Goal: Information Seeking & Learning: Find specific fact

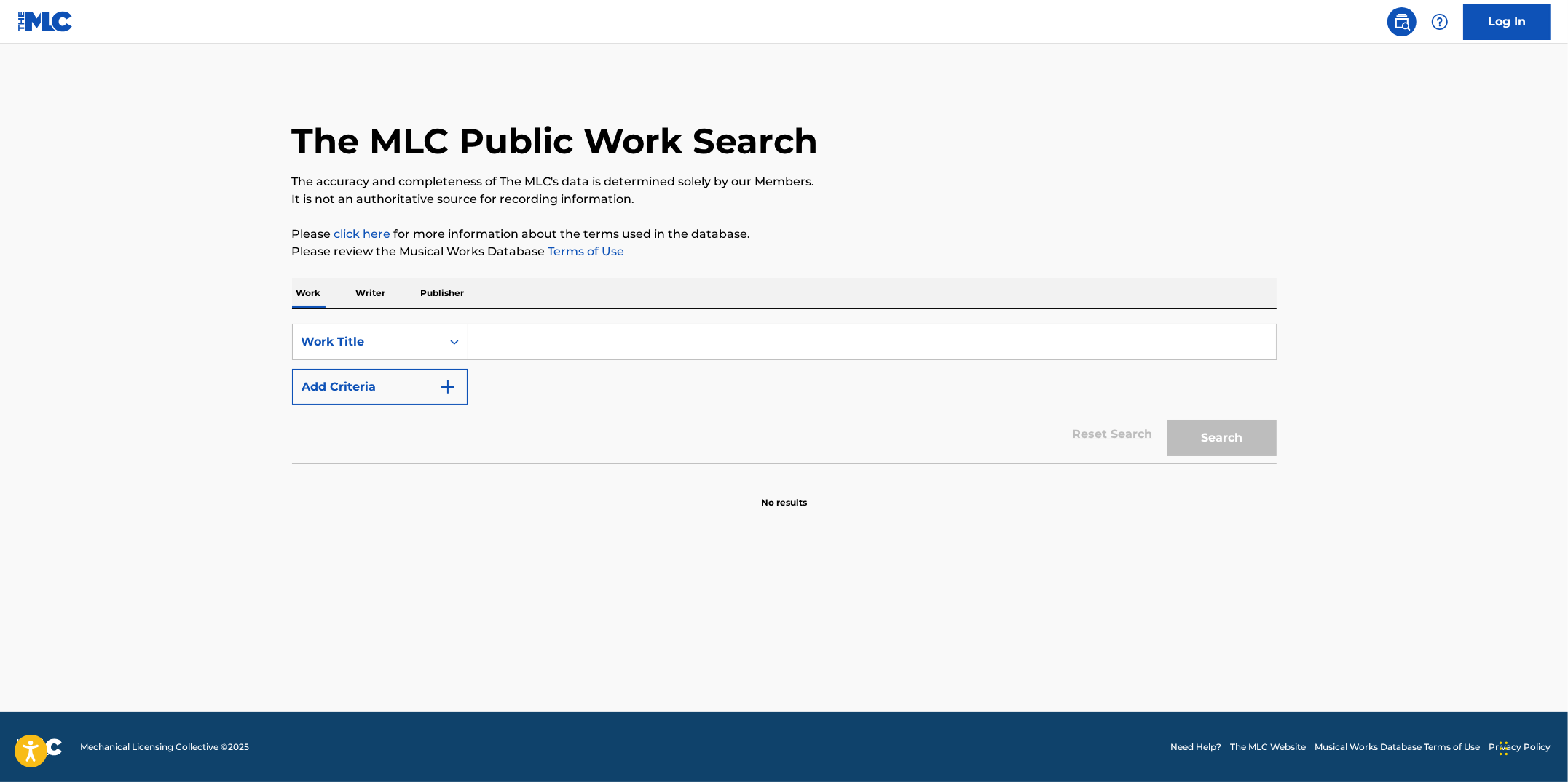
click at [544, 344] on input "Search Form" at bounding box center [872, 342] width 807 height 35
click at [618, 341] on input "Search Form" at bounding box center [872, 342] width 807 height 35
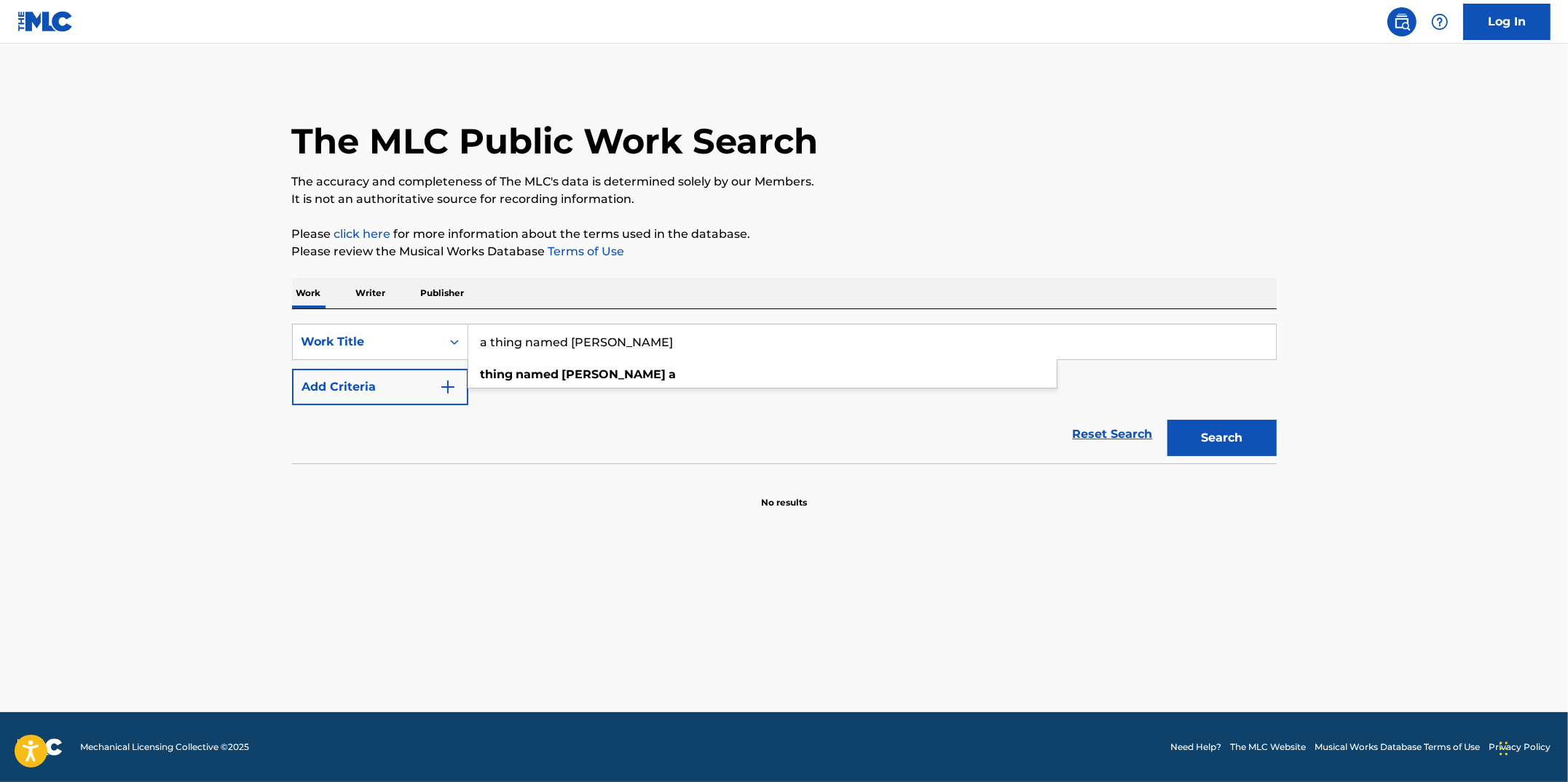
type input "a thing named [PERSON_NAME]"
click at [1167, 420] on button "Search" at bounding box center [1222, 438] width 110 height 37
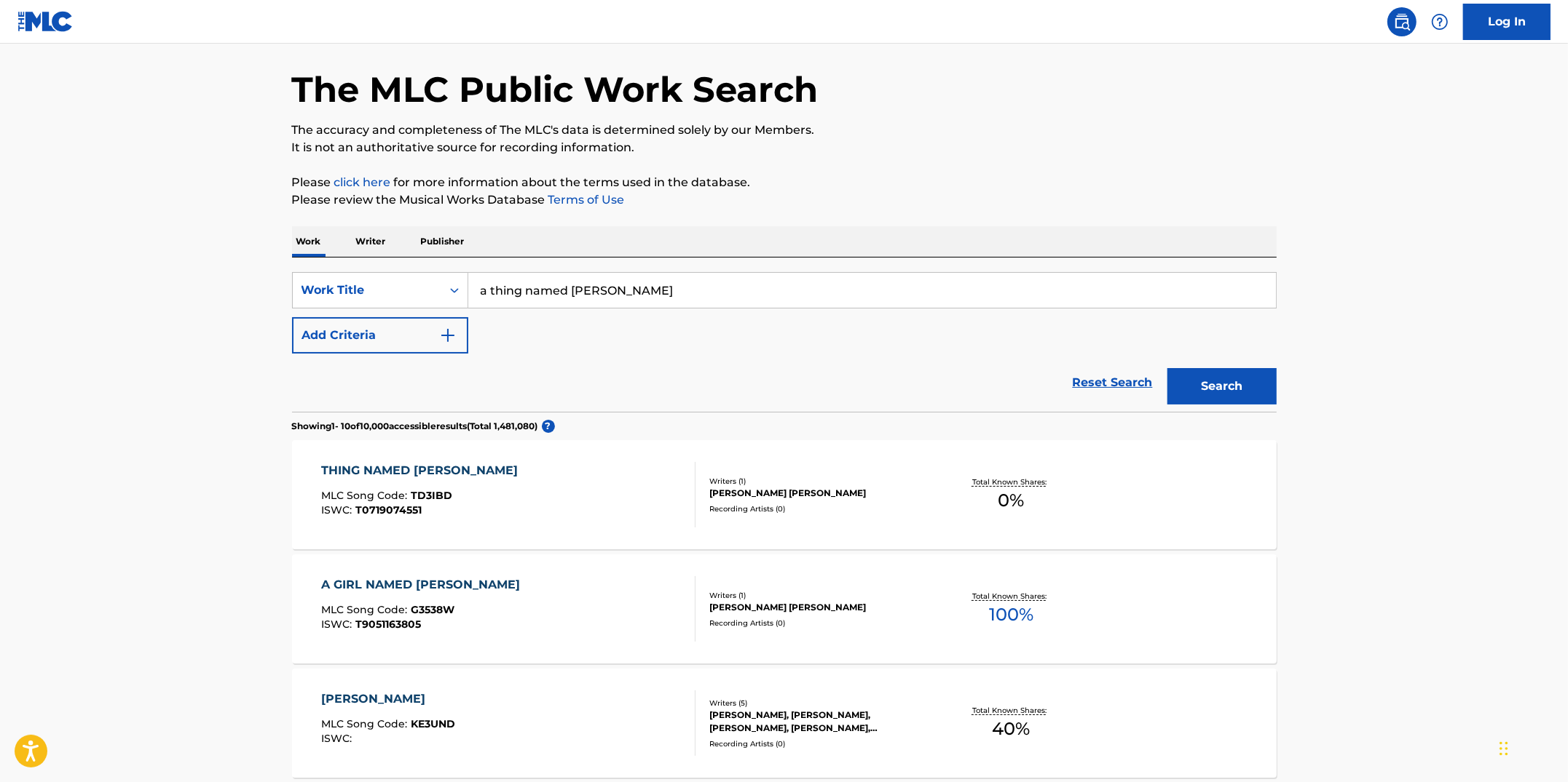
scroll to position [80, 0]
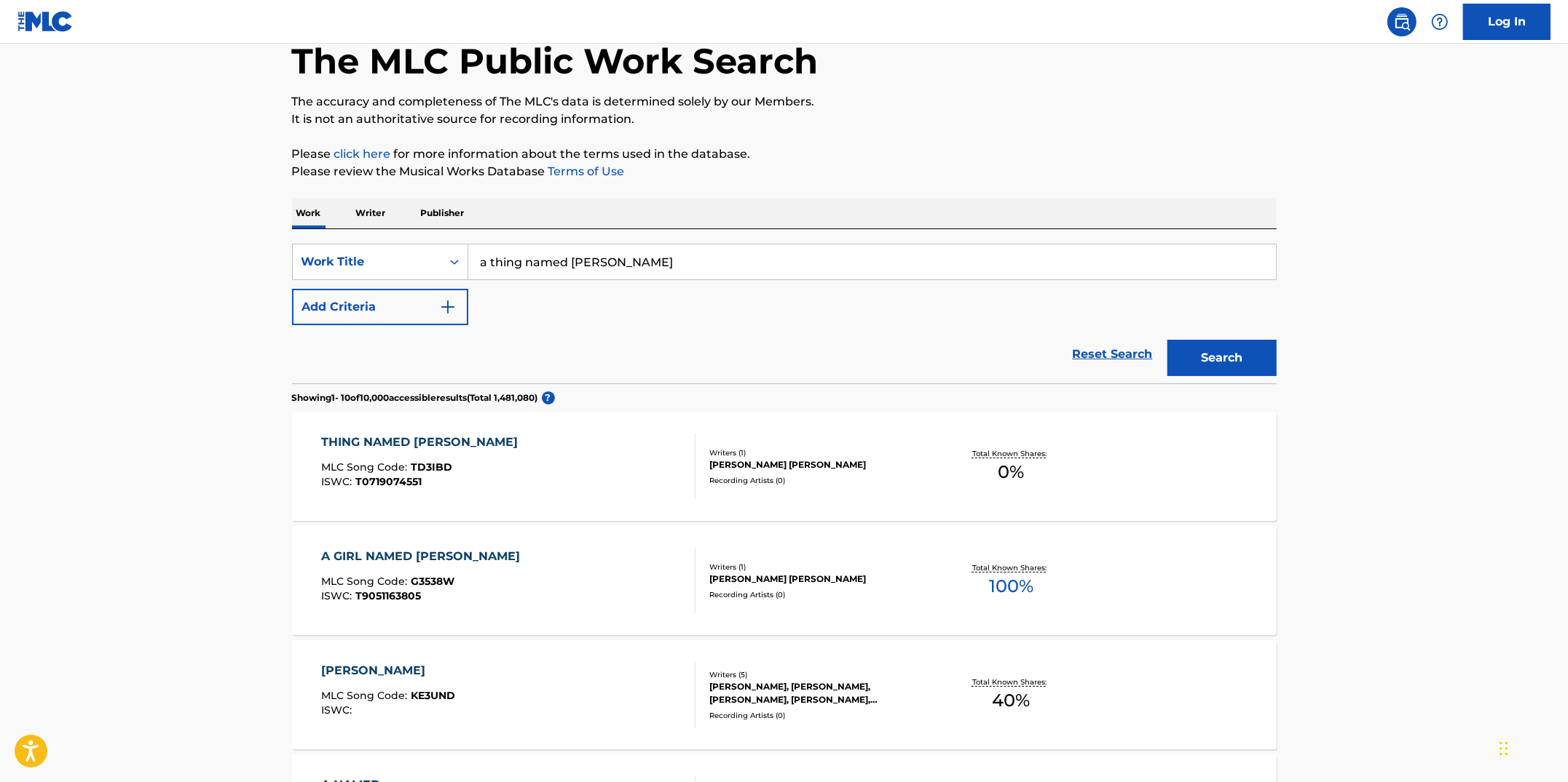
click at [455, 307] on img "Search Form" at bounding box center [448, 307] width 17 height 17
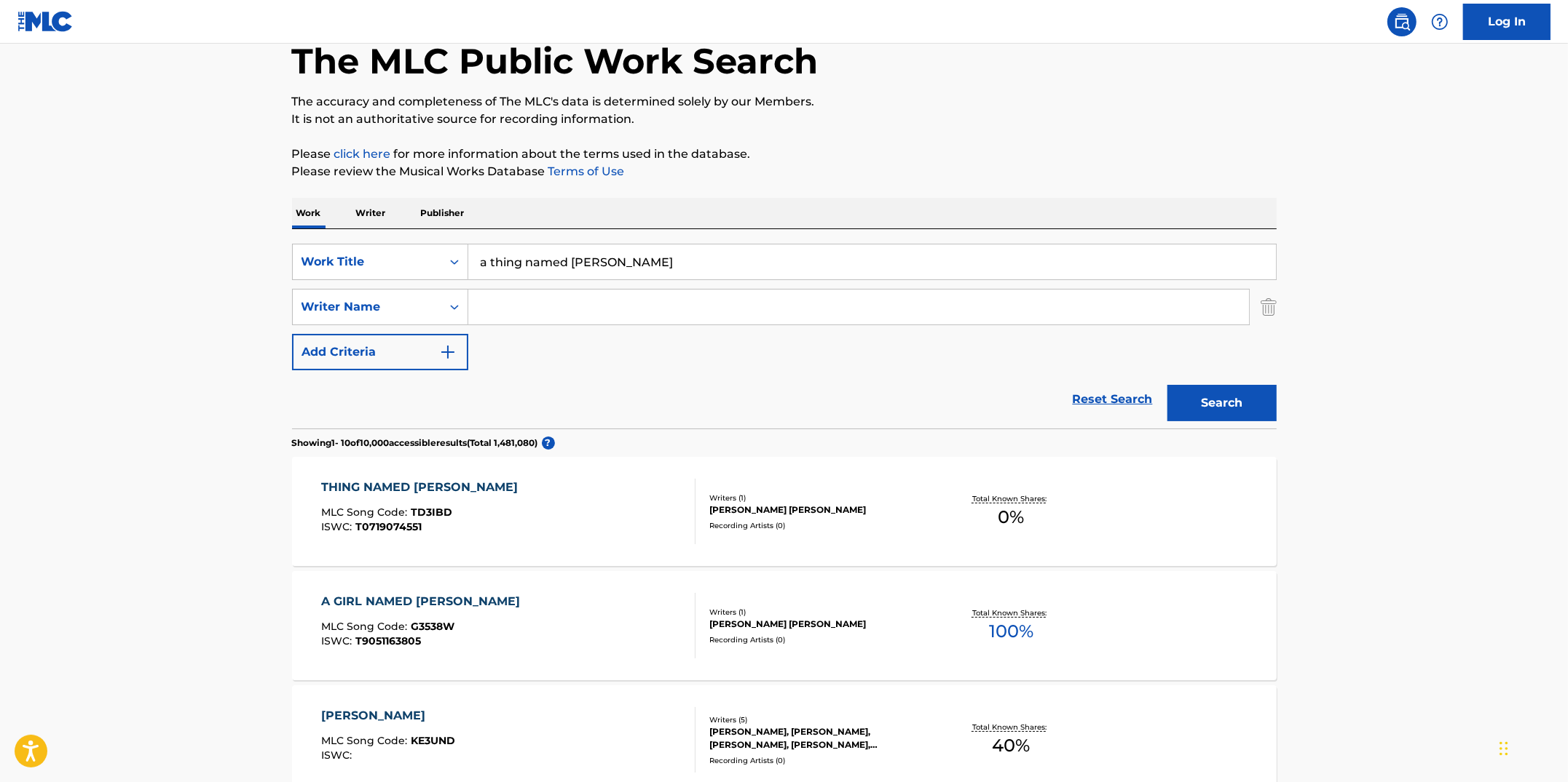
click at [529, 317] on input "Search Form" at bounding box center [858, 307] width 781 height 35
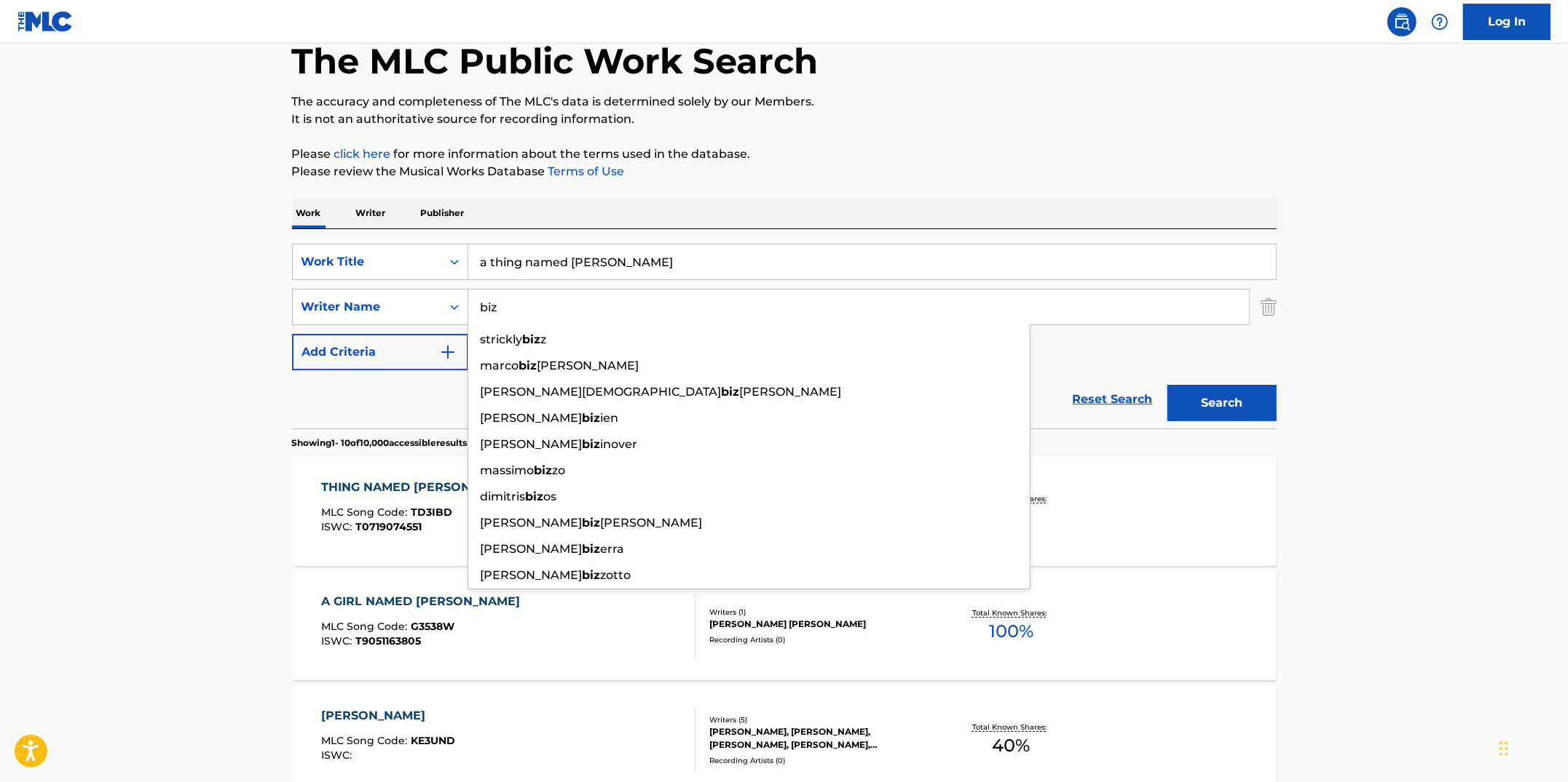
click at [1167, 385] on button "Search" at bounding box center [1222, 403] width 110 height 37
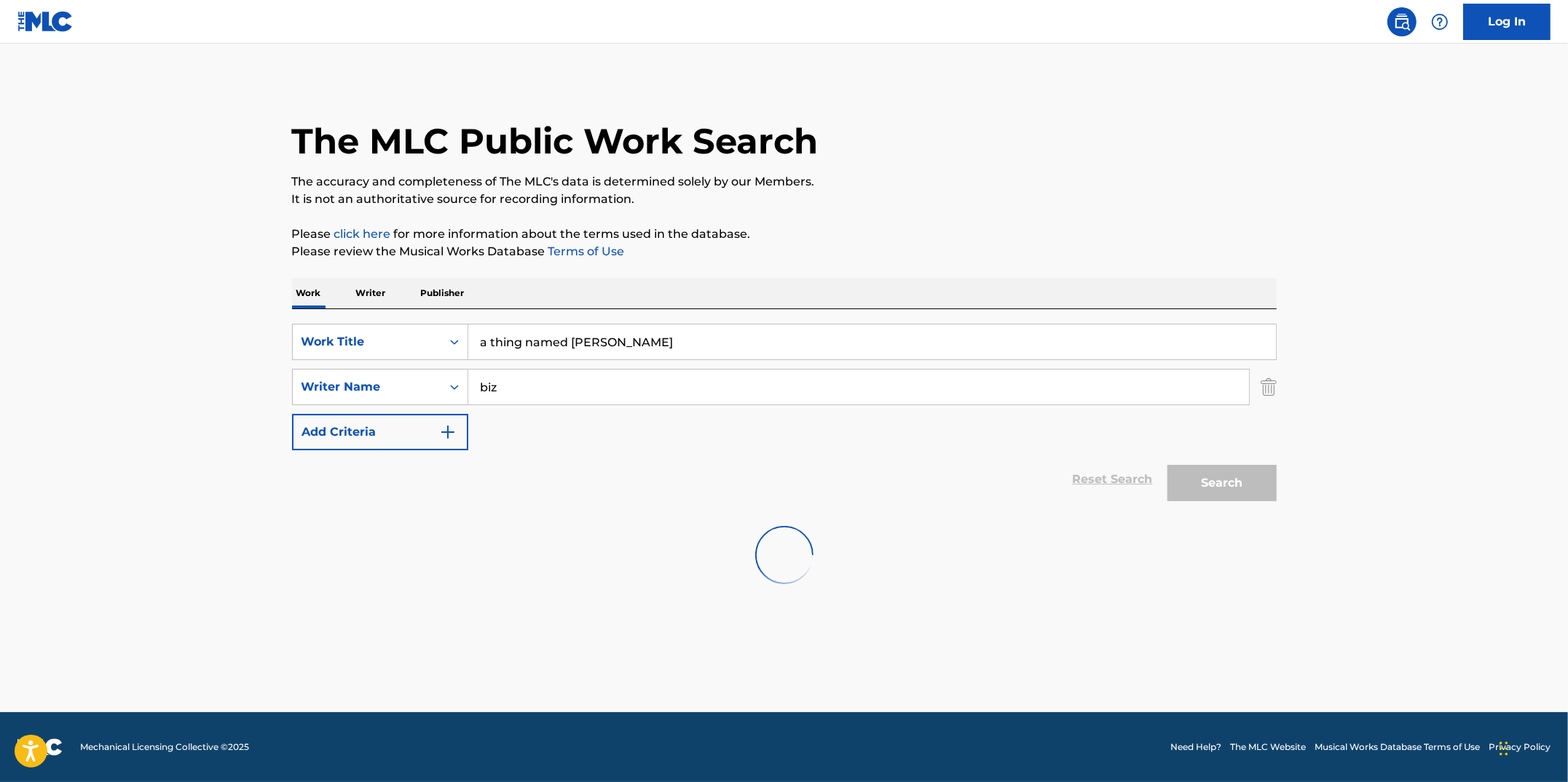
scroll to position [0, 0]
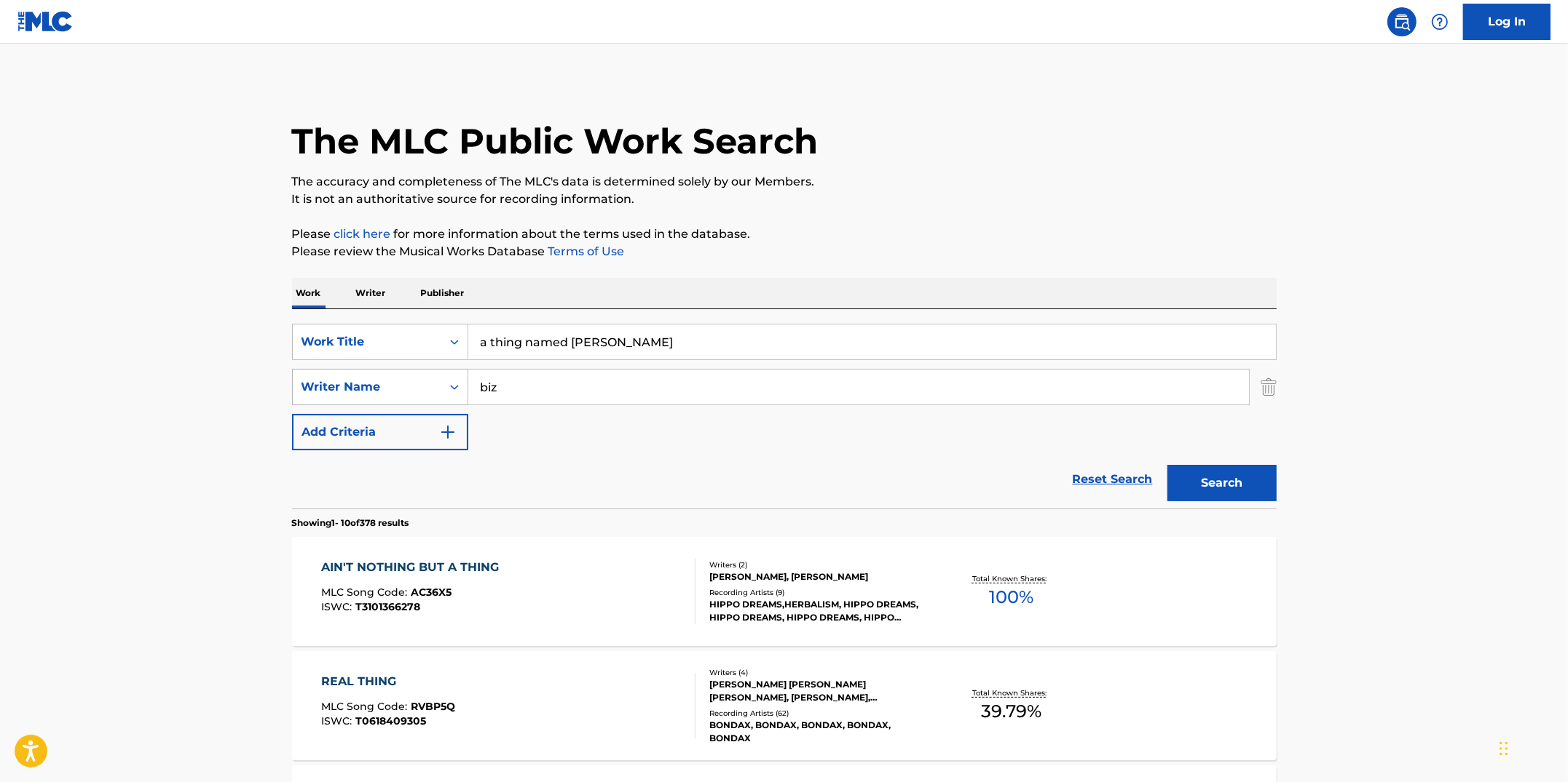
drag, startPoint x: 541, startPoint y: 375, endPoint x: 446, endPoint y: 369, distance: 95.2
click at [446, 369] on div "SearchWithCriteria7727cecd-04c5-4c24-bb30-9532ffaa2267 Writer Name [PERSON_NAME]" at bounding box center [784, 387] width 984 height 37
click at [506, 388] on input "biz" at bounding box center [858, 387] width 781 height 35
type input "b"
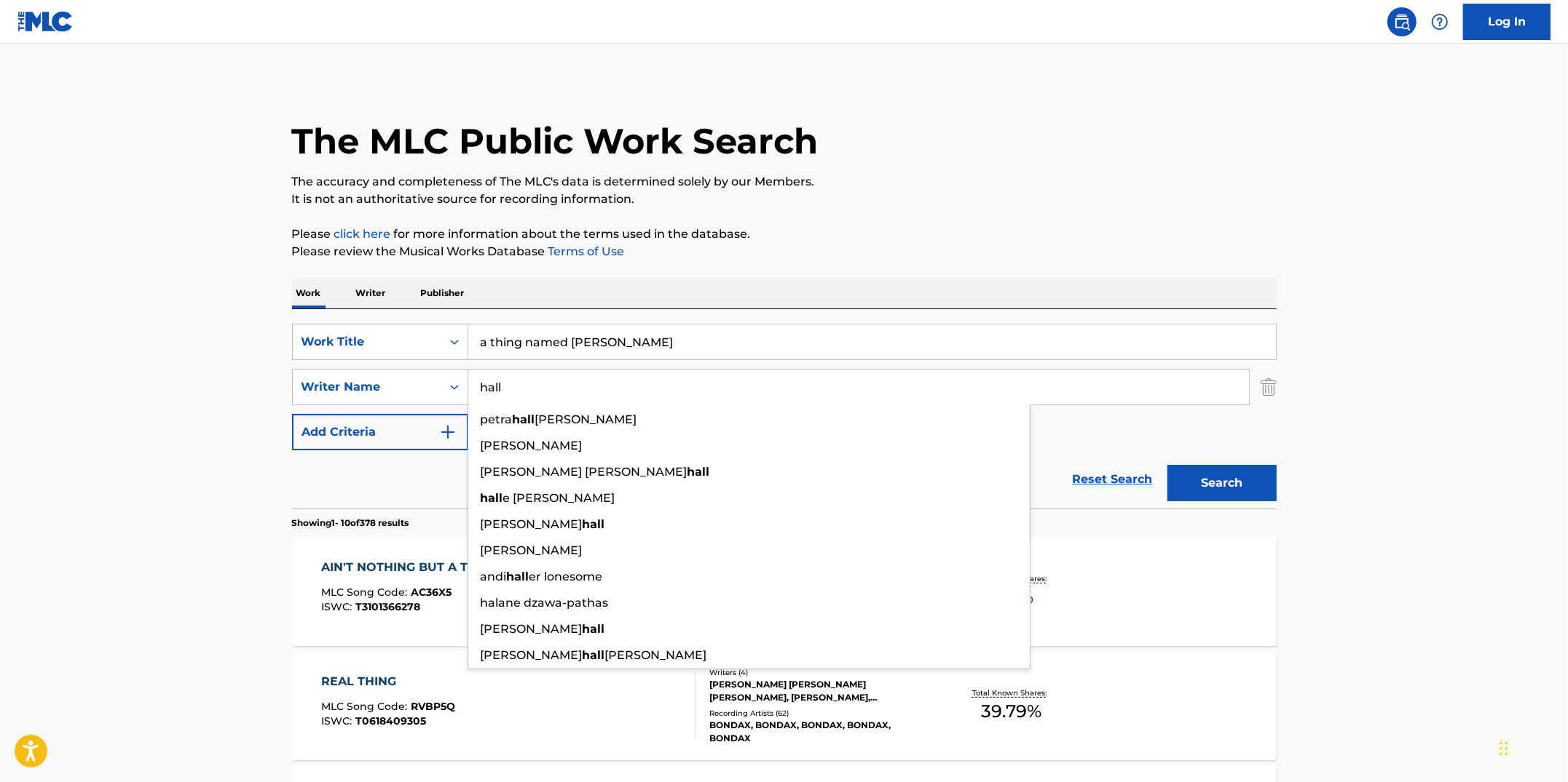
type input "hall"
click at [1167, 465] on button "Search" at bounding box center [1222, 483] width 110 height 37
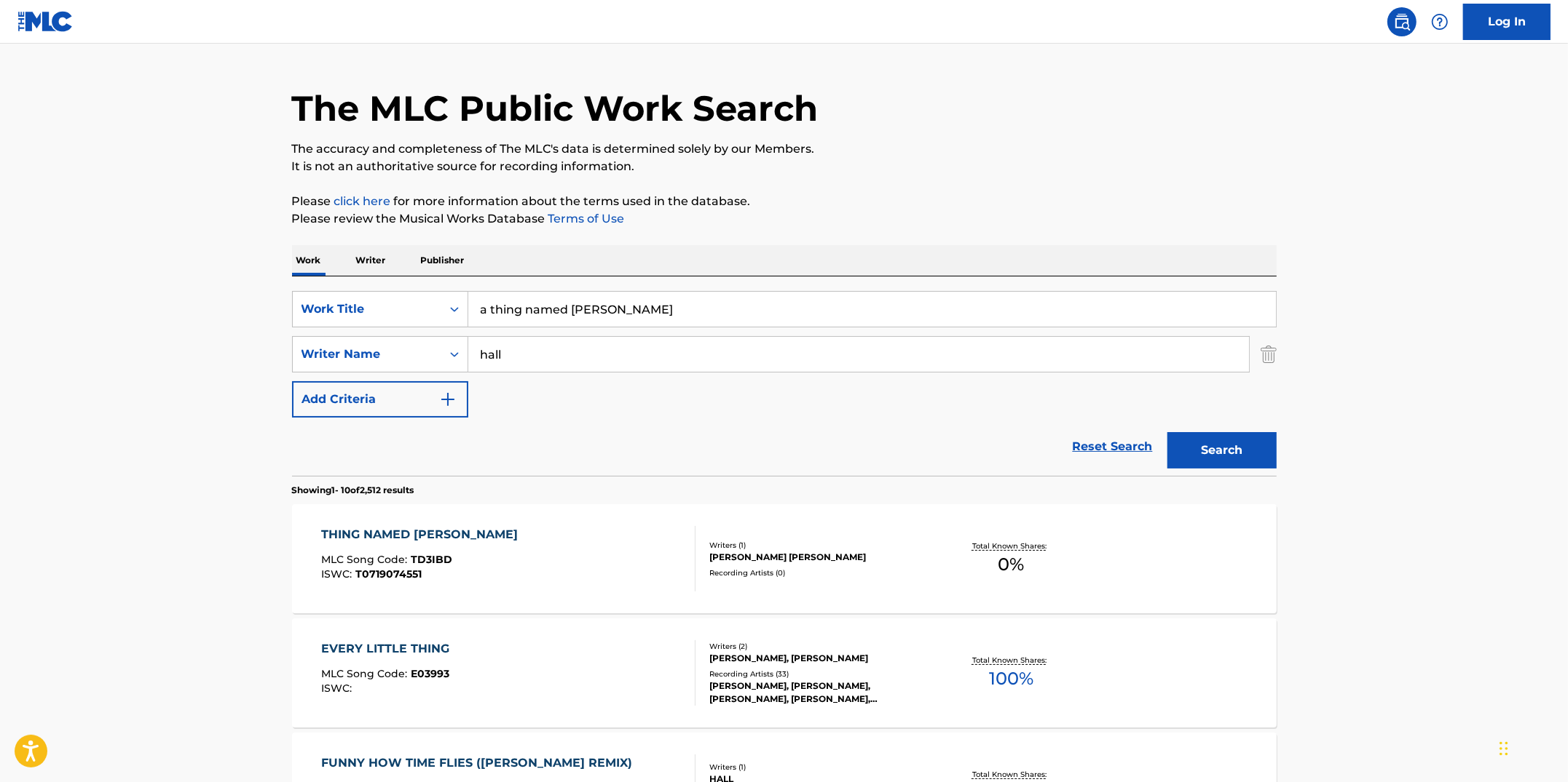
scroll to position [38, 0]
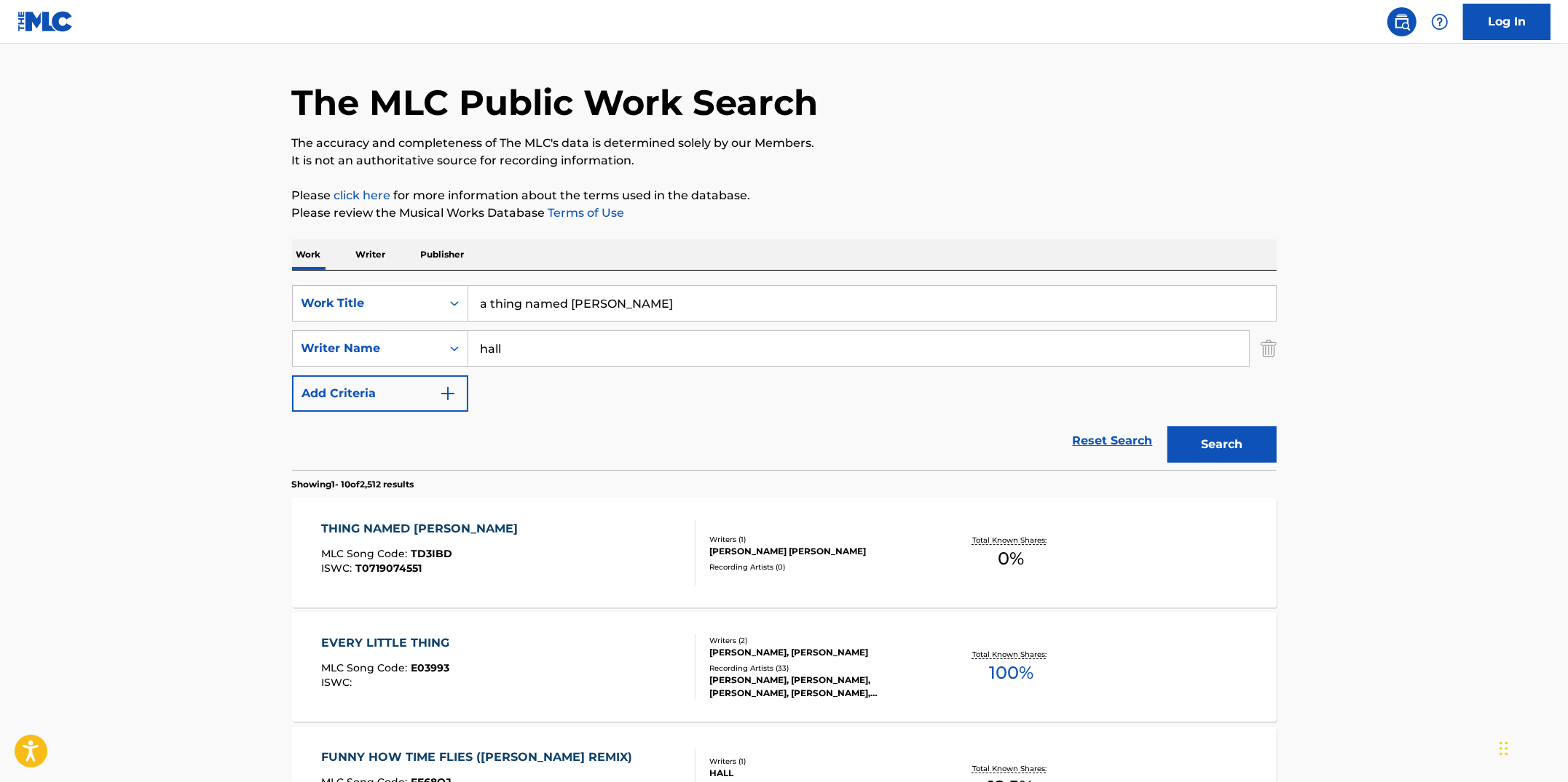
click at [587, 536] on div "THING NAMED [PERSON_NAME] A MLC Song Code : TD3IBD ISWC : T0719074551" at bounding box center [508, 553] width 374 height 66
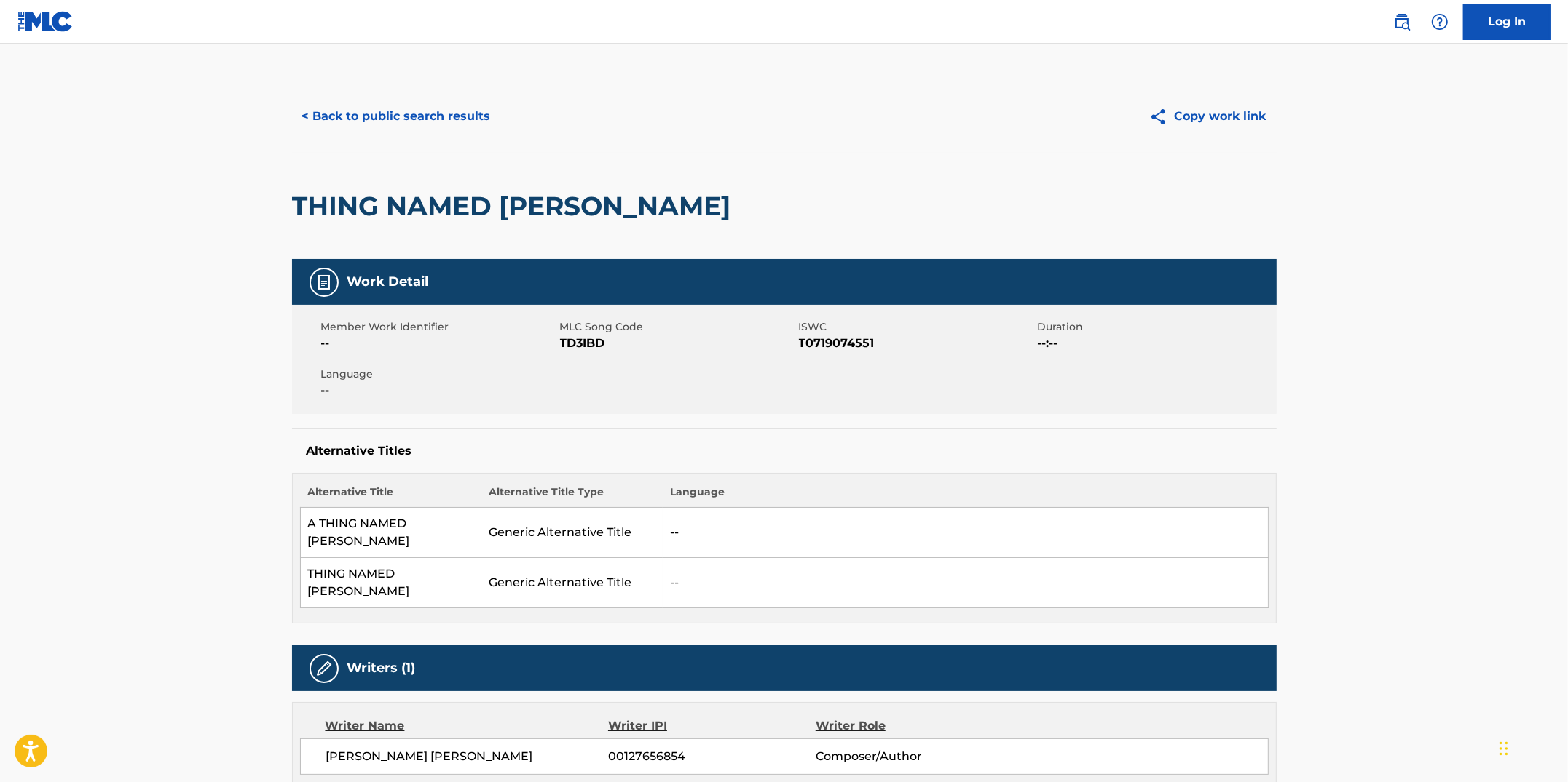
click at [393, 125] on button "< Back to public search results" at bounding box center [396, 117] width 209 height 37
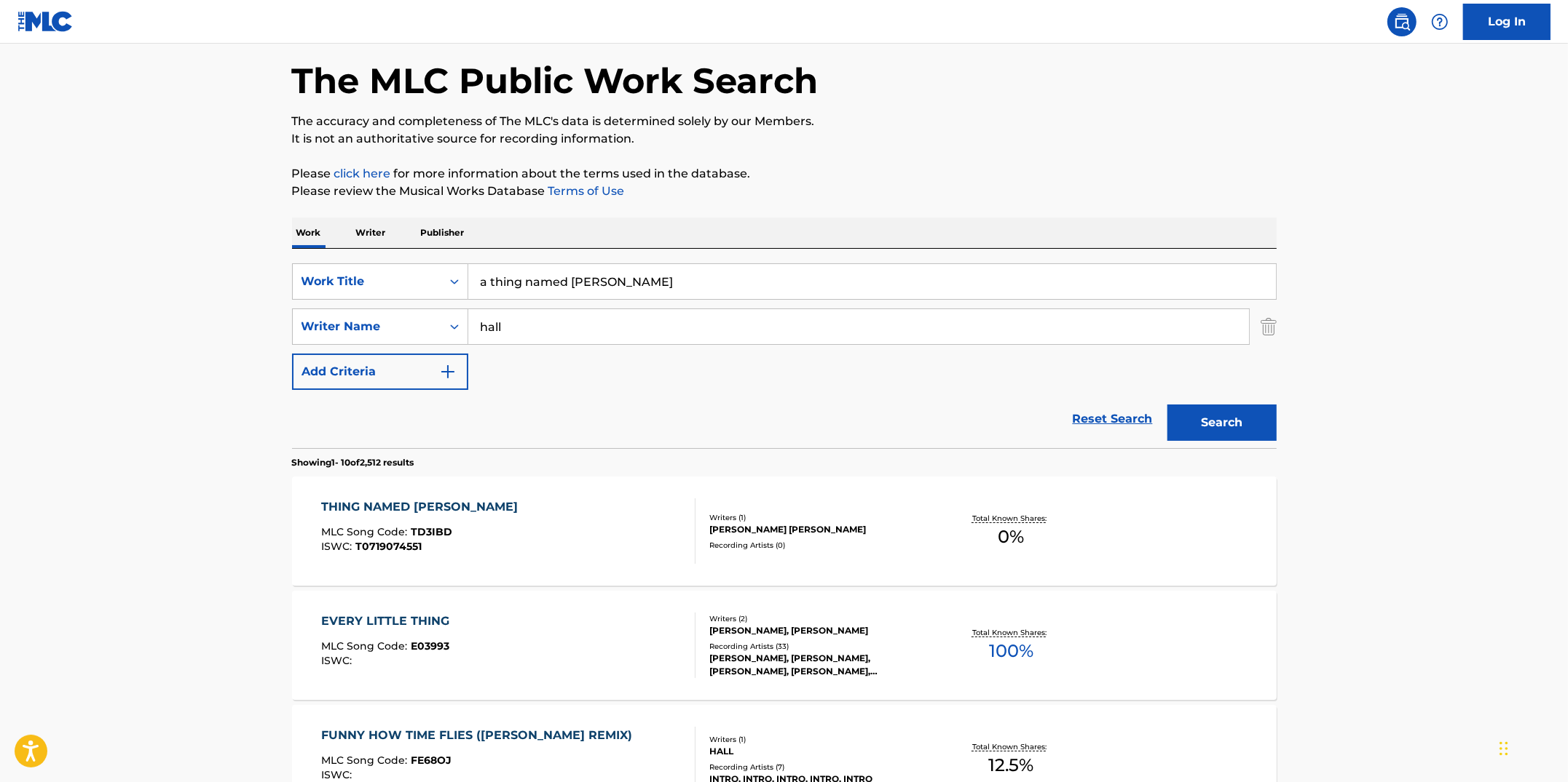
scroll to position [19, 0]
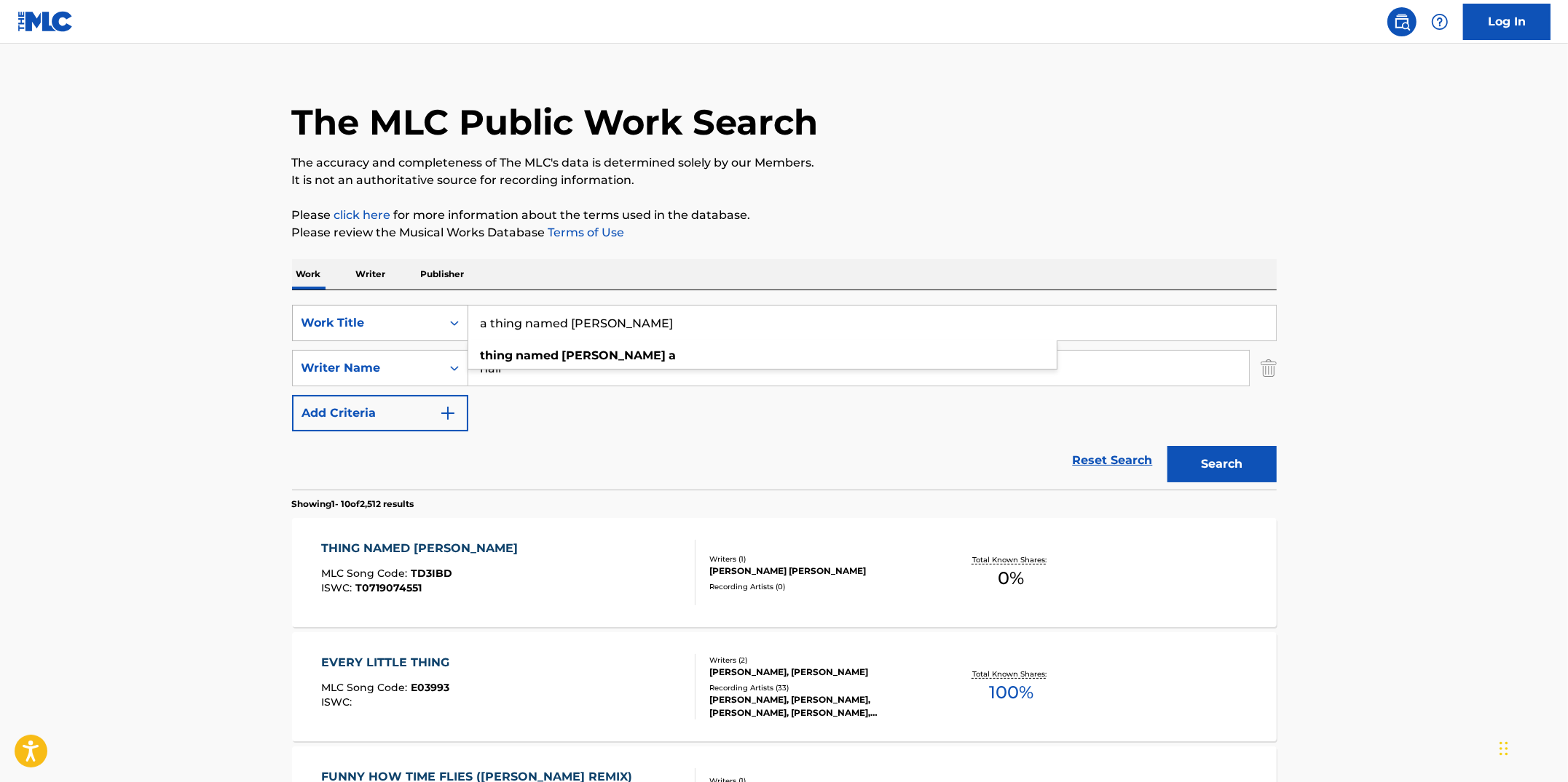
drag, startPoint x: 605, startPoint y: 321, endPoint x: 373, endPoint y: 308, distance: 232.4
click at [367, 310] on div "SearchWithCriteriacc913890-c6e4-4adf-8dfe-4ab75ce0cfbc Work Title a thing named…" at bounding box center [784, 323] width 984 height 37
type input "thing named [PERSON_NAME]"
click at [1167, 446] on button "Search" at bounding box center [1222, 464] width 110 height 37
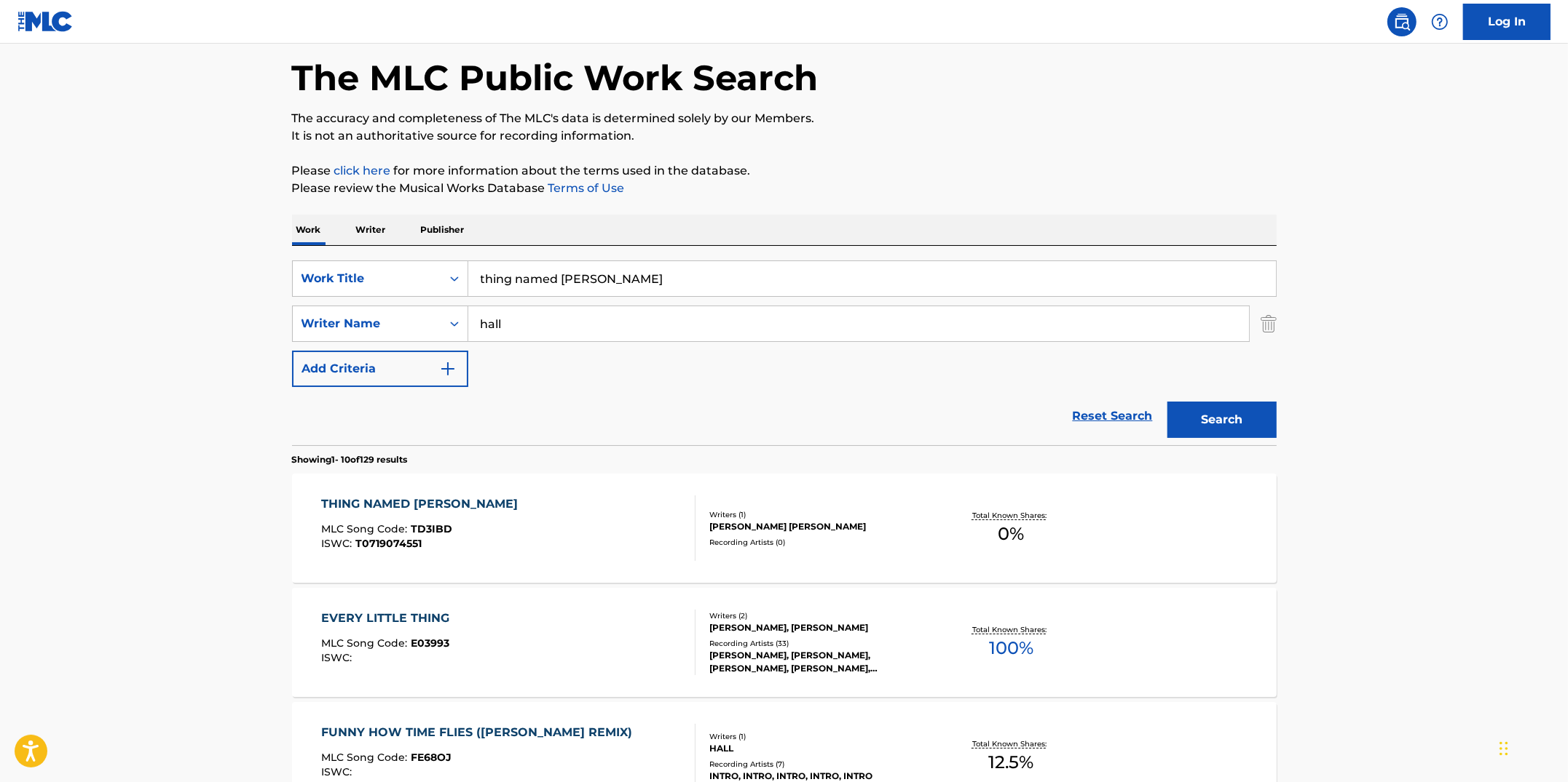
scroll to position [0, 0]
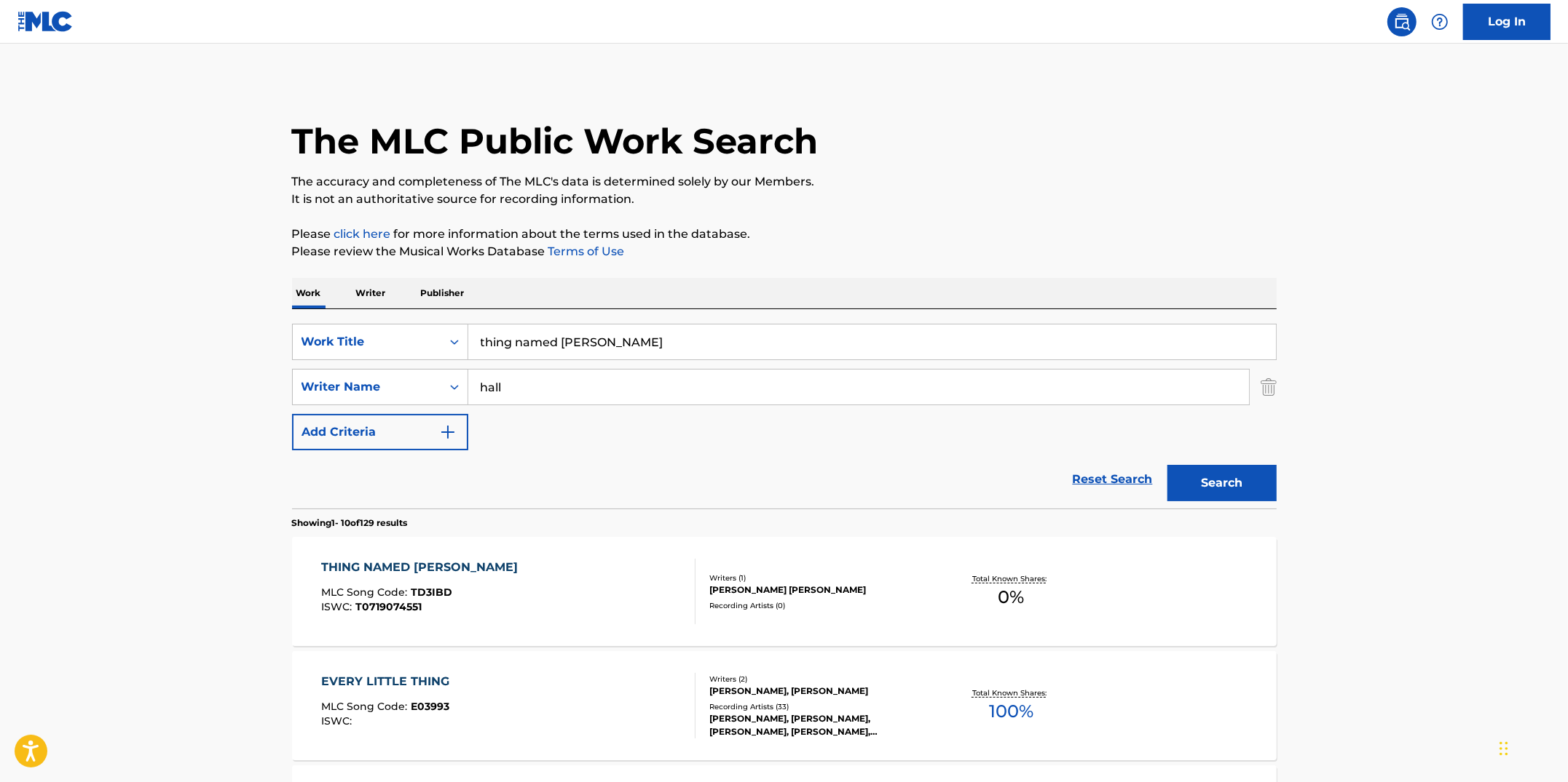
drag, startPoint x: 520, startPoint y: 386, endPoint x: 482, endPoint y: 372, distance: 40.5
click at [482, 372] on input "hall" at bounding box center [858, 387] width 781 height 35
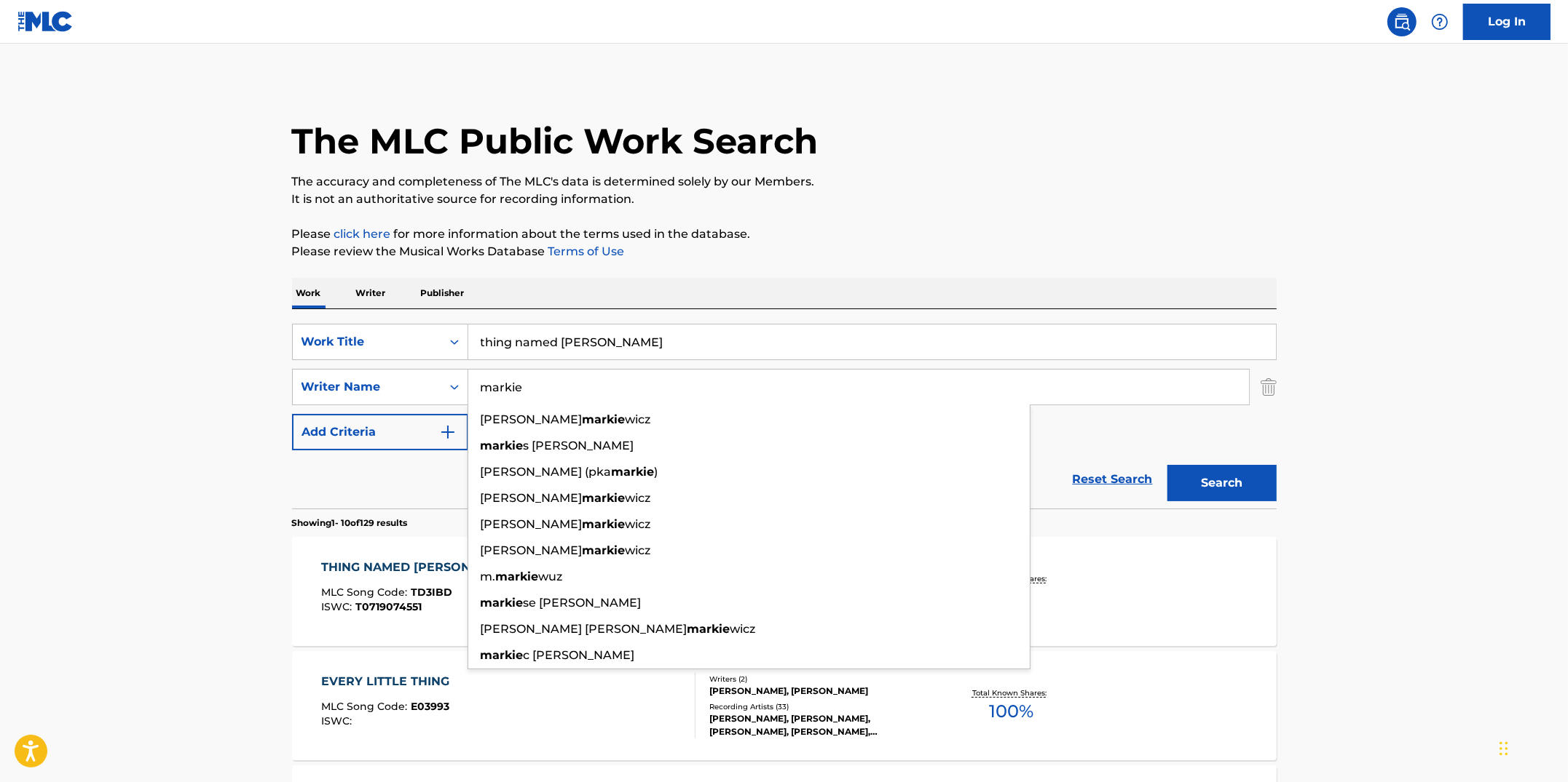
type input "markie"
click at [1167, 465] on button "Search" at bounding box center [1222, 483] width 110 height 37
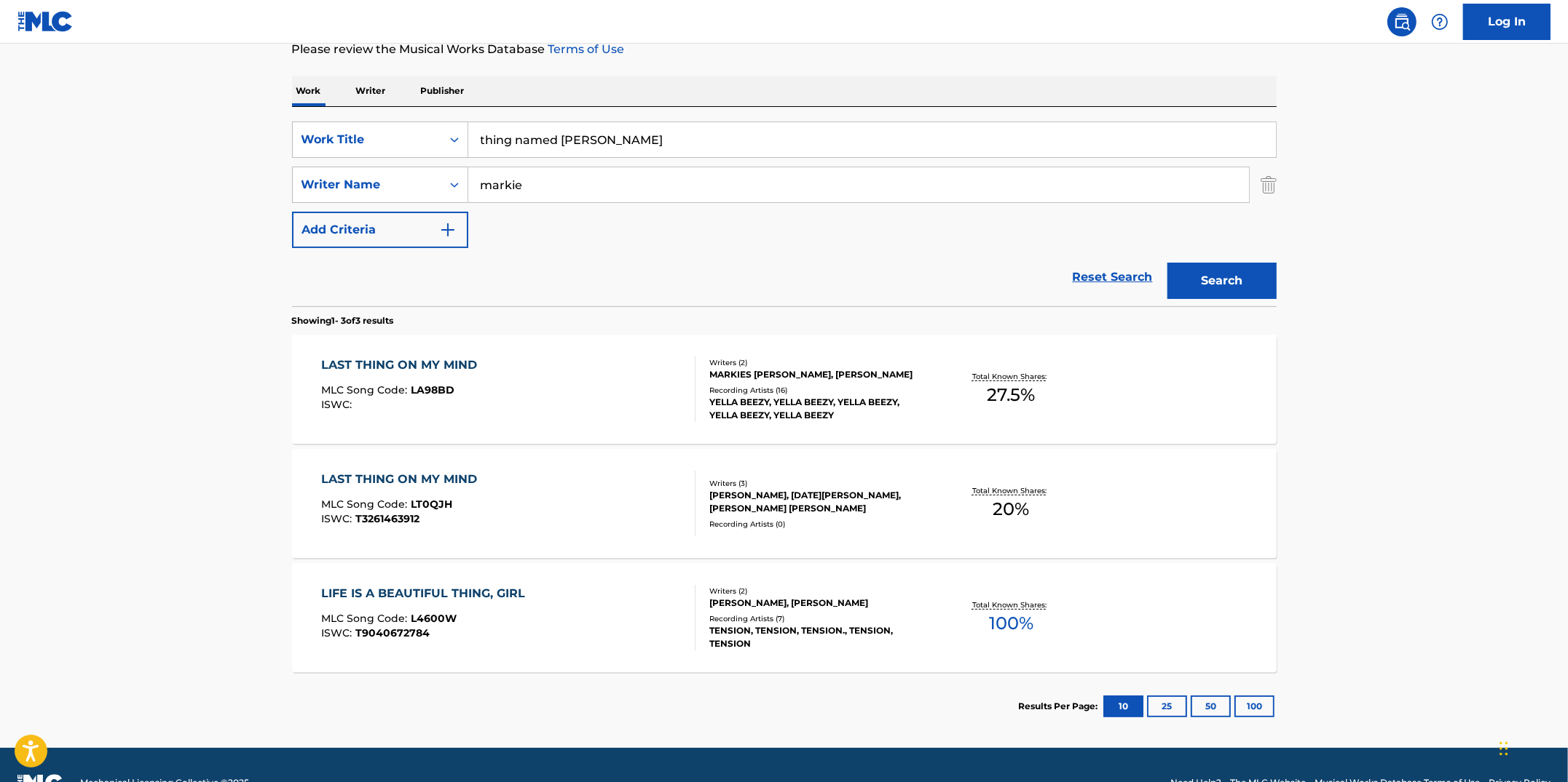
scroll to position [236, 0]
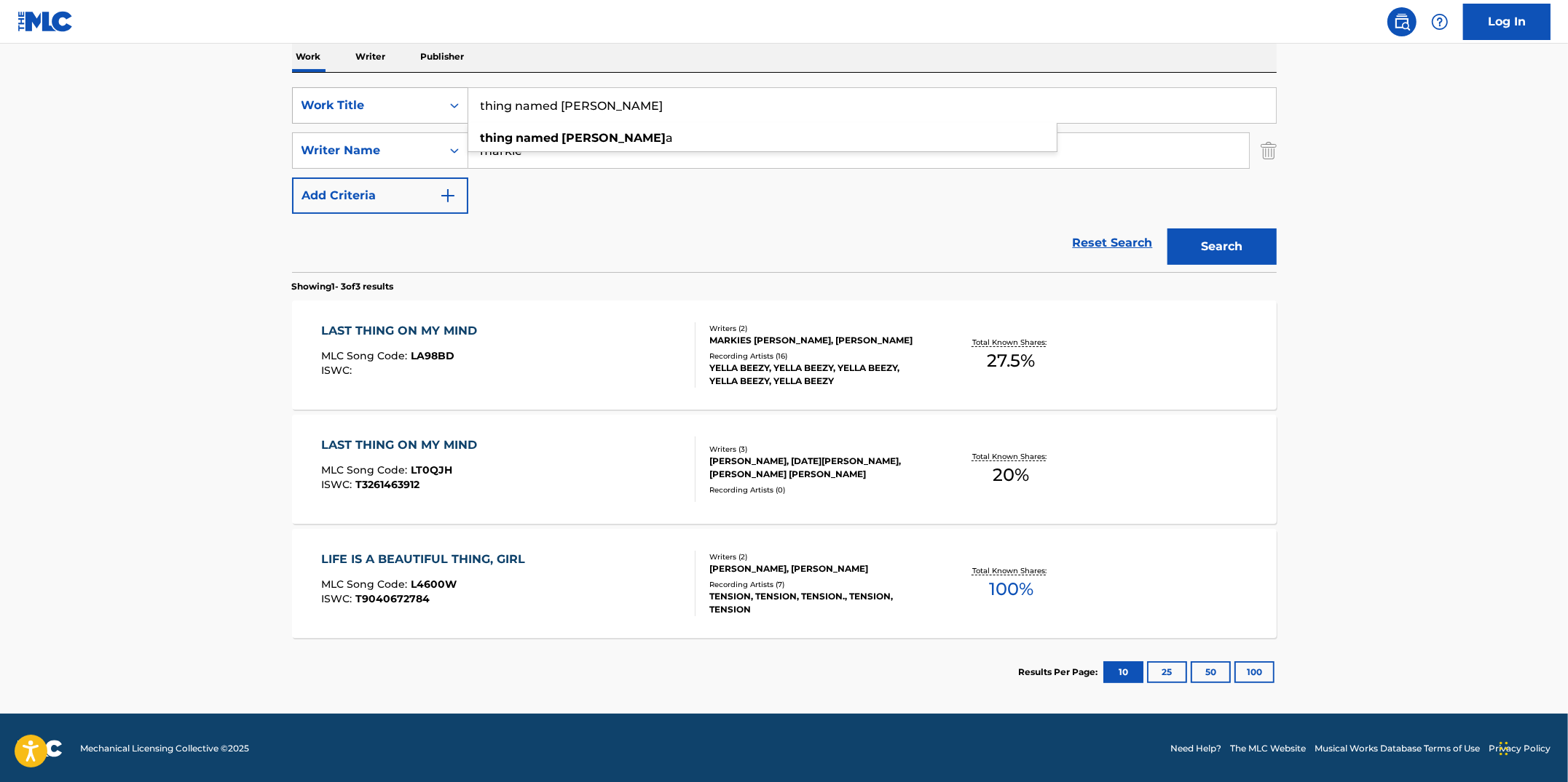
drag, startPoint x: 599, startPoint y: 109, endPoint x: 466, endPoint y: 93, distance: 134.0
click at [466, 93] on div "SearchWithCriteriacc913890-c6e4-4adf-8dfe-4ab75ce0cfbc Work Title thing named […" at bounding box center [784, 106] width 984 height 37
type input "[PERSON_NAME][GEOGRAPHIC_DATA]"
click at [1167, 228] on button "Search" at bounding box center [1222, 246] width 110 height 37
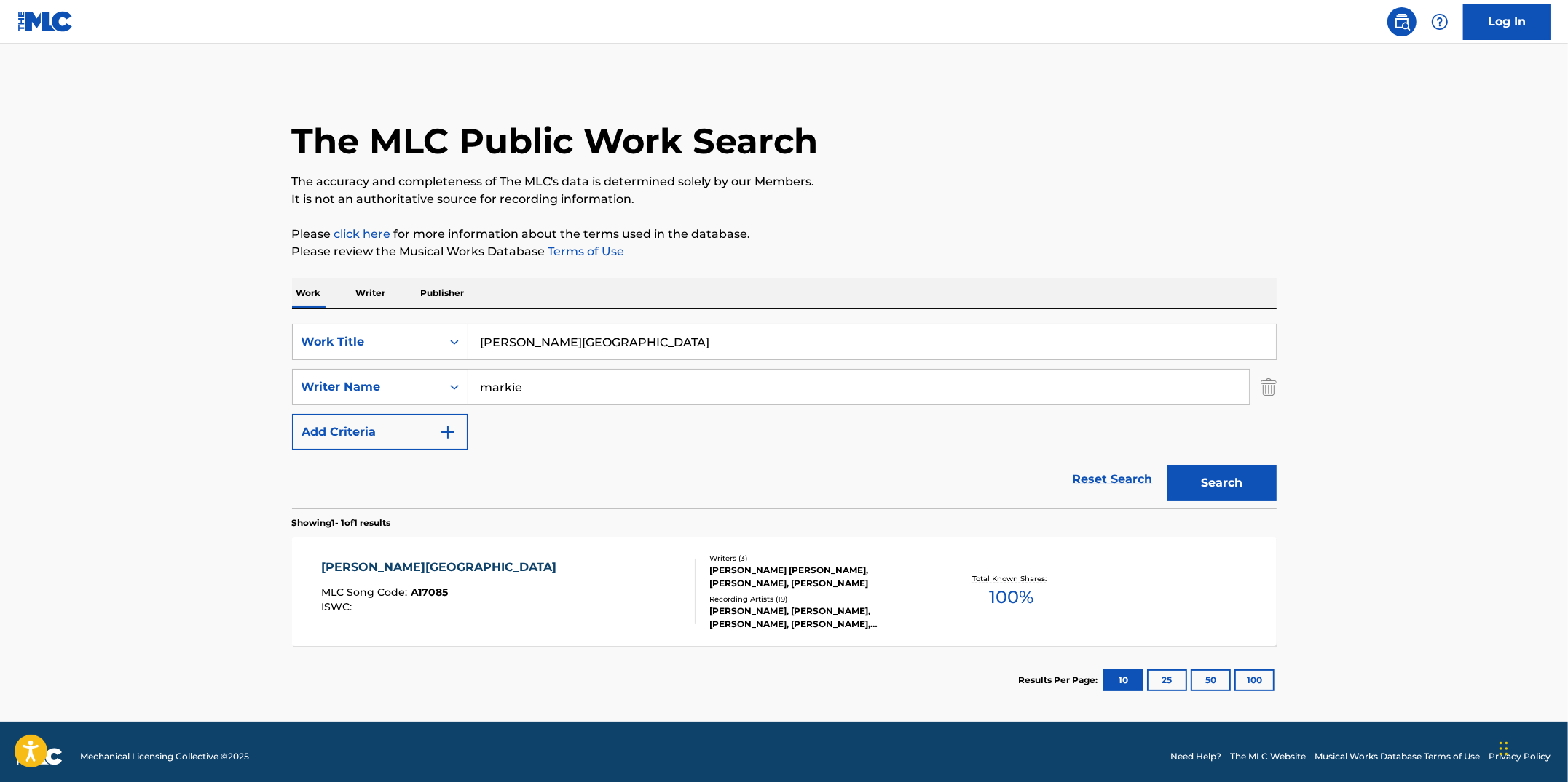
click at [536, 587] on div "[PERSON_NAME] SQUARE MALL MLC Song Code : A17085 ISWC :" at bounding box center [508, 592] width 374 height 66
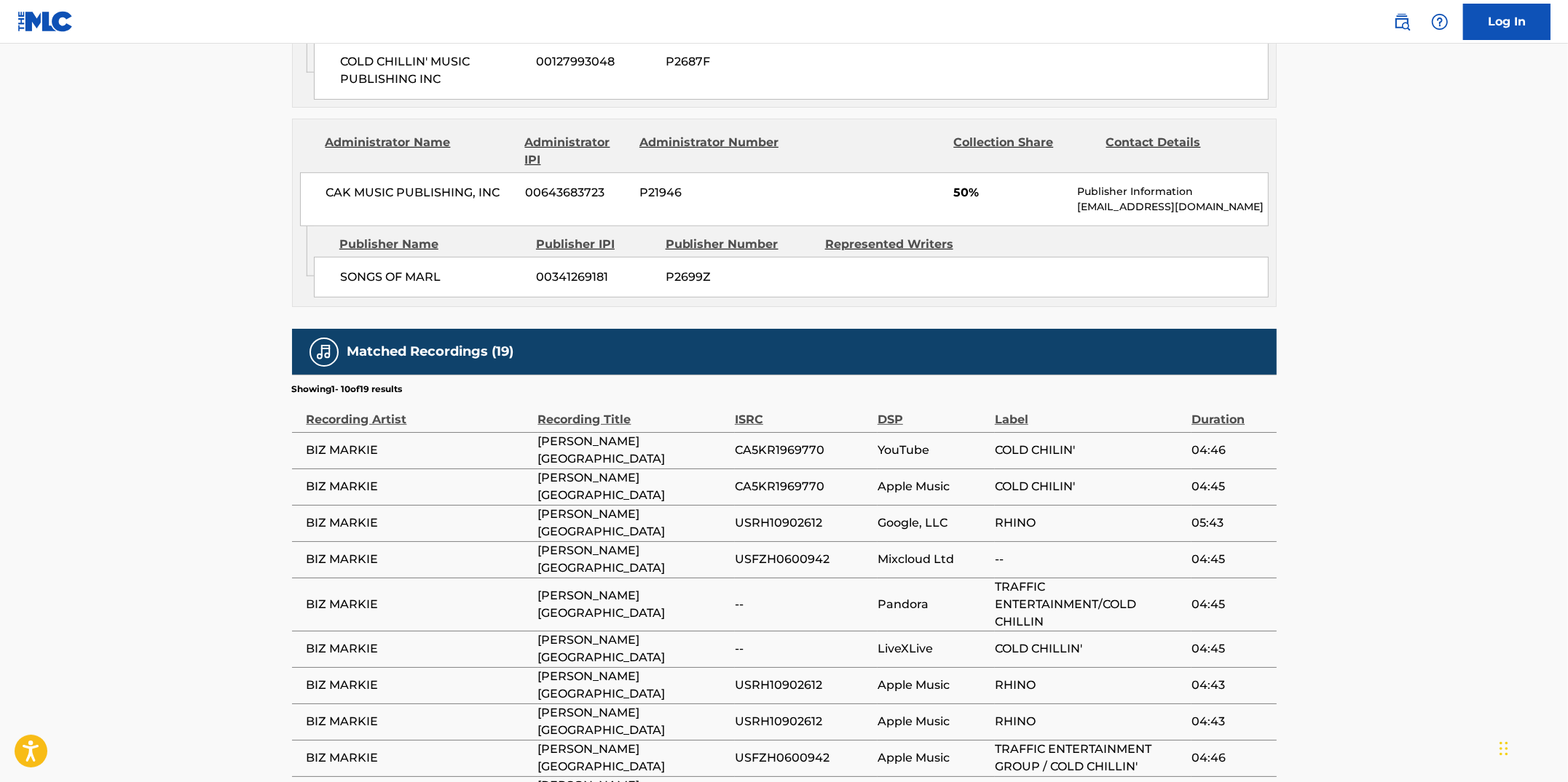
scroll to position [869, 0]
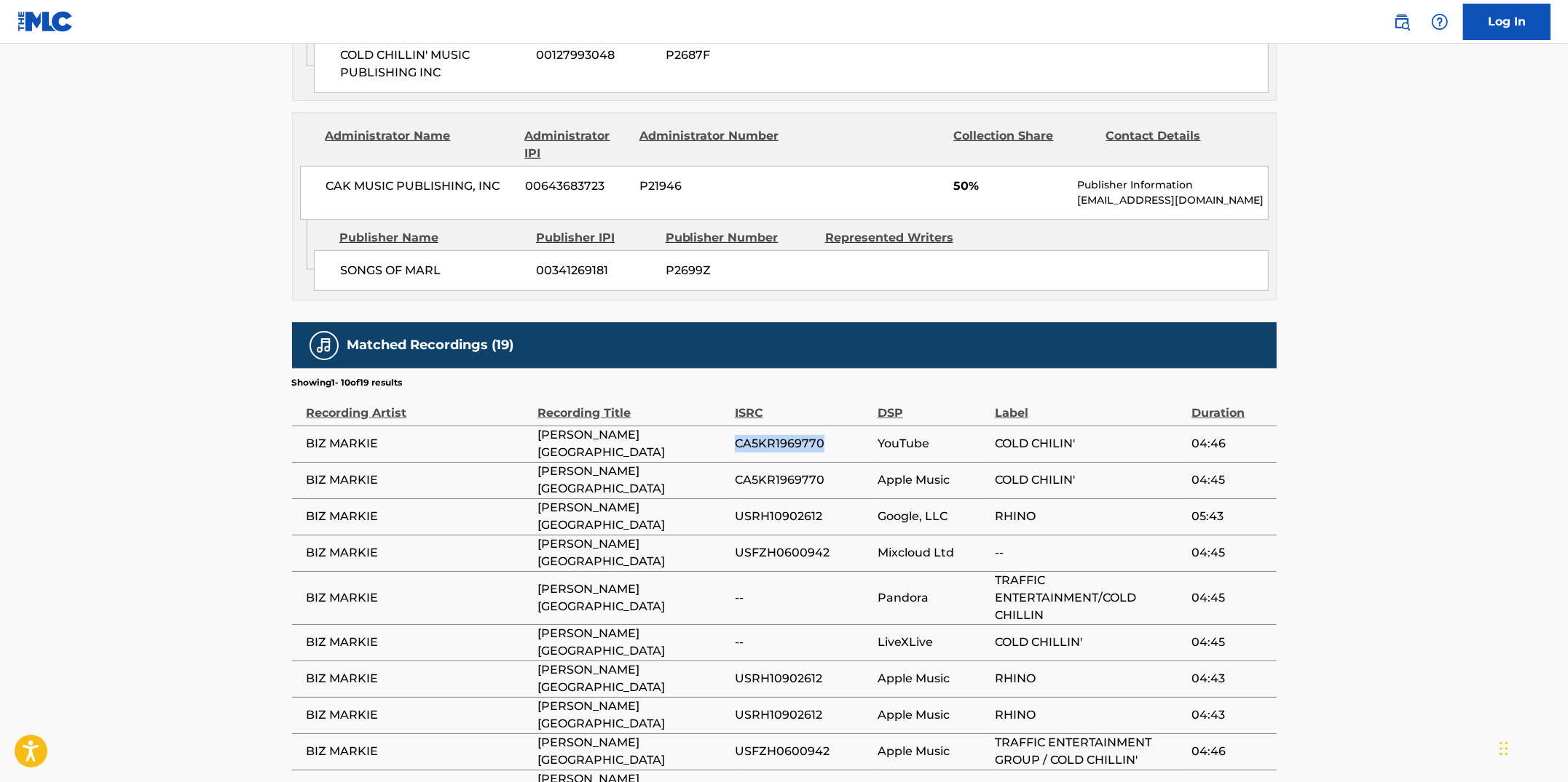
drag, startPoint x: 830, startPoint y: 438, endPoint x: 737, endPoint y: 434, distance: 93.1
click at [737, 435] on span "CA5KR1969770" at bounding box center [802, 443] width 135 height 17
copy span "CA5KR1969770"
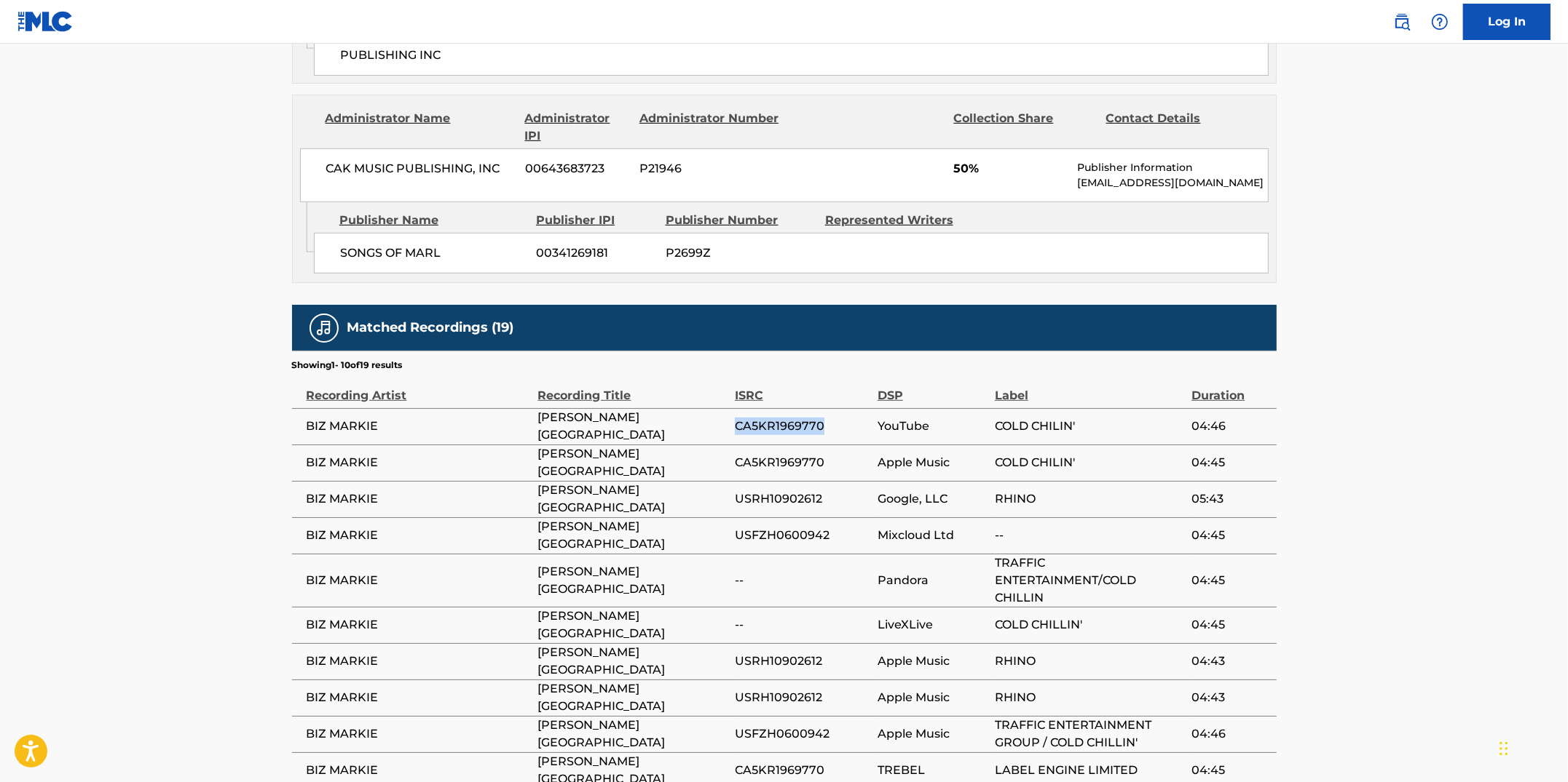
scroll to position [906, 0]
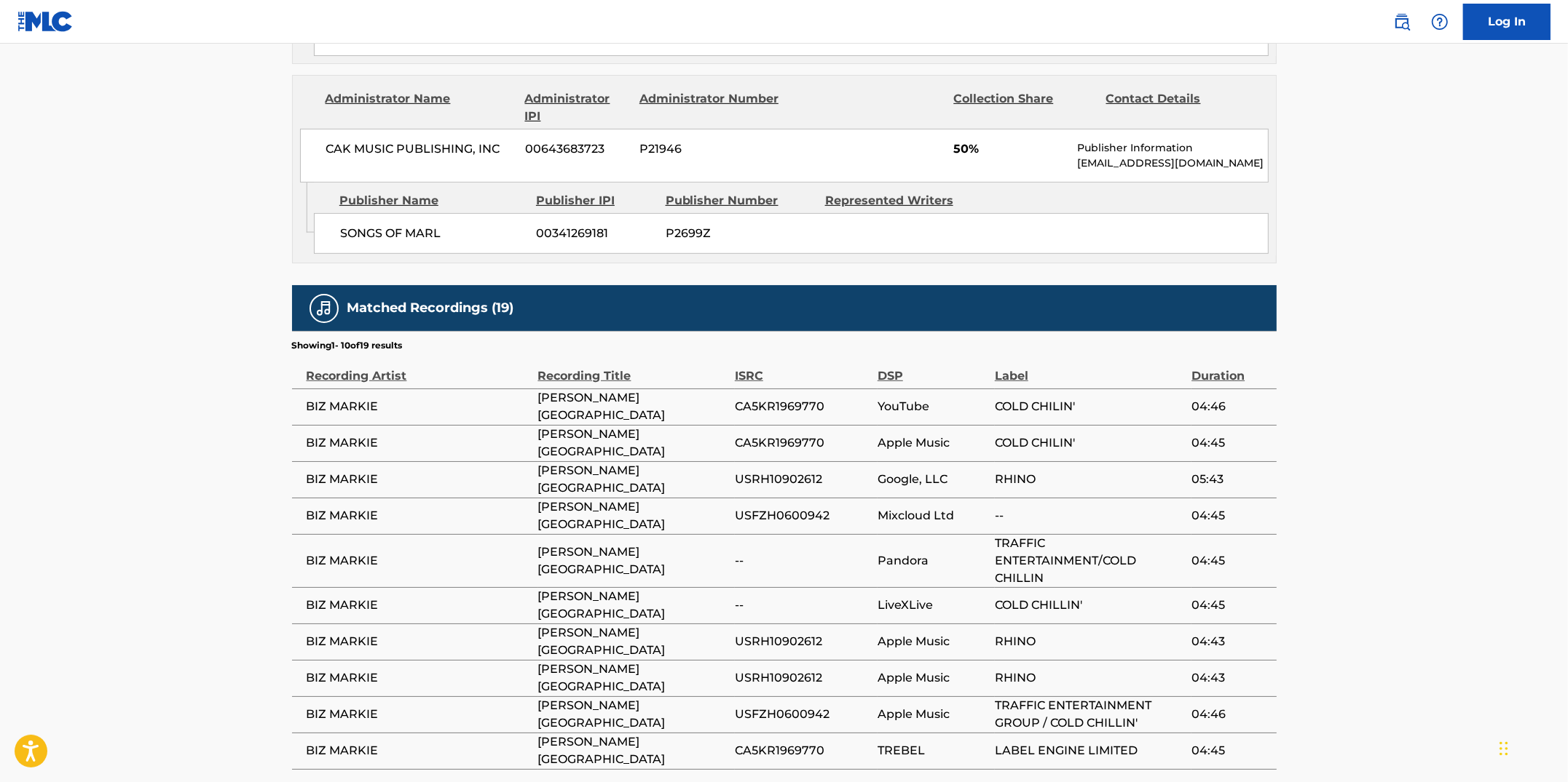
click at [838, 638] on span "USRH10902612" at bounding box center [802, 642] width 135 height 17
drag, startPoint x: 833, startPoint y: 637, endPoint x: 738, endPoint y: 634, distance: 95.0
click at [738, 634] on span "USRH10902612" at bounding box center [802, 642] width 135 height 17
copy span "USRH10902612"
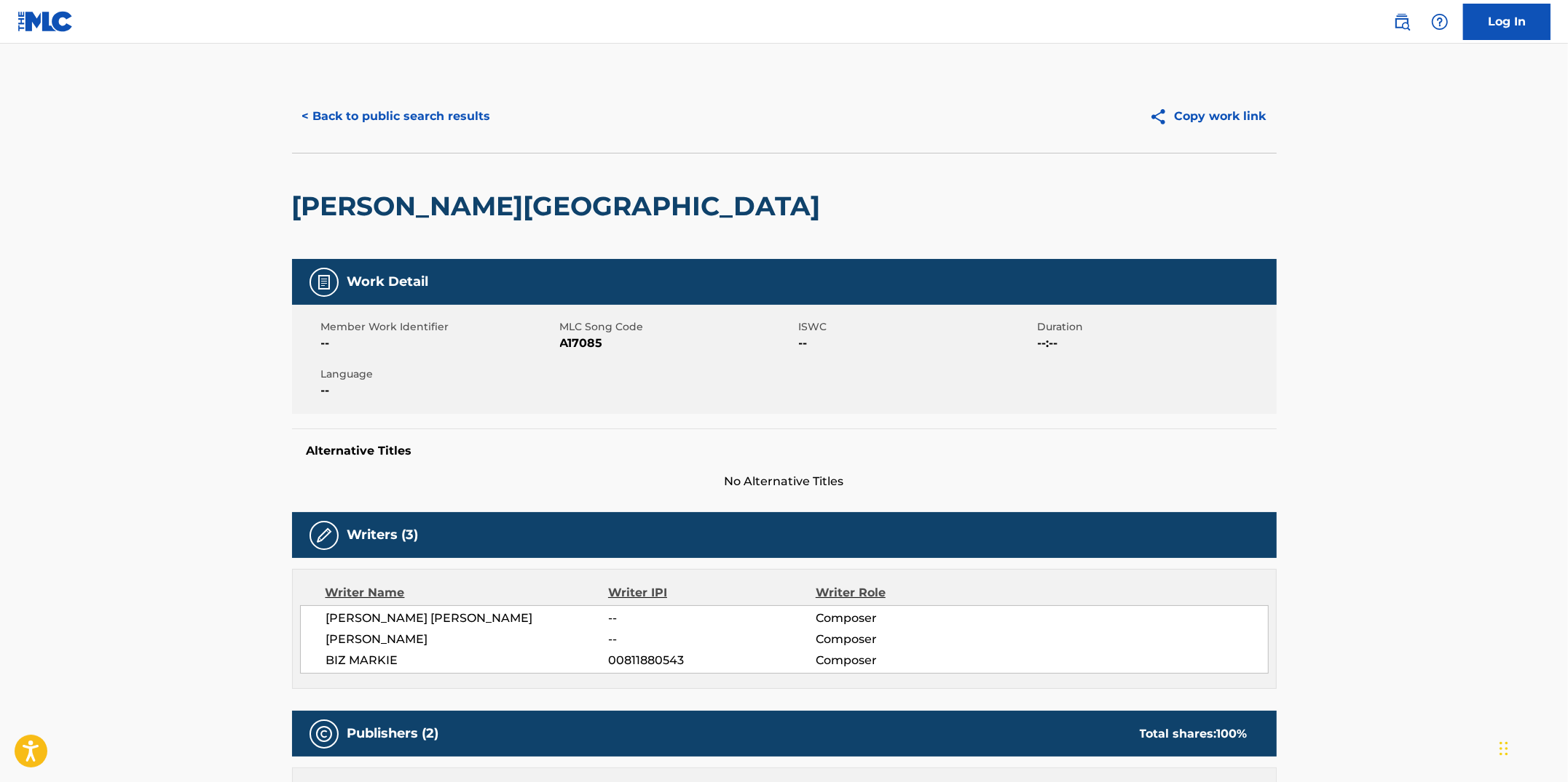
scroll to position [66, 0]
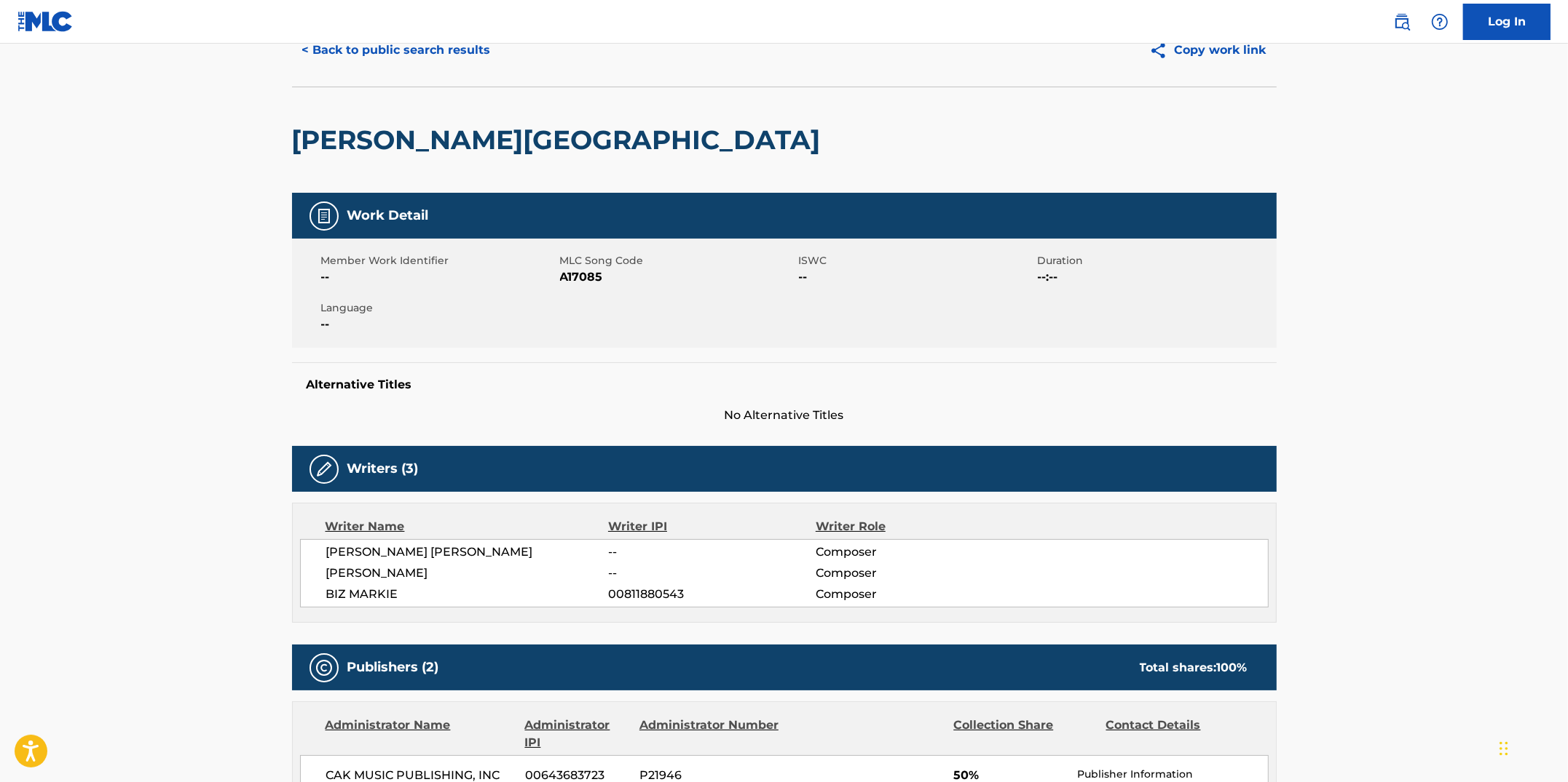
click at [419, 52] on button "< Back to public search results" at bounding box center [396, 50] width 209 height 37
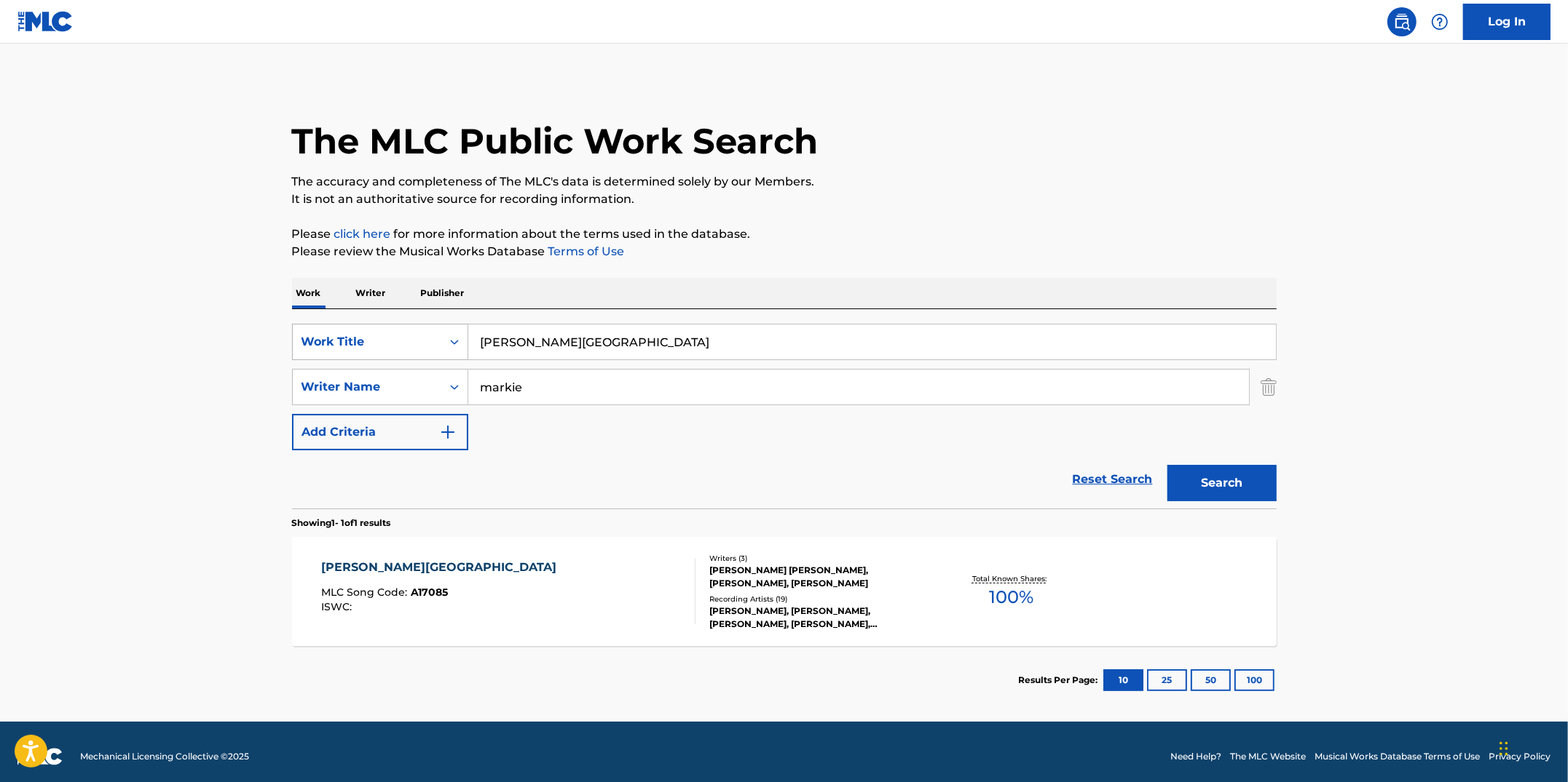
drag, startPoint x: 594, startPoint y: 347, endPoint x: 419, endPoint y: 335, distance: 175.4
click at [419, 335] on div "SearchWithCriteriacc913890-c6e4-4adf-8dfe-4ab75ce0cfbc Work Title [PERSON_NAME]…" at bounding box center [784, 342] width 984 height 37
type input "BIZ IN HARMONY"
click at [1167, 465] on button "Search" at bounding box center [1222, 483] width 110 height 37
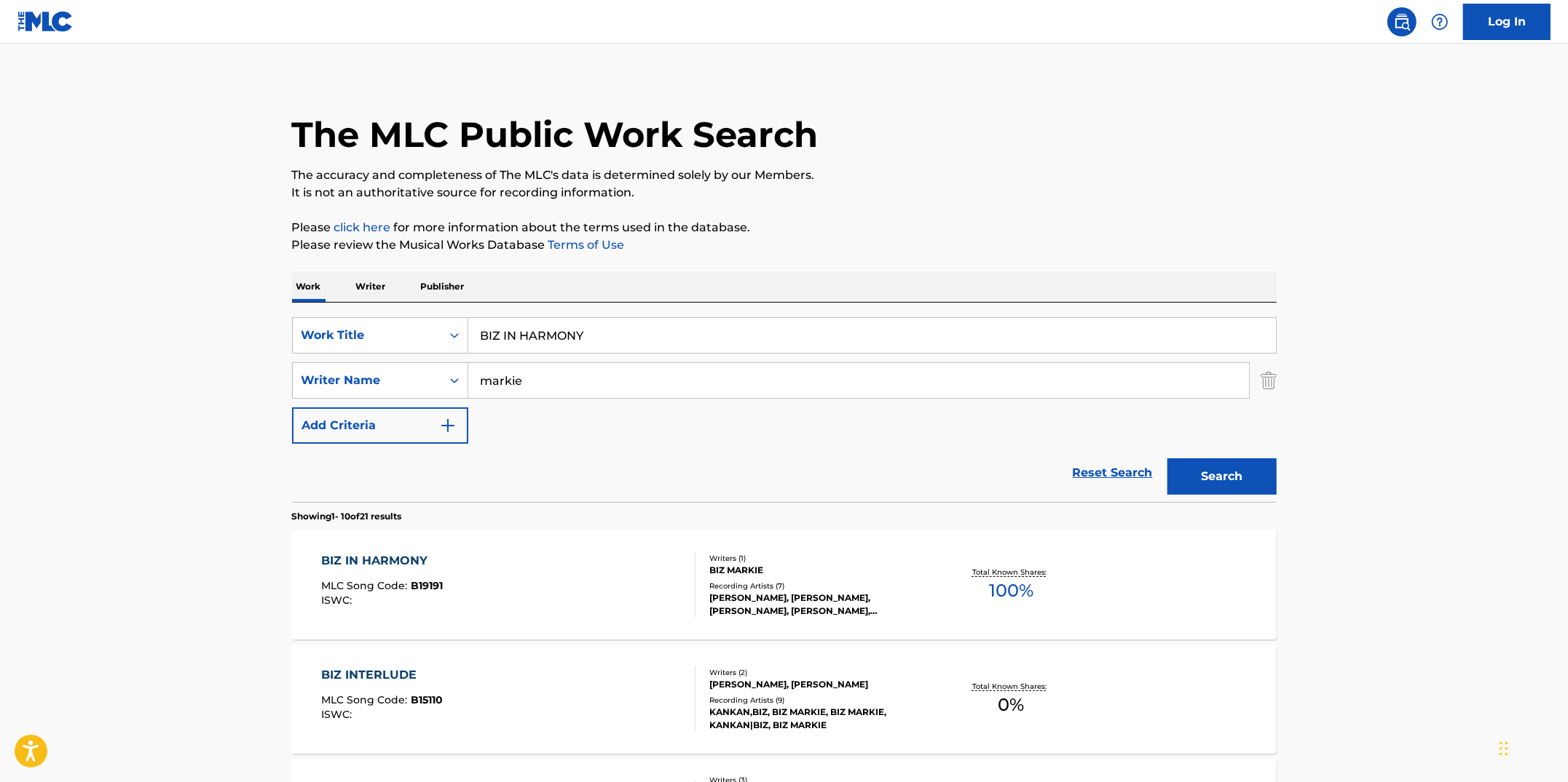
scroll to position [9, 0]
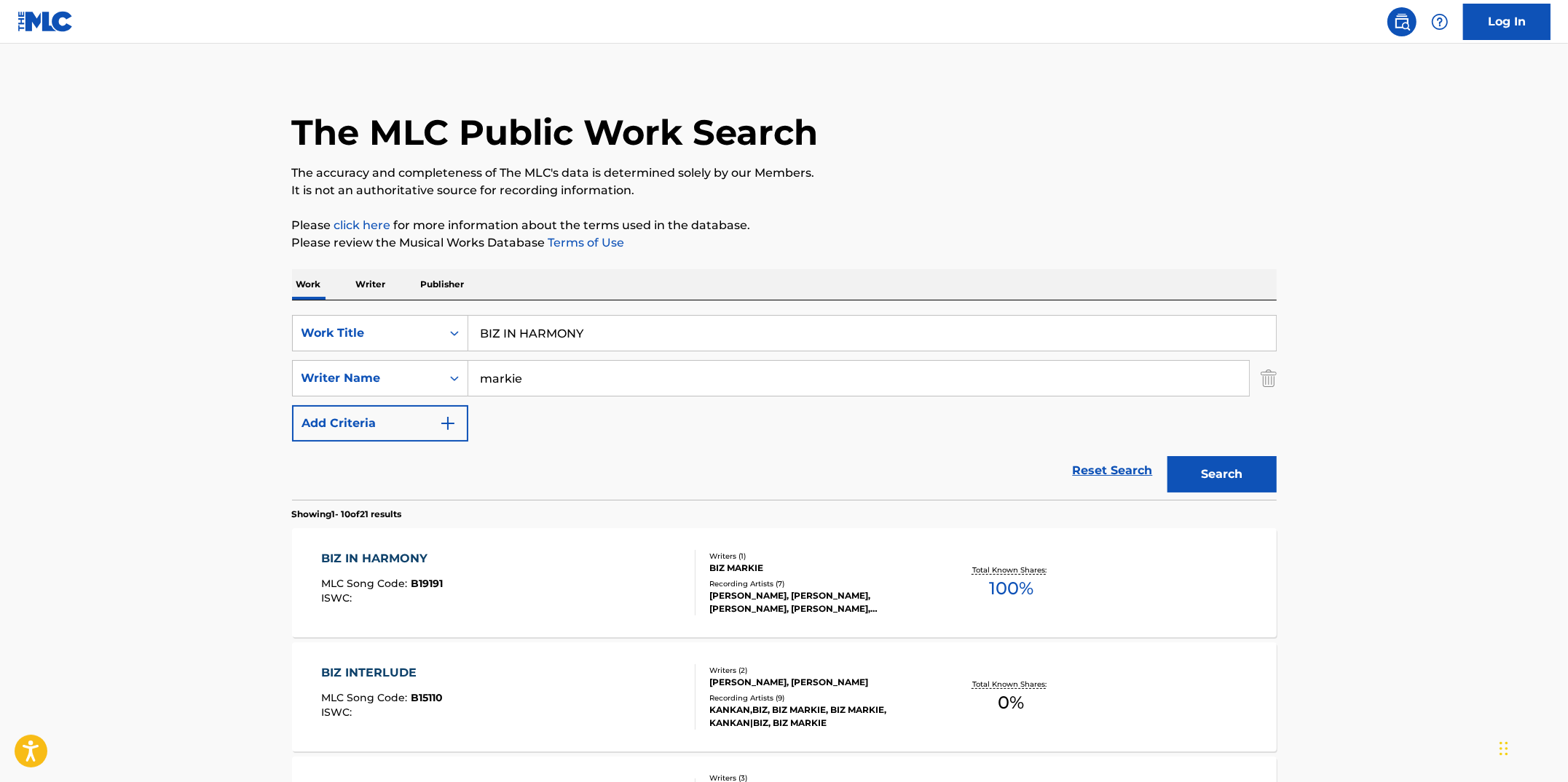
click at [603, 582] on div "BIZ IN HARMONY MLC Song Code : B19191 ISWC :" at bounding box center [508, 583] width 374 height 66
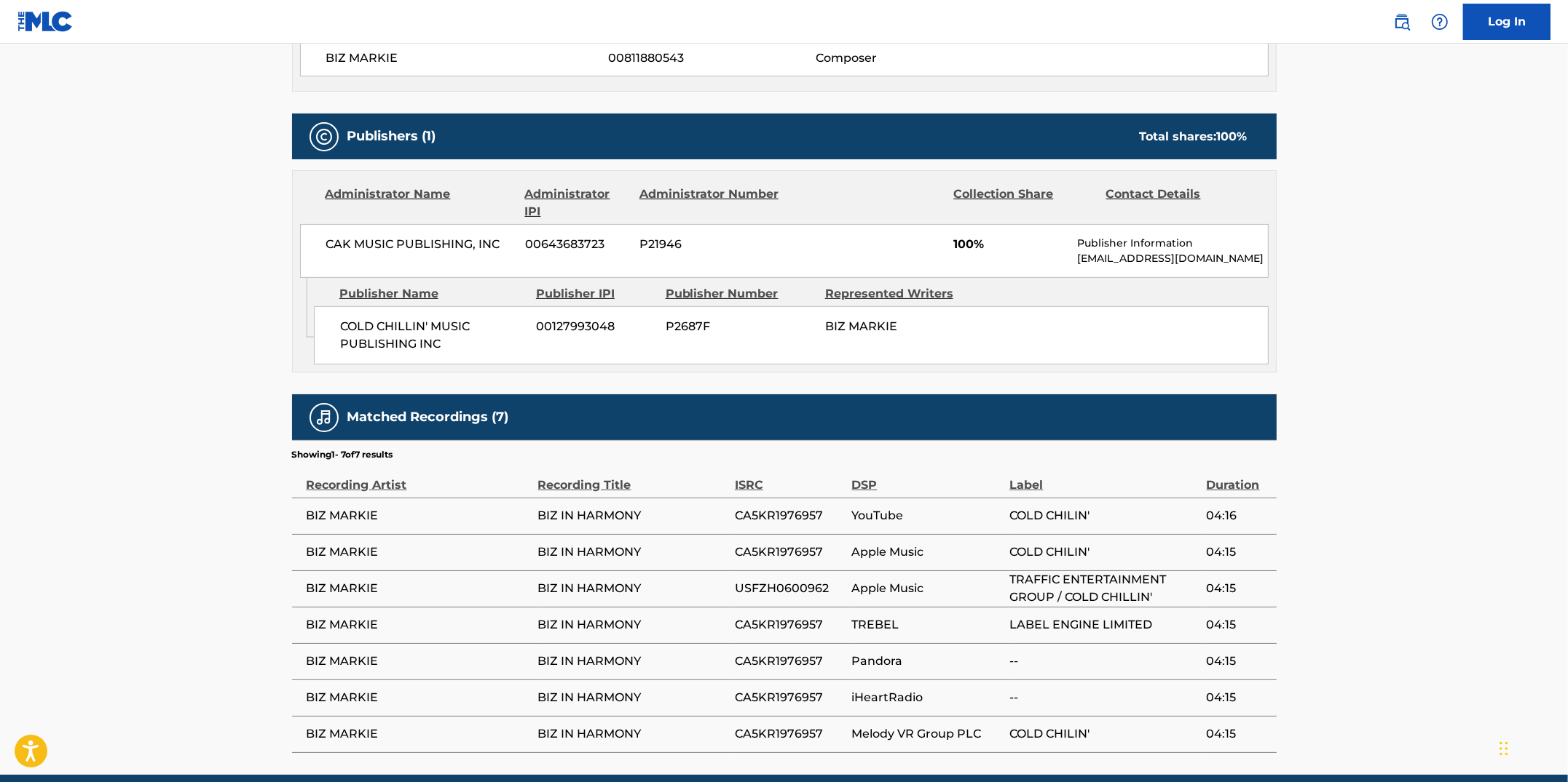
scroll to position [624, 0]
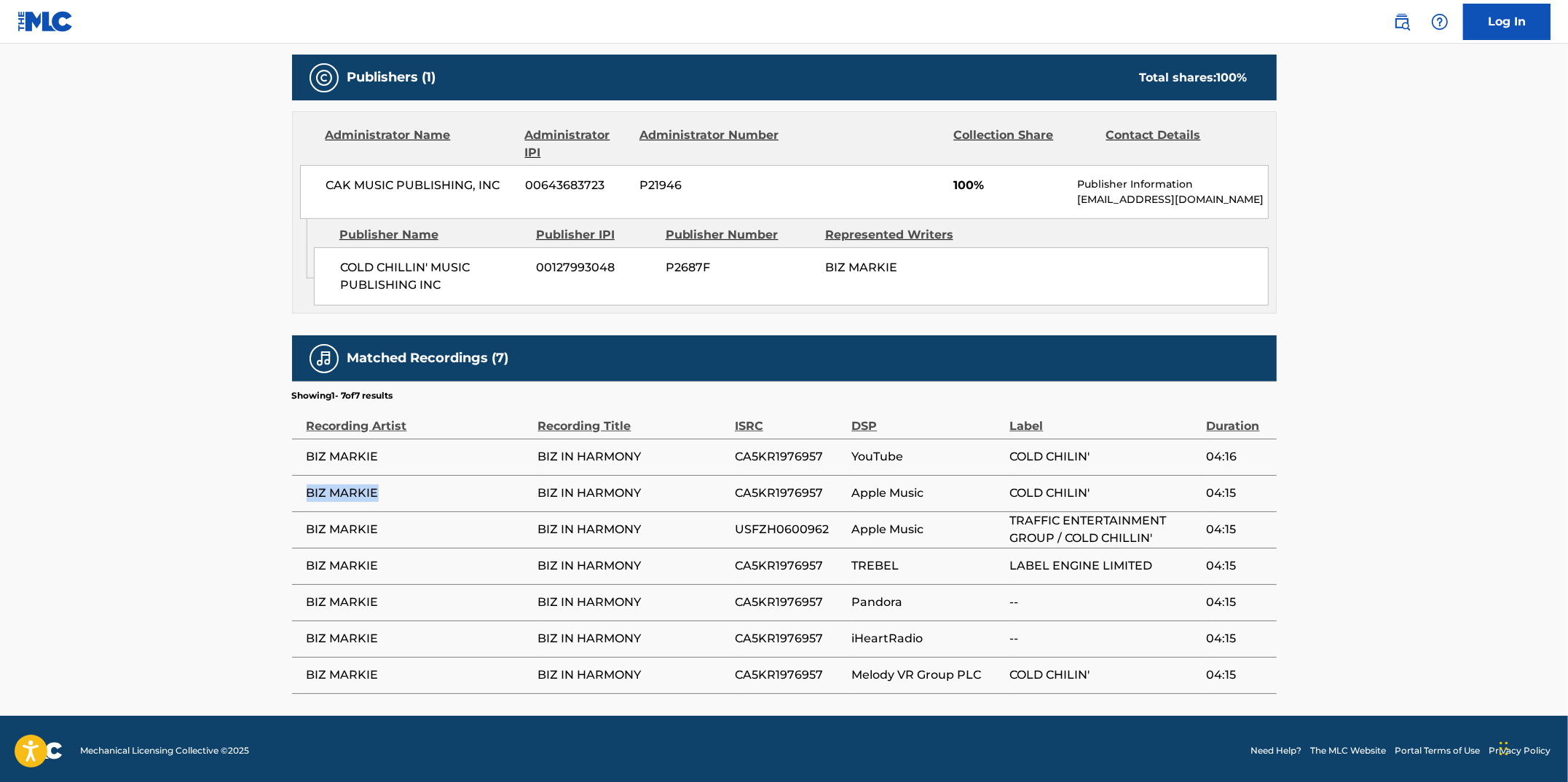
drag, startPoint x: 378, startPoint y: 494, endPoint x: 305, endPoint y: 492, distance: 73.0
click at [305, 492] on td "BIZ MARKIE" at bounding box center [415, 493] width 246 height 37
copy span "BIZ MARKIE"
drag, startPoint x: 819, startPoint y: 496, endPoint x: 734, endPoint y: 490, distance: 85.2
click at [735, 490] on span "CA5KR1976957" at bounding box center [789, 493] width 110 height 17
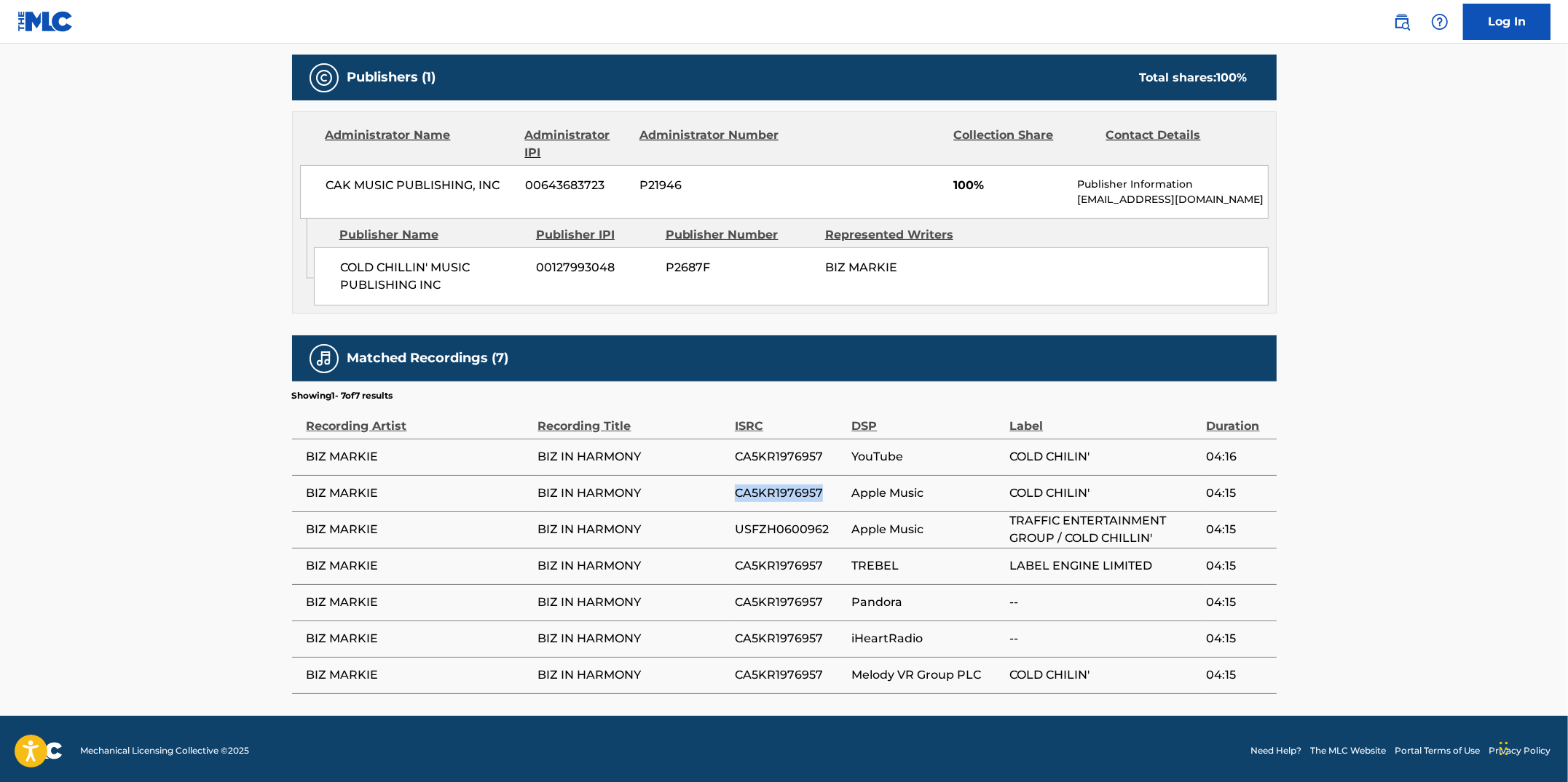
copy tr "CA5KR1976957"
click at [825, 486] on span "CA5KR1976957" at bounding box center [789, 493] width 110 height 17
drag, startPoint x: 825, startPoint y: 486, endPoint x: 763, endPoint y: 487, distance: 62.0
click at [763, 487] on span "CA5KR1976957" at bounding box center [789, 493] width 110 height 17
copy span "CA5KR1976957"
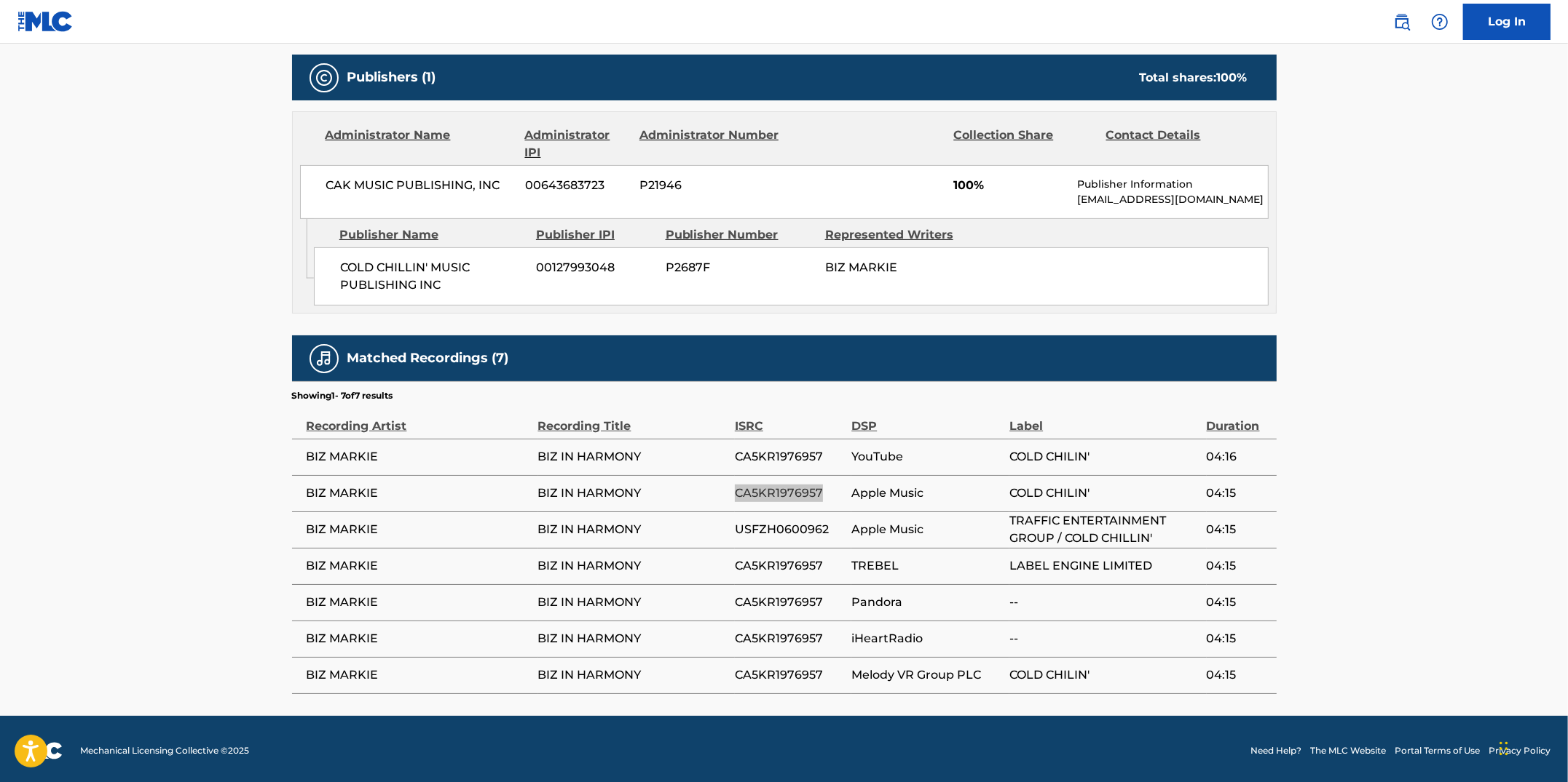
scroll to position [0, 0]
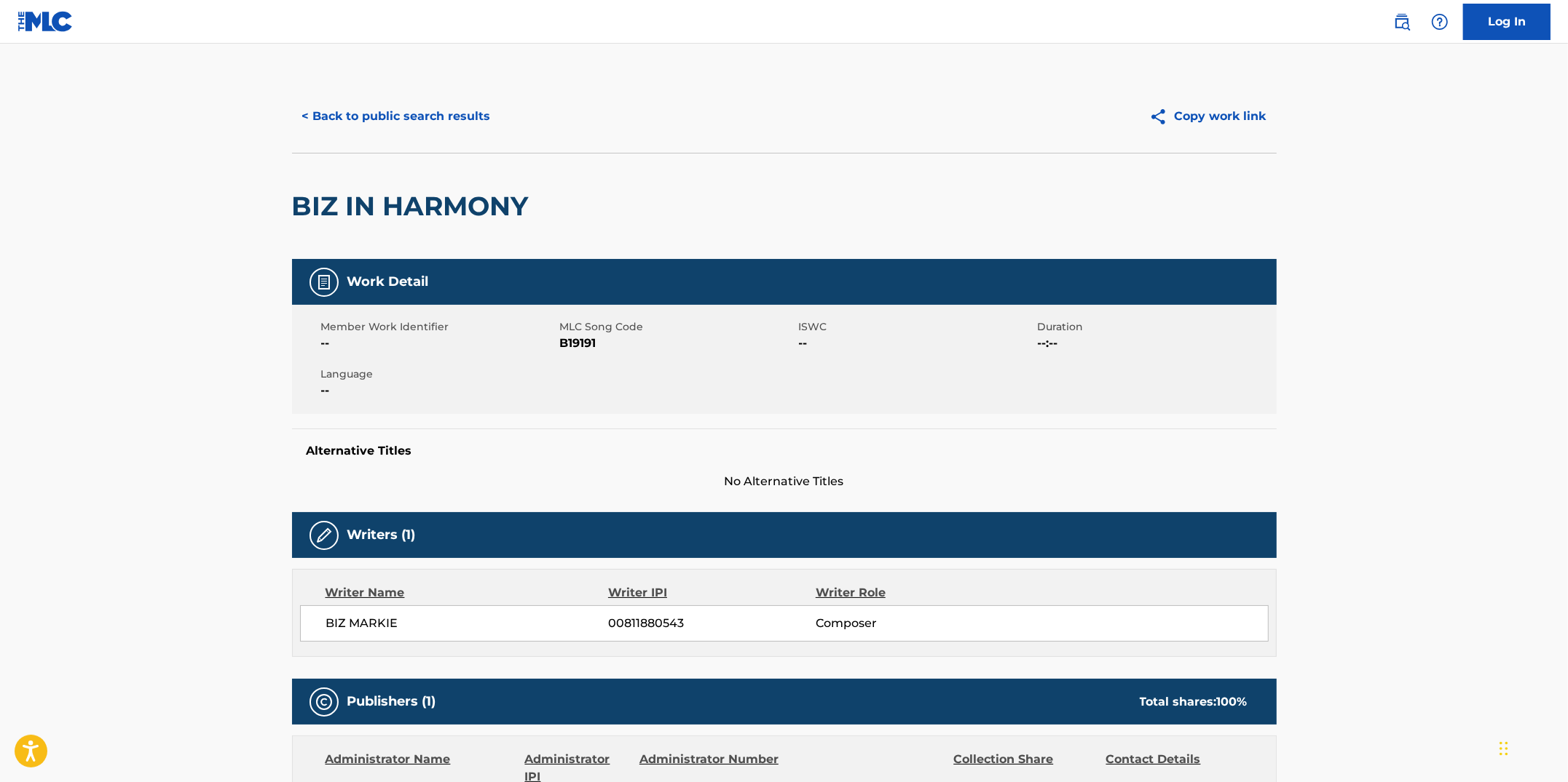
click at [441, 126] on button "< Back to public search results" at bounding box center [396, 117] width 209 height 37
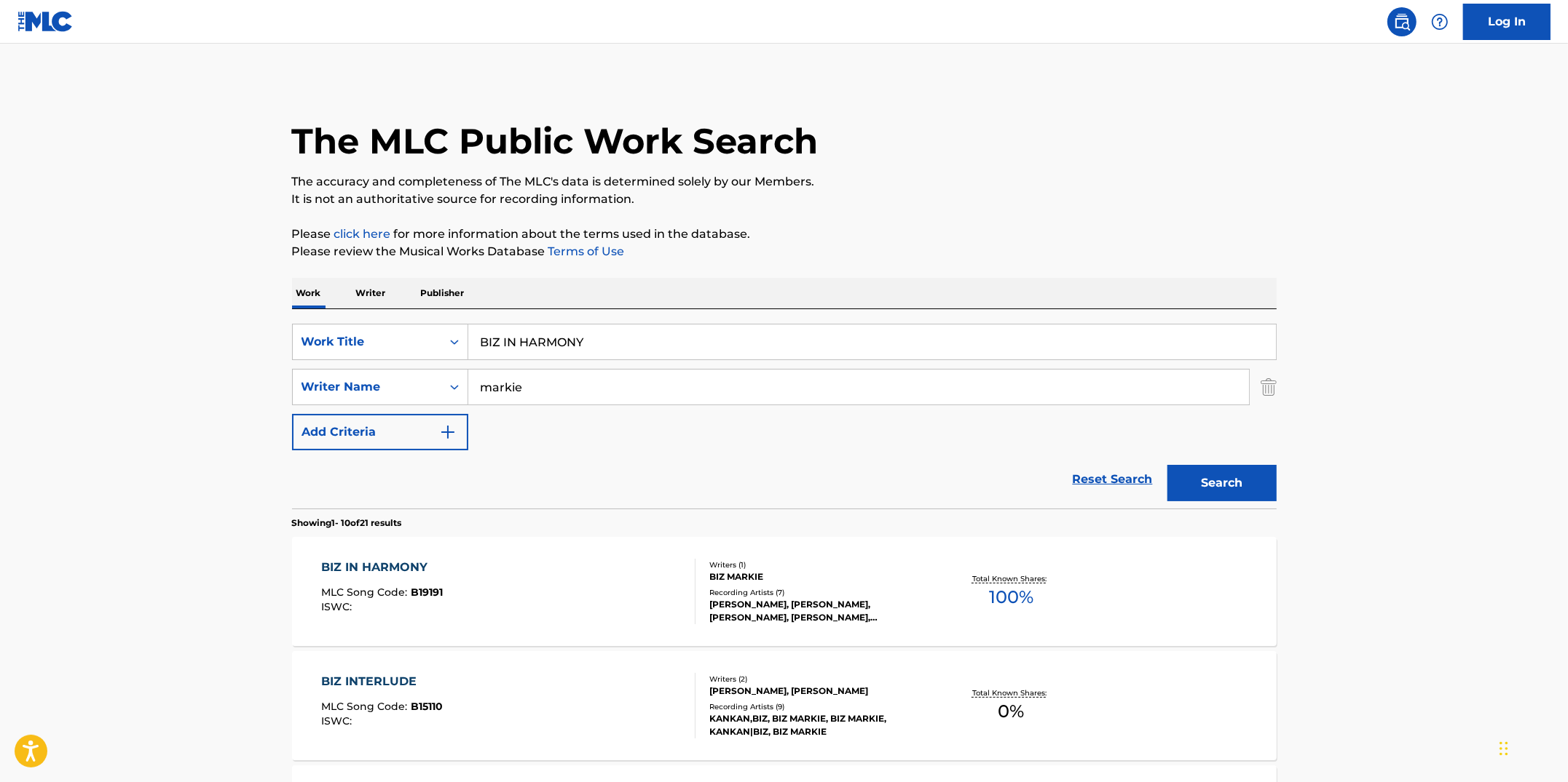
scroll to position [9, 0]
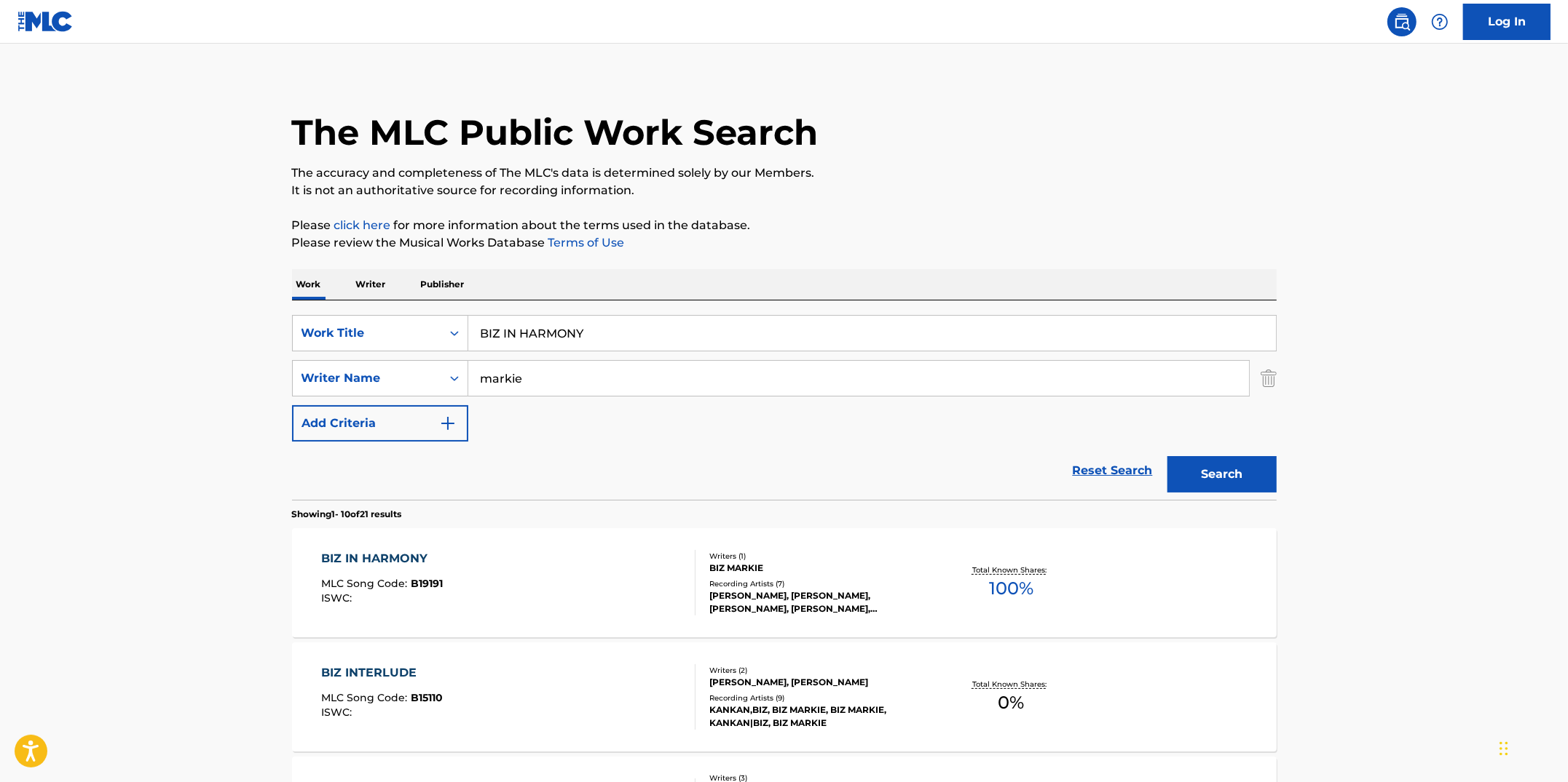
drag, startPoint x: 577, startPoint y: 339, endPoint x: 457, endPoint y: 307, distance: 124.2
click at [457, 307] on div "SearchWithCriteriacc913890-c6e4-4adf-8dfe-4ab75ce0cfbc Work Title BIZ IN HARMON…" at bounding box center [784, 400] width 984 height 199
type input "E"
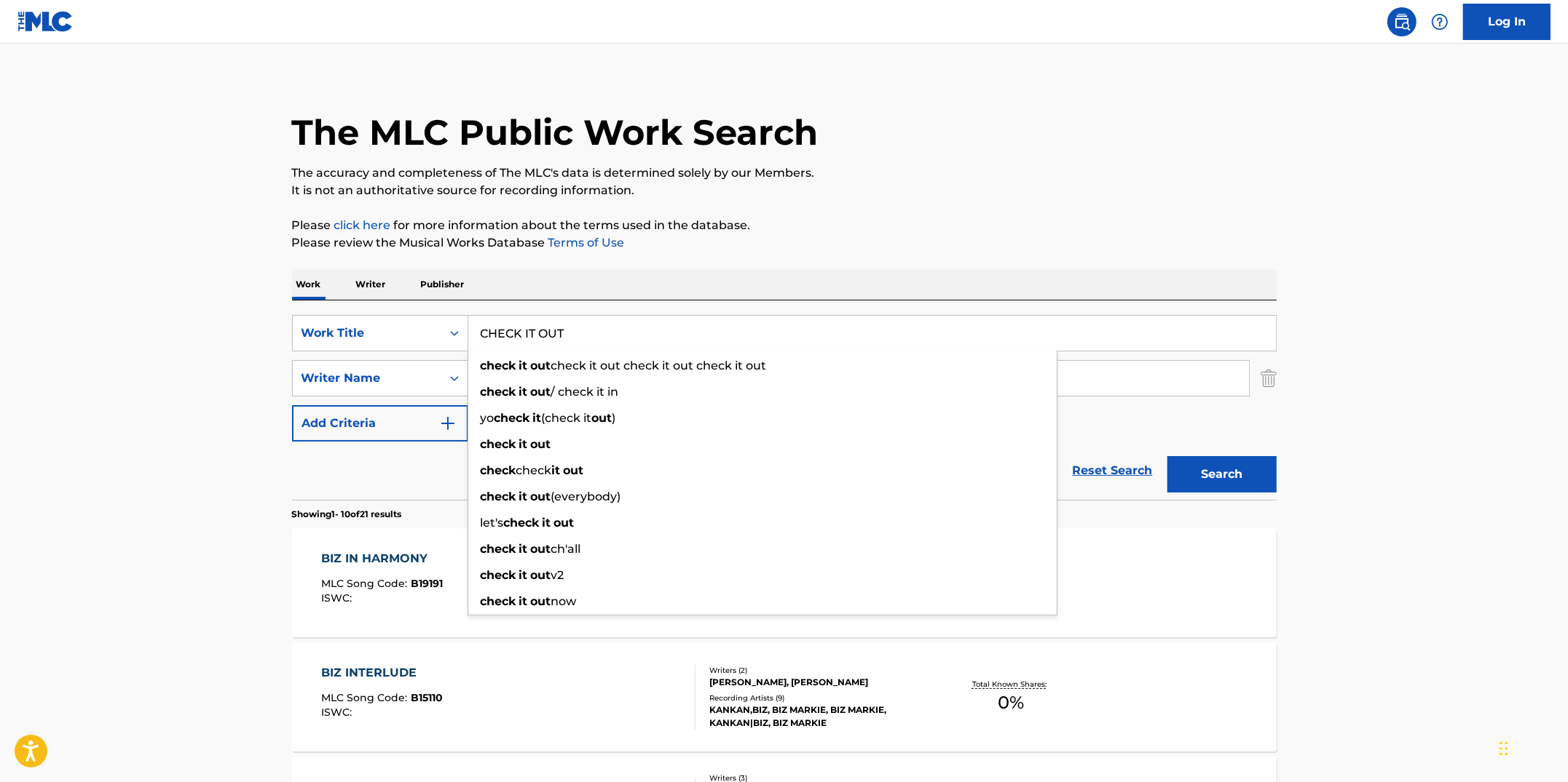
type input "CHECK IT OUT"
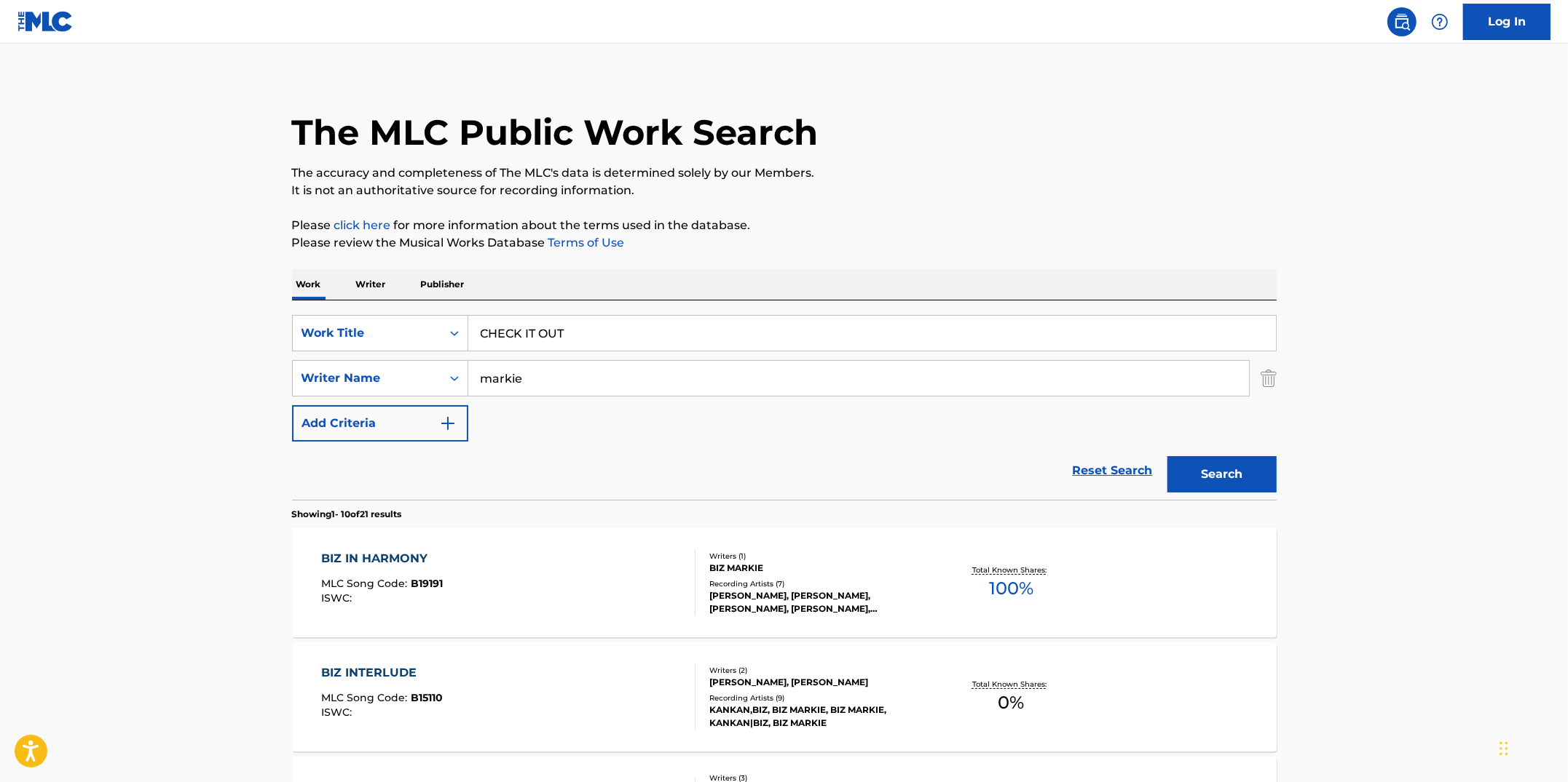
click at [1233, 467] on button "Search" at bounding box center [1222, 474] width 110 height 37
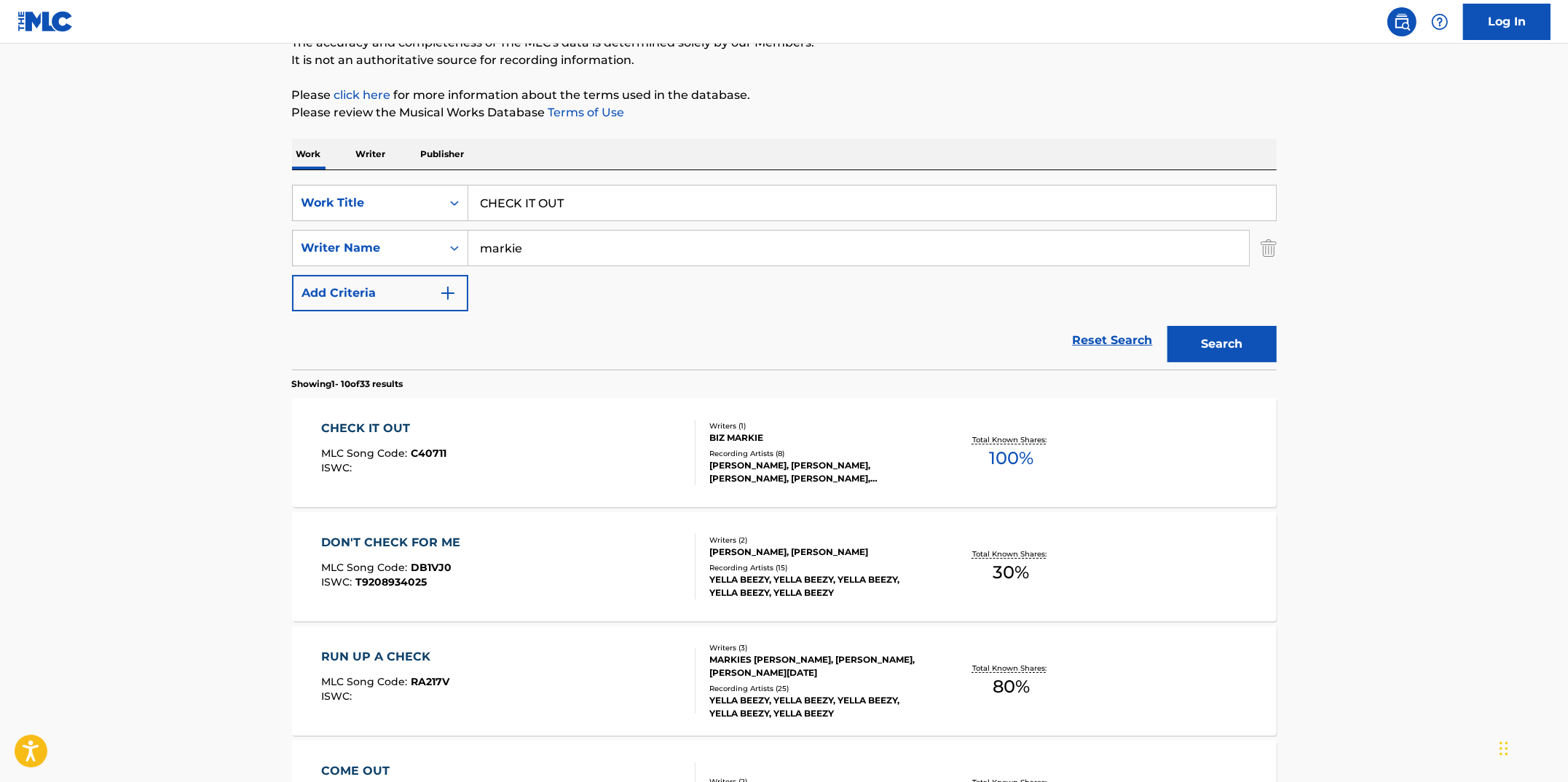
scroll to position [142, 0]
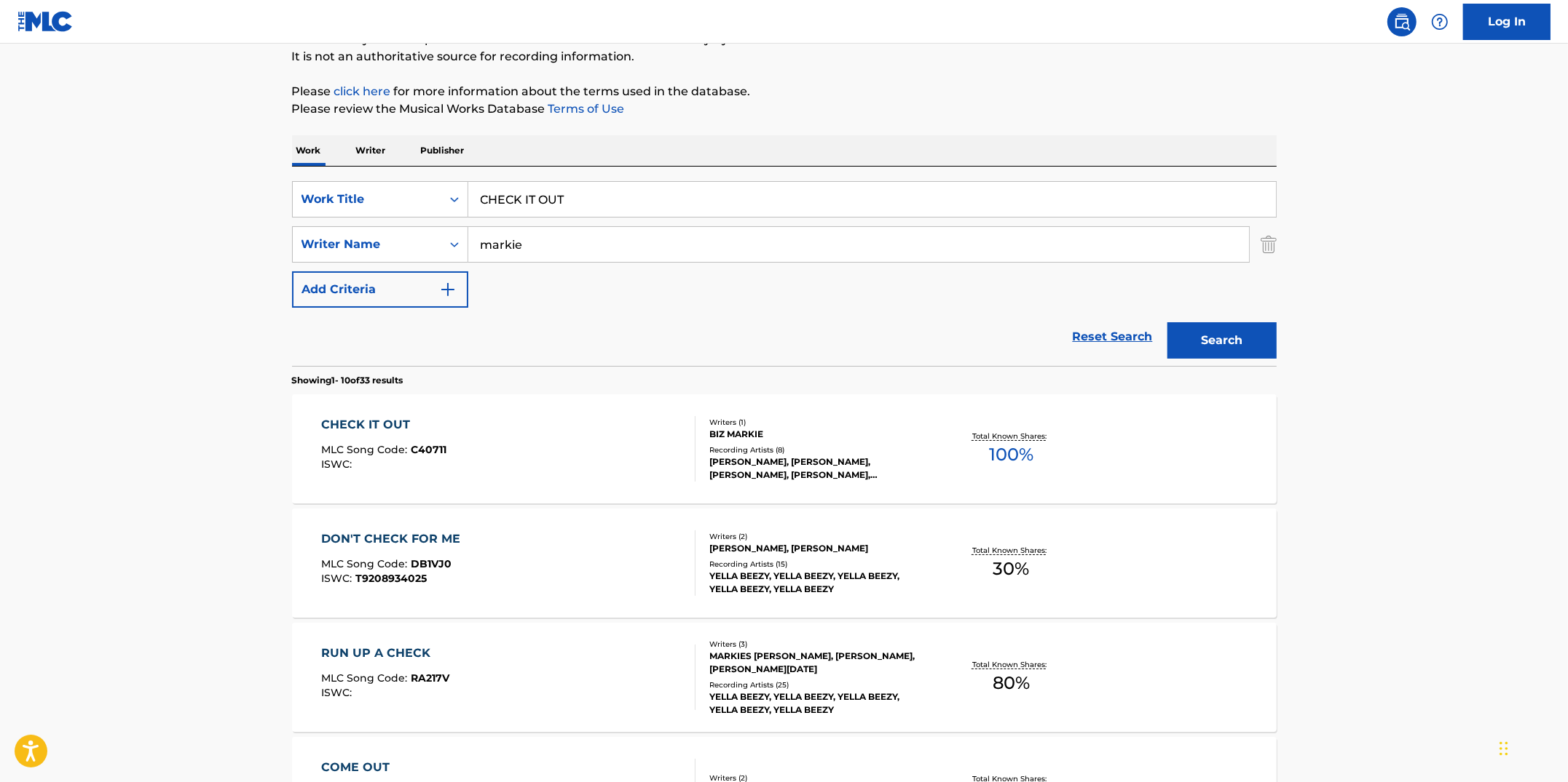
click at [642, 458] on div "CHECK IT OUT MLC Song Code : C40711 ISWC :" at bounding box center [508, 449] width 374 height 66
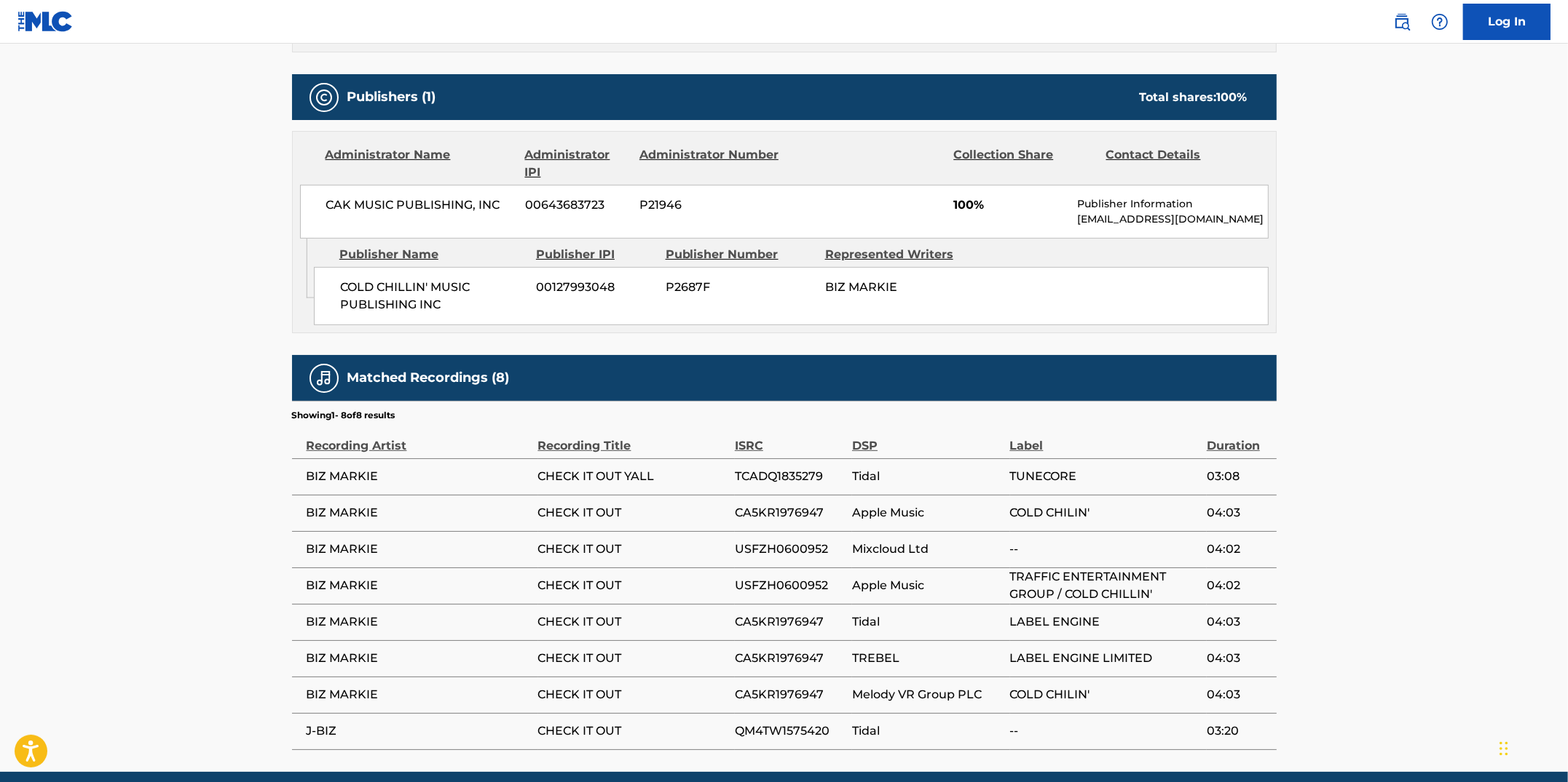
scroll to position [651, 0]
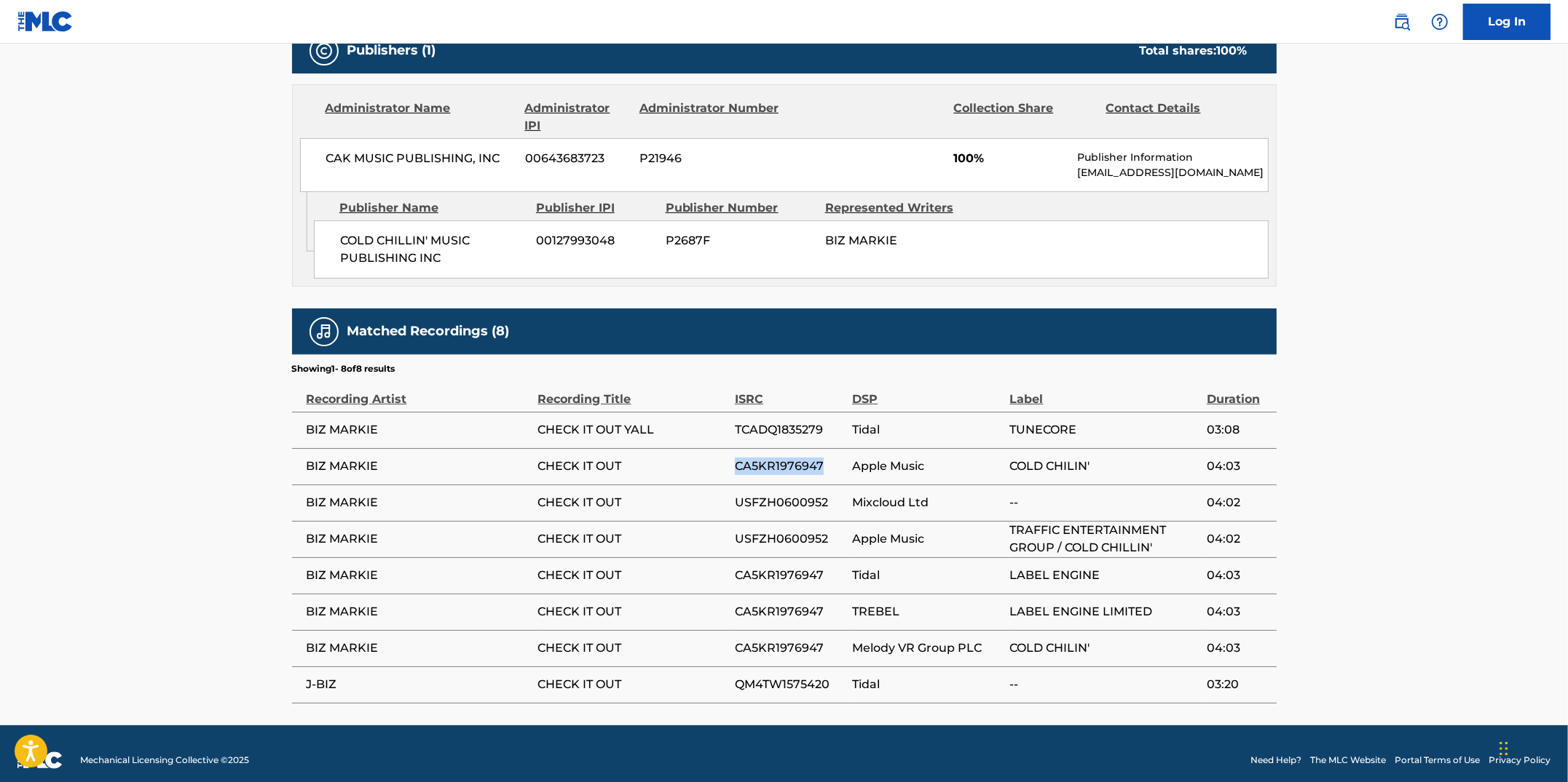
drag, startPoint x: 821, startPoint y: 466, endPoint x: 734, endPoint y: 458, distance: 87.4
click at [735, 458] on span "CA5KR1976947" at bounding box center [789, 466] width 110 height 17
copy span "CA5KR1976947"
drag, startPoint x: 828, startPoint y: 534, endPoint x: 734, endPoint y: 534, distance: 94.0
click at [734, 534] on tr "BIZ MARKIE CHECK IT OUT USFZH0600952 Apple Music TRAFFIC ENTERTAINMENT GROUP / …" at bounding box center [784, 539] width 984 height 37
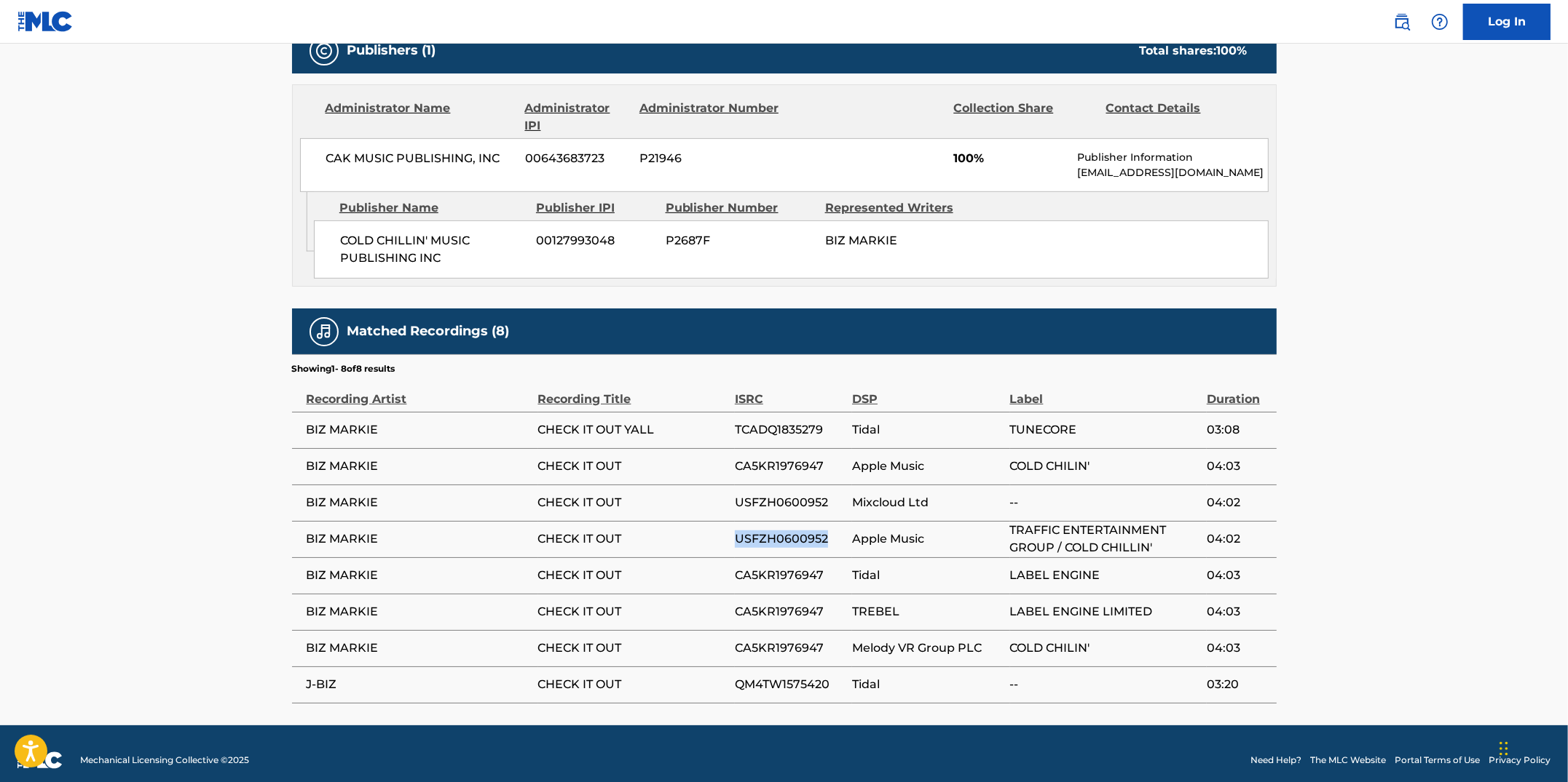
copy tr "USFZH0600952"
drag, startPoint x: 825, startPoint y: 504, endPoint x: 734, endPoint y: 498, distance: 91.2
click at [735, 498] on span "USFZH0600952" at bounding box center [789, 503] width 110 height 17
copy tr "USFZH0600952"
drag, startPoint x: 825, startPoint y: 536, endPoint x: 737, endPoint y: 540, distance: 88.1
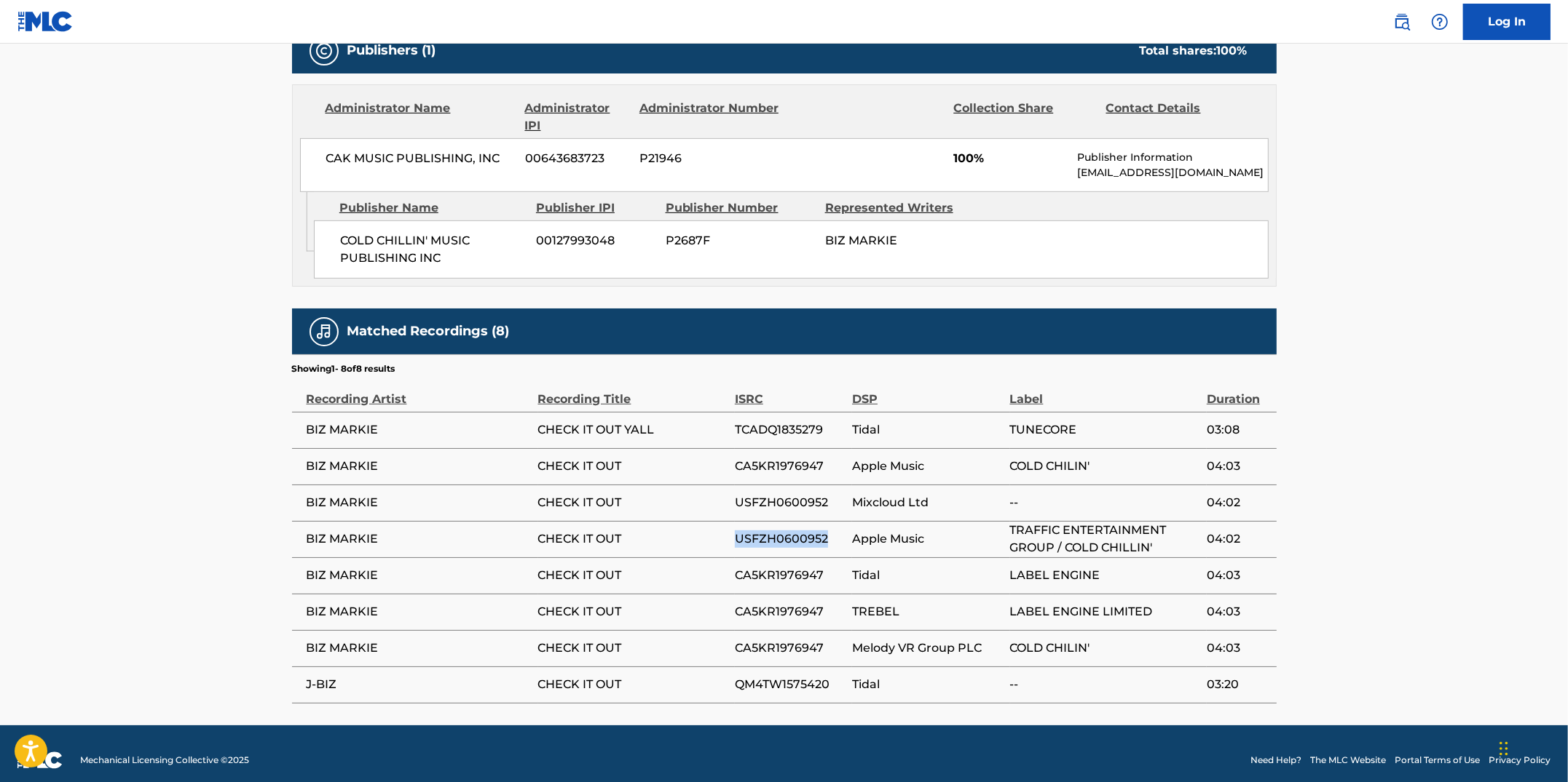
click at [737, 540] on span "USFZH0600952" at bounding box center [789, 539] width 110 height 17
copy span "USFZH0600952"
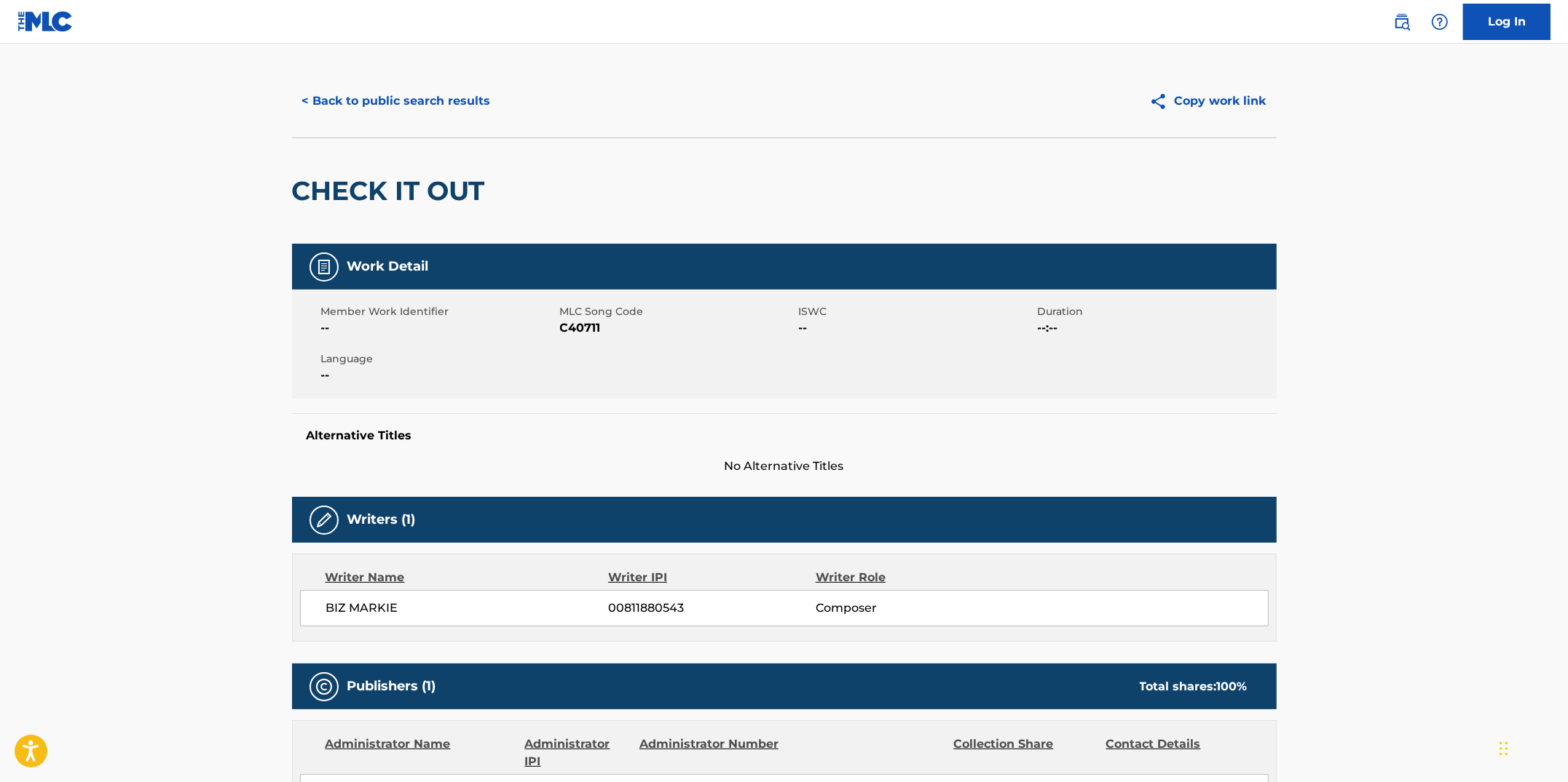
scroll to position [0, 0]
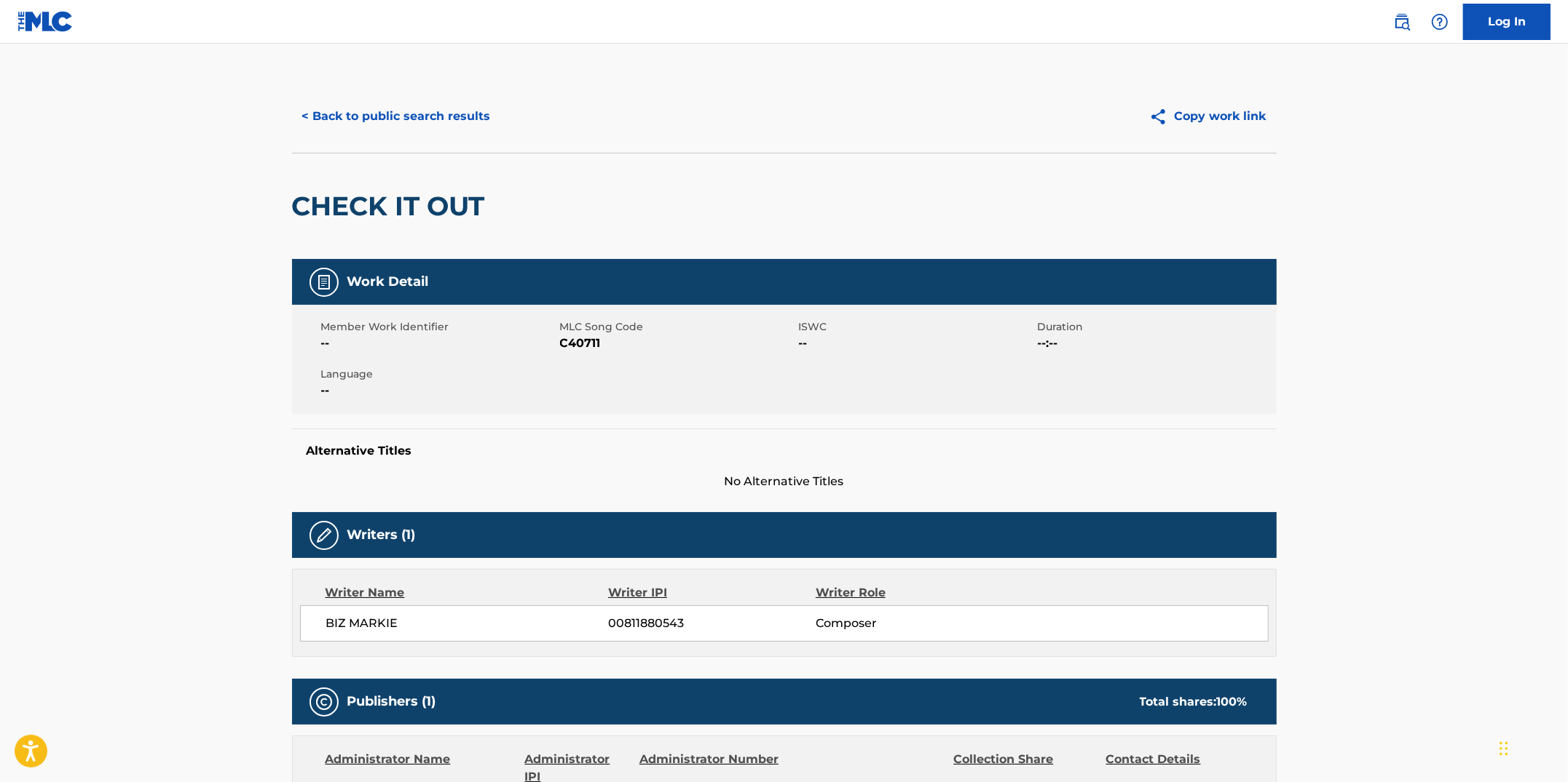
click at [435, 116] on button "< Back to public search results" at bounding box center [396, 117] width 209 height 37
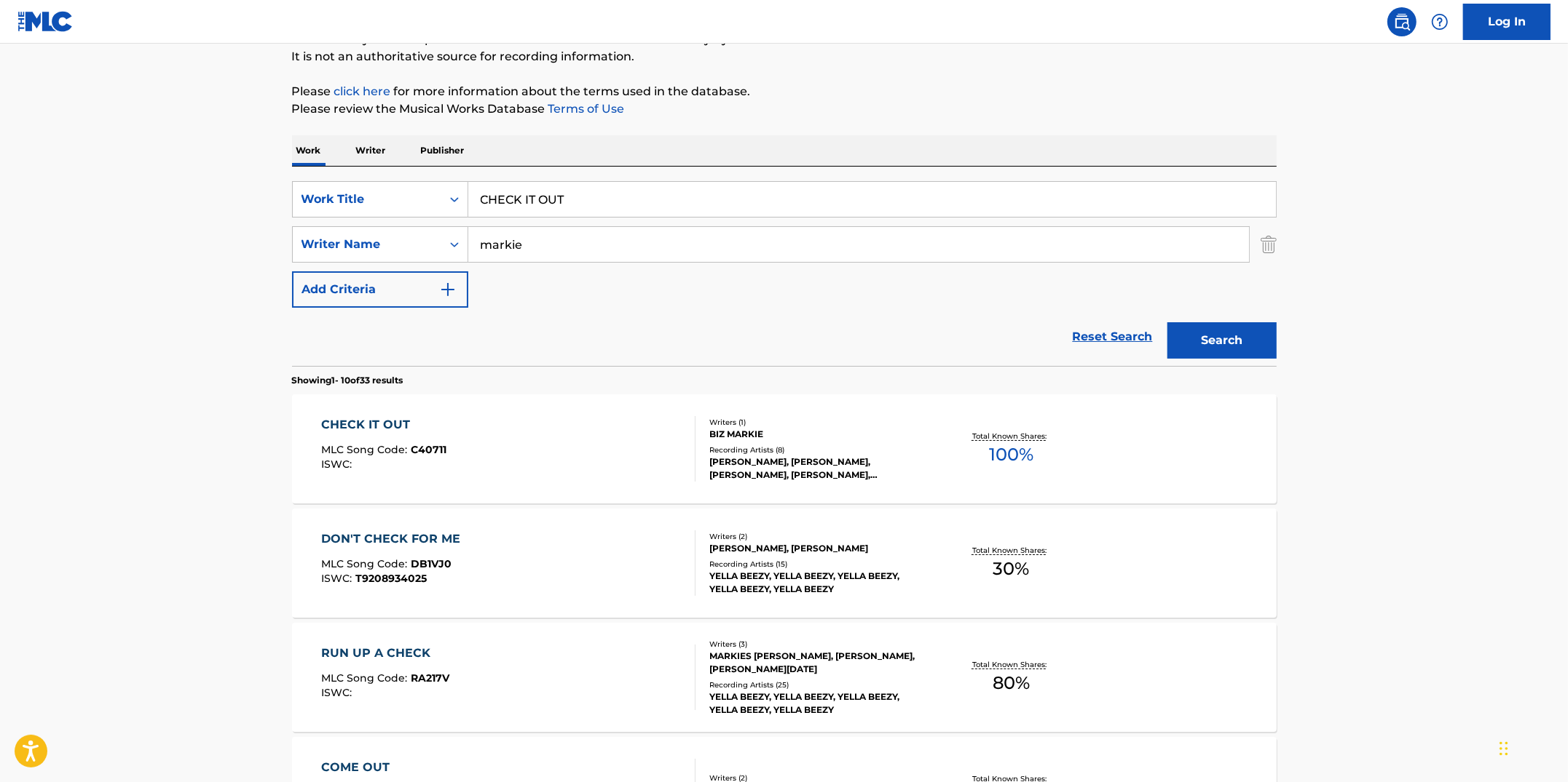
drag, startPoint x: 579, startPoint y: 206, endPoint x: 405, endPoint y: 173, distance: 177.1
click at [405, 173] on div "SearchWithCriteriacc913890-c6e4-4adf-8dfe-4ab75ce0cfbc Work Title CHECK IT OUT …" at bounding box center [784, 266] width 984 height 199
click at [529, 235] on strong "tribute" at bounding box center [549, 232] width 42 height 14
type input "cool v's tribute to scratching"
click at [1192, 341] on button "Search" at bounding box center [1222, 340] width 110 height 37
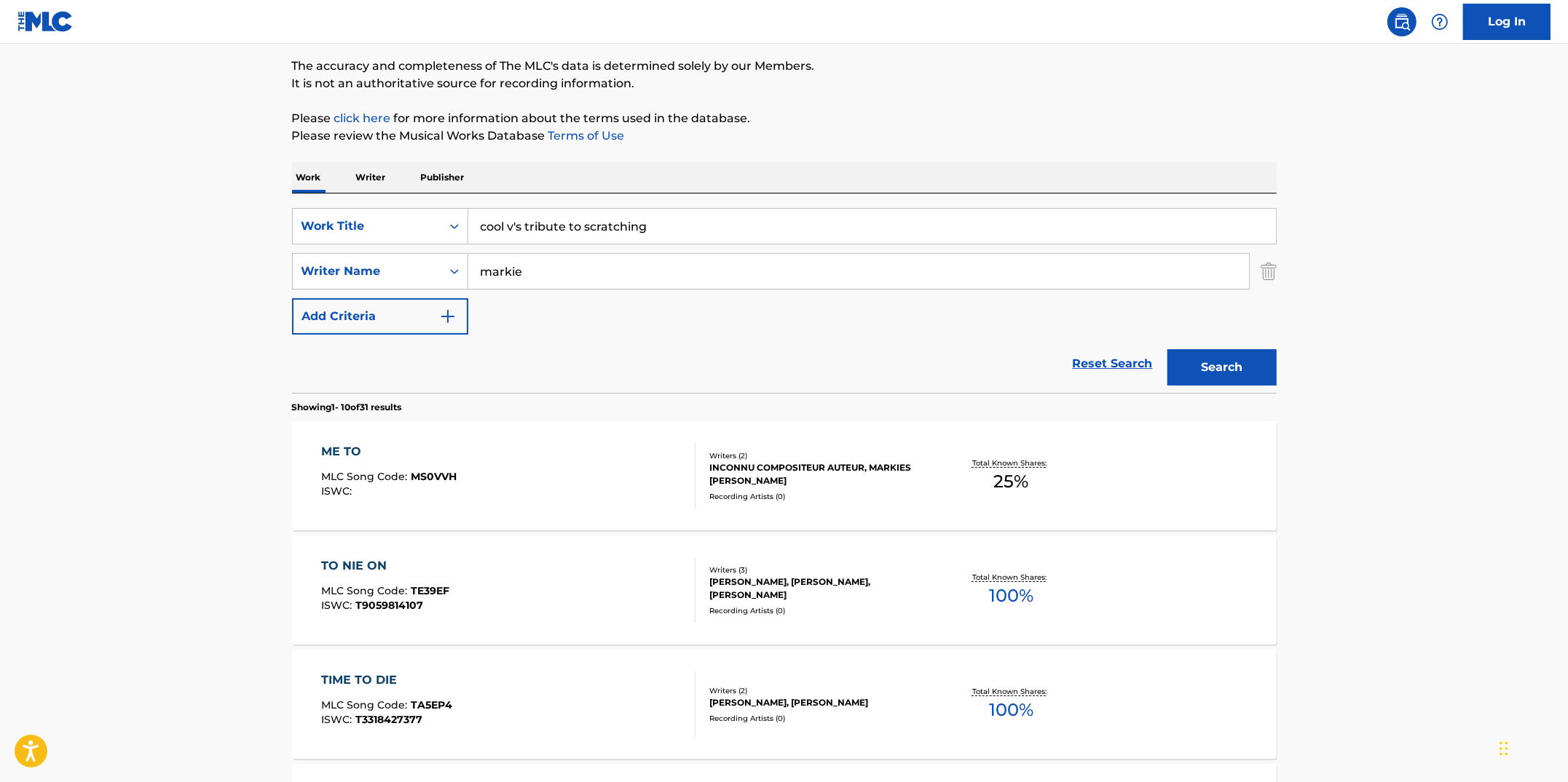
scroll to position [0, 0]
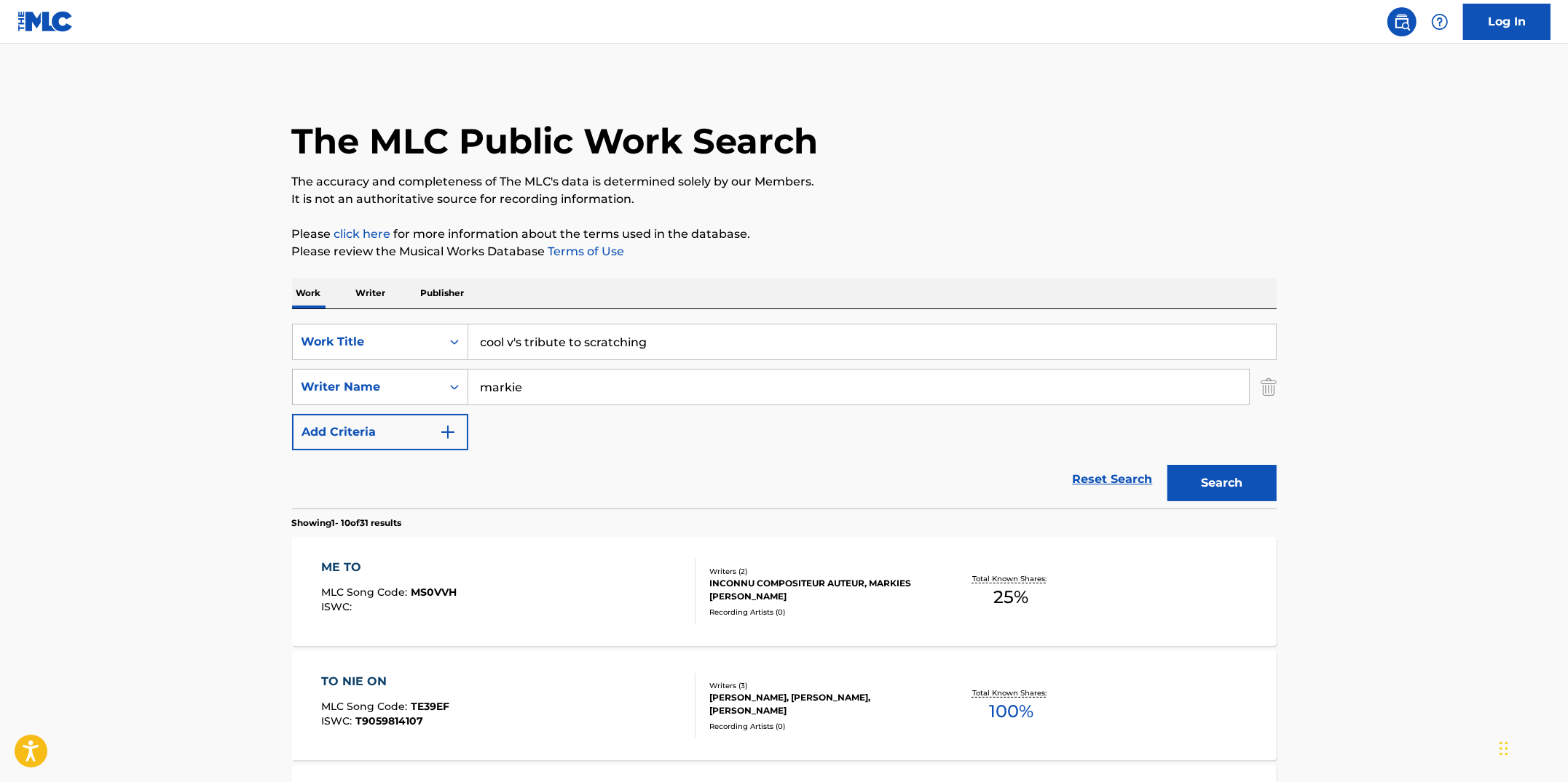
drag, startPoint x: 570, startPoint y: 386, endPoint x: 460, endPoint y: 372, distance: 110.9
click at [460, 372] on div "SearchWithCriteria7727cecd-04c5-4c24-bb30-9532ffaa2267 Writer Name [PERSON_NAME]" at bounding box center [784, 387] width 984 height 37
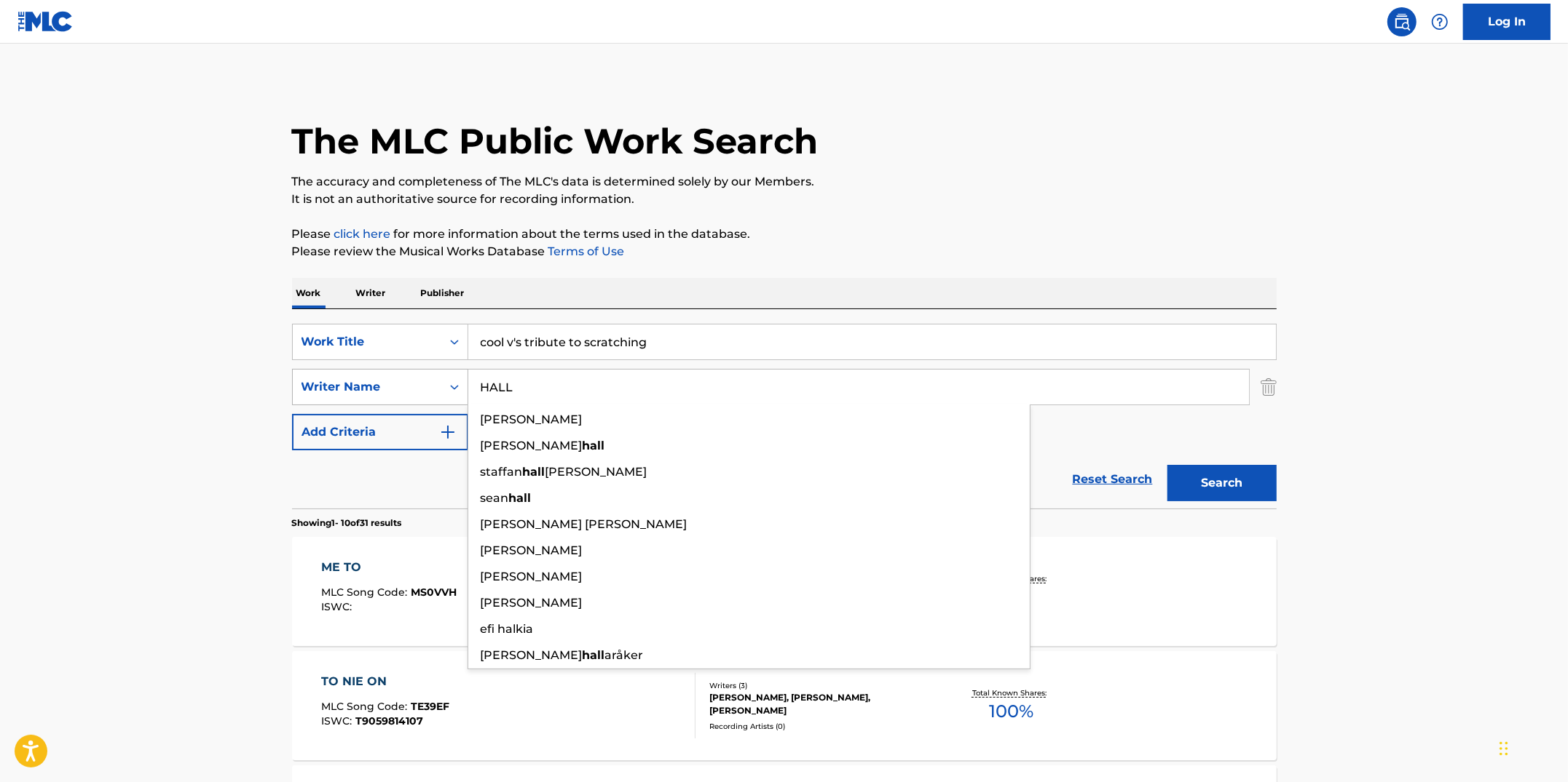
type input "HALL"
click at [1167, 465] on button "Search" at bounding box center [1222, 483] width 110 height 37
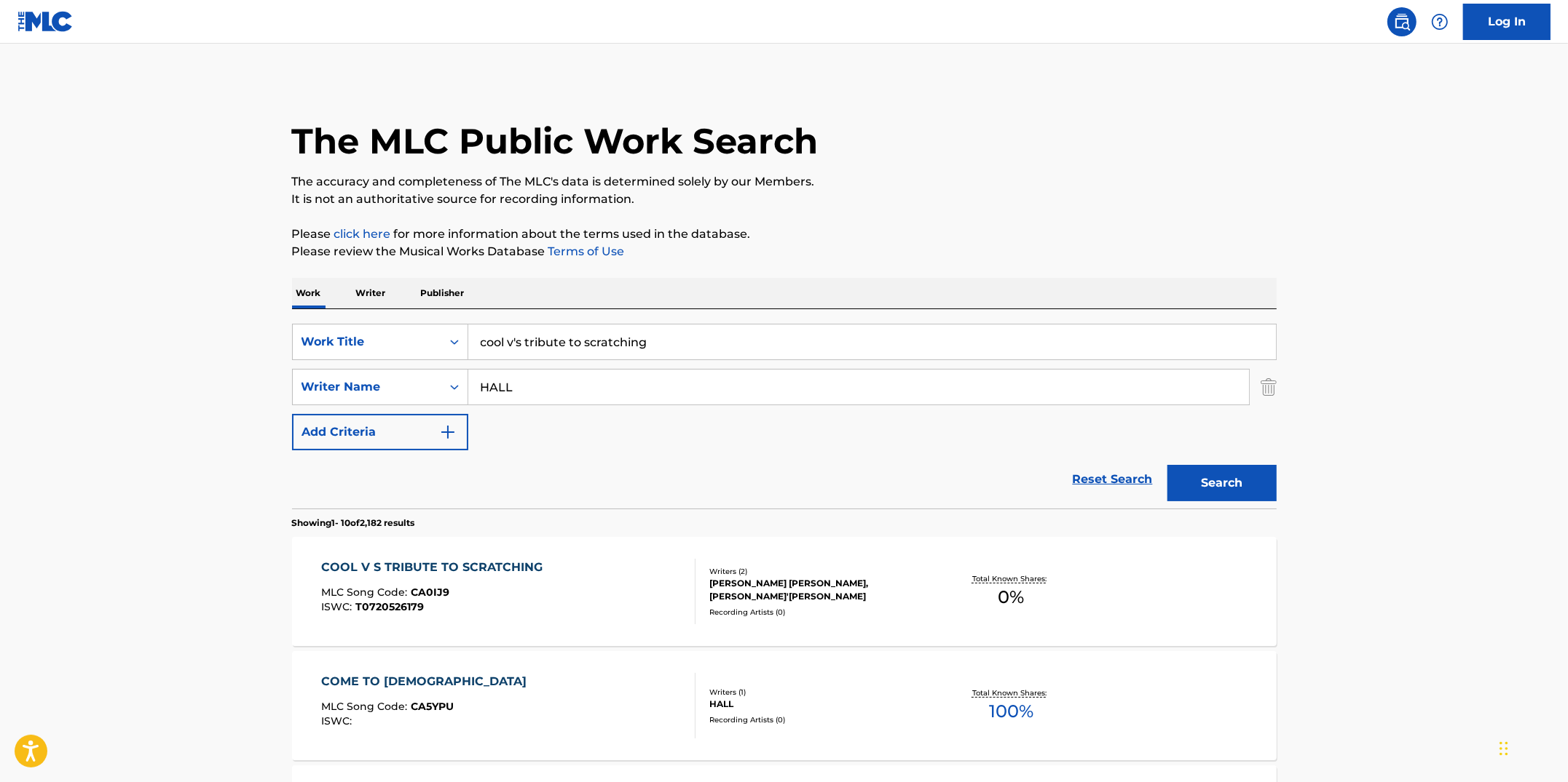
click at [564, 590] on div "COOL V S TRIBUTE TO SCRATCHING MLC Song Code : CA0IJ9 ISWC : T0720526179" at bounding box center [508, 592] width 374 height 66
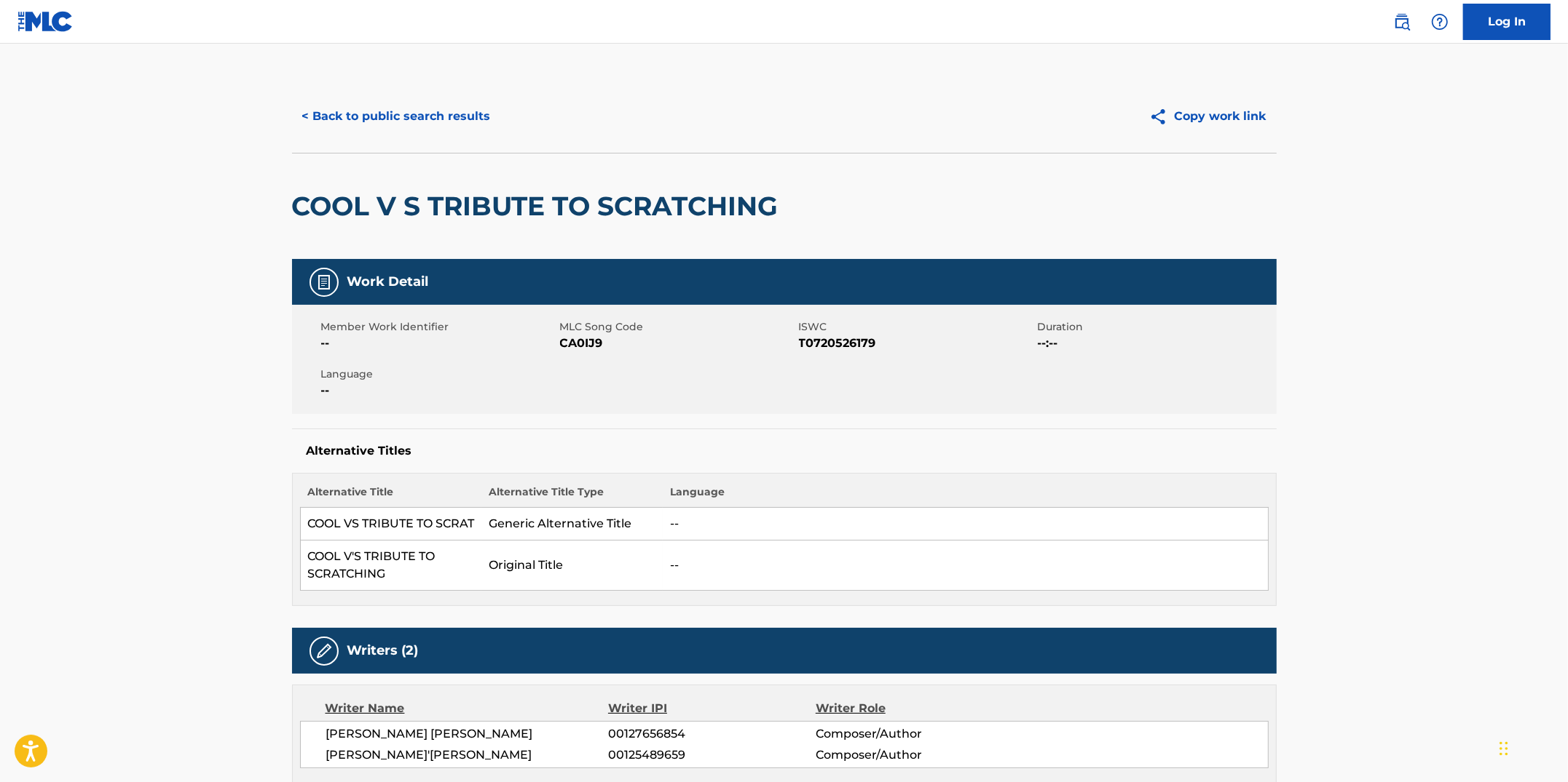
click at [419, 122] on button "< Back to public search results" at bounding box center [396, 117] width 209 height 37
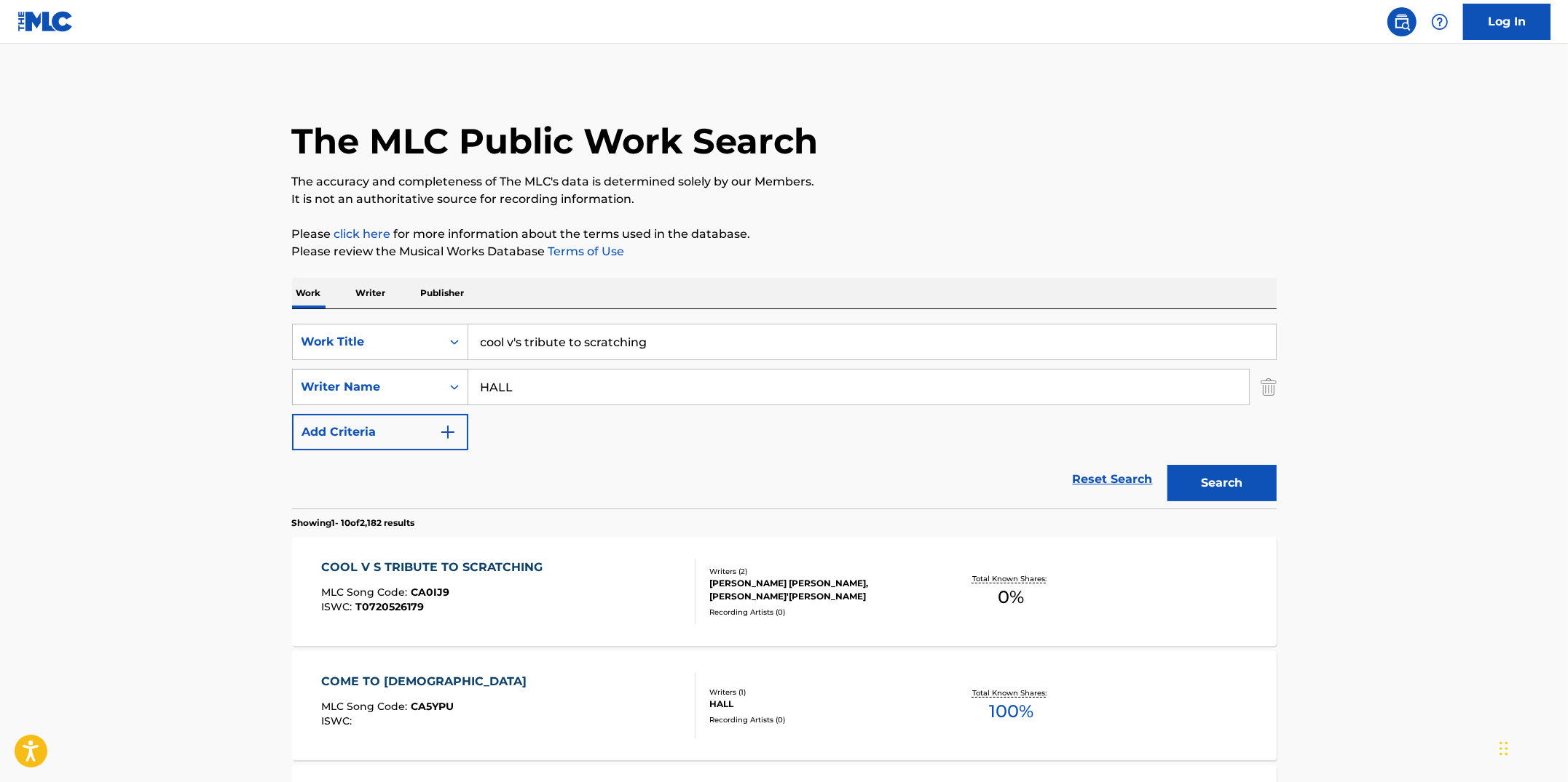
drag, startPoint x: 523, startPoint y: 389, endPoint x: 456, endPoint y: 382, distance: 67.4
click at [456, 382] on div "SearchWithCriteria7727cecd-04c5-4c24-bb30-9532ffaa2267 Writer Name [PERSON_NAME]" at bounding box center [784, 387] width 984 height 37
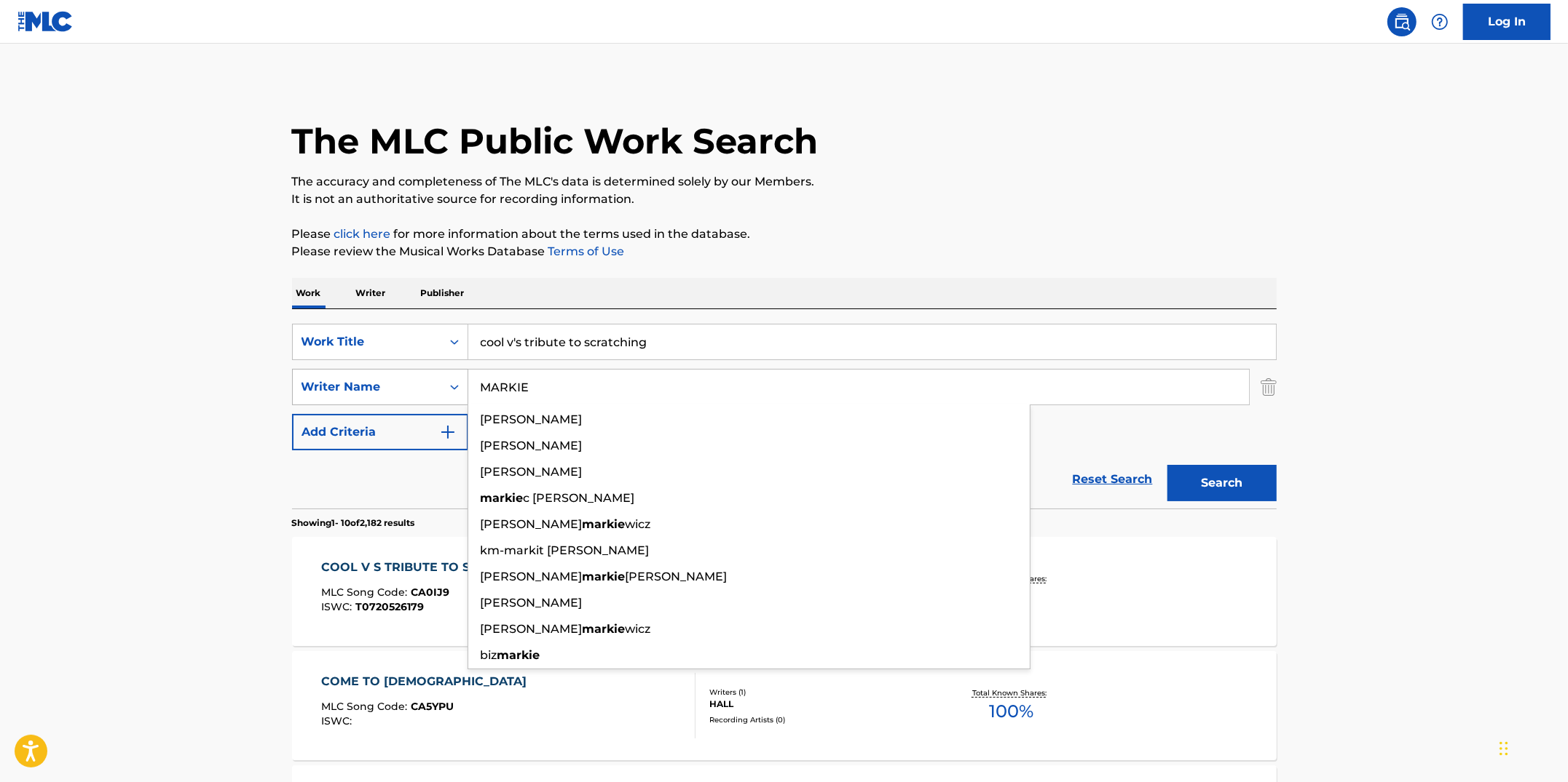
type input "MARKIE"
click at [1167, 465] on button "Search" at bounding box center [1222, 483] width 110 height 37
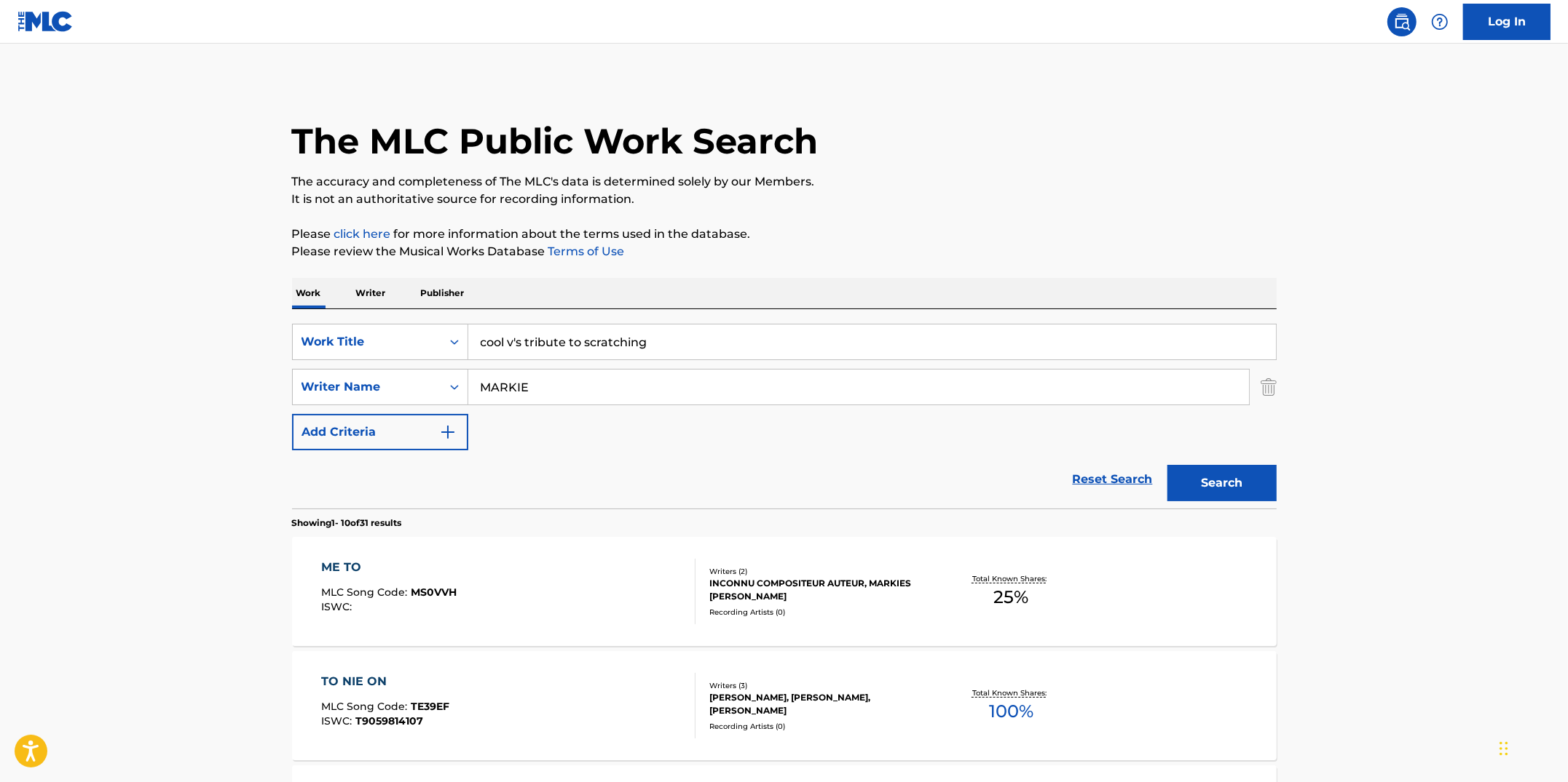
click at [527, 343] on input "cool v's tribute to scratching" at bounding box center [872, 342] width 807 height 35
click at [1167, 465] on button "Search" at bounding box center [1222, 483] width 110 height 37
drag, startPoint x: 647, startPoint y: 339, endPoint x: 406, endPoint y: 312, distance: 242.5
click at [406, 312] on div "SearchWithCriteriacc913890-c6e4-4adf-8dfe-4ab75ce0cfbc Work Title tribute to sc…" at bounding box center [784, 409] width 984 height 199
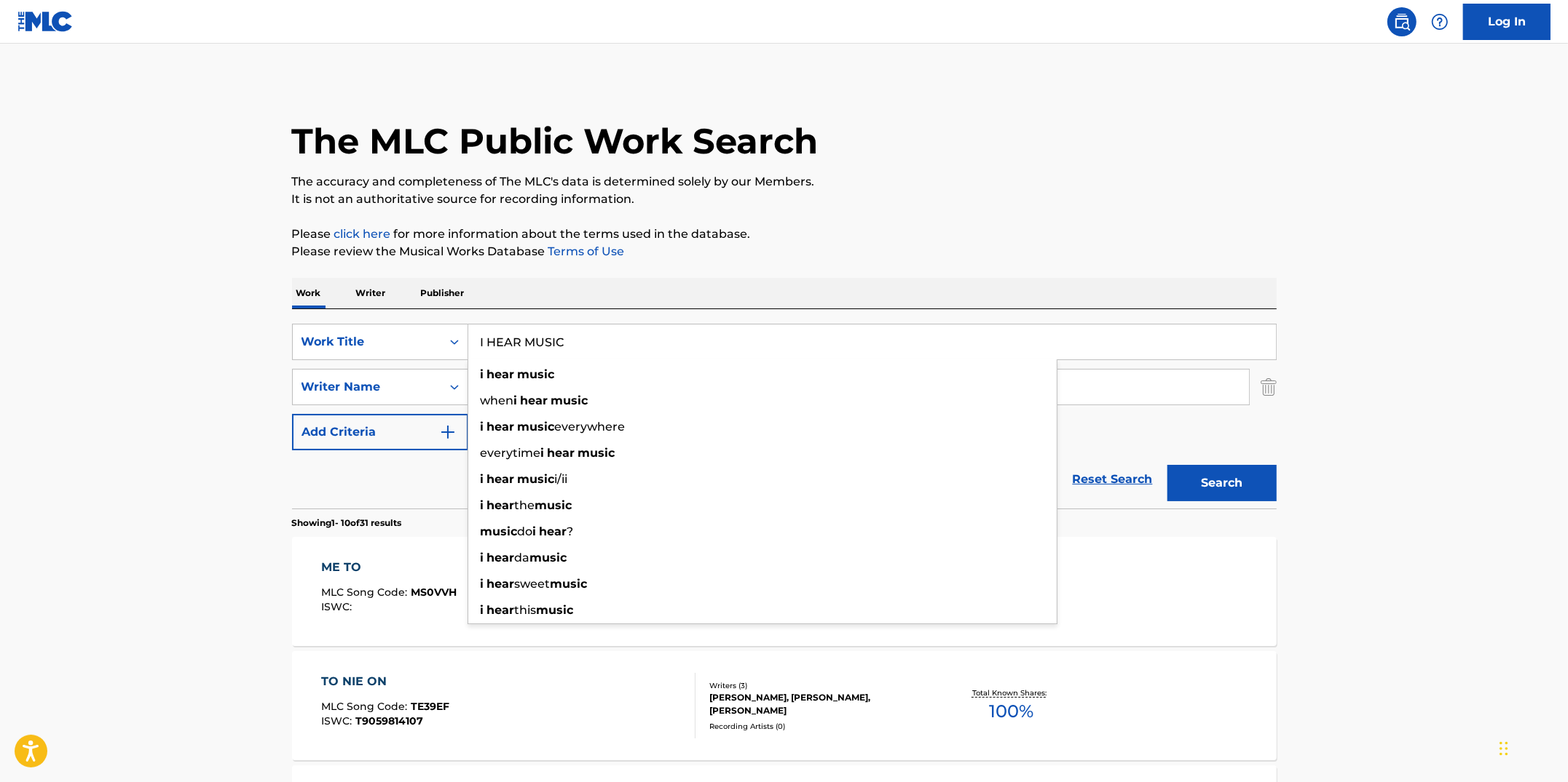
type input "I HEAR MUSIC"
click at [1167, 465] on button "Search" at bounding box center [1222, 483] width 110 height 37
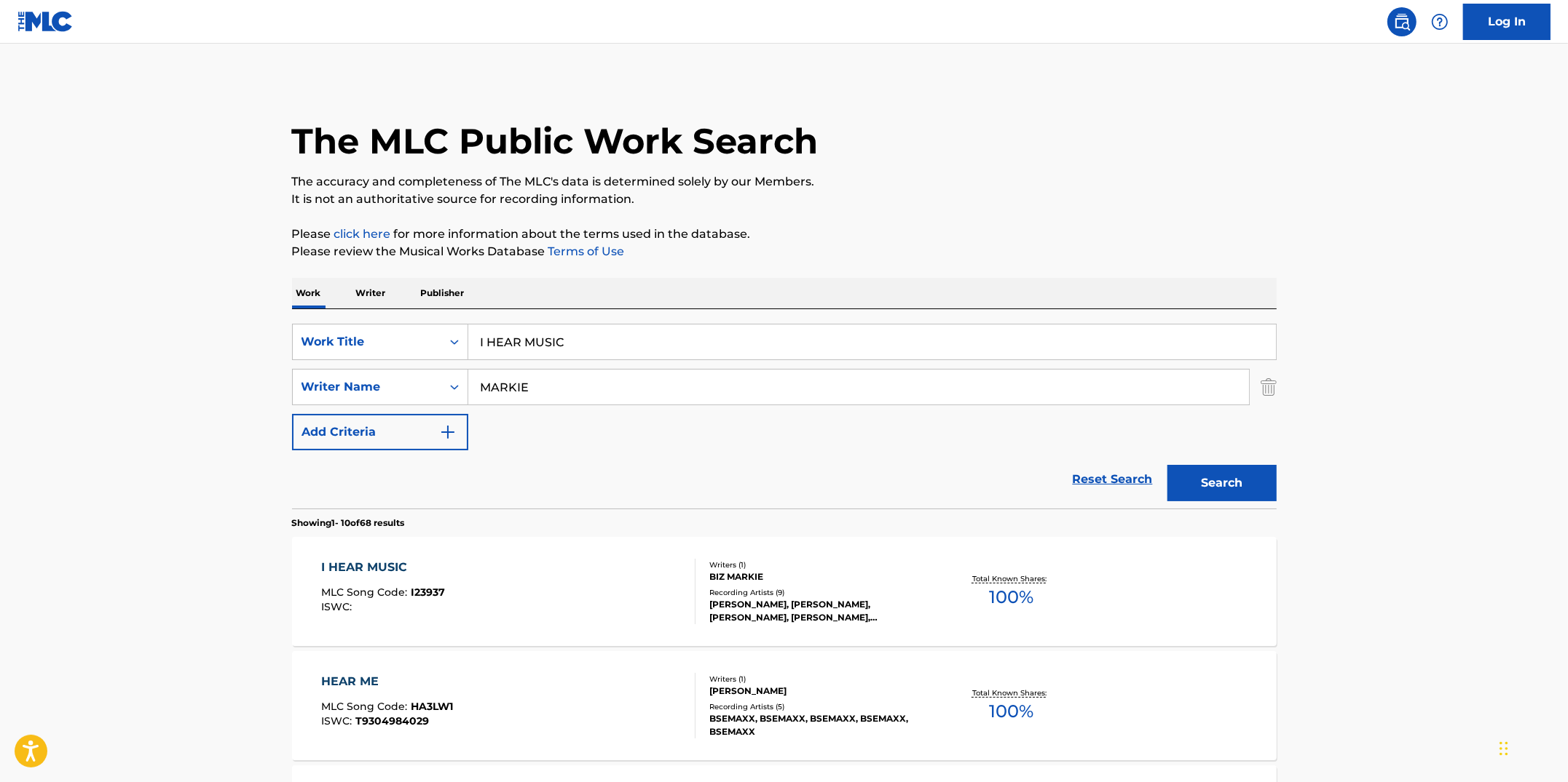
click at [497, 593] on div "I HEAR MUSIC MLC Song Code : I23937 ISWC :" at bounding box center [508, 592] width 374 height 66
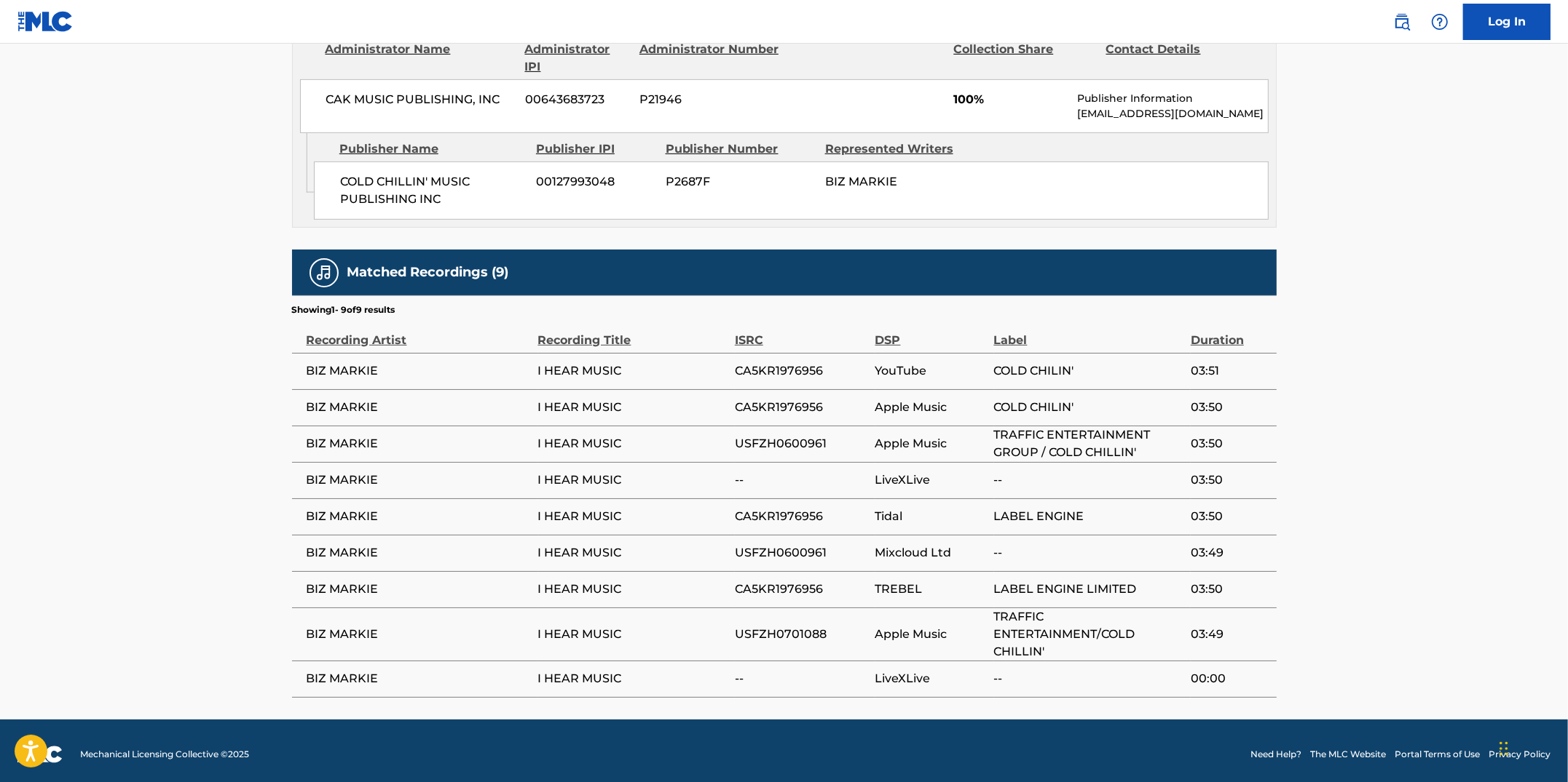
scroll to position [709, 0]
click at [840, 402] on span "CA5KR1976956" at bounding box center [801, 408] width 133 height 17
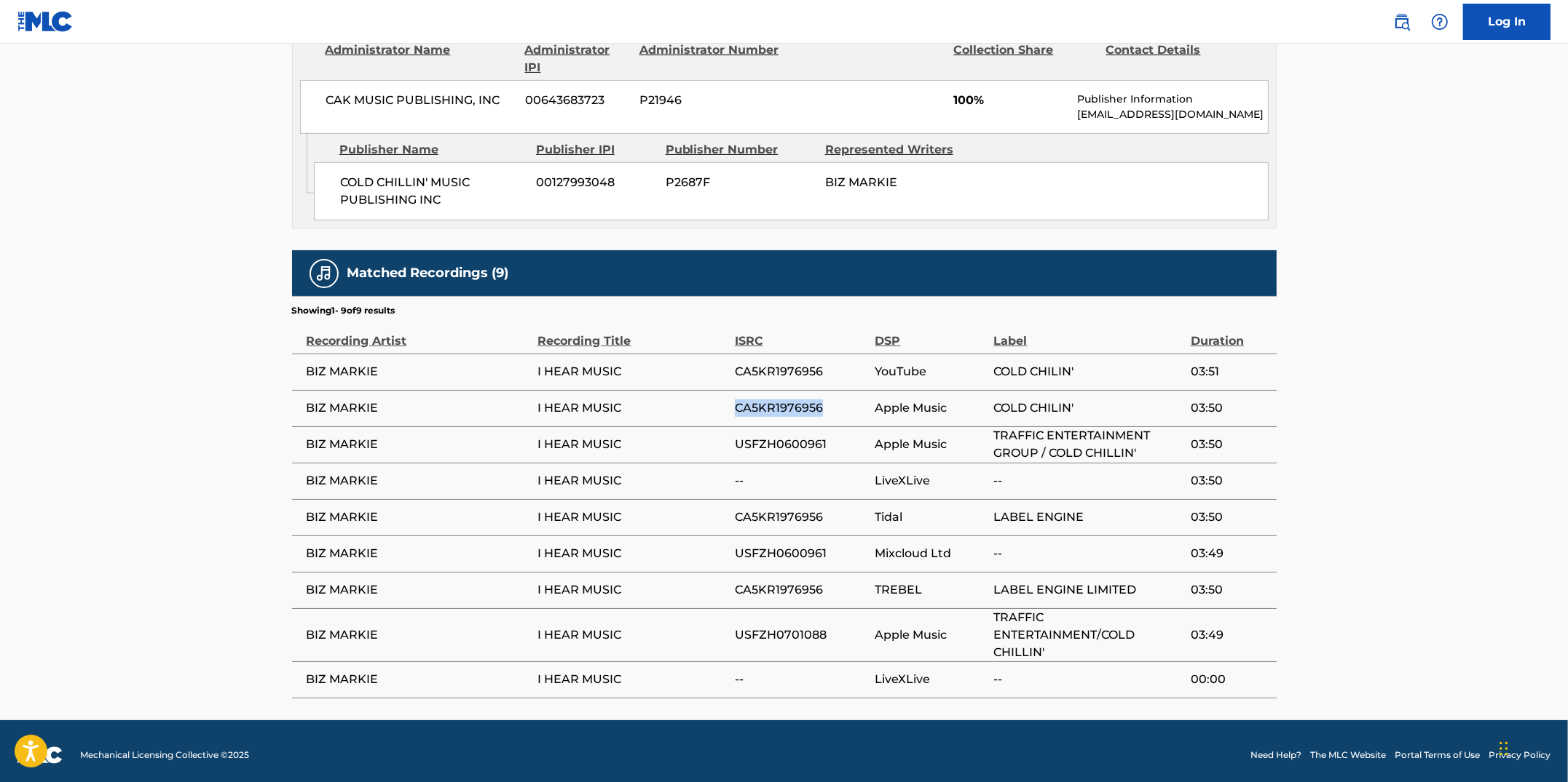
drag, startPoint x: 829, startPoint y: 405, endPoint x: 735, endPoint y: 404, distance: 94.0
click at [735, 404] on span "CA5KR1976956" at bounding box center [801, 408] width 133 height 17
copy span "CA5KR1976956"
drag, startPoint x: 394, startPoint y: 405, endPoint x: 307, endPoint y: 404, distance: 87.0
click at [307, 404] on span "BIZ MARKIE" at bounding box center [419, 408] width 225 height 17
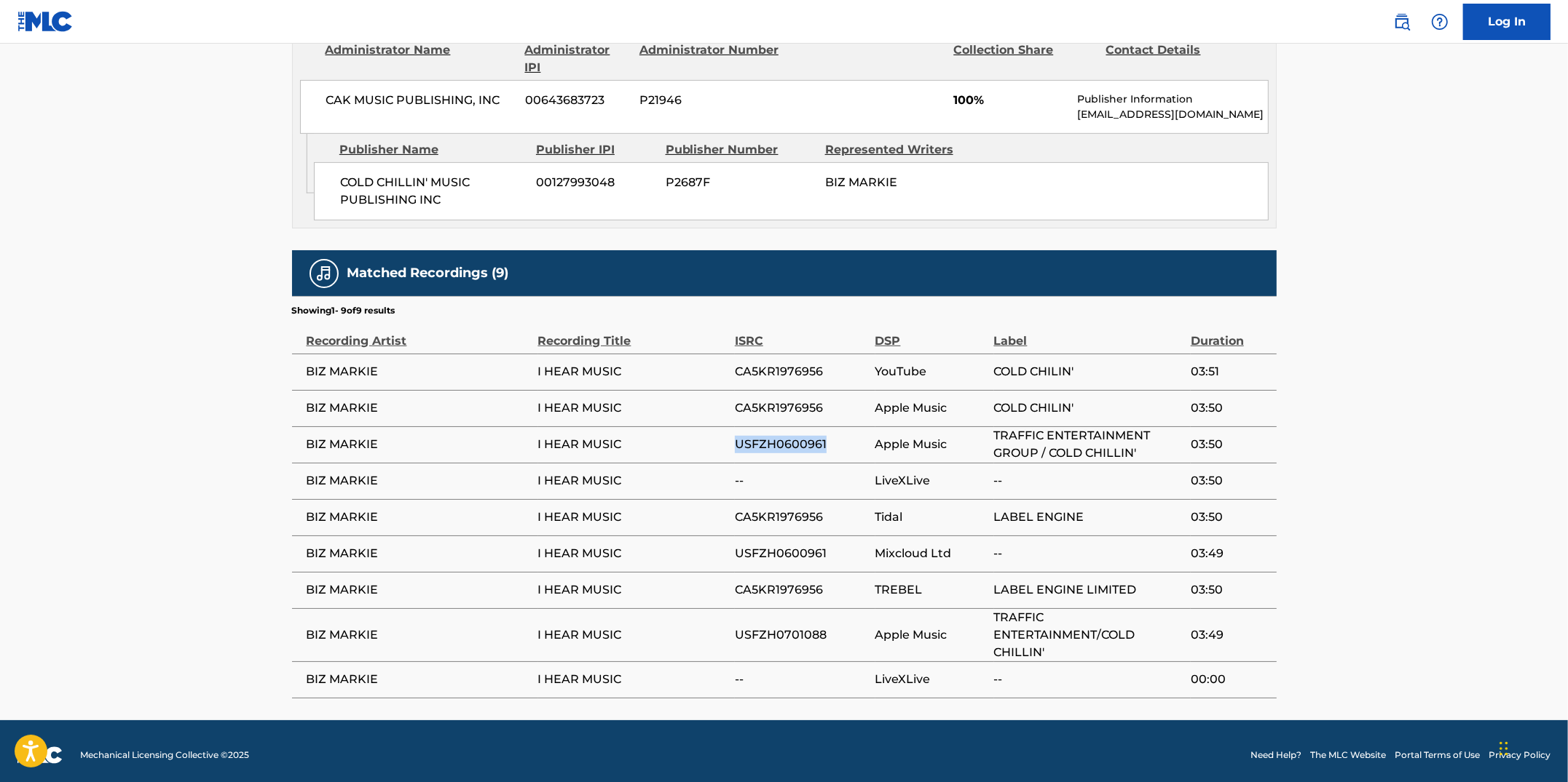
drag, startPoint x: 833, startPoint y: 443, endPoint x: 735, endPoint y: 440, distance: 98.0
click at [735, 440] on span "USFZH0600961" at bounding box center [801, 444] width 133 height 17
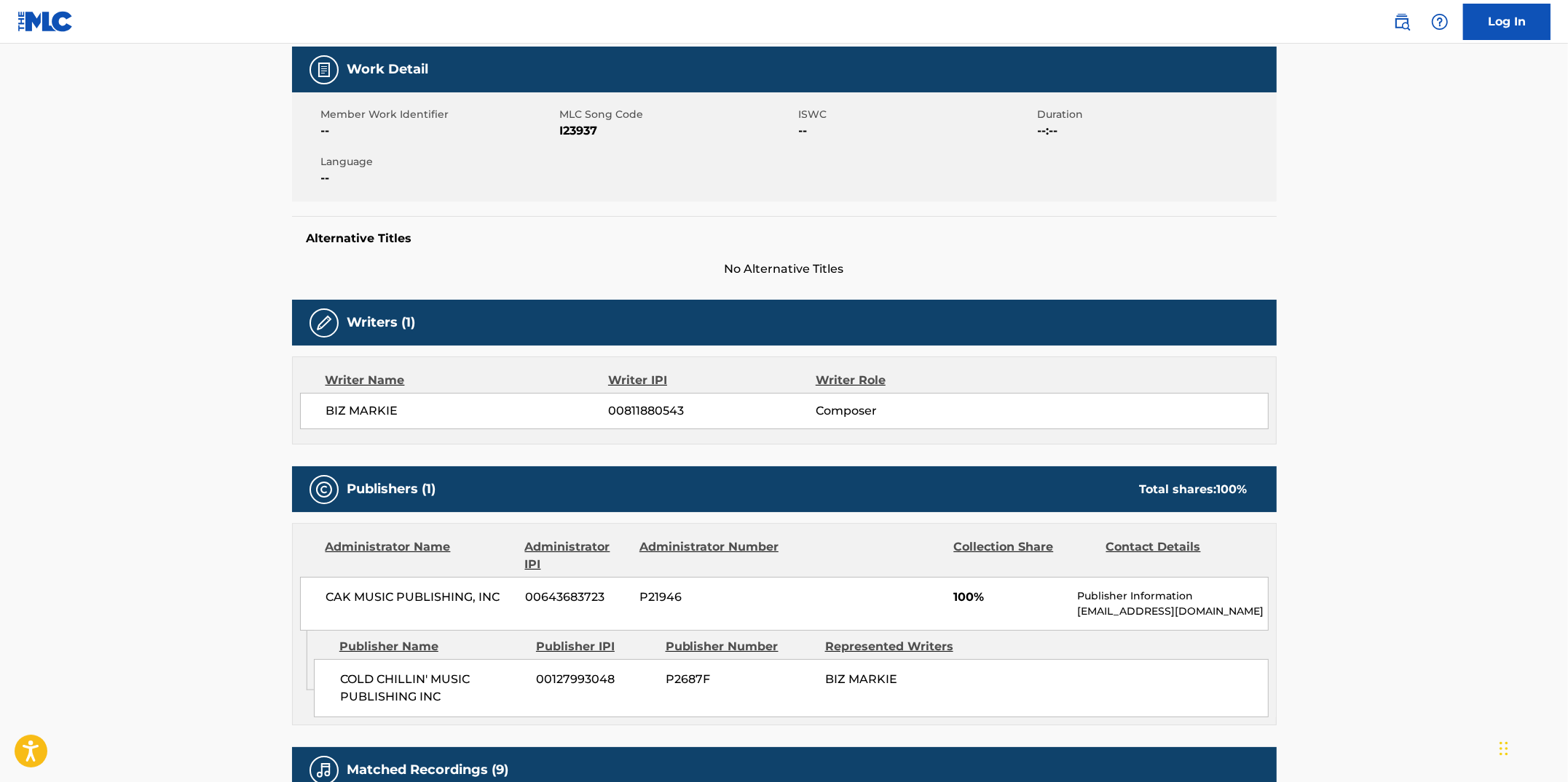
scroll to position [0, 0]
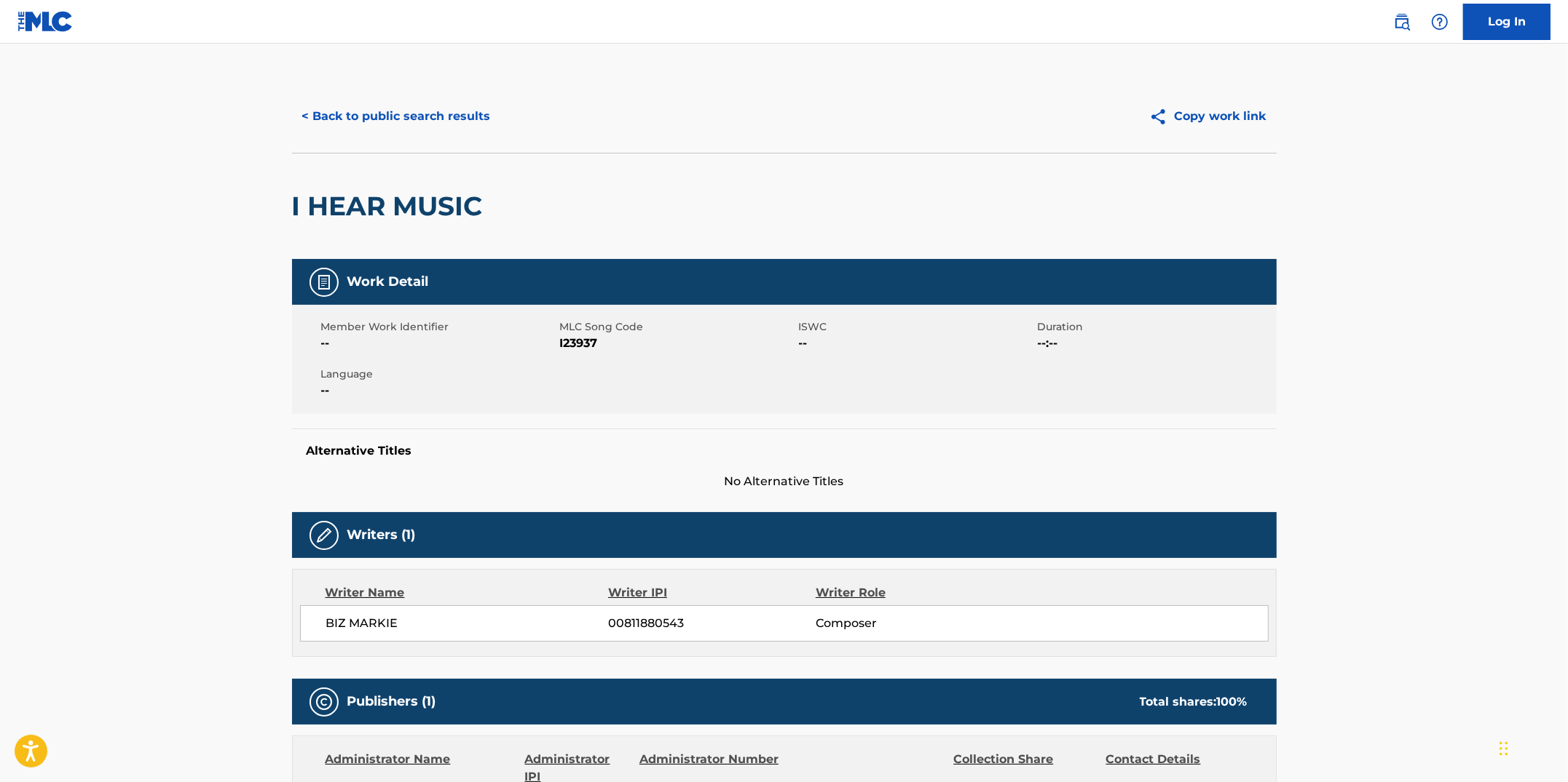
click at [408, 119] on button "< Back to public search results" at bounding box center [396, 117] width 209 height 37
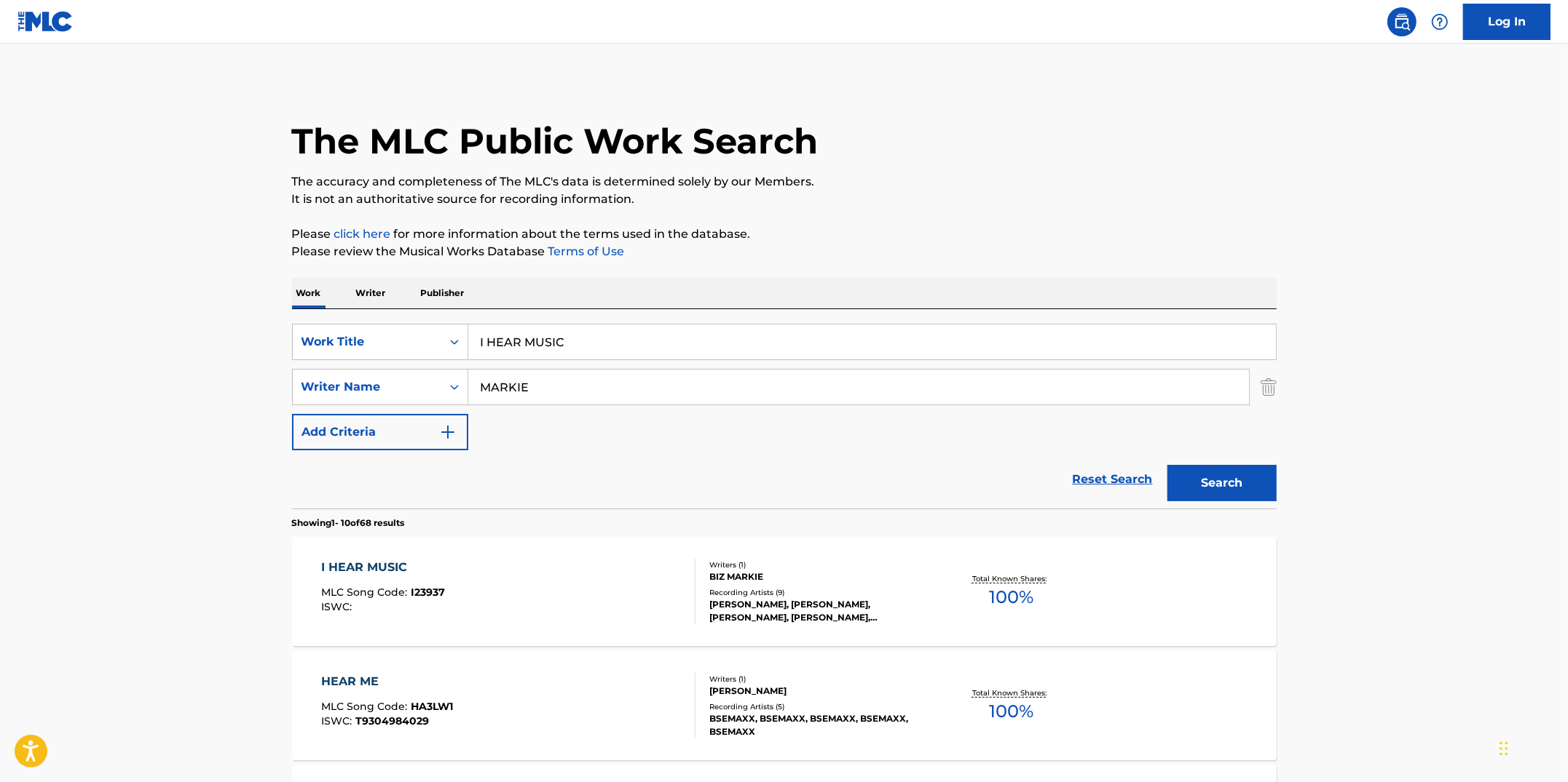
drag, startPoint x: 577, startPoint y: 344, endPoint x: 345, endPoint y: 304, distance: 235.4
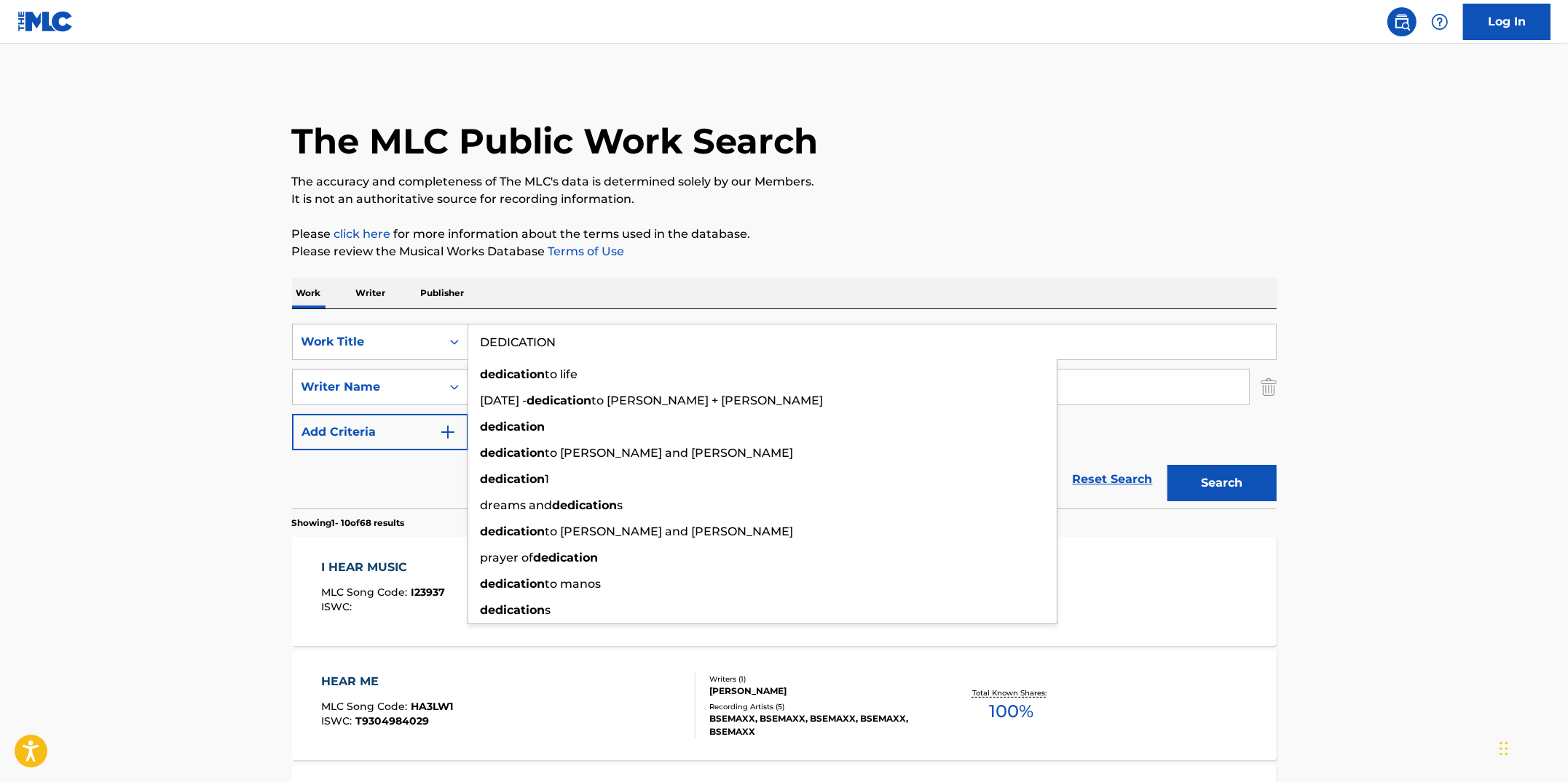
type input "DEDICATION"
click at [1167, 465] on button "Search" at bounding box center [1222, 483] width 110 height 37
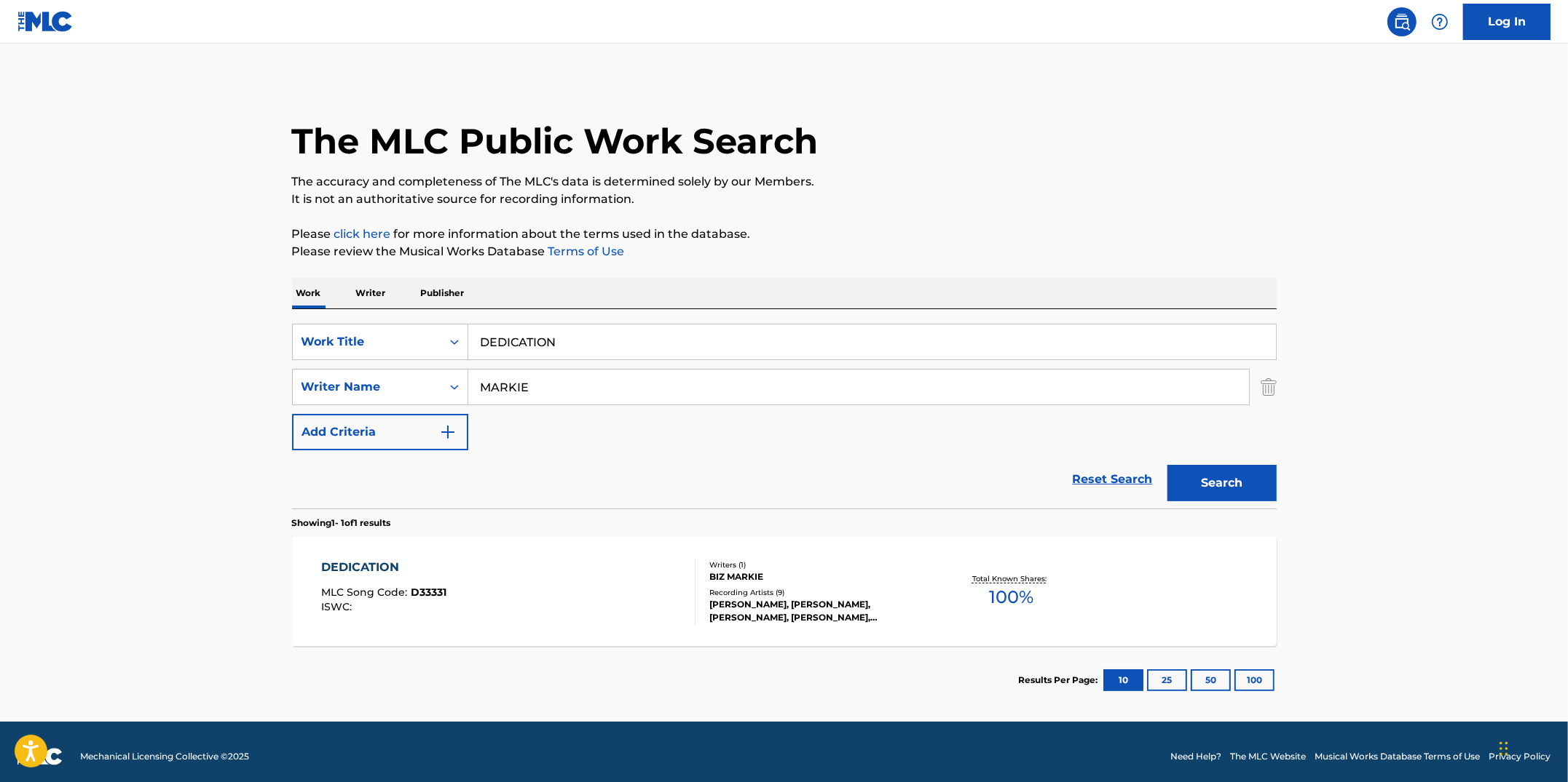
click at [551, 610] on div "DEDICATION MLC Song Code : D33331 ISWC :" at bounding box center [508, 592] width 374 height 66
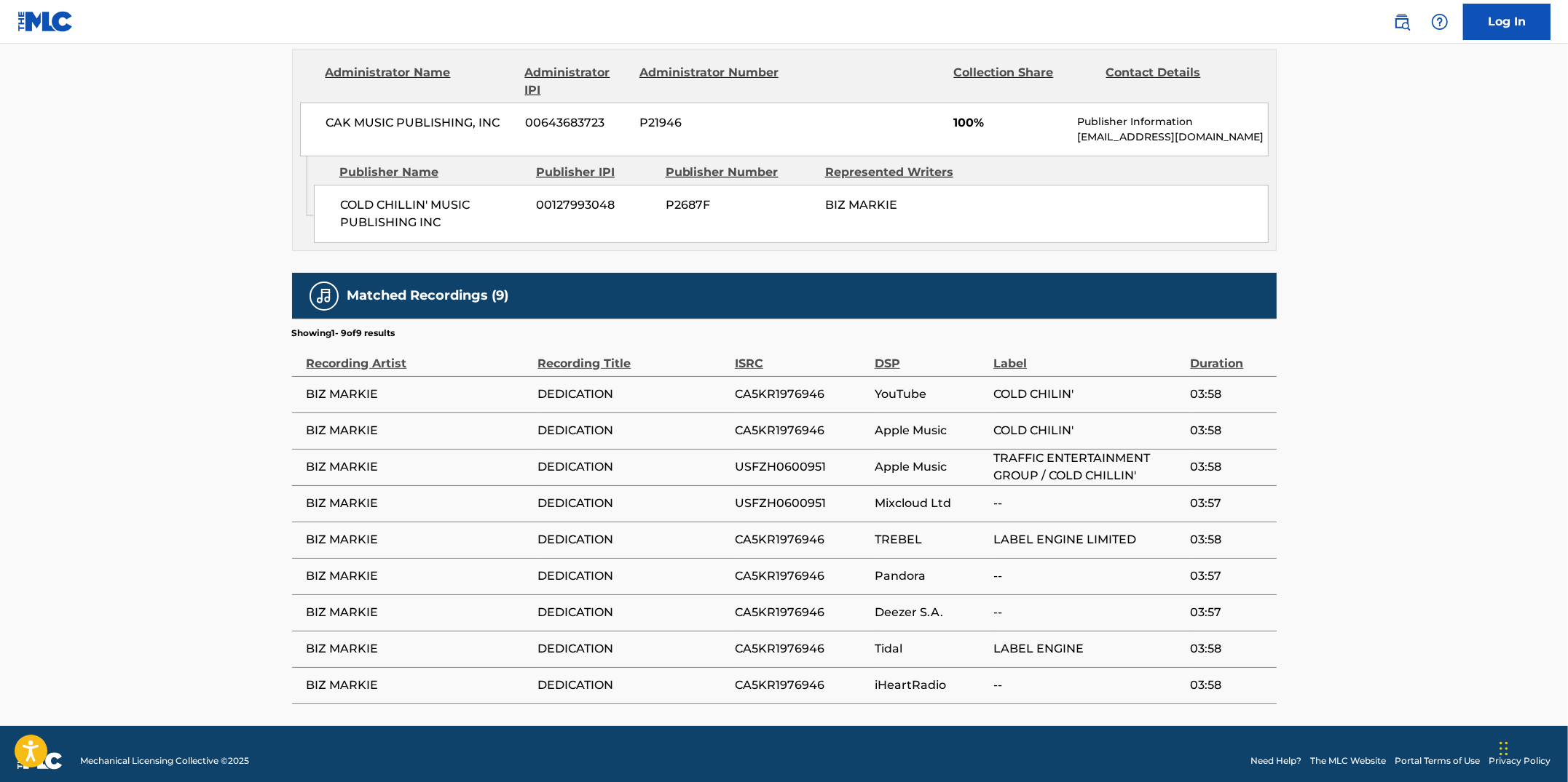
scroll to position [698, 0]
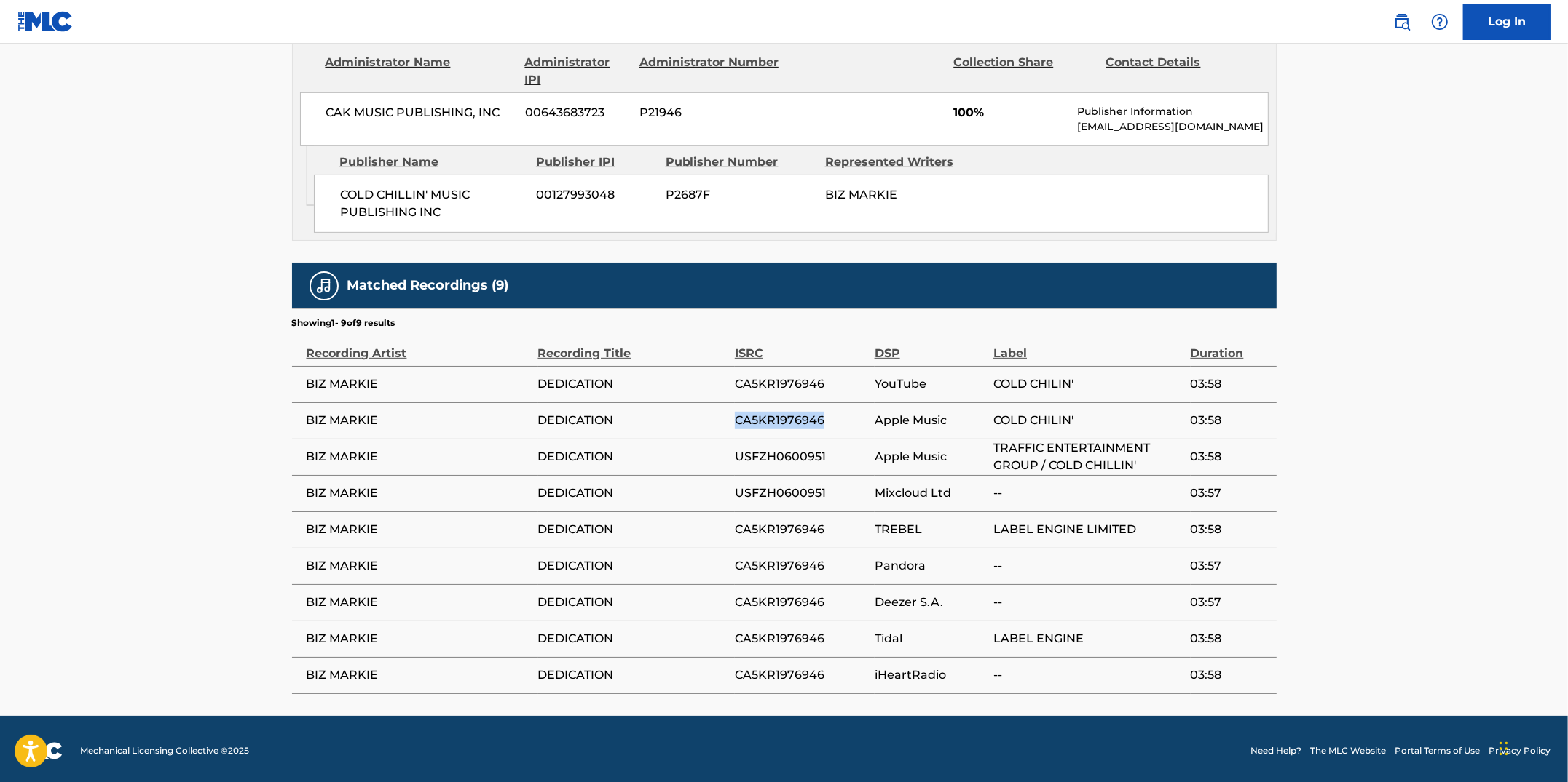
drag, startPoint x: 831, startPoint y: 416, endPoint x: 738, endPoint y: 418, distance: 93.0
click at [738, 418] on span "CA5KR1976946" at bounding box center [800, 421] width 132 height 17
drag, startPoint x: 826, startPoint y: 490, endPoint x: 786, endPoint y: 472, distance: 43.9
click at [733, 487] on tr "BIZ MARKIE DEDICATION USFZH0600951 Mixcloud Ltd -- 03:57" at bounding box center [784, 493] width 984 height 37
drag, startPoint x: 835, startPoint y: 456, endPoint x: 738, endPoint y: 453, distance: 97.0
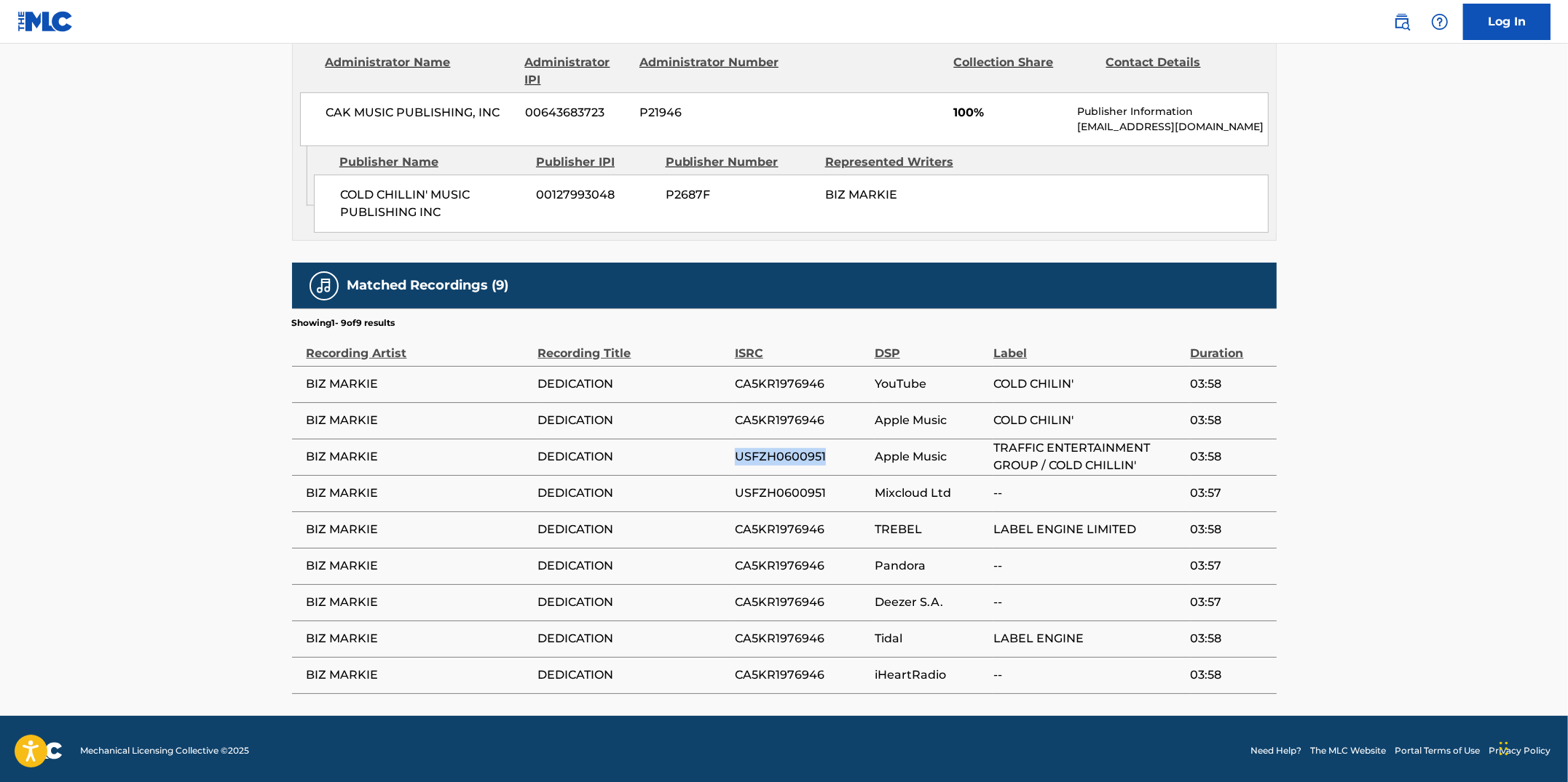
click at [738, 453] on span "USFZH0600951" at bounding box center [800, 457] width 132 height 17
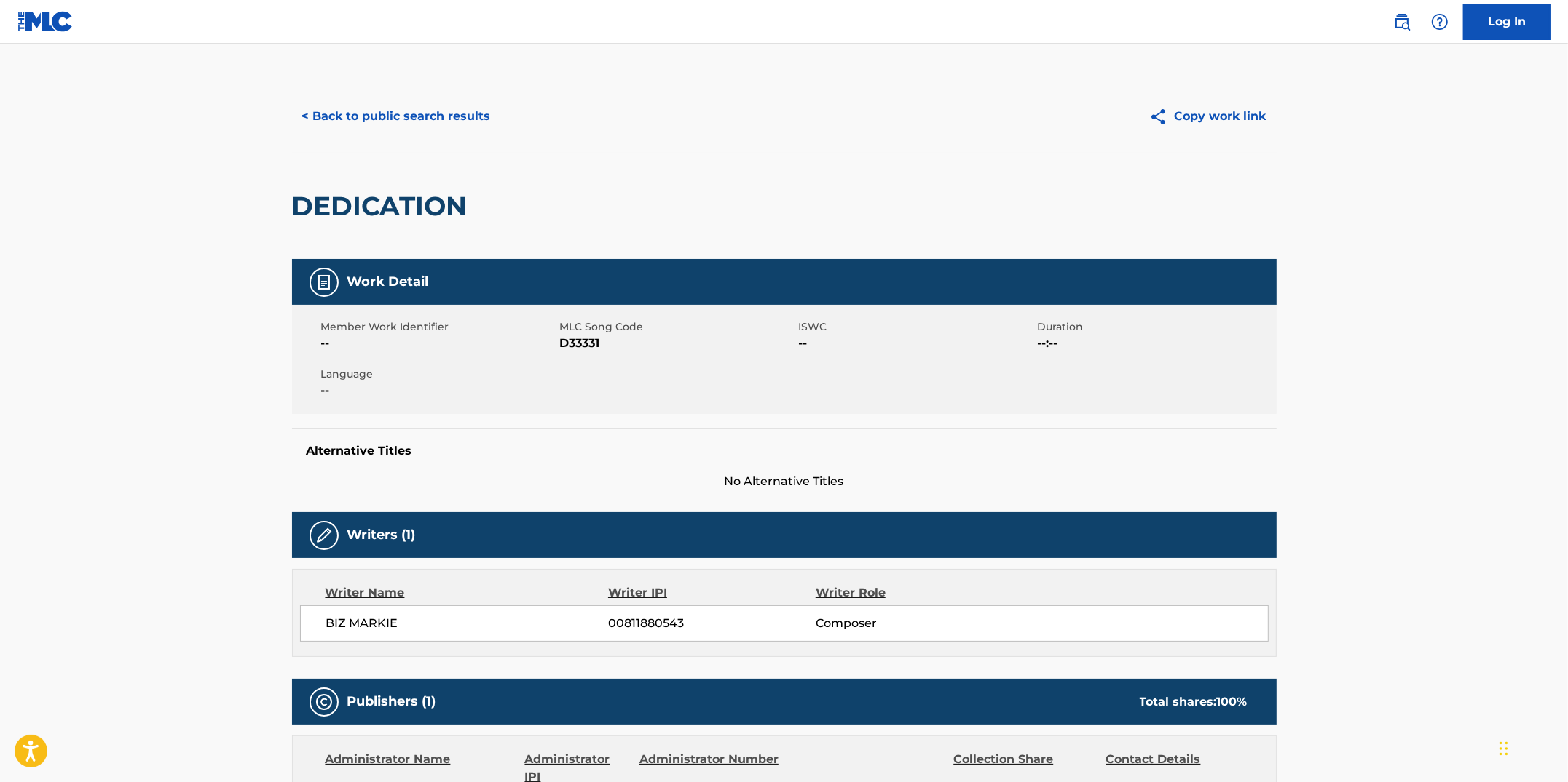
click at [434, 120] on button "< Back to public search results" at bounding box center [396, 117] width 209 height 37
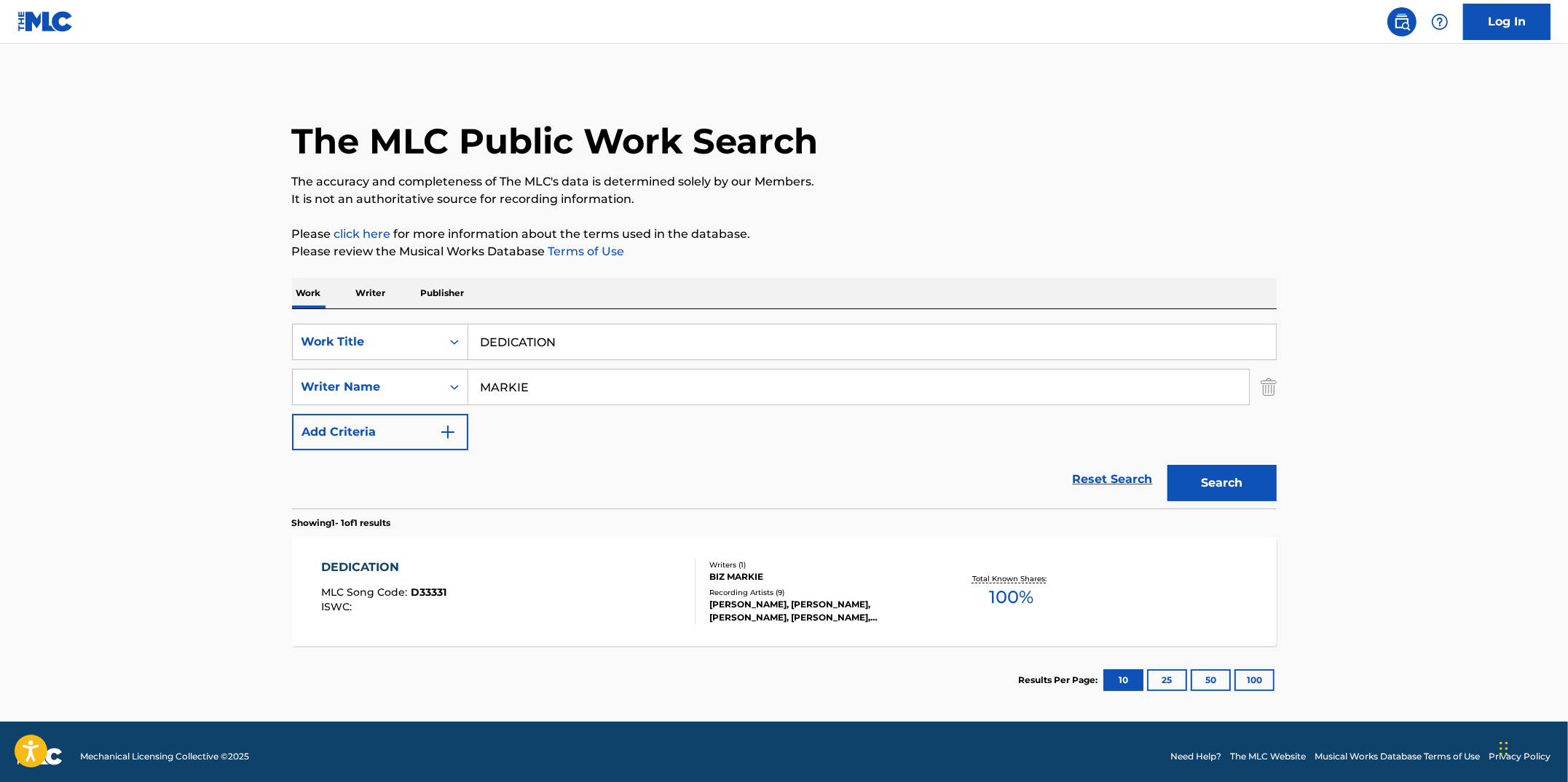
drag, startPoint x: 544, startPoint y: 330, endPoint x: 437, endPoint y: 321, distance: 107.4
click at [437, 321] on div "SearchWithCriteriacc913890-c6e4-4adf-8dfe-4ab75ce0cfbc Work Title DEDICATION Se…" at bounding box center [784, 409] width 984 height 199
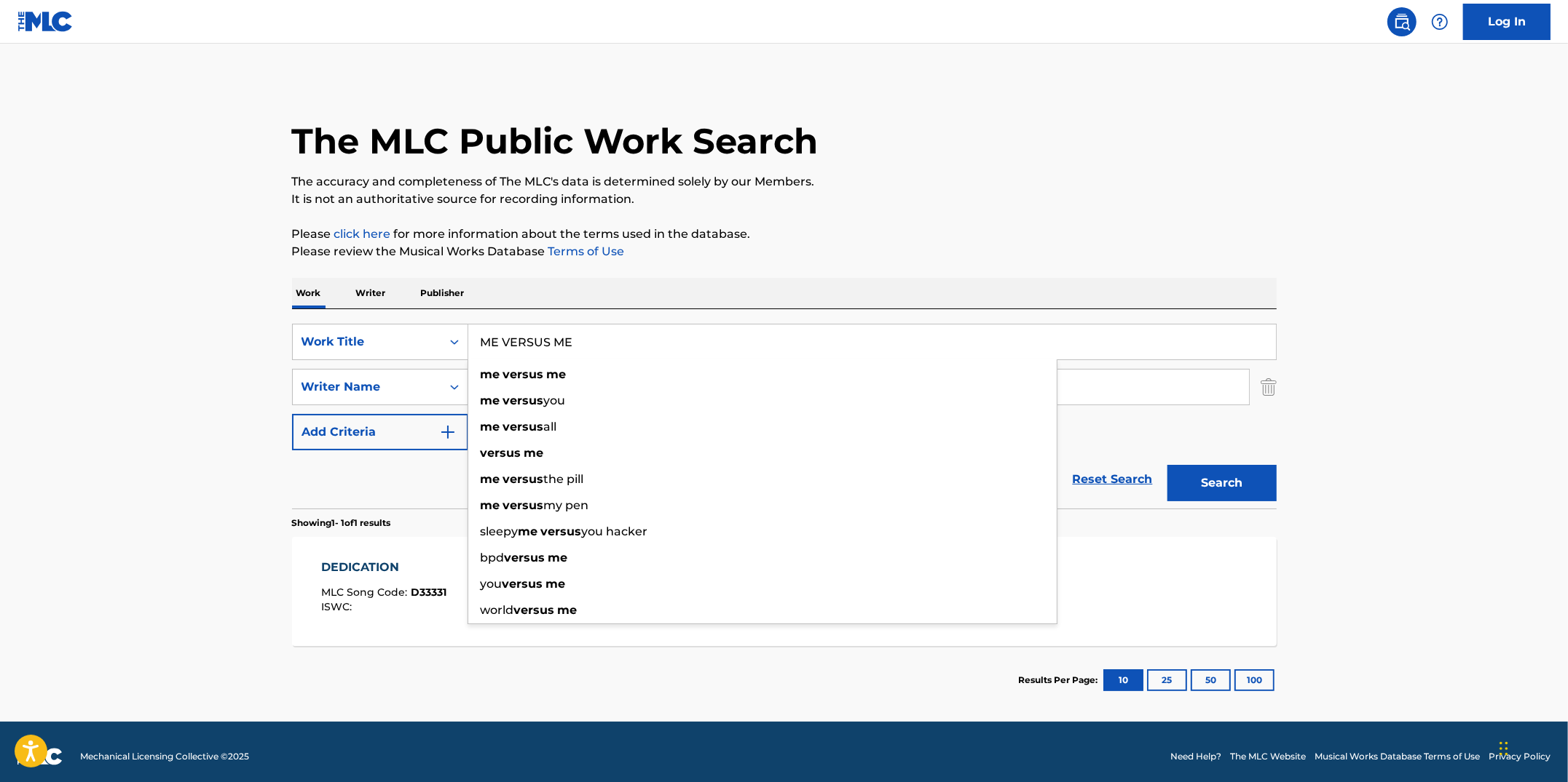
type input "ME VERSUS ME"
click at [1167, 465] on button "Search" at bounding box center [1222, 483] width 110 height 37
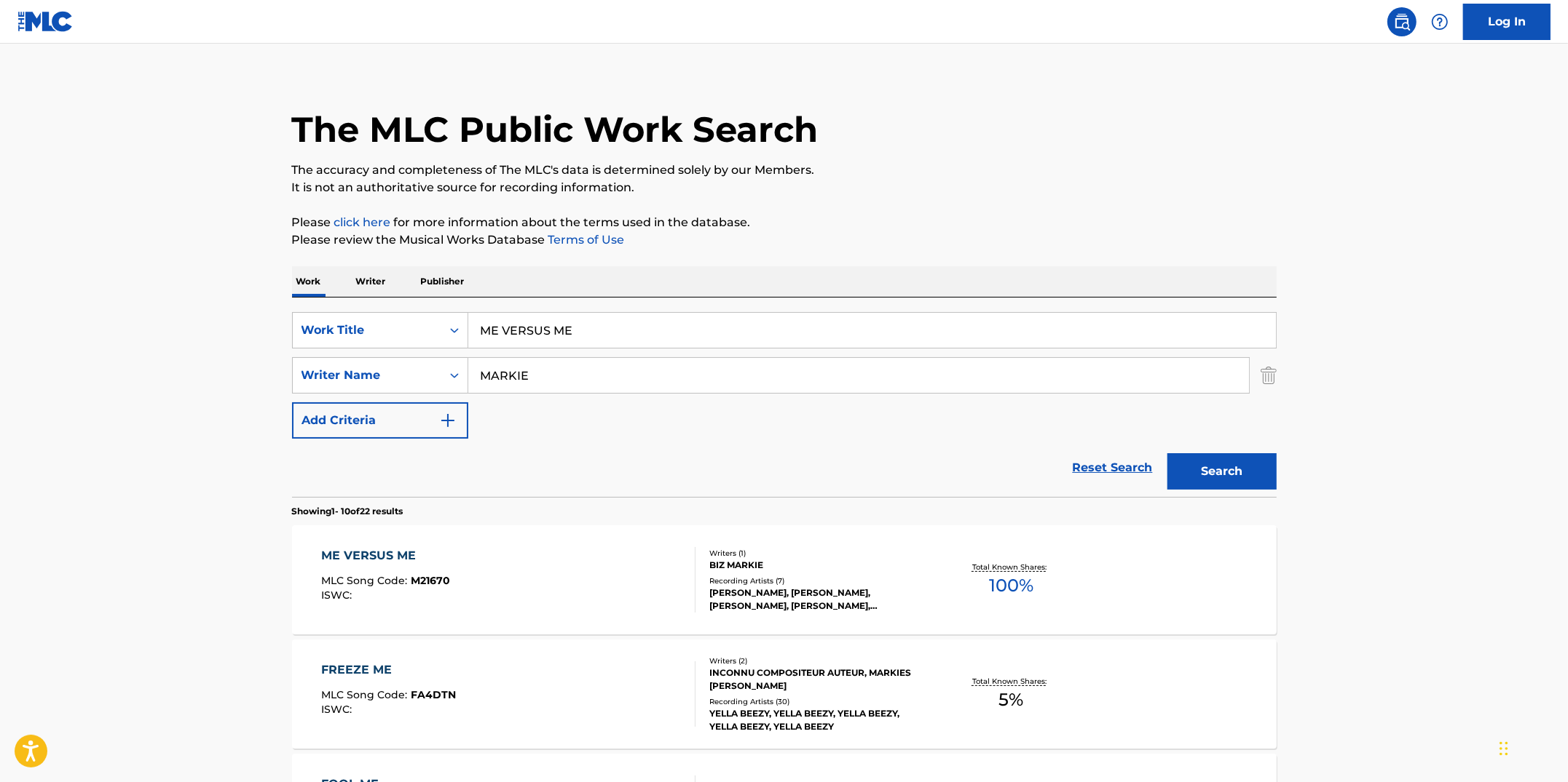
scroll to position [13, 0]
click at [608, 551] on div "ME VERSUS ME MLC Song Code : M21670 ISWC :" at bounding box center [508, 579] width 374 height 66
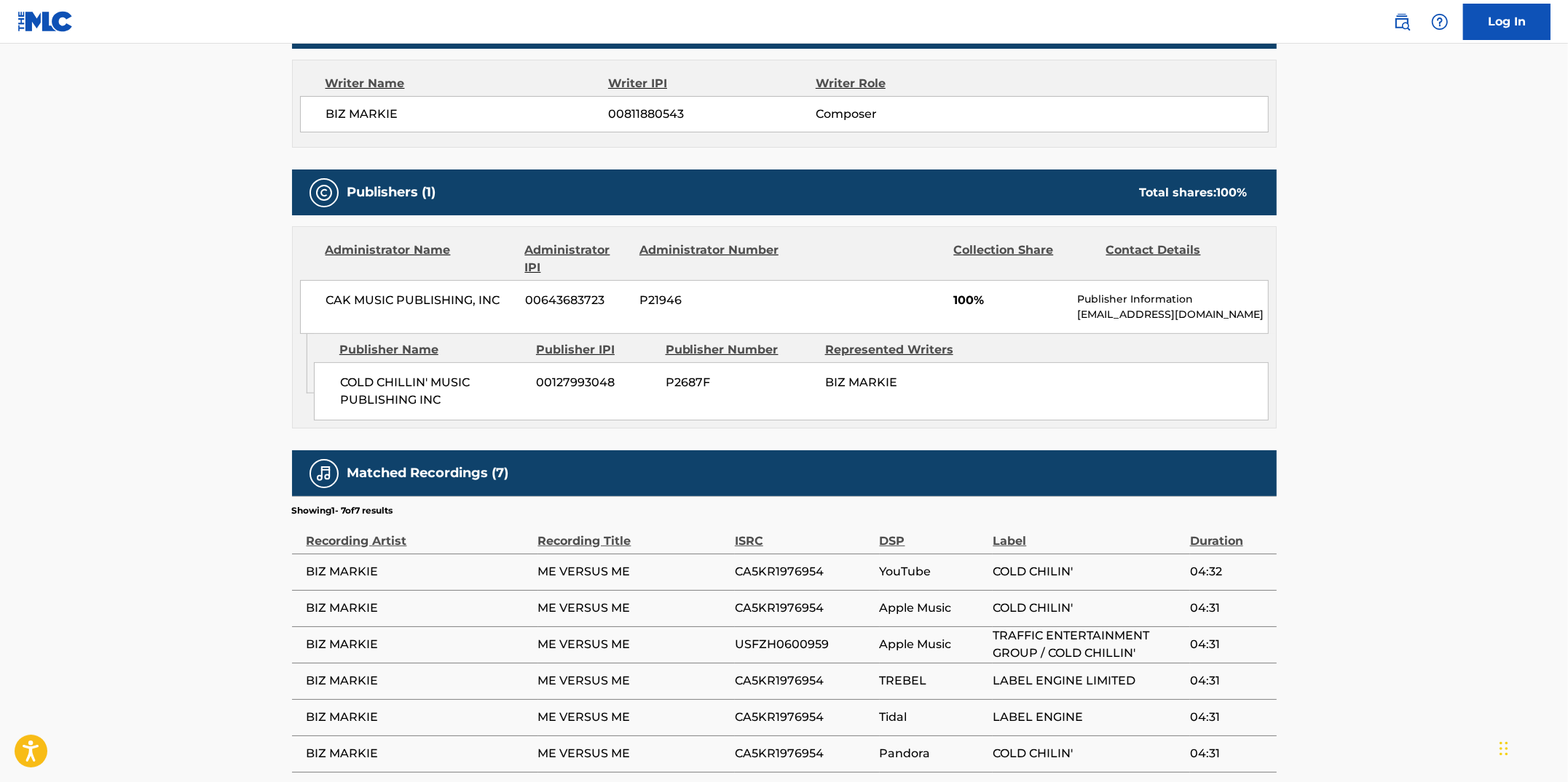
scroll to position [624, 0]
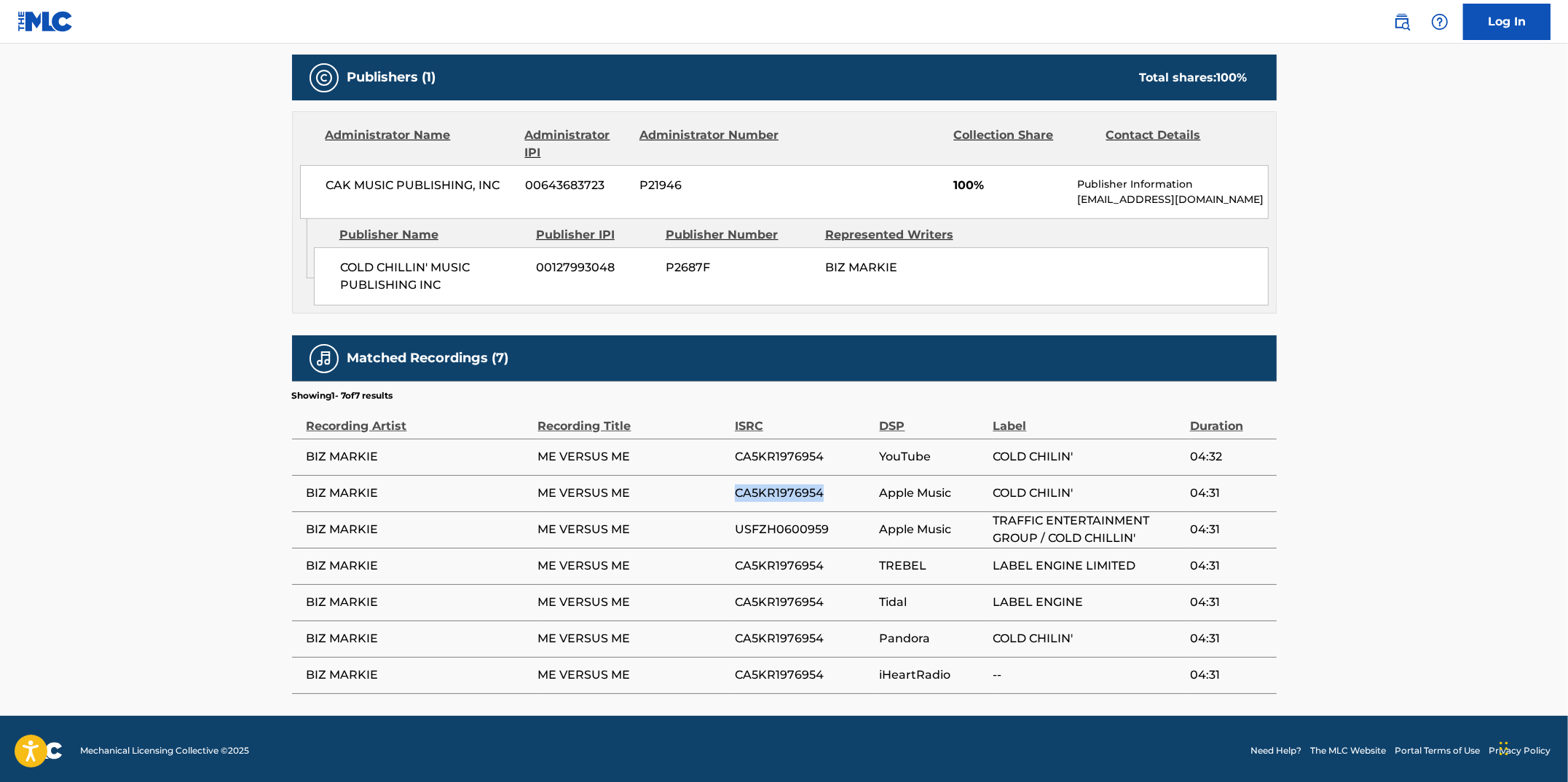
drag, startPoint x: 825, startPoint y: 493, endPoint x: 735, endPoint y: 490, distance: 90.0
click at [735, 490] on span "CA5KR1976954" at bounding box center [804, 493] width 138 height 17
drag, startPoint x: 824, startPoint y: 527, endPoint x: 735, endPoint y: 532, distance: 89.1
click at [735, 532] on span "USFZH0600959" at bounding box center [804, 529] width 138 height 17
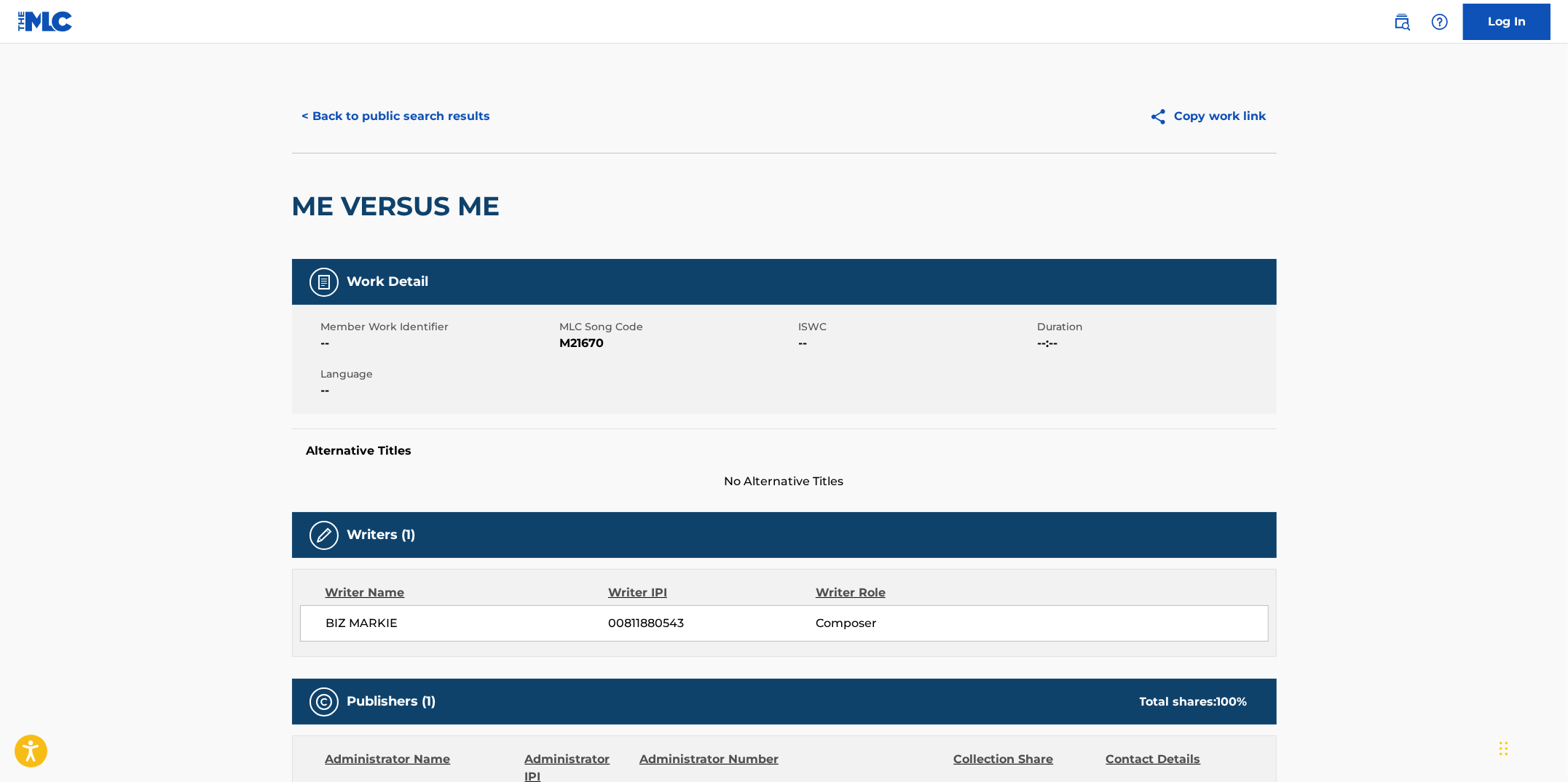
click at [337, 121] on button "< Back to public search results" at bounding box center [396, 117] width 209 height 37
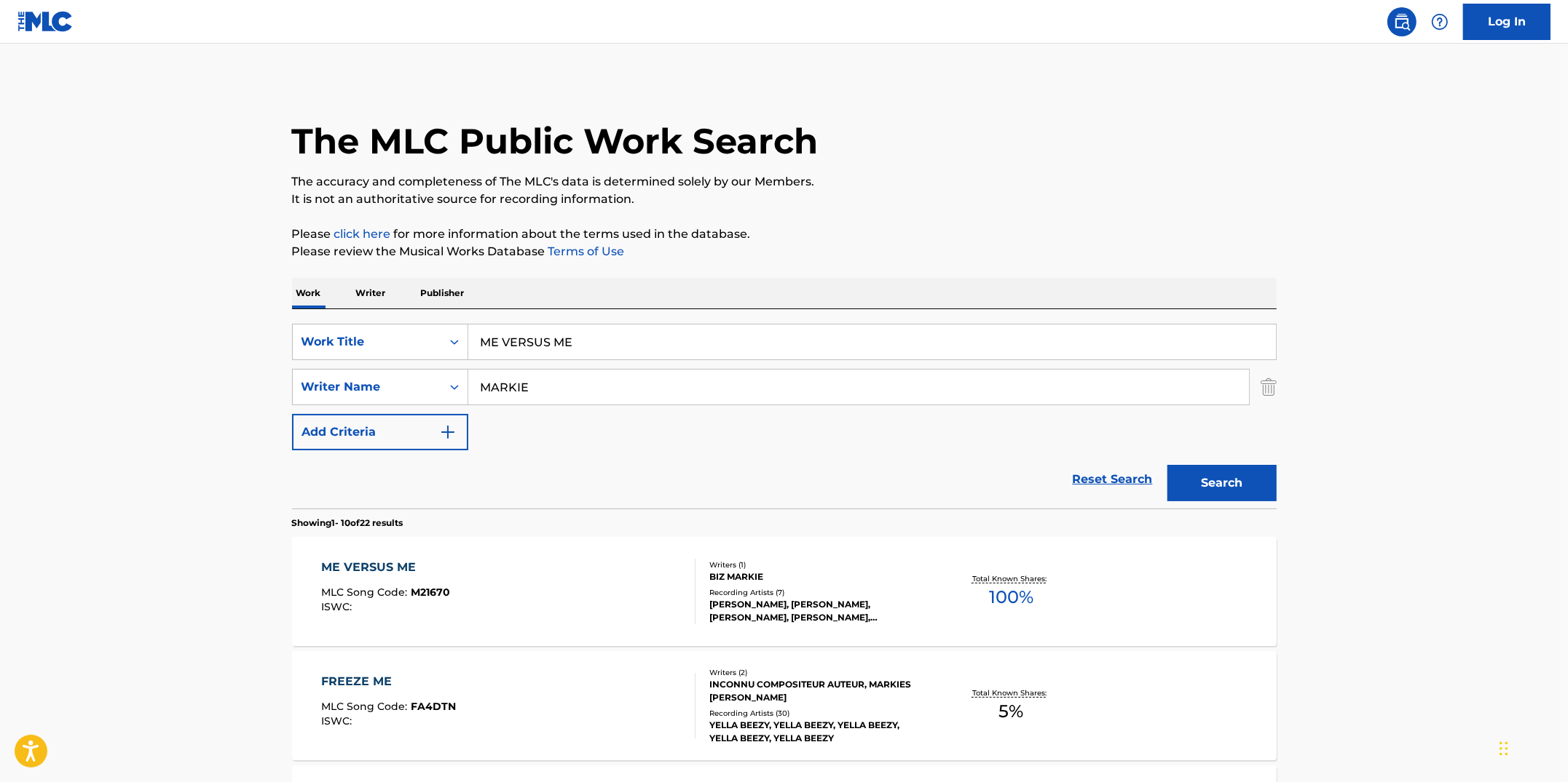
scroll to position [13, 0]
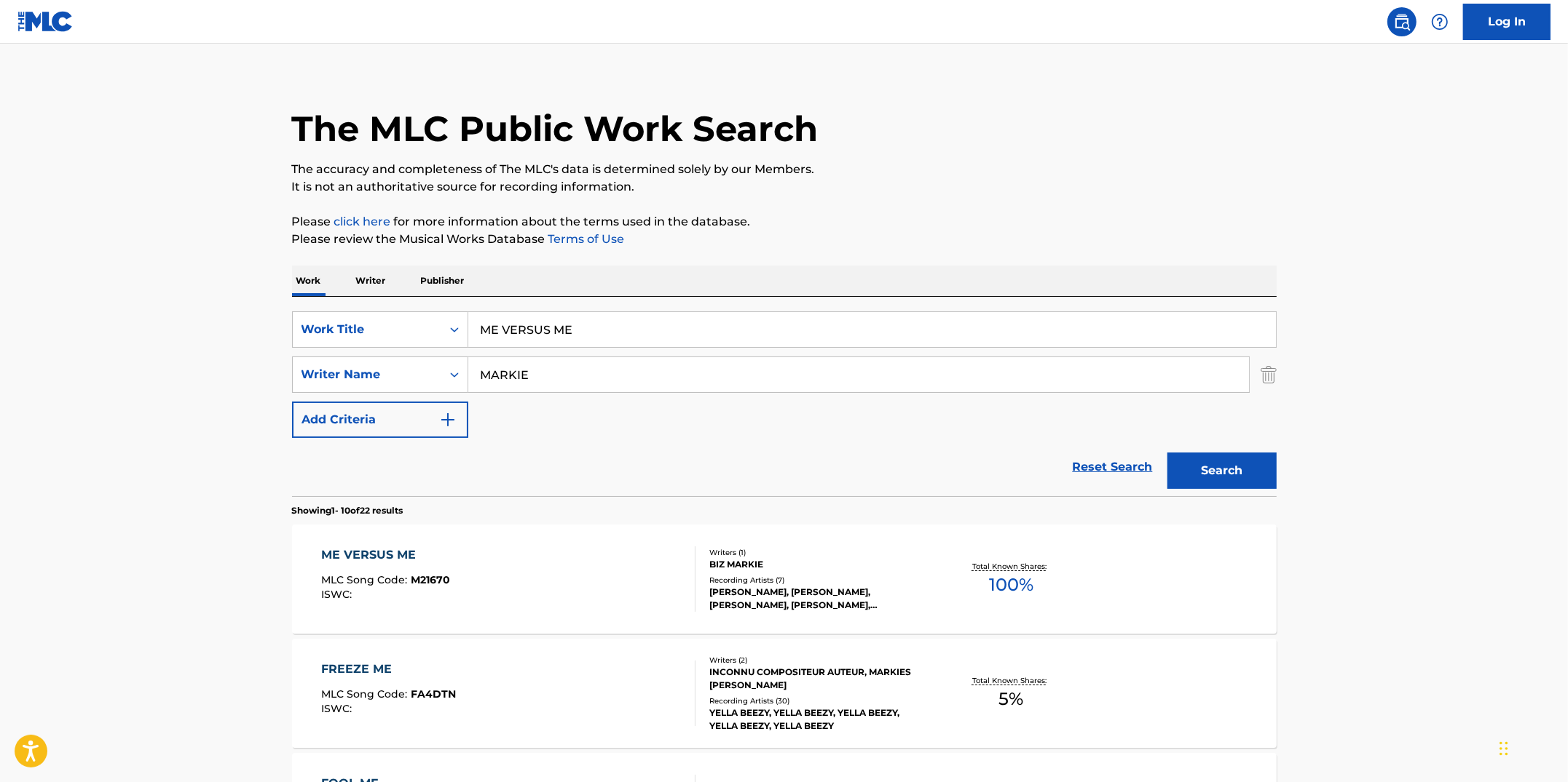
drag, startPoint x: 603, startPoint y: 335, endPoint x: 401, endPoint y: 295, distance: 205.9
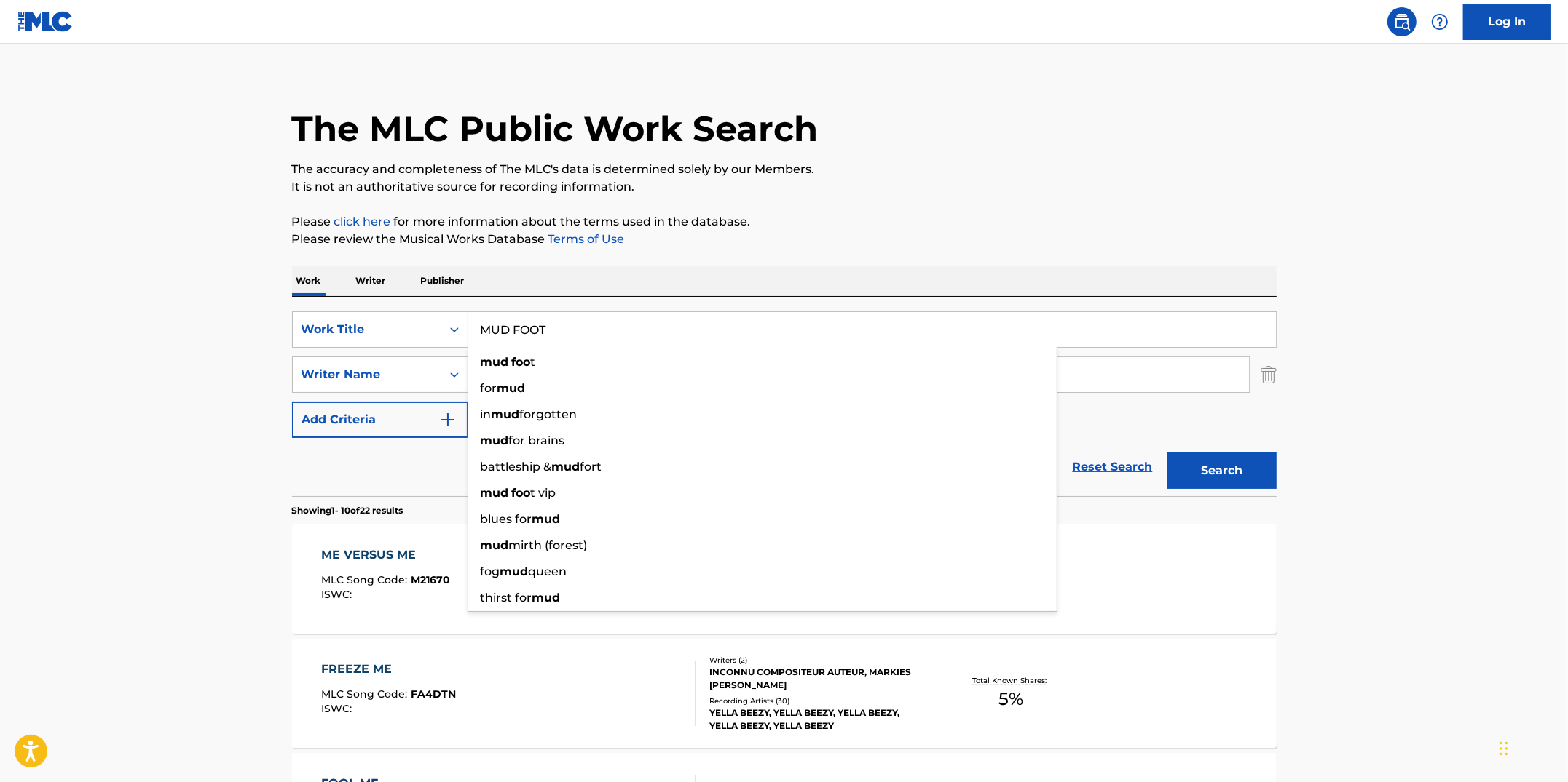
type input "MUD FOOT"
click at [1167, 453] on button "Search" at bounding box center [1222, 471] width 110 height 37
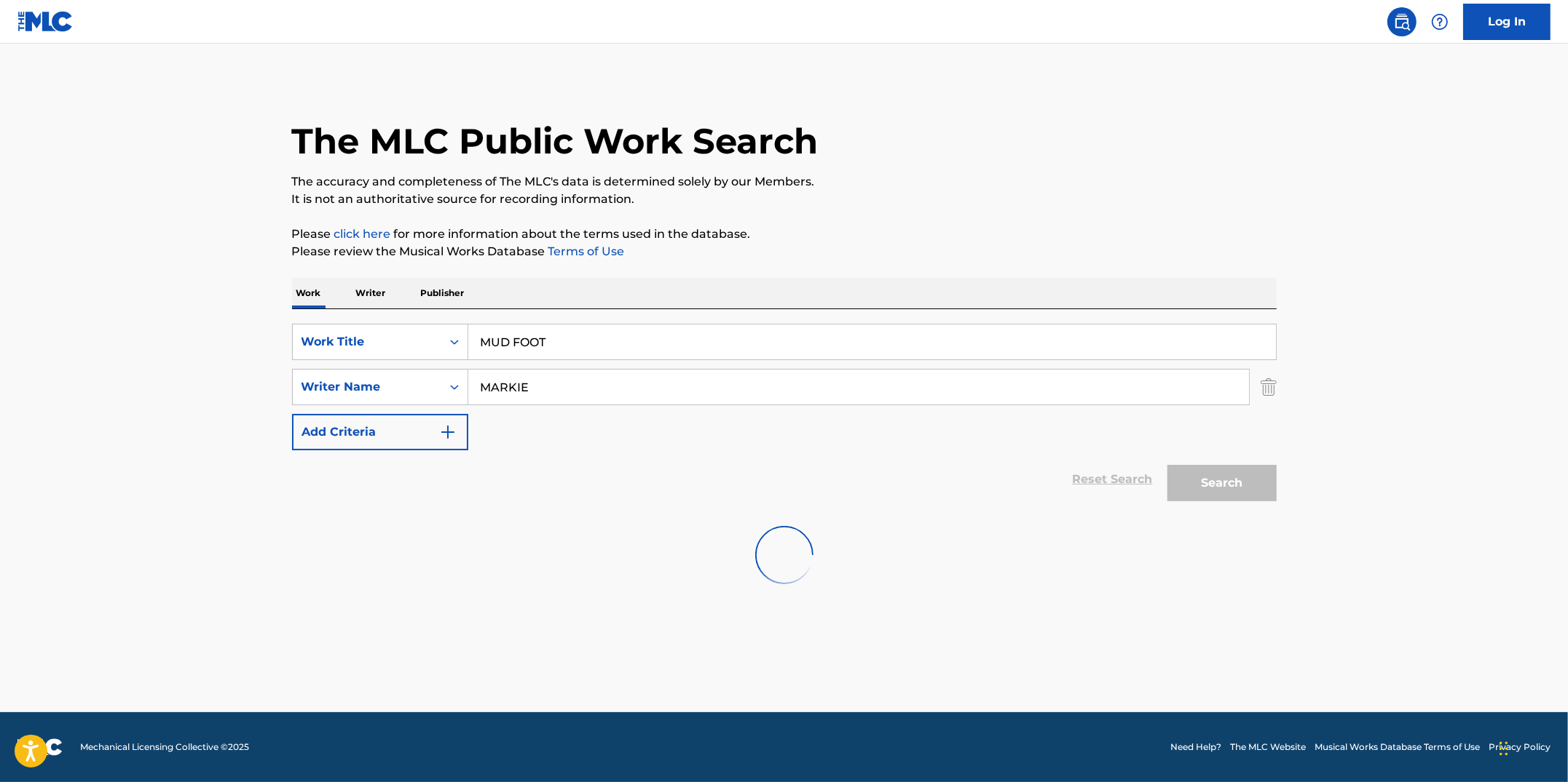
scroll to position [0, 0]
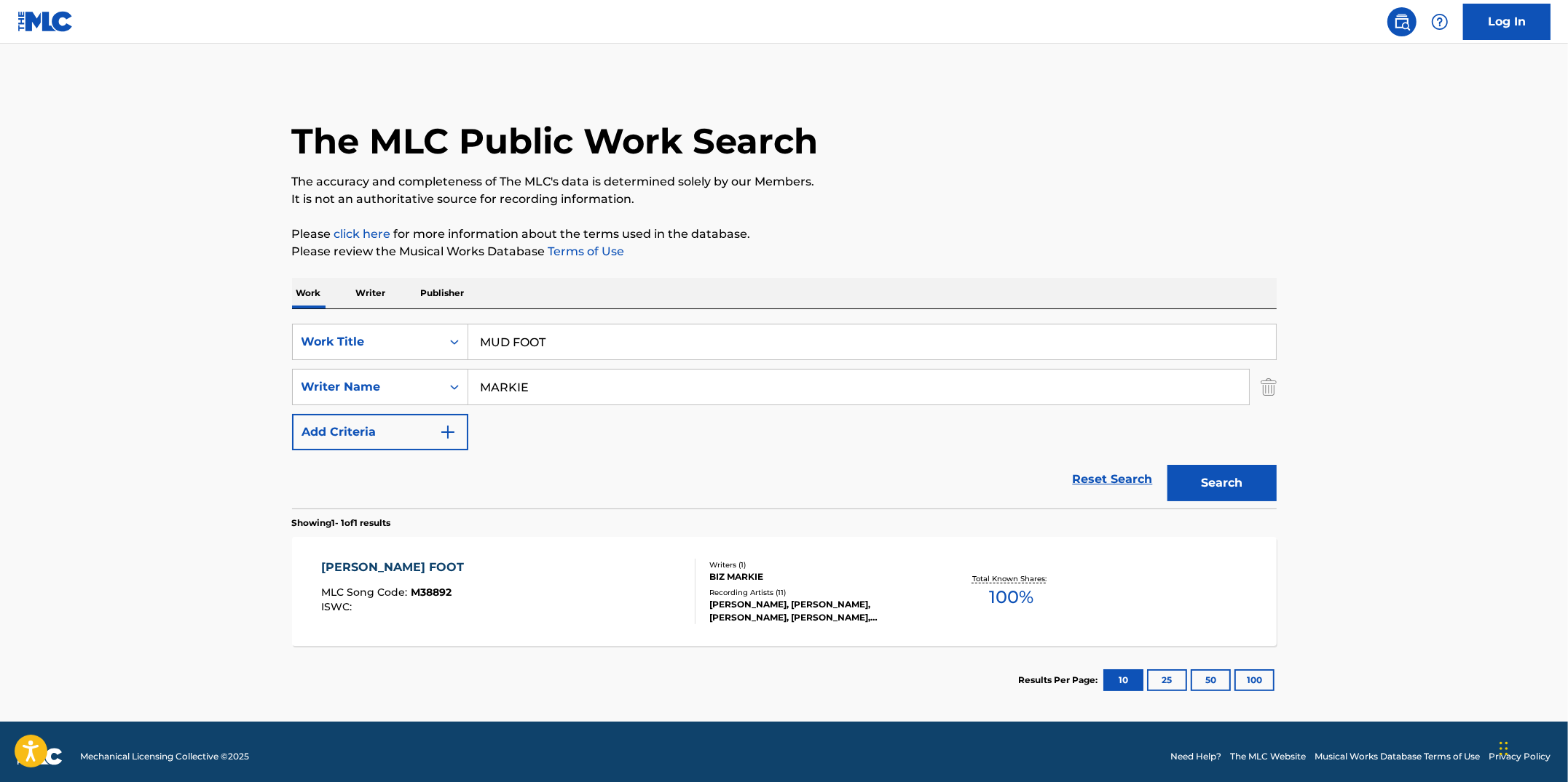
click at [692, 569] on div at bounding box center [689, 592] width 12 height 66
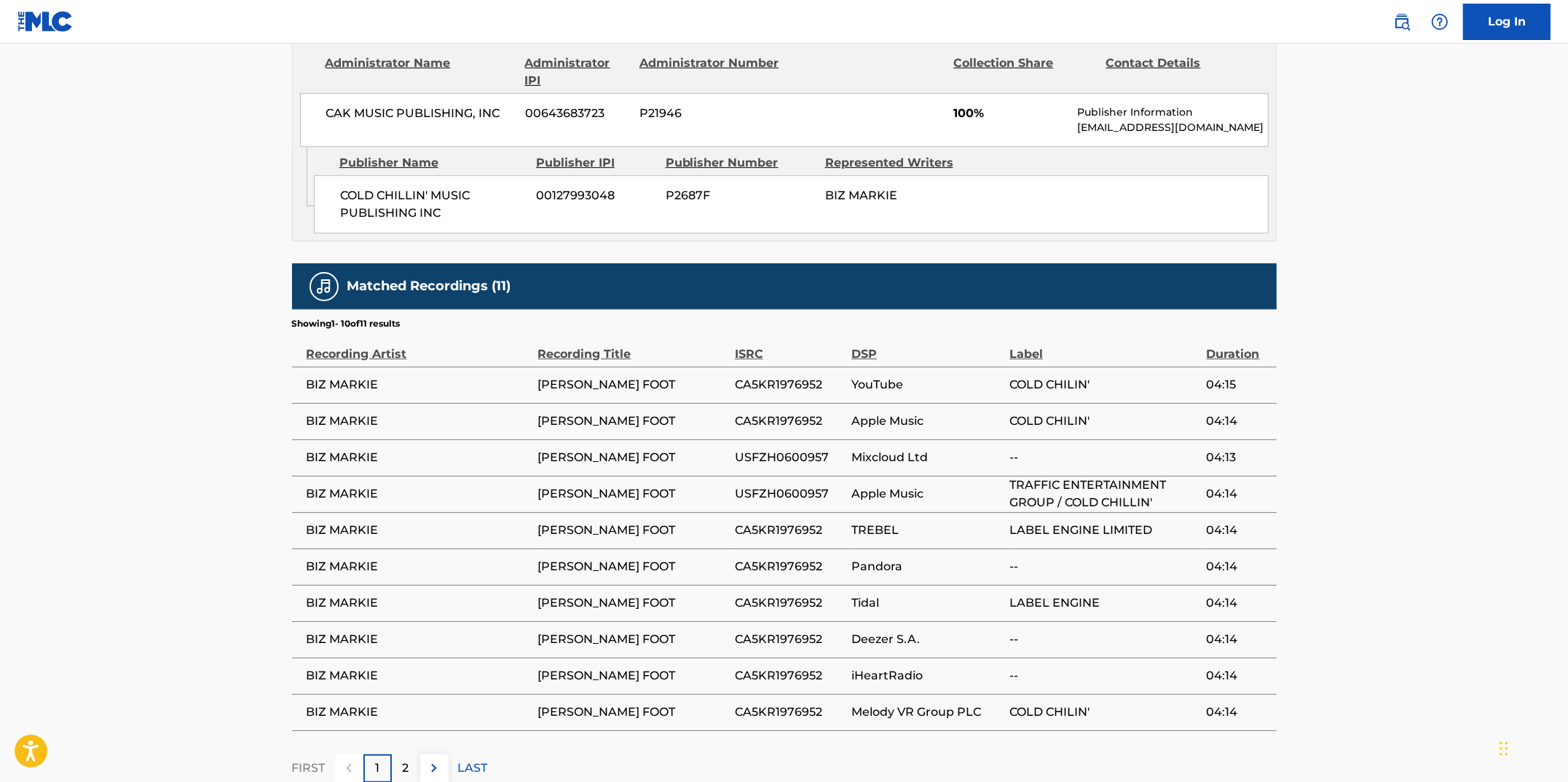
scroll to position [701, 0]
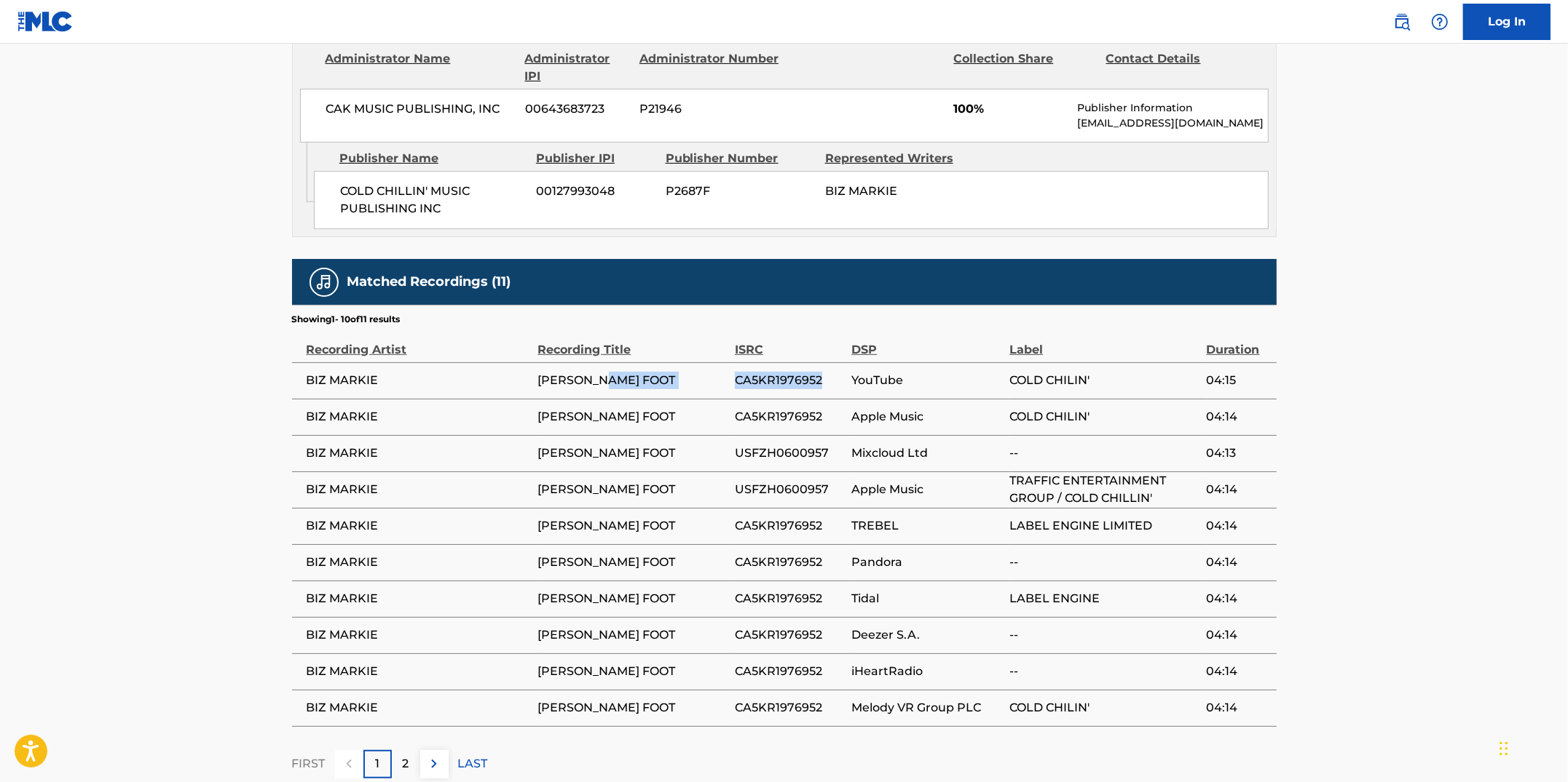
drag, startPoint x: 820, startPoint y: 381, endPoint x: 731, endPoint y: 377, distance: 89.1
click at [731, 377] on tr "BIZ [PERSON_NAME] FOOT CA5KR1976952 YouTube COLD CHILIN' 04:15" at bounding box center [784, 380] width 984 height 37
drag, startPoint x: 819, startPoint y: 417, endPoint x: 735, endPoint y: 414, distance: 84.1
click at [735, 414] on span "CA5KR1976952" at bounding box center [789, 417] width 110 height 17
drag, startPoint x: 825, startPoint y: 449, endPoint x: 741, endPoint y: 441, distance: 84.4
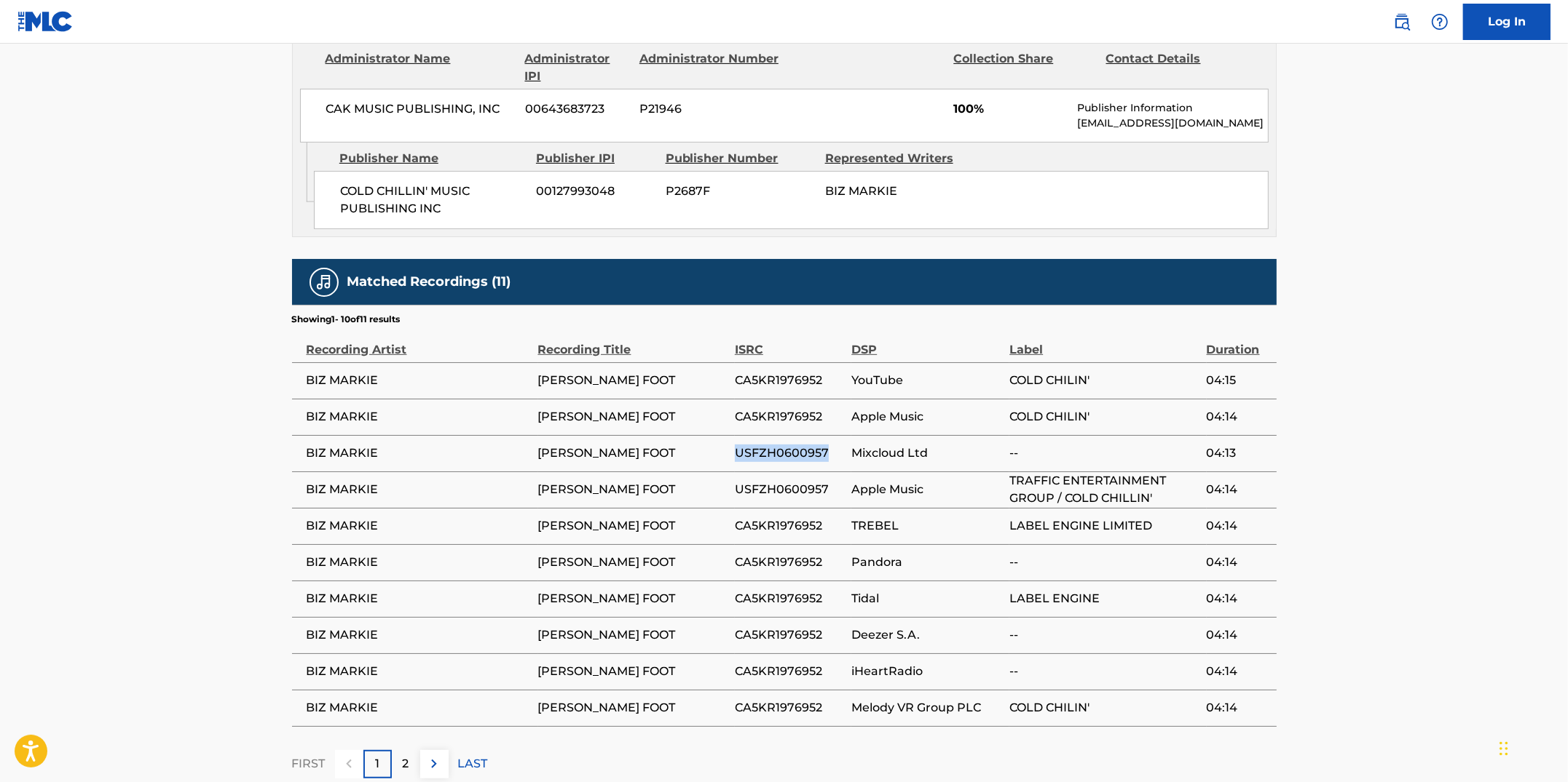
click at [741, 441] on td "USFZH0600957" at bounding box center [793, 453] width 117 height 37
click at [827, 456] on span "USFZH0600957" at bounding box center [789, 454] width 110 height 17
drag, startPoint x: 826, startPoint y: 449, endPoint x: 803, endPoint y: 446, distance: 23.2
click at [803, 446] on span "USFZH0600957" at bounding box center [789, 454] width 110 height 17
drag, startPoint x: 825, startPoint y: 488, endPoint x: 741, endPoint y: 477, distance: 84.7
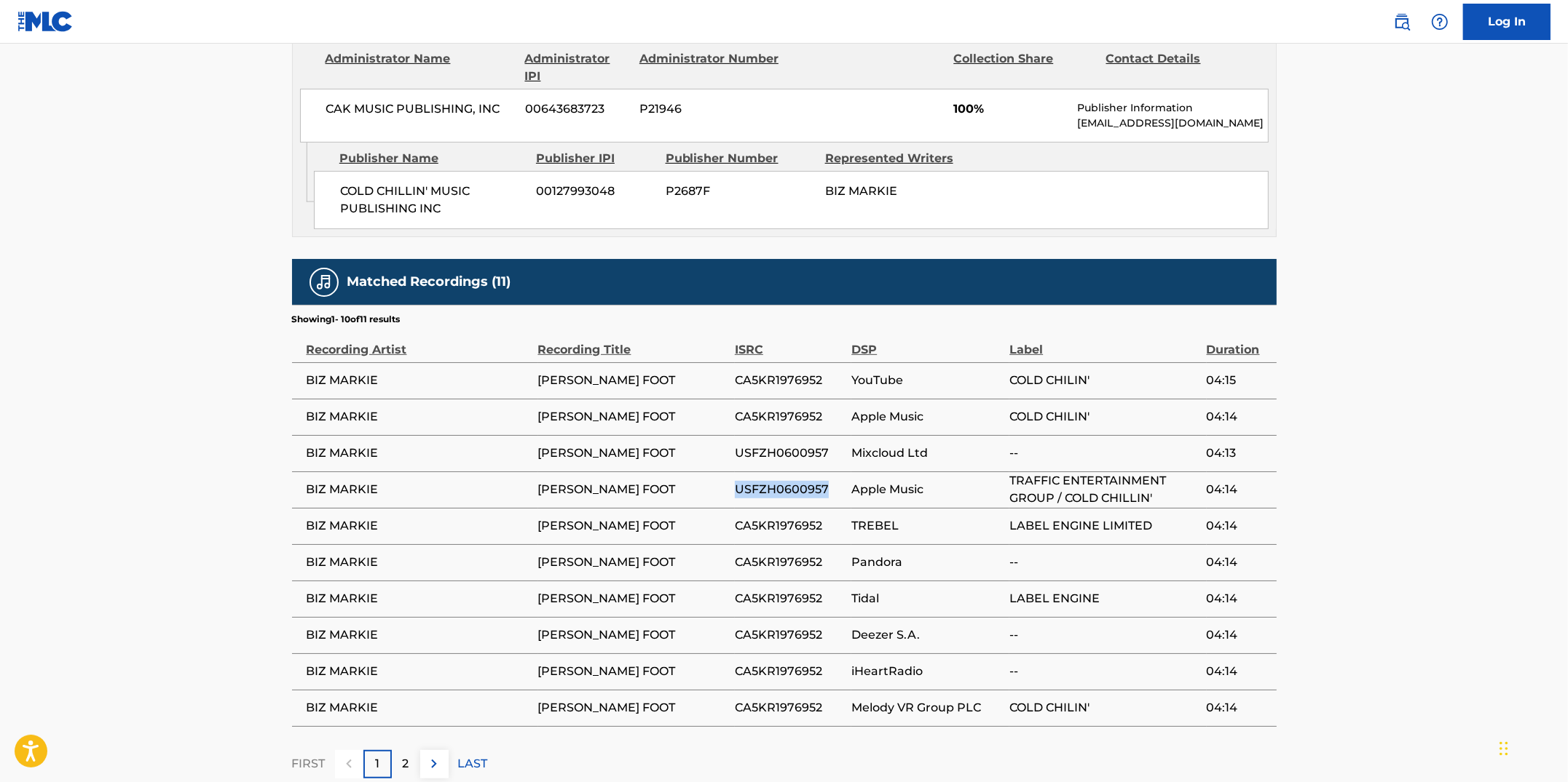
click at [741, 477] on td "USFZH0600957" at bounding box center [793, 490] width 117 height 37
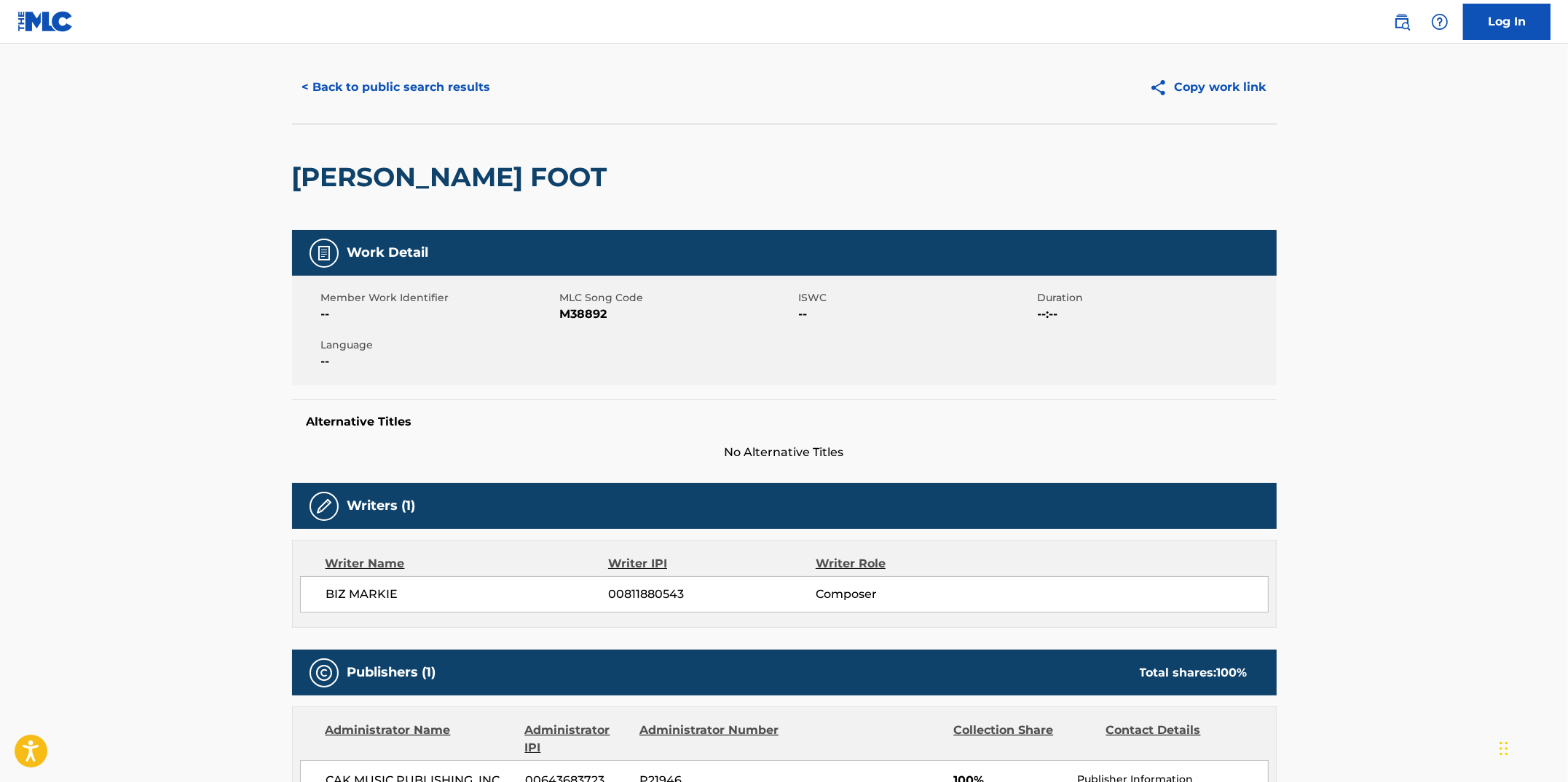
scroll to position [0, 0]
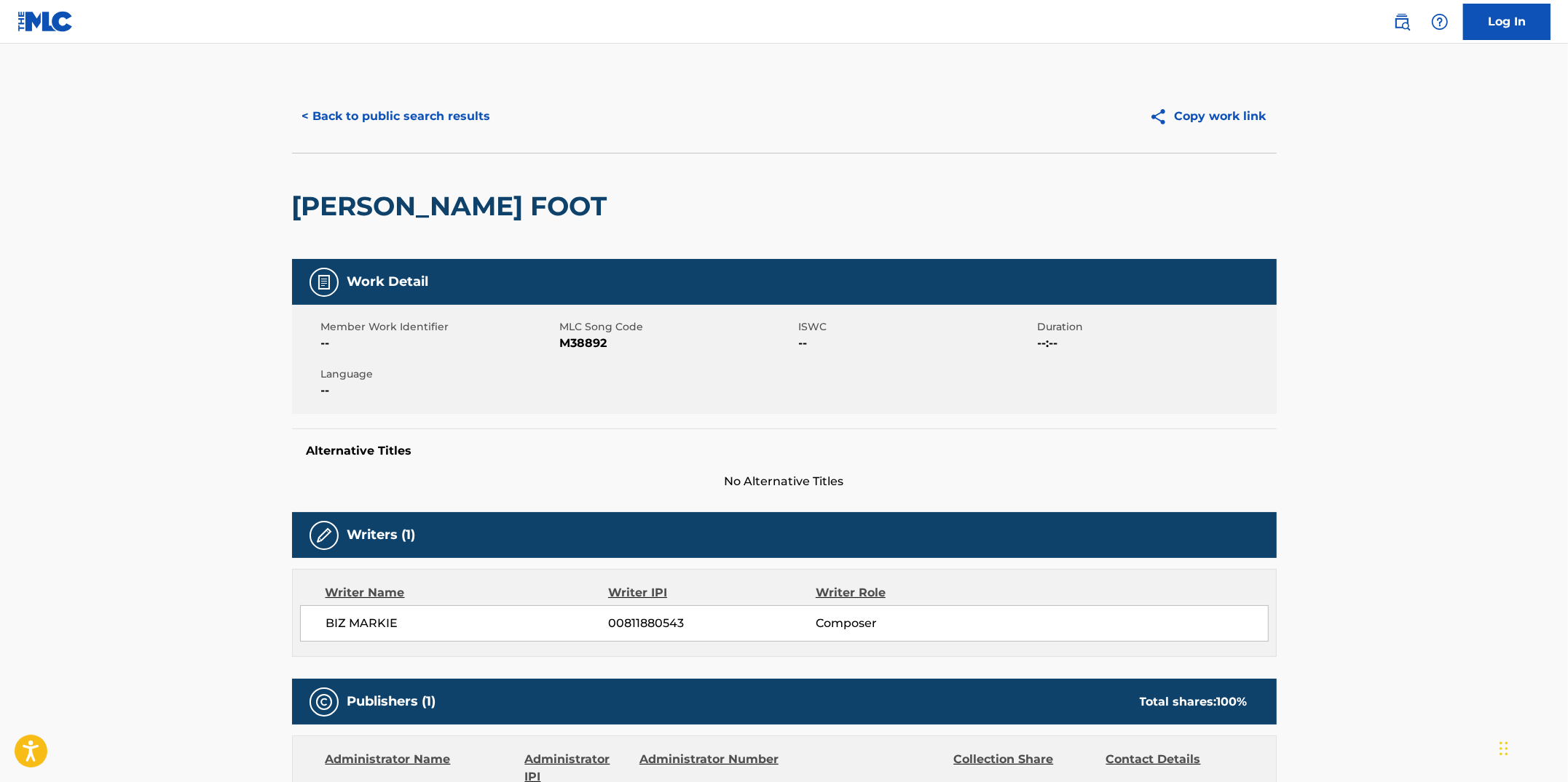
click at [410, 125] on button "< Back to public search results" at bounding box center [396, 117] width 209 height 37
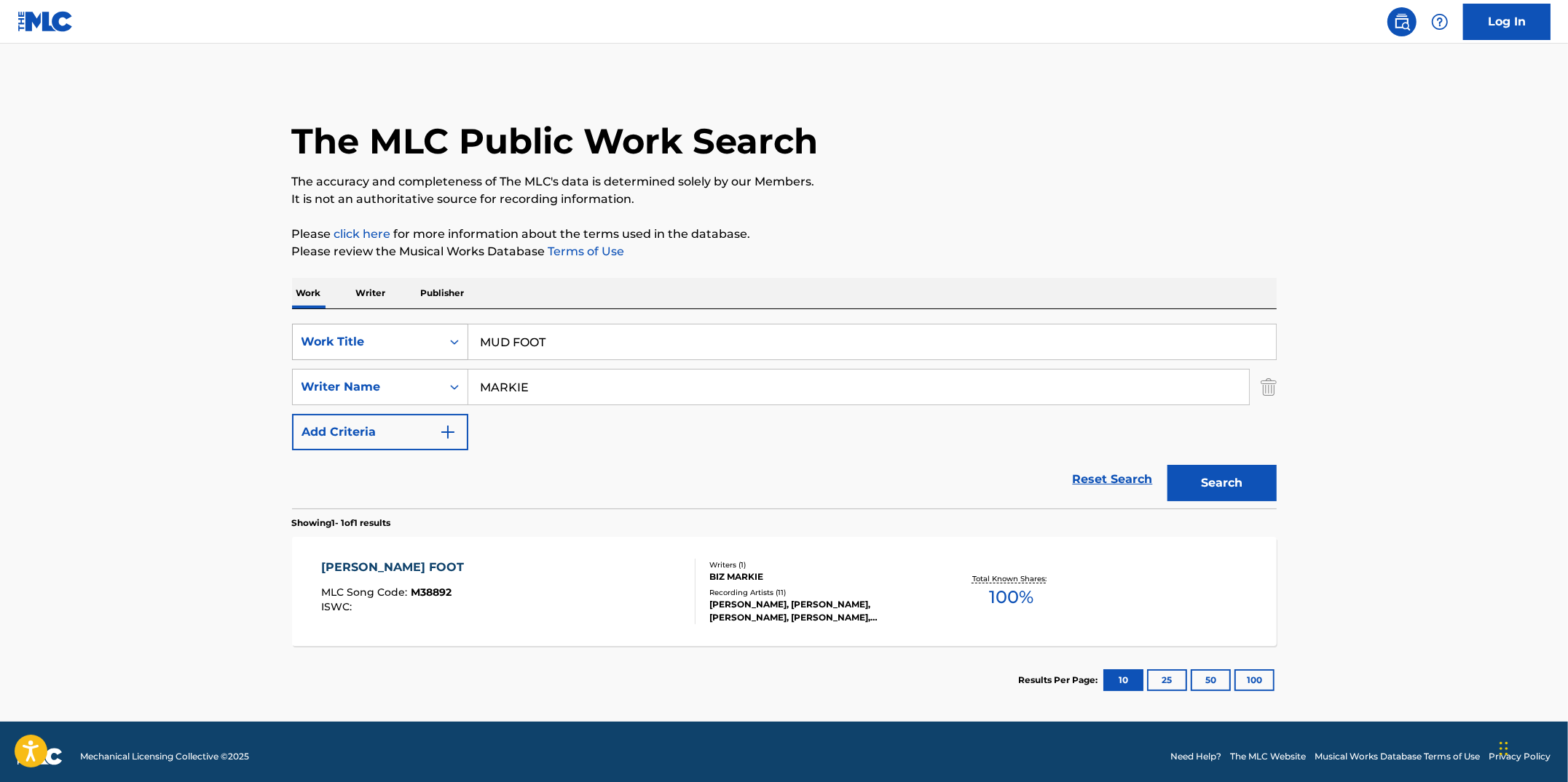
drag, startPoint x: 589, startPoint y: 343, endPoint x: 463, endPoint y: 325, distance: 127.3
click at [463, 325] on div "SearchWithCriteriacc913890-c6e4-4adf-8dfe-4ab75ce0cfbc Work Title MUD FOOT" at bounding box center [784, 342] width 984 height 37
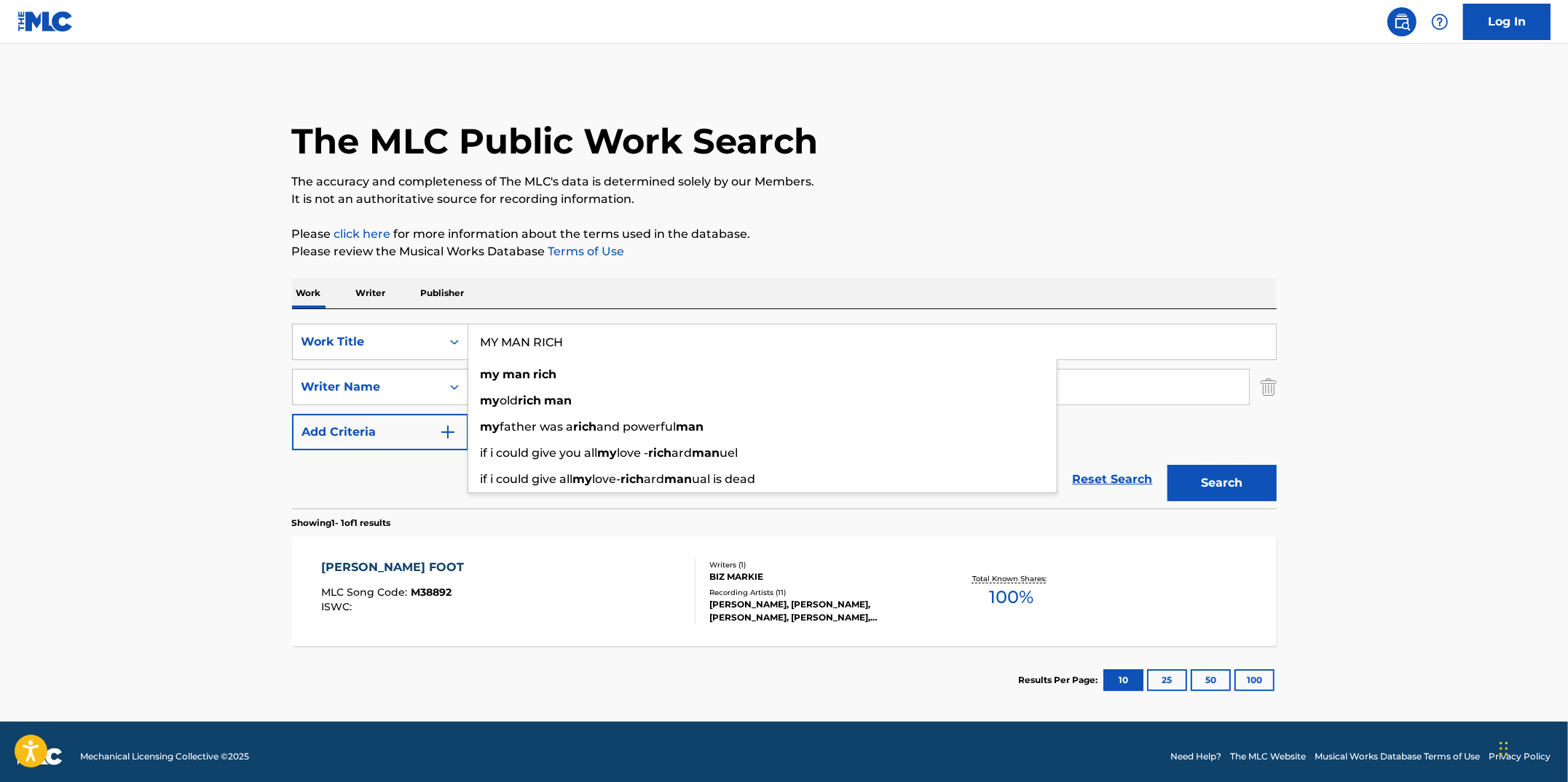
type input "MY MAN RICH"
click at [752, 255] on p "Please review the Musical Works Database Terms of Use" at bounding box center [784, 252] width 984 height 17
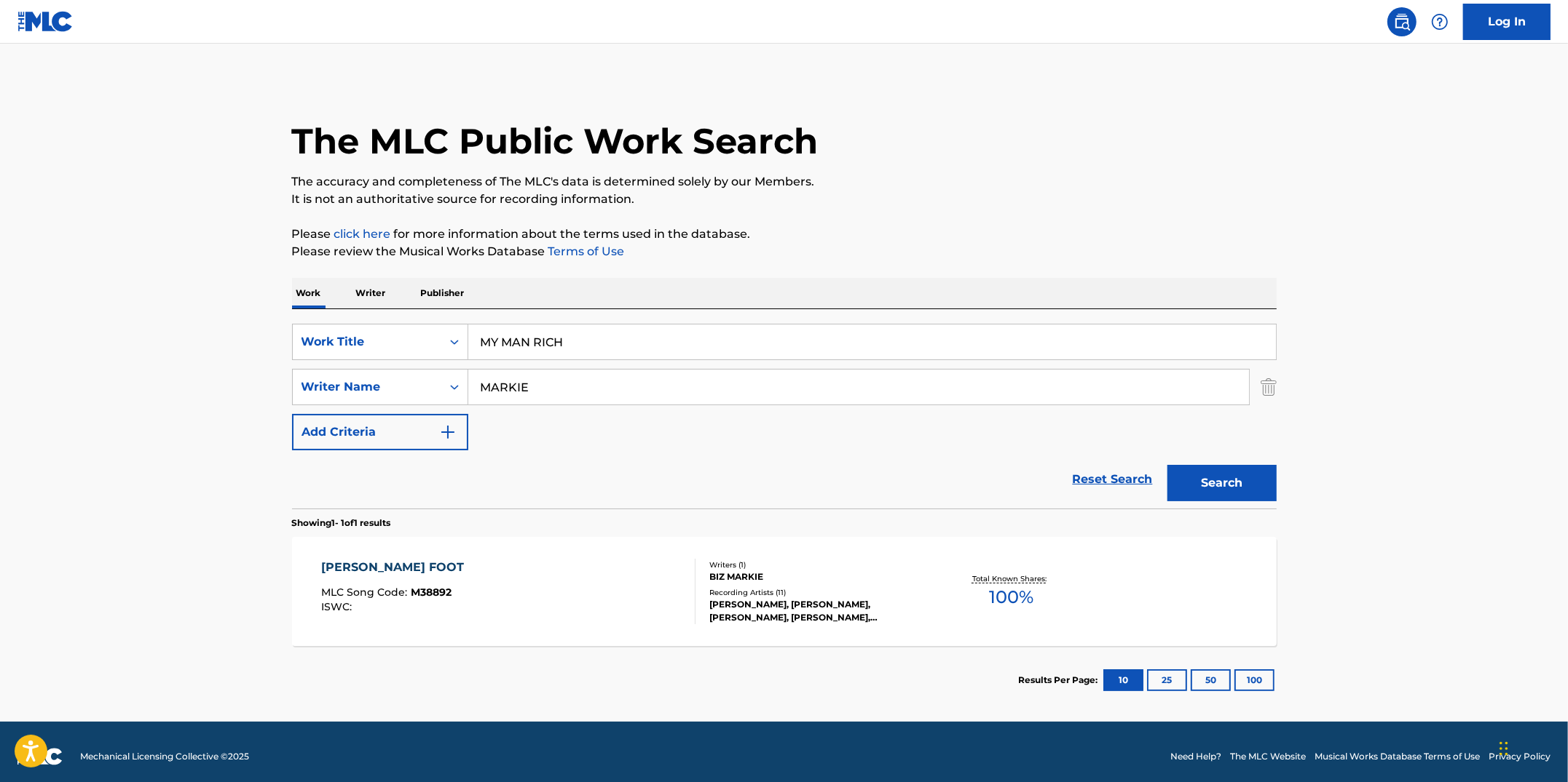
click at [1238, 495] on button "Search" at bounding box center [1222, 483] width 110 height 37
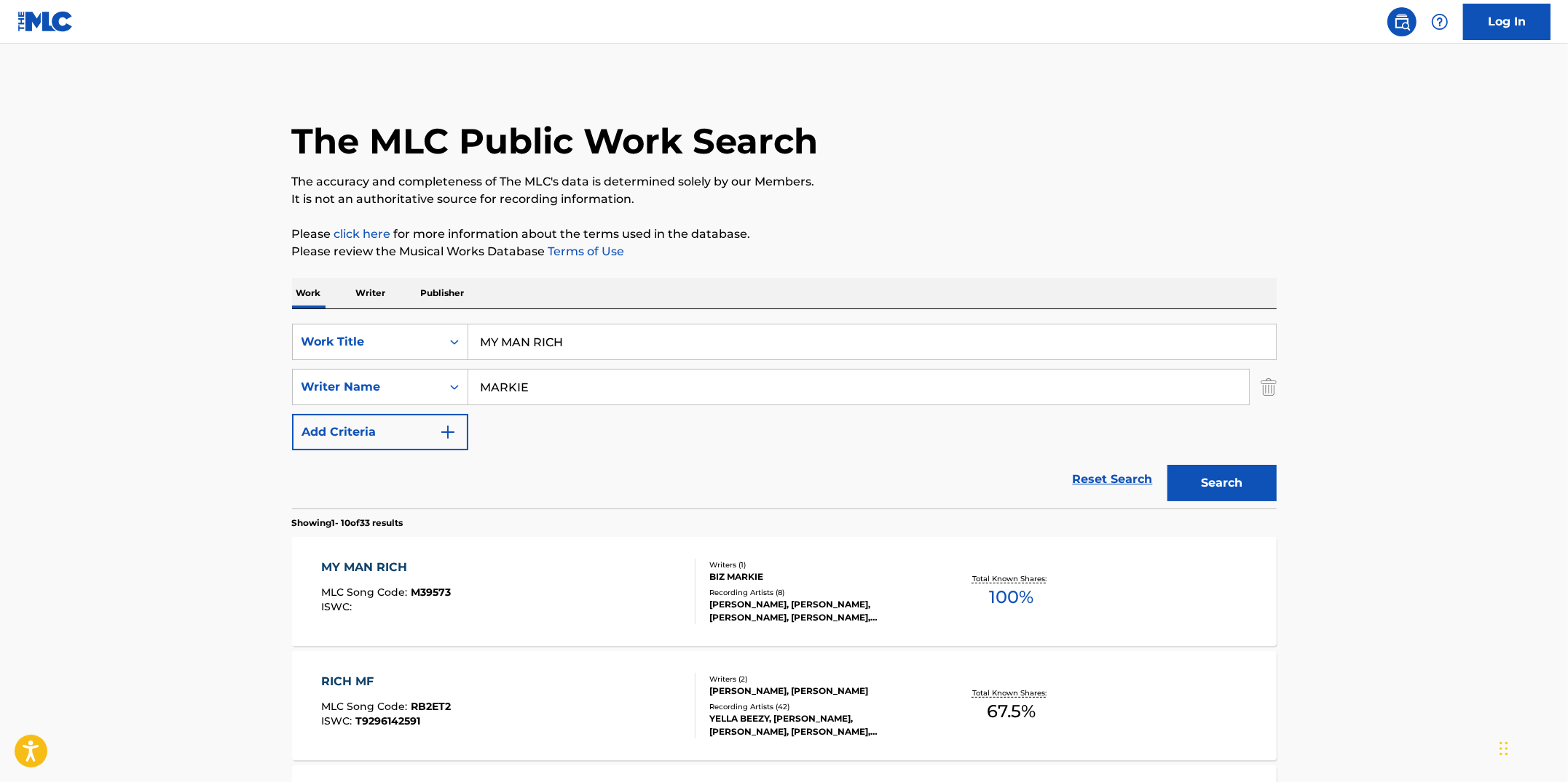
scroll to position [149, 0]
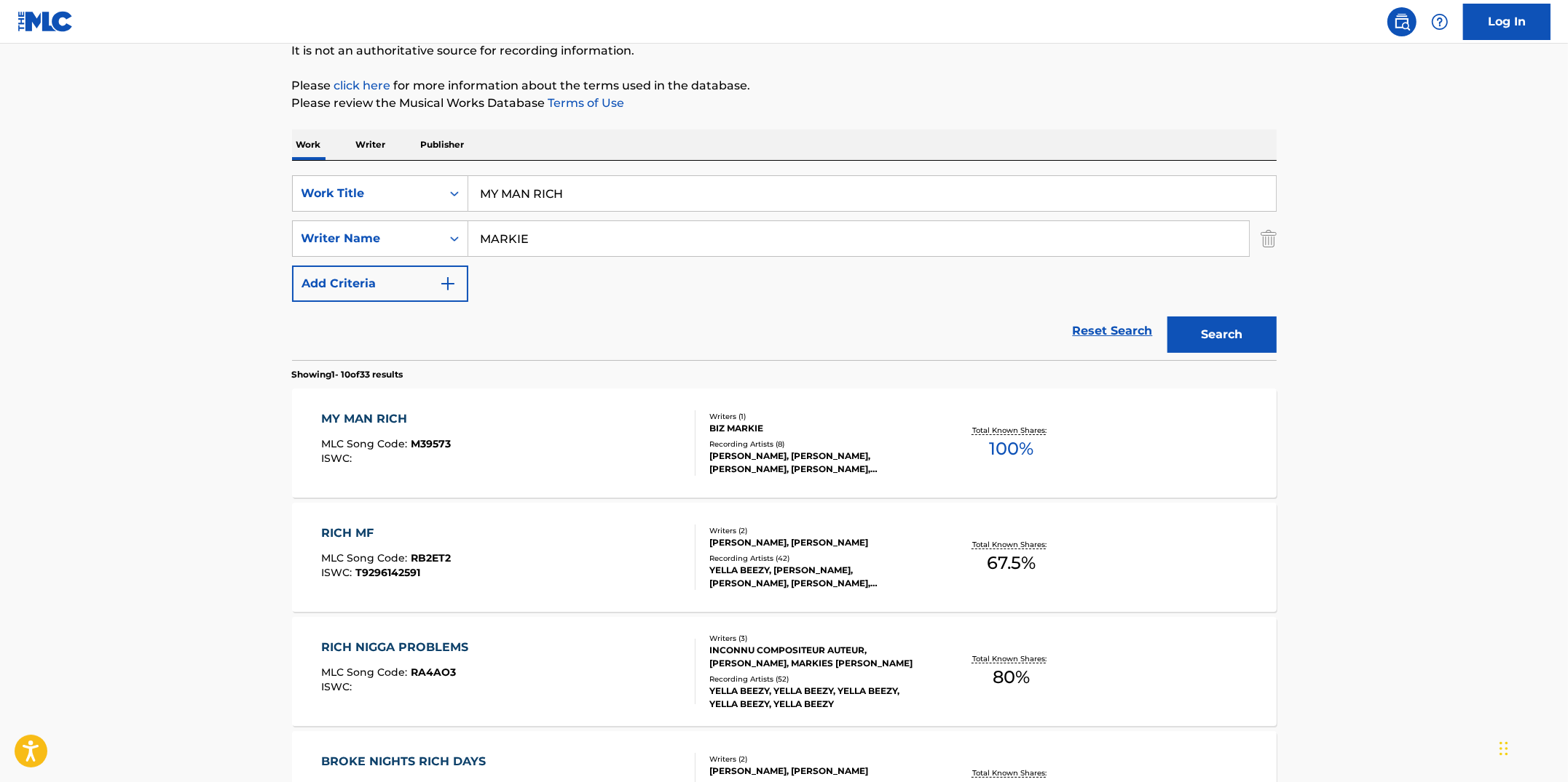
click at [588, 444] on div "MY MAN RICH MLC Song Code : M39573 ISWC :" at bounding box center [508, 443] width 374 height 66
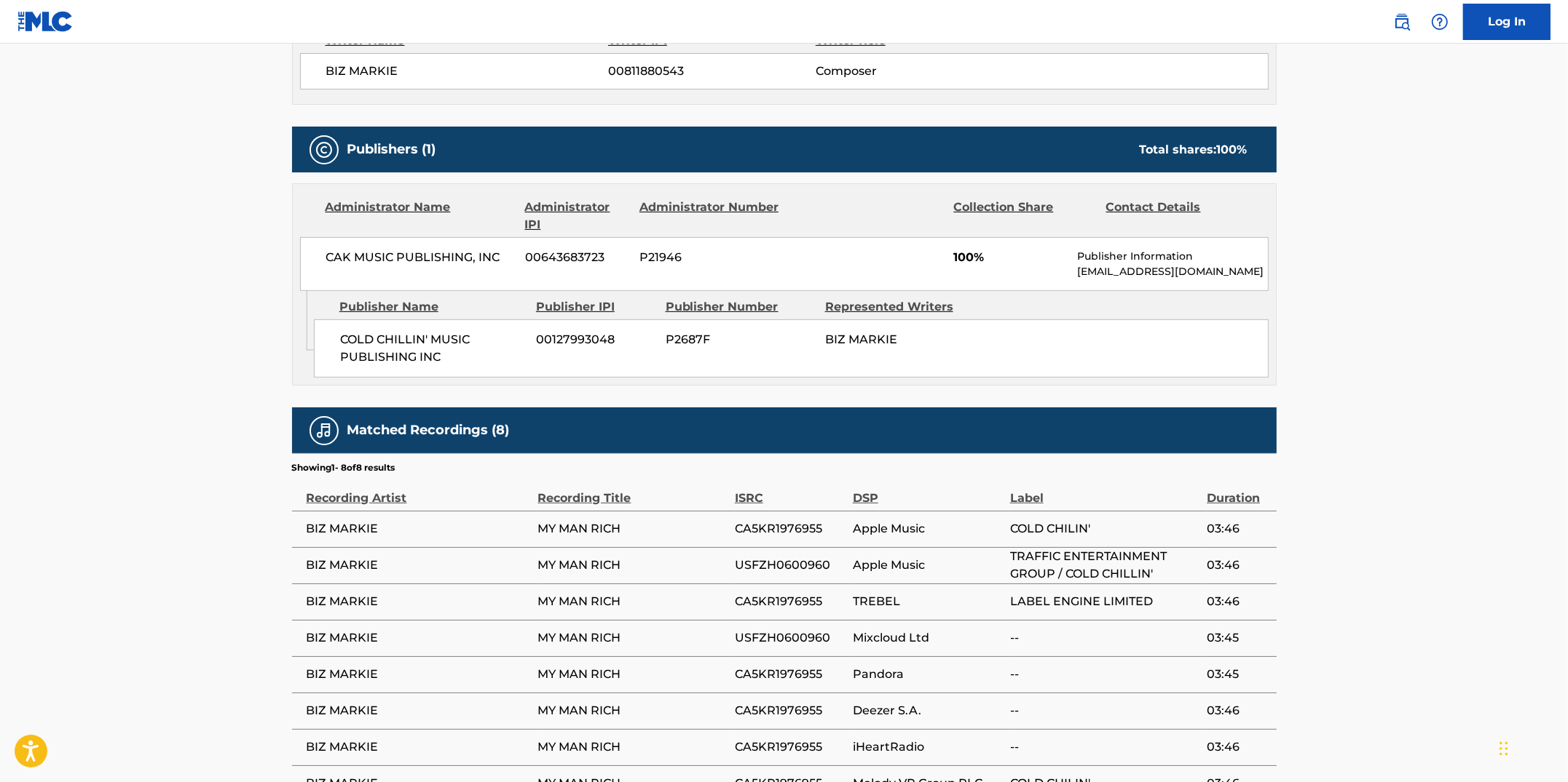
scroll to position [554, 0]
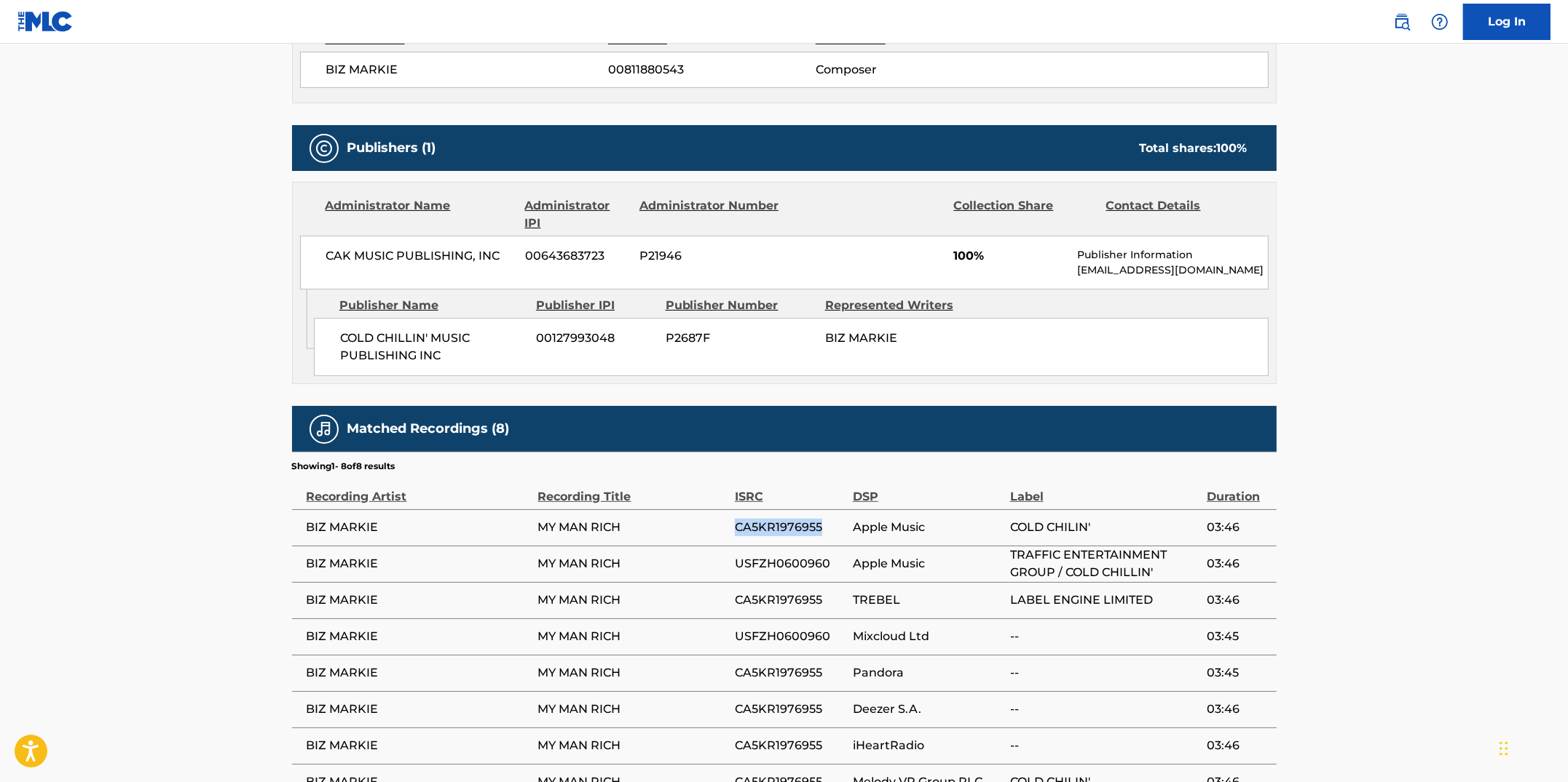
drag, startPoint x: 821, startPoint y: 528, endPoint x: 738, endPoint y: 519, distance: 83.5
click at [738, 519] on span "CA5KR1976955" at bounding box center [789, 528] width 110 height 17
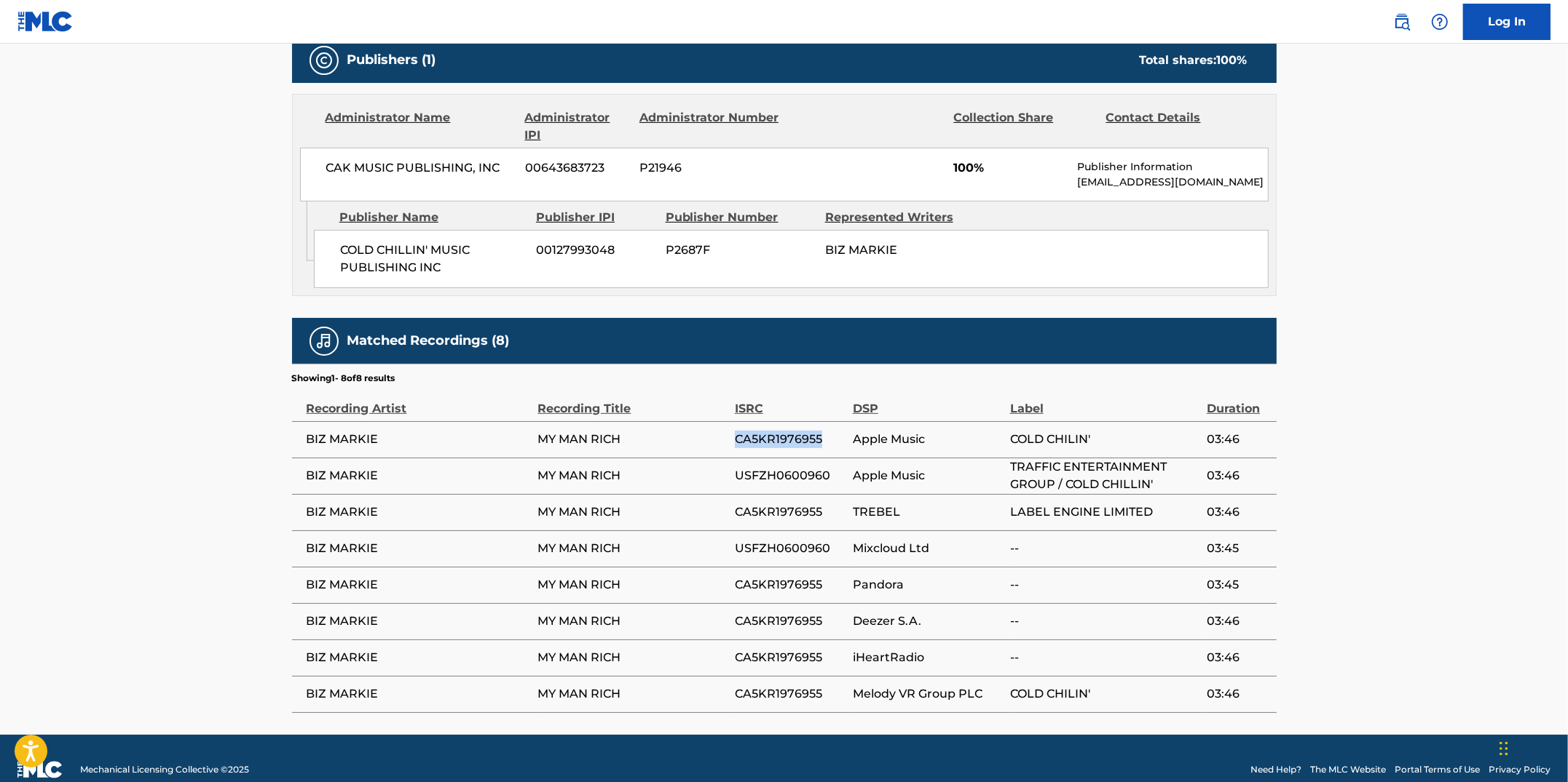
scroll to position [662, 0]
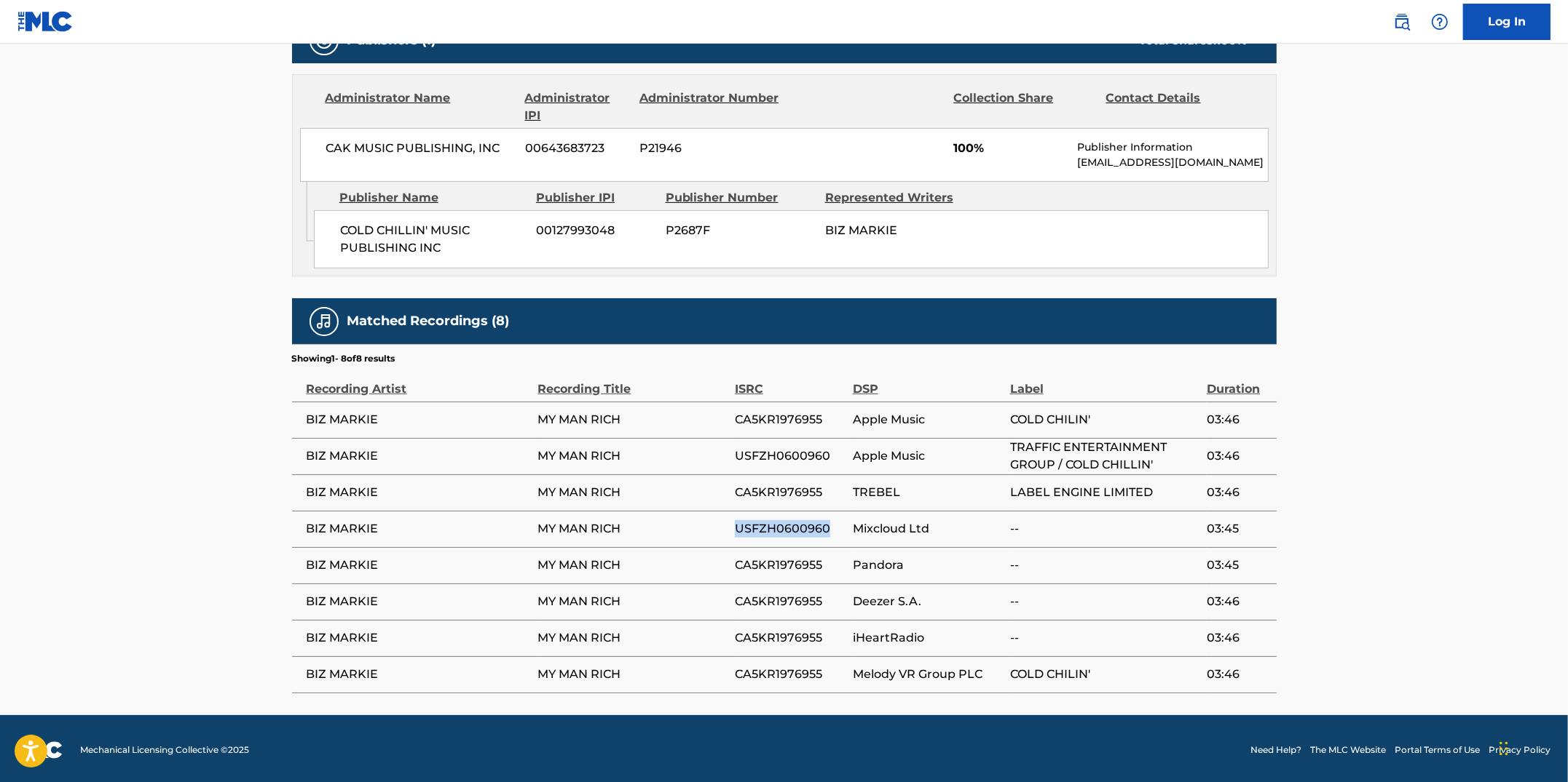
drag, startPoint x: 826, startPoint y: 525, endPoint x: 735, endPoint y: 522, distance: 91.0
click at [735, 522] on span "USFZH0600960" at bounding box center [789, 529] width 110 height 17
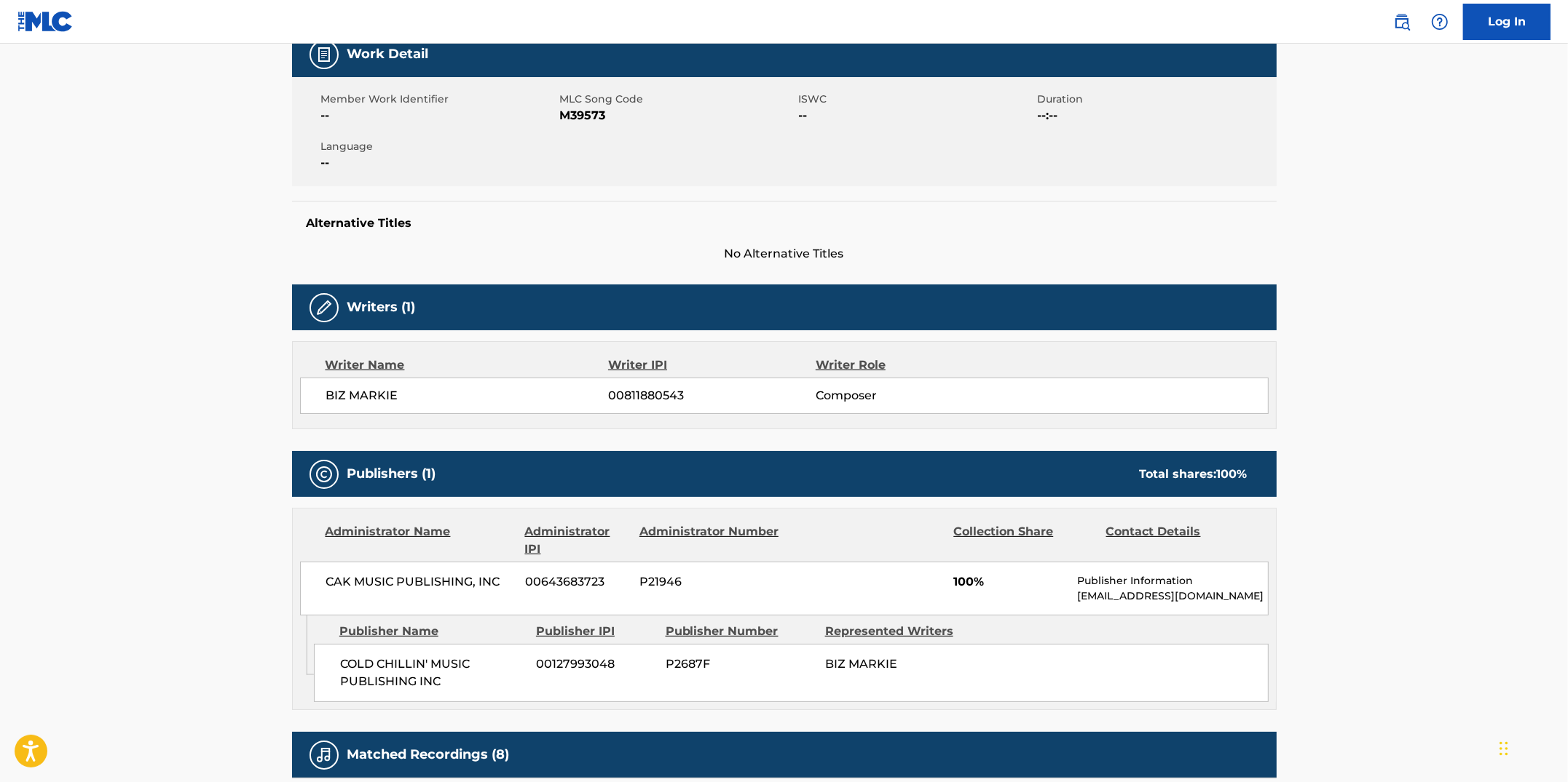
scroll to position [0, 0]
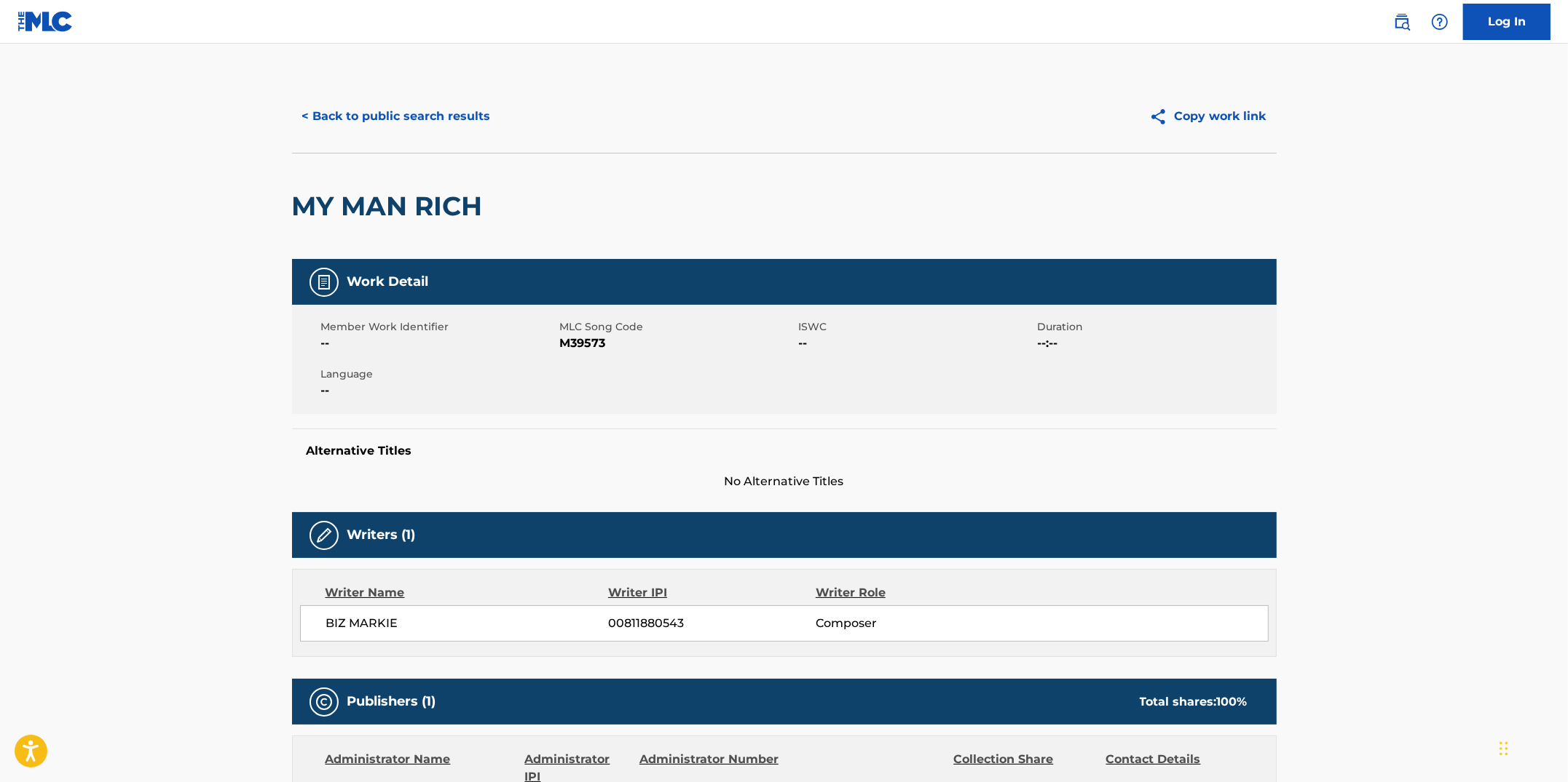
click at [437, 125] on button "< Back to public search results" at bounding box center [396, 117] width 209 height 37
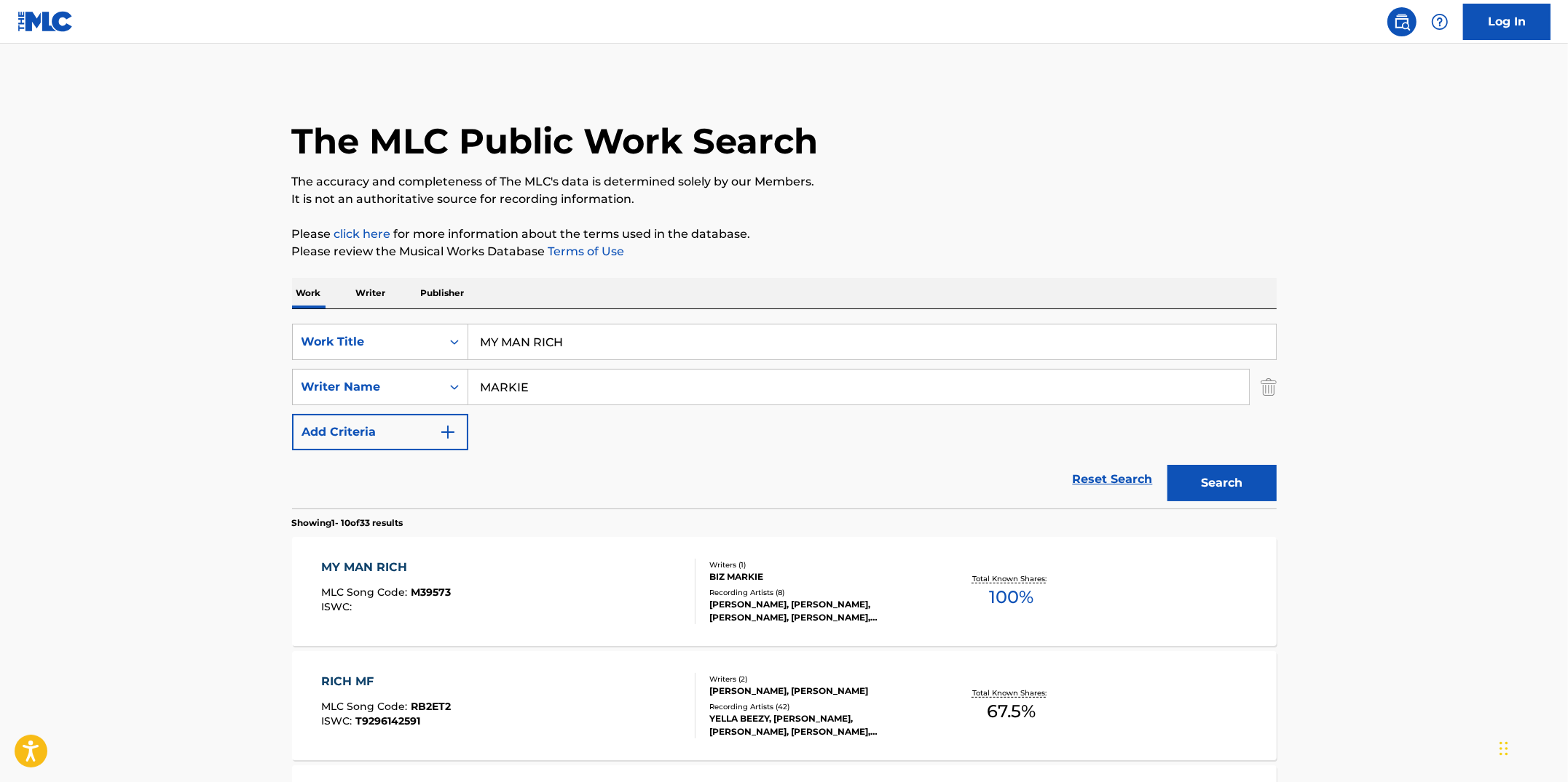
scroll to position [149, 0]
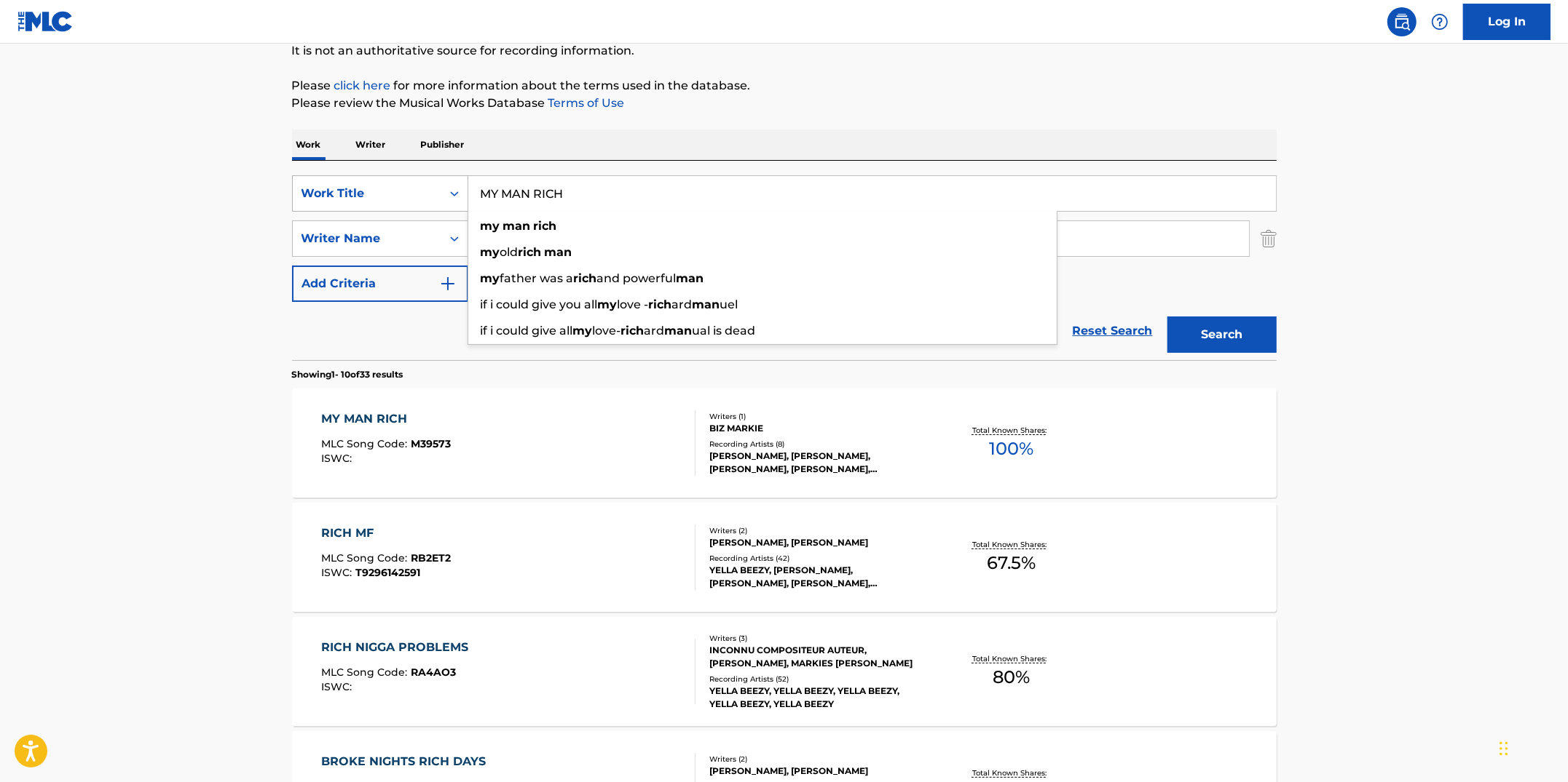
drag, startPoint x: 577, startPoint y: 198, endPoint x: 467, endPoint y: 191, distance: 110.2
click at [467, 191] on div "SearchWithCriteriacc913890-c6e4-4adf-8dfe-4ab75ce0cfbc Work Title MY MAN RICH m…" at bounding box center [784, 193] width 984 height 37
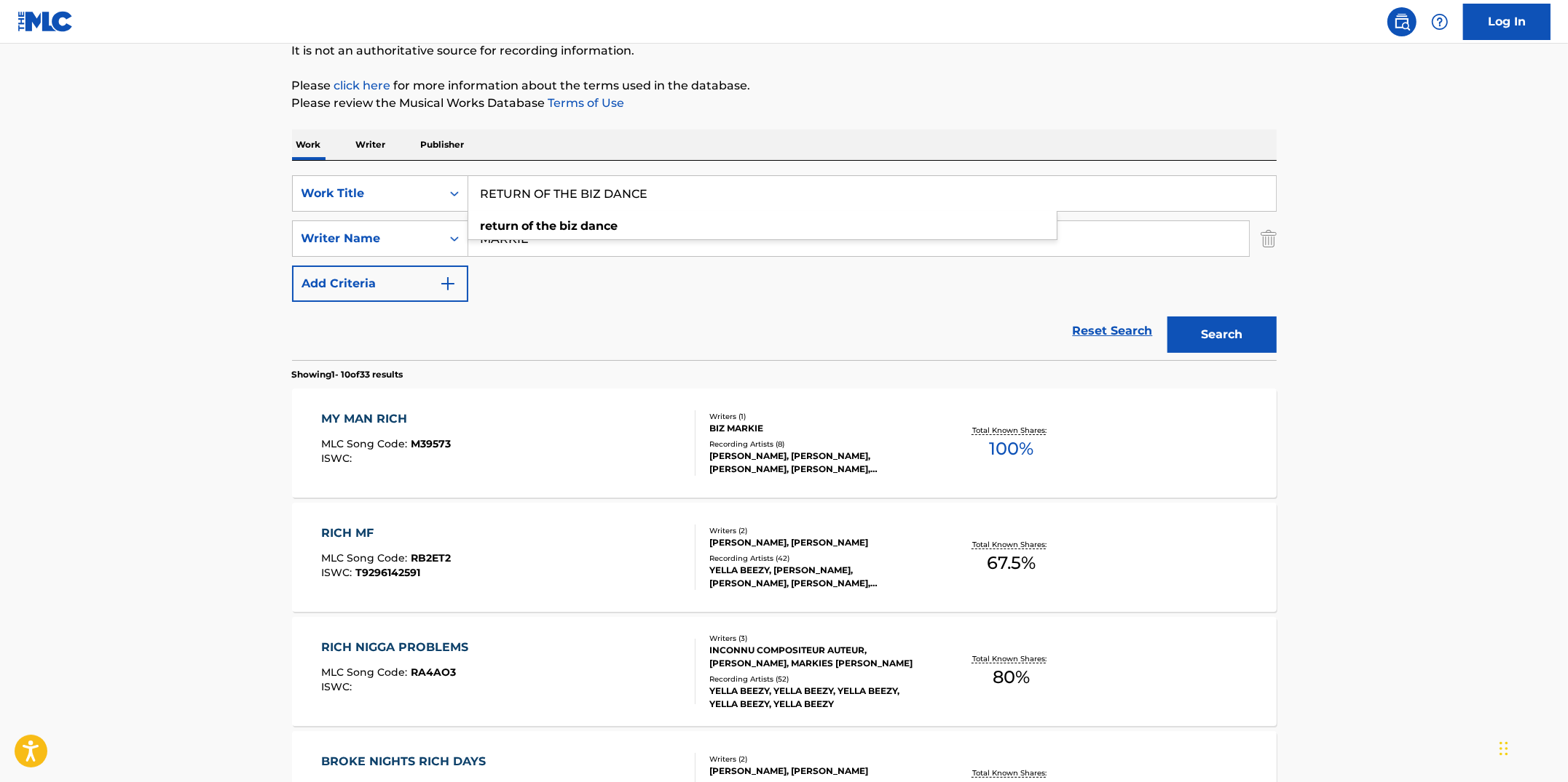
type input "RETURN OF THE BIZ DANCE"
click at [844, 97] on p "Please review the Musical Works Database Terms of Use" at bounding box center [784, 103] width 984 height 17
click at [1185, 340] on button "Search" at bounding box center [1222, 335] width 110 height 37
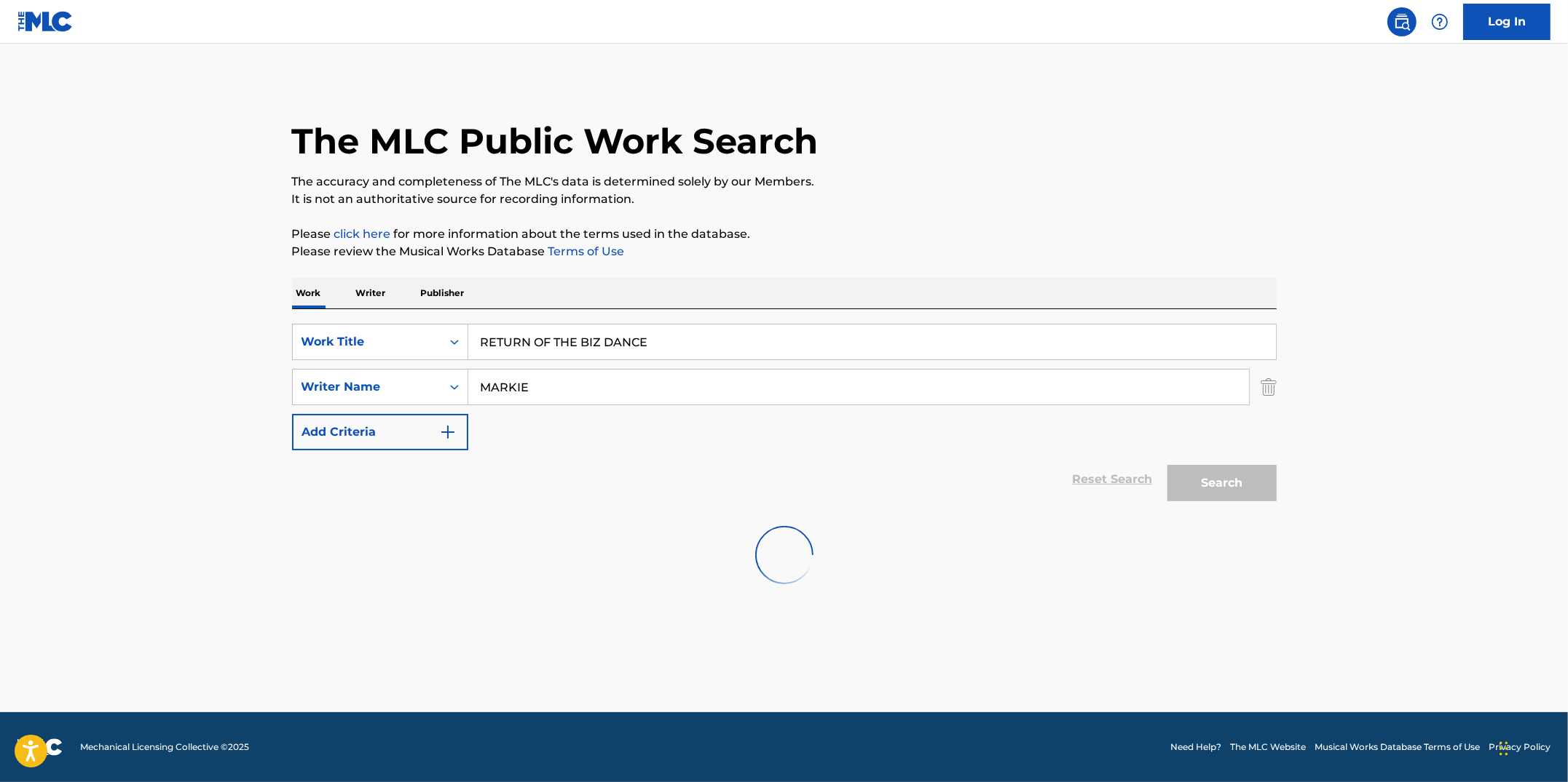
scroll to position [0, 0]
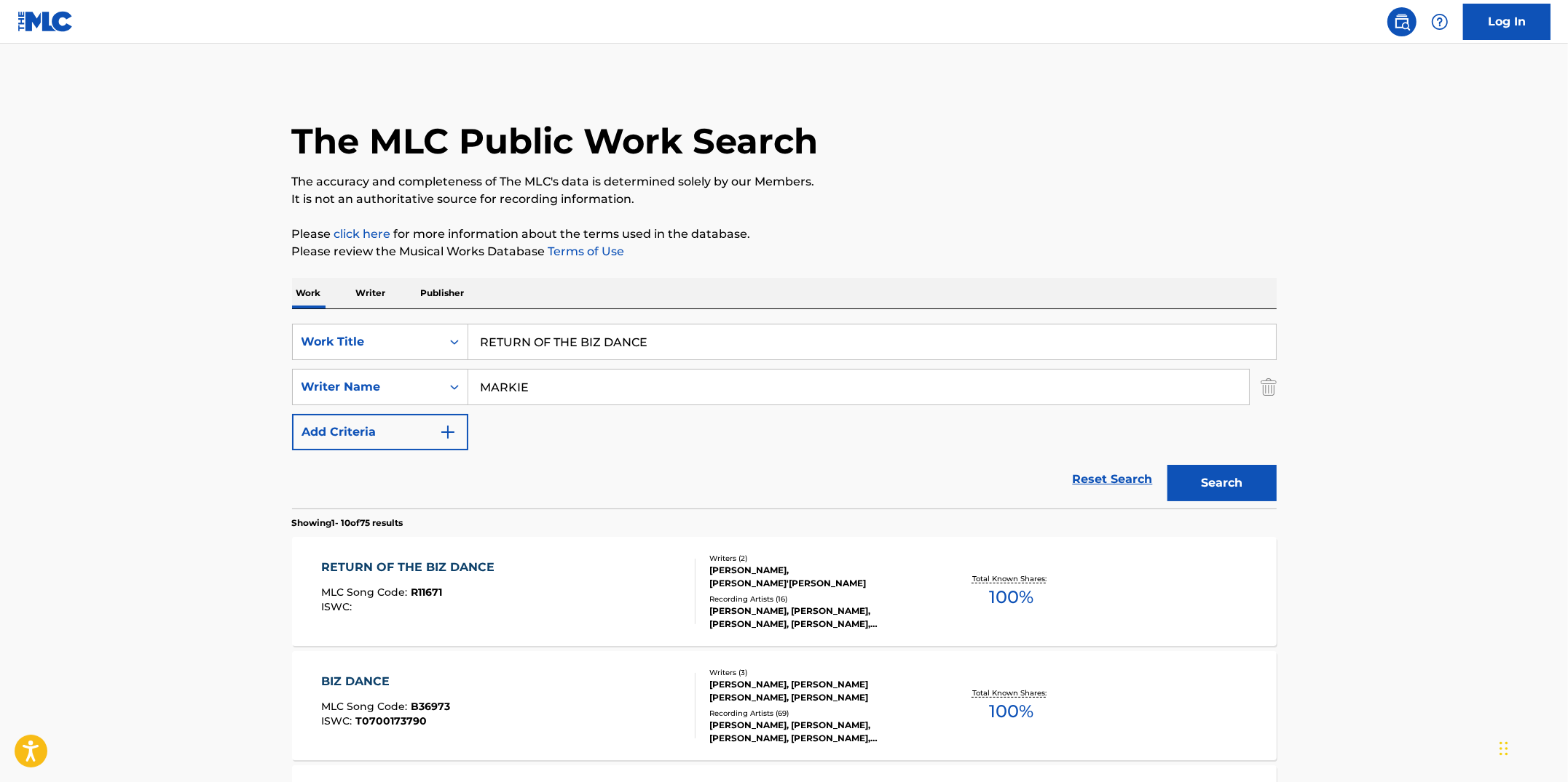
click at [646, 579] on div "RETURN OF THE BIZ DANCE MLC Song Code : R11671 ISWC :" at bounding box center [508, 592] width 374 height 66
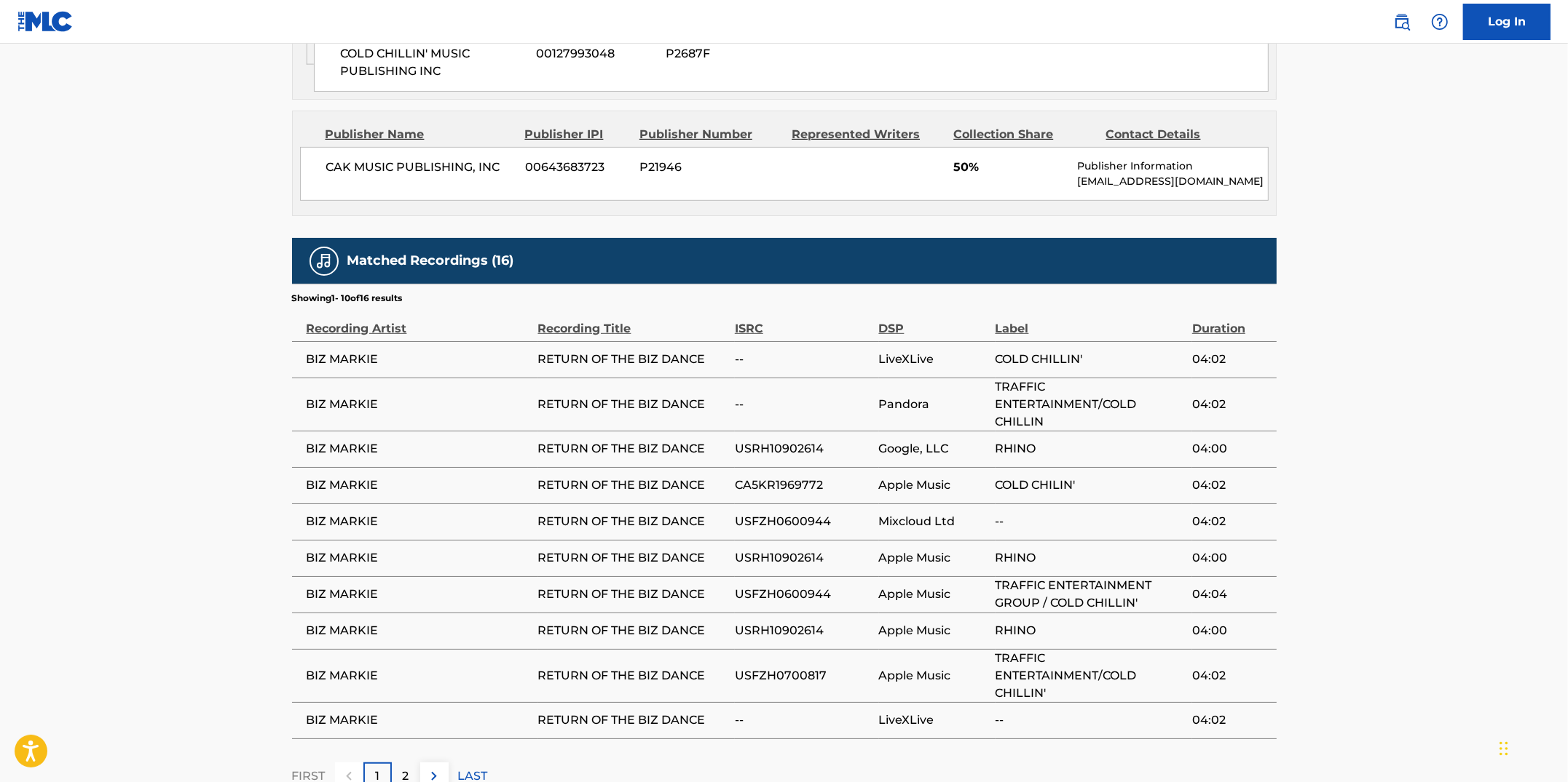
scroll to position [851, 0]
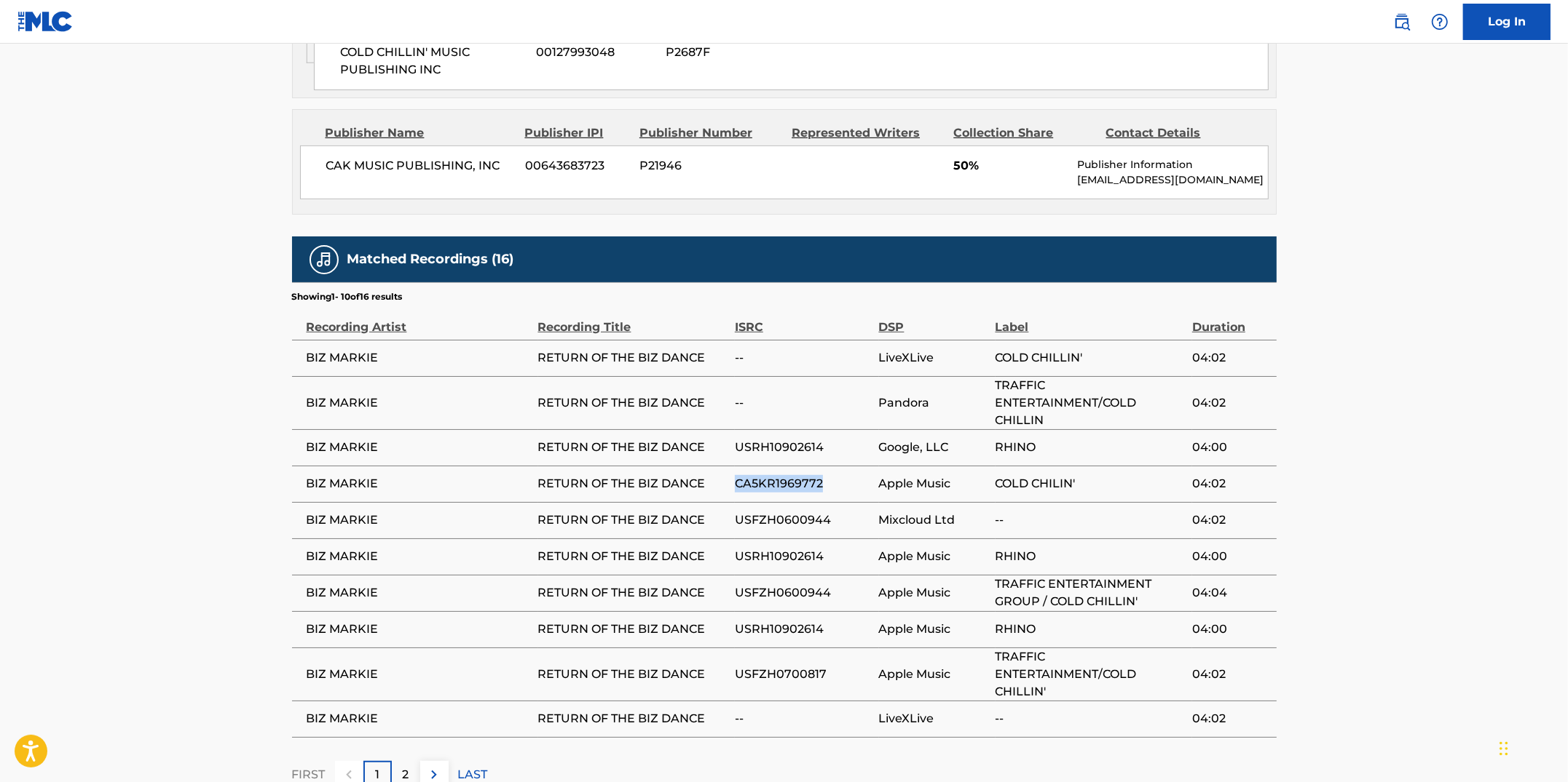
drag, startPoint x: 821, startPoint y: 480, endPoint x: 729, endPoint y: 475, distance: 92.1
click at [729, 475] on tr "[PERSON_NAME] RETURN OF THE BIZ DANCE CA5KR1969772 Apple Music COLD CHILIN' 04:…" at bounding box center [784, 484] width 984 height 37
click at [813, 476] on span "CA5KR1969772" at bounding box center [803, 484] width 137 height 17
drag, startPoint x: 828, startPoint y: 478, endPoint x: 735, endPoint y: 479, distance: 93.0
click at [735, 479] on span "CA5KR1969772" at bounding box center [803, 484] width 137 height 17
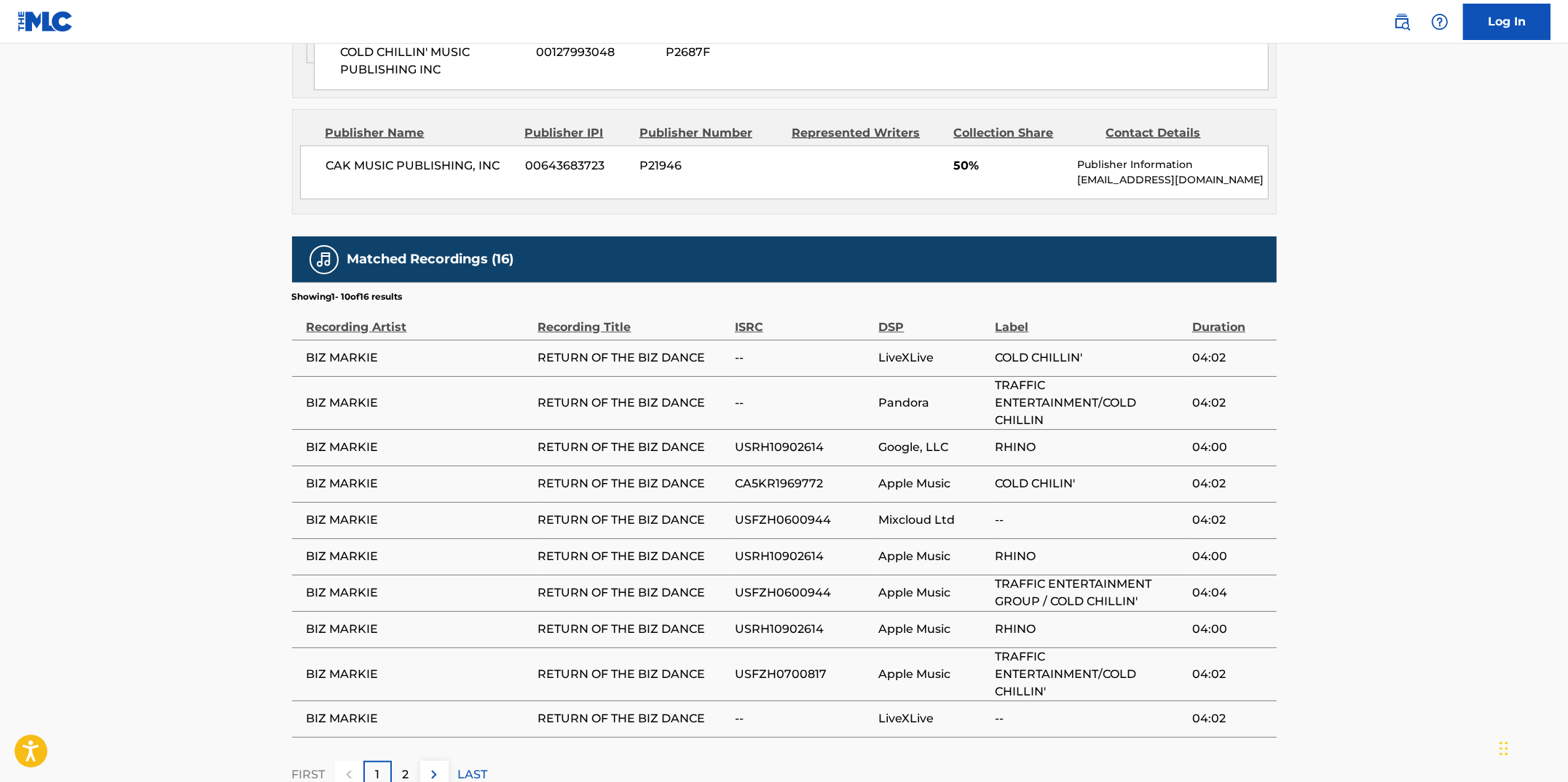
click at [838, 623] on span "USRH10902614" at bounding box center [803, 630] width 137 height 17
drag, startPoint x: 836, startPoint y: 625, endPoint x: 739, endPoint y: 623, distance: 97.0
click at [739, 623] on span "USRH10902614" at bounding box center [803, 630] width 137 height 17
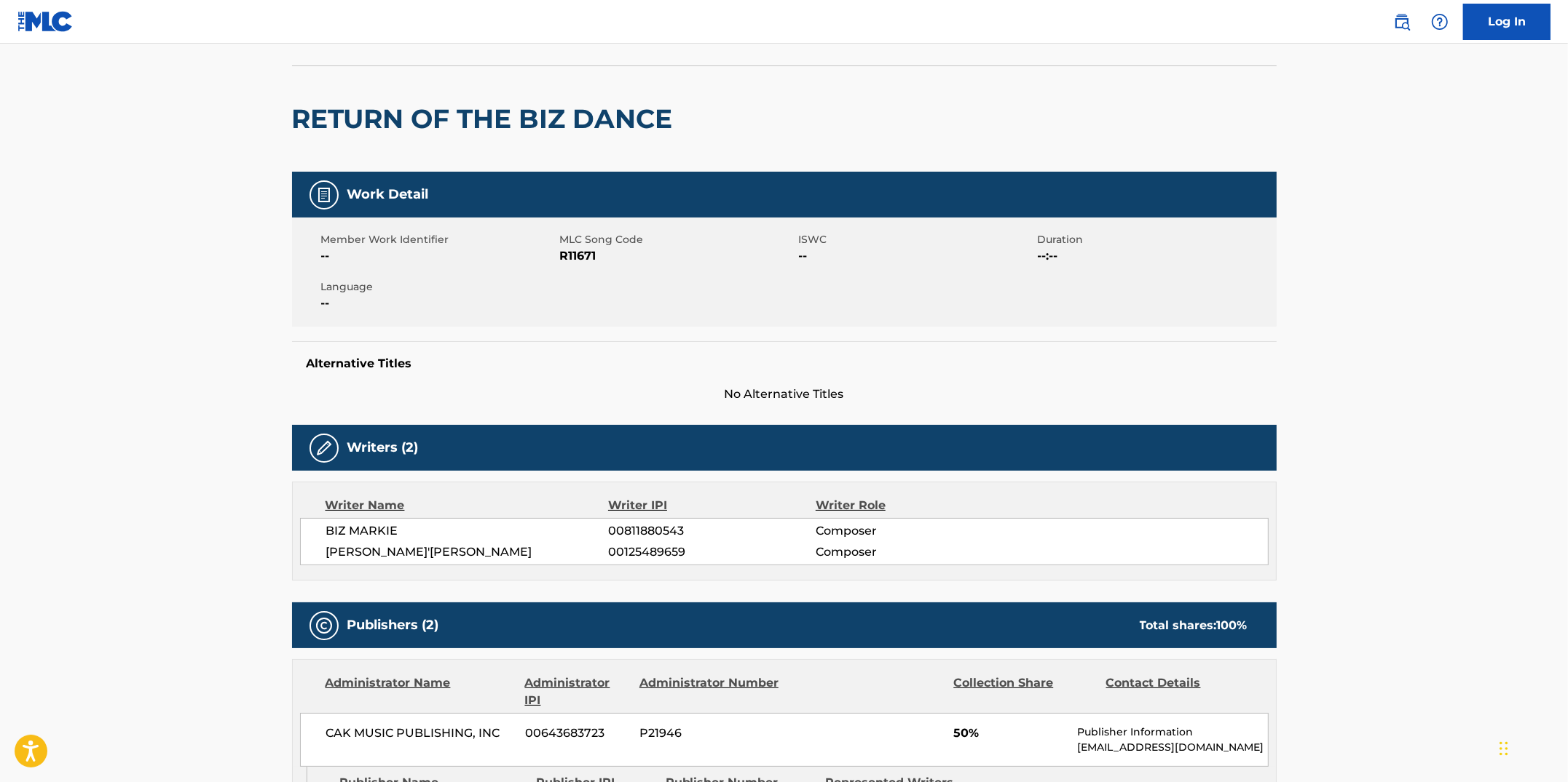
scroll to position [0, 0]
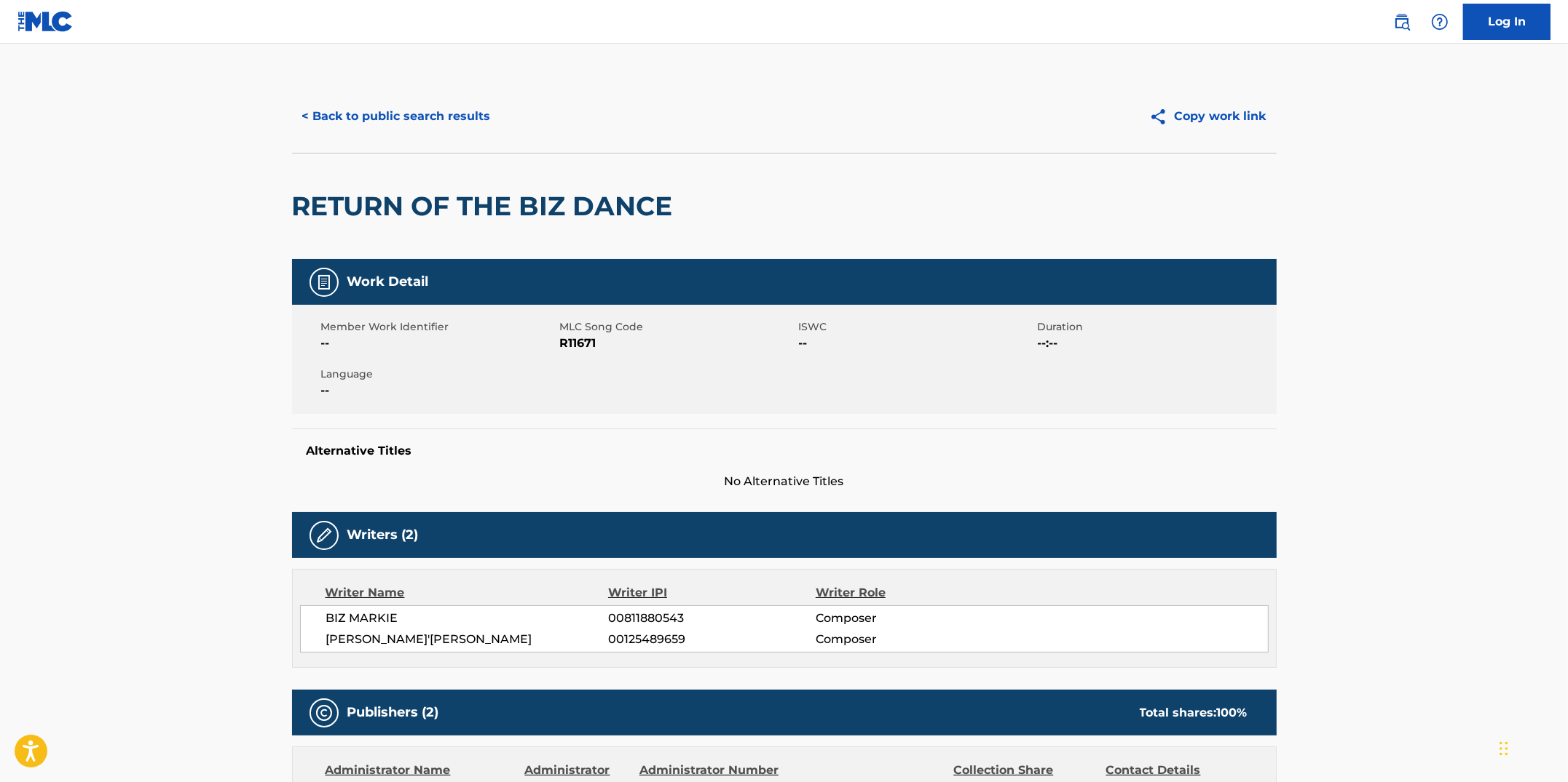
click at [438, 120] on button "< Back to public search results" at bounding box center [396, 117] width 209 height 37
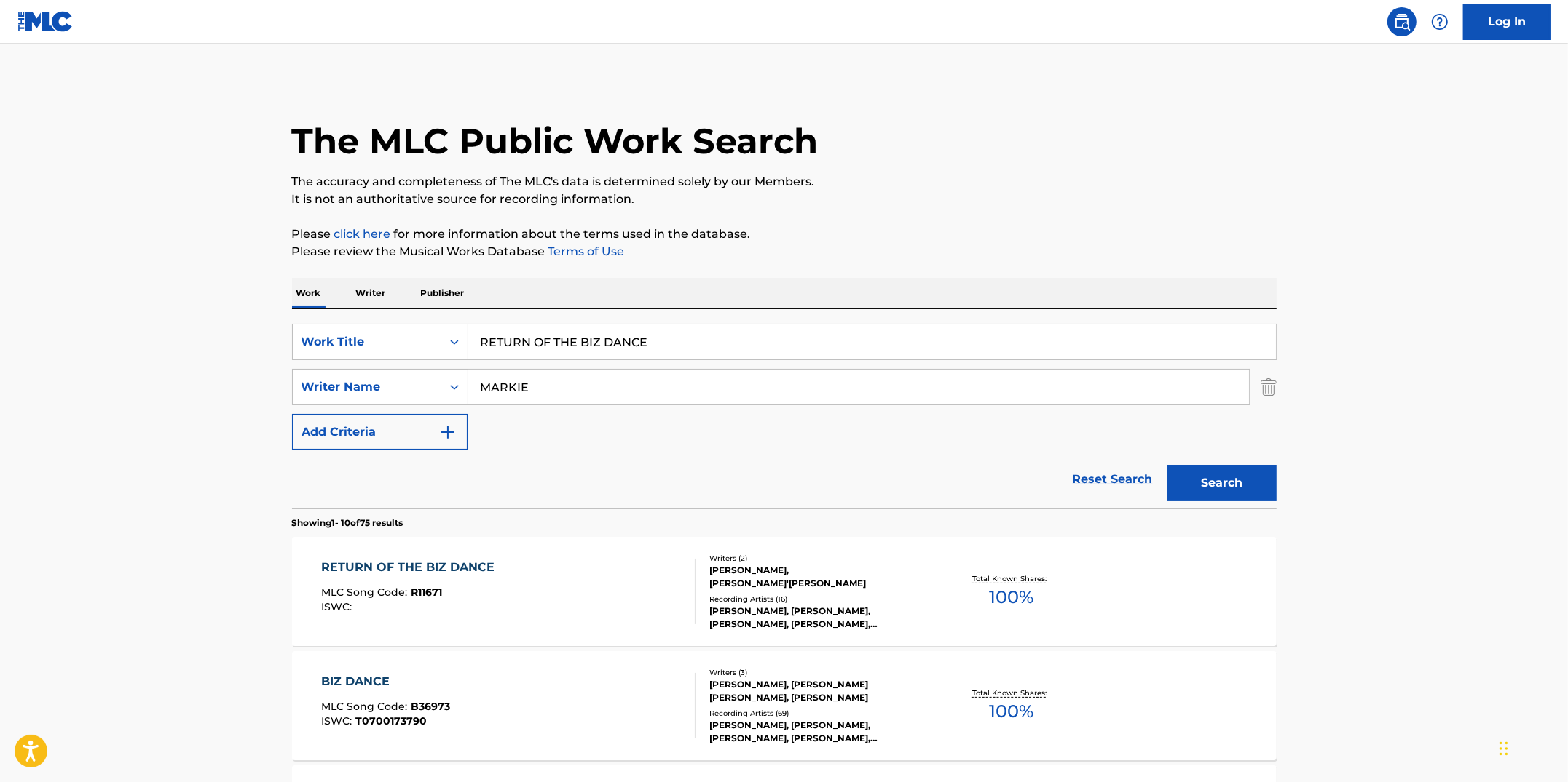
drag, startPoint x: 667, startPoint y: 342, endPoint x: 467, endPoint y: 314, distance: 202.0
click at [467, 314] on div "SearchWithCriteriacc913890-c6e4-4adf-8dfe-4ab75ce0cfbc Work Title RETURN OF THE…" at bounding box center [784, 409] width 984 height 199
type input "SHE'S NOT JUST ANOTHER WOMAN"
click at [1167, 465] on button "Search" at bounding box center [1222, 483] width 110 height 37
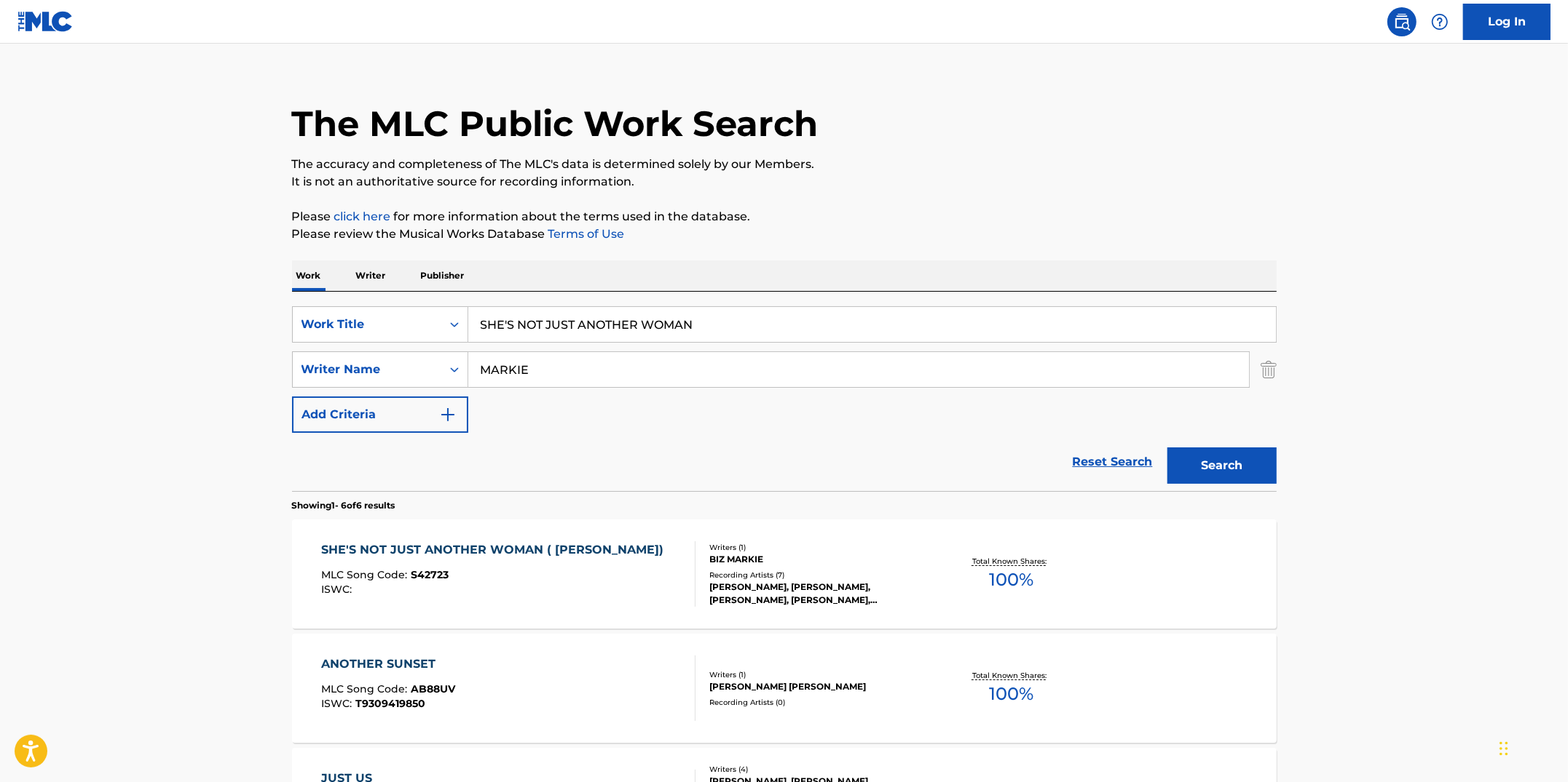
scroll to position [35, 0]
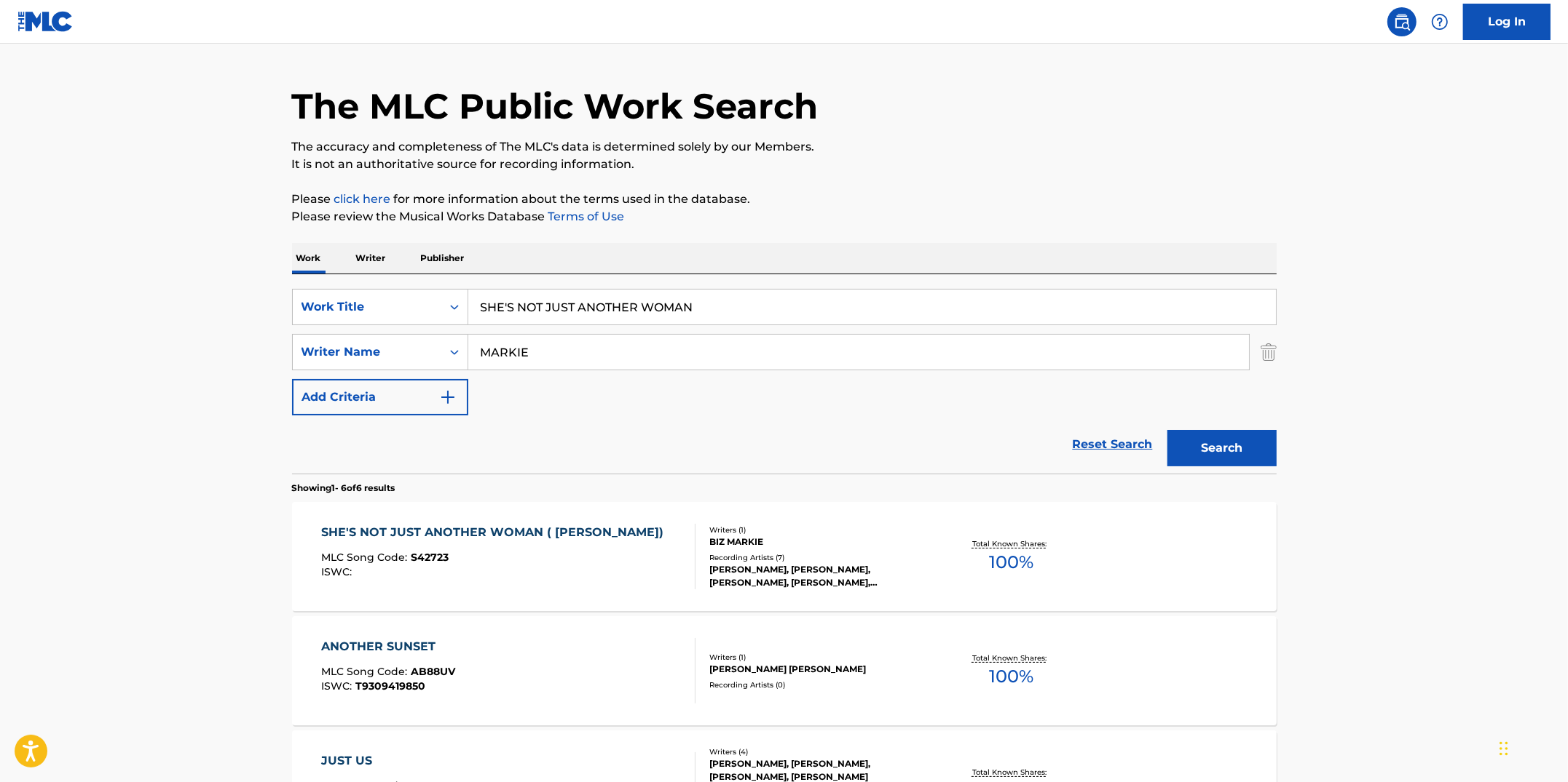
click at [548, 536] on div "SHE'S NOT JUST ANOTHER WOMAN ( [PERSON_NAME])" at bounding box center [495, 533] width 350 height 17
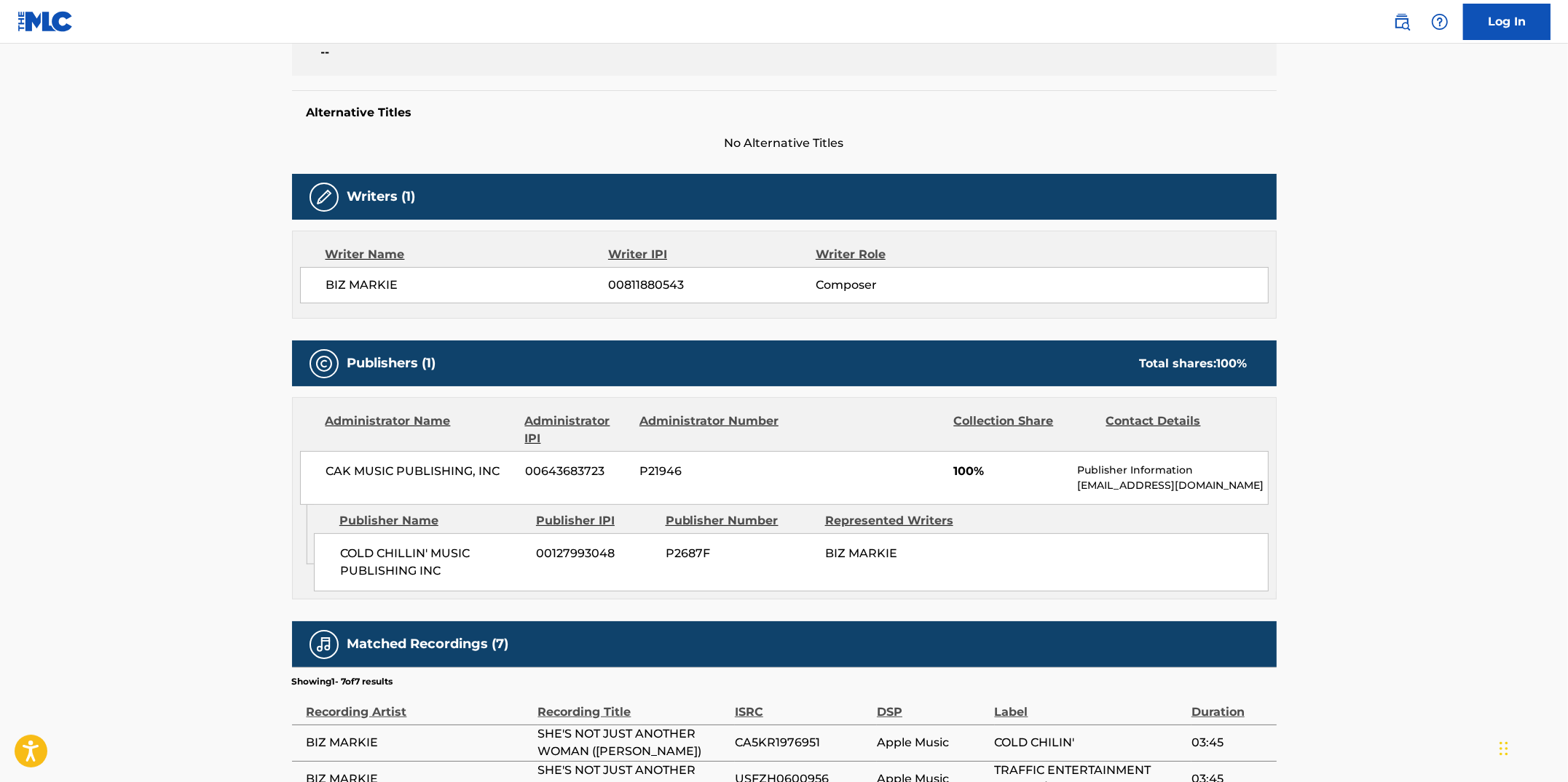
scroll to position [657, 0]
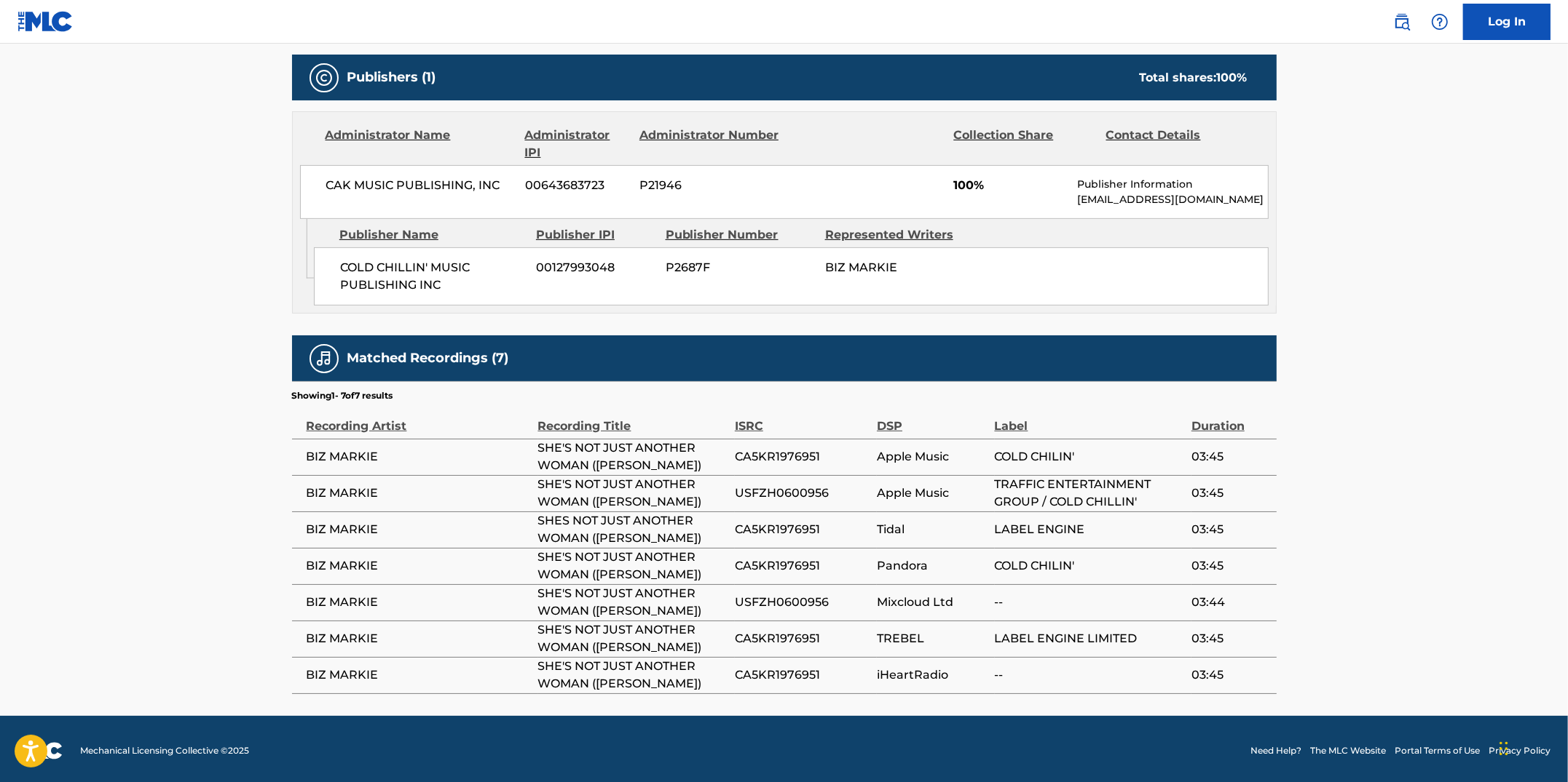
click at [833, 492] on span "USFZH0600956" at bounding box center [802, 493] width 135 height 17
drag, startPoint x: 816, startPoint y: 454, endPoint x: 735, endPoint y: 451, distance: 81.1
click at [735, 451] on span "CA5KR1976951" at bounding box center [802, 457] width 135 height 17
drag, startPoint x: 831, startPoint y: 601, endPoint x: 737, endPoint y: 596, distance: 94.1
click at [737, 596] on span "USFZH0600956" at bounding box center [802, 602] width 135 height 17
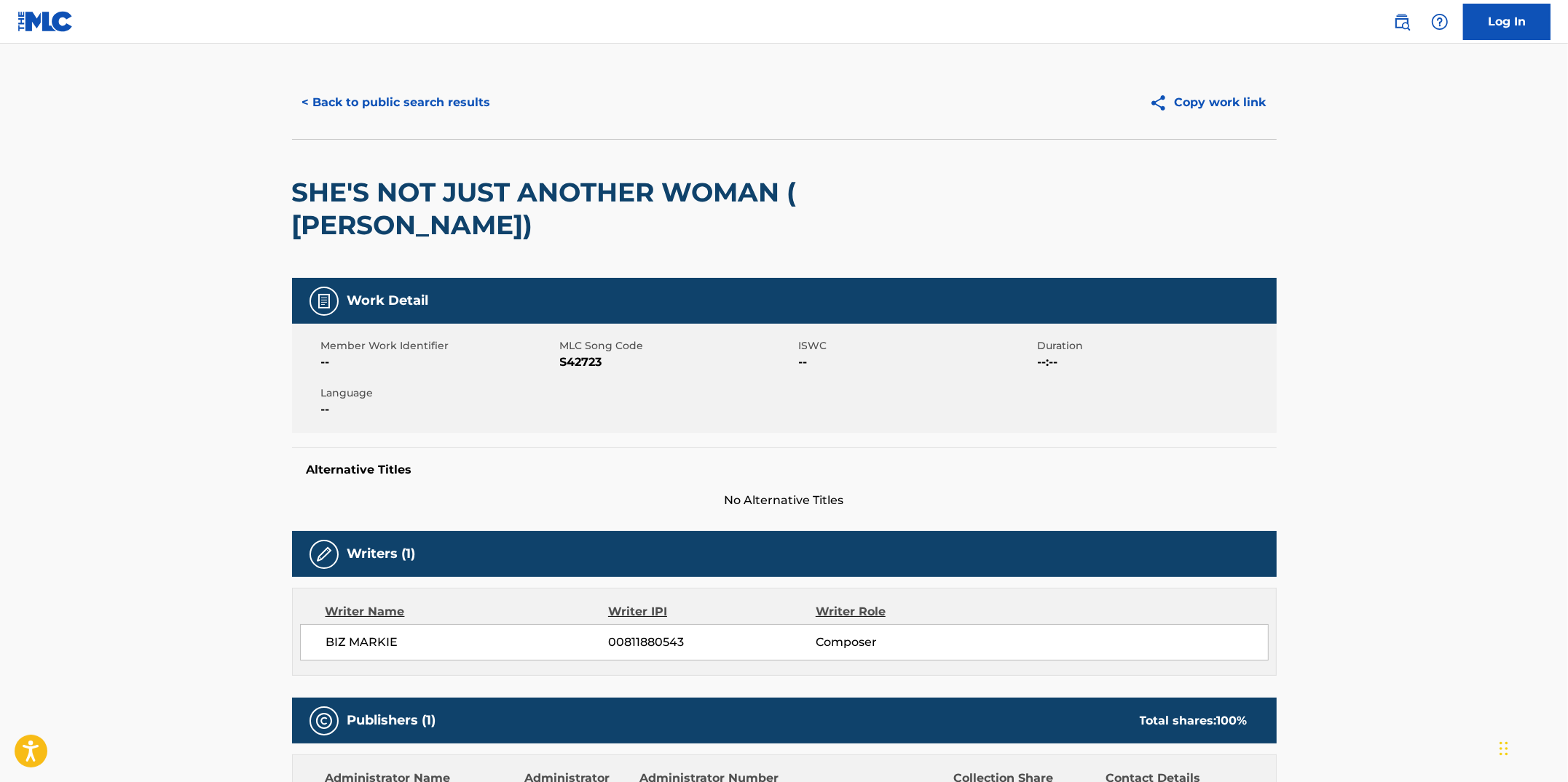
scroll to position [0, 0]
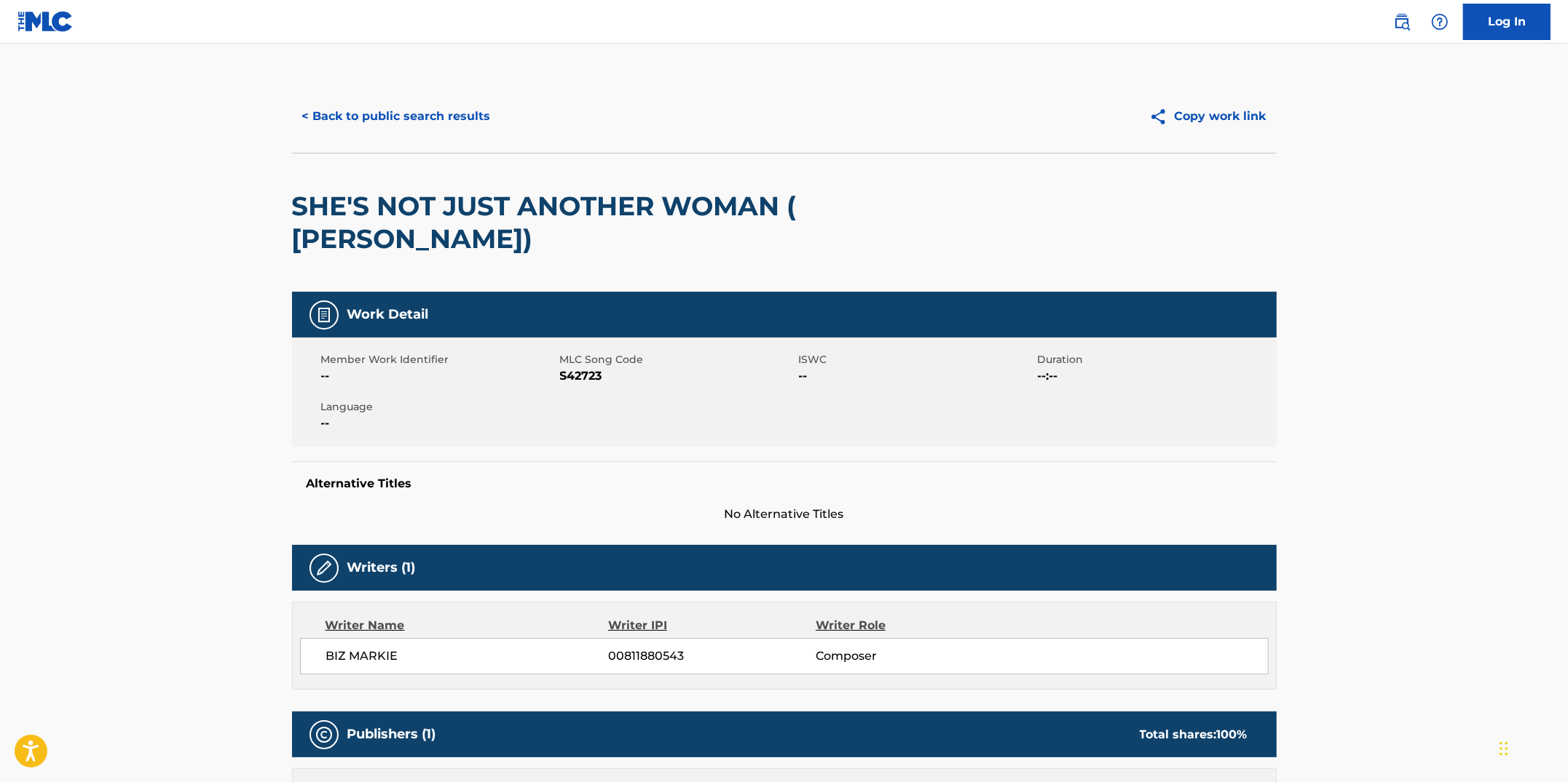
click at [477, 129] on button "< Back to public search results" at bounding box center [396, 117] width 209 height 37
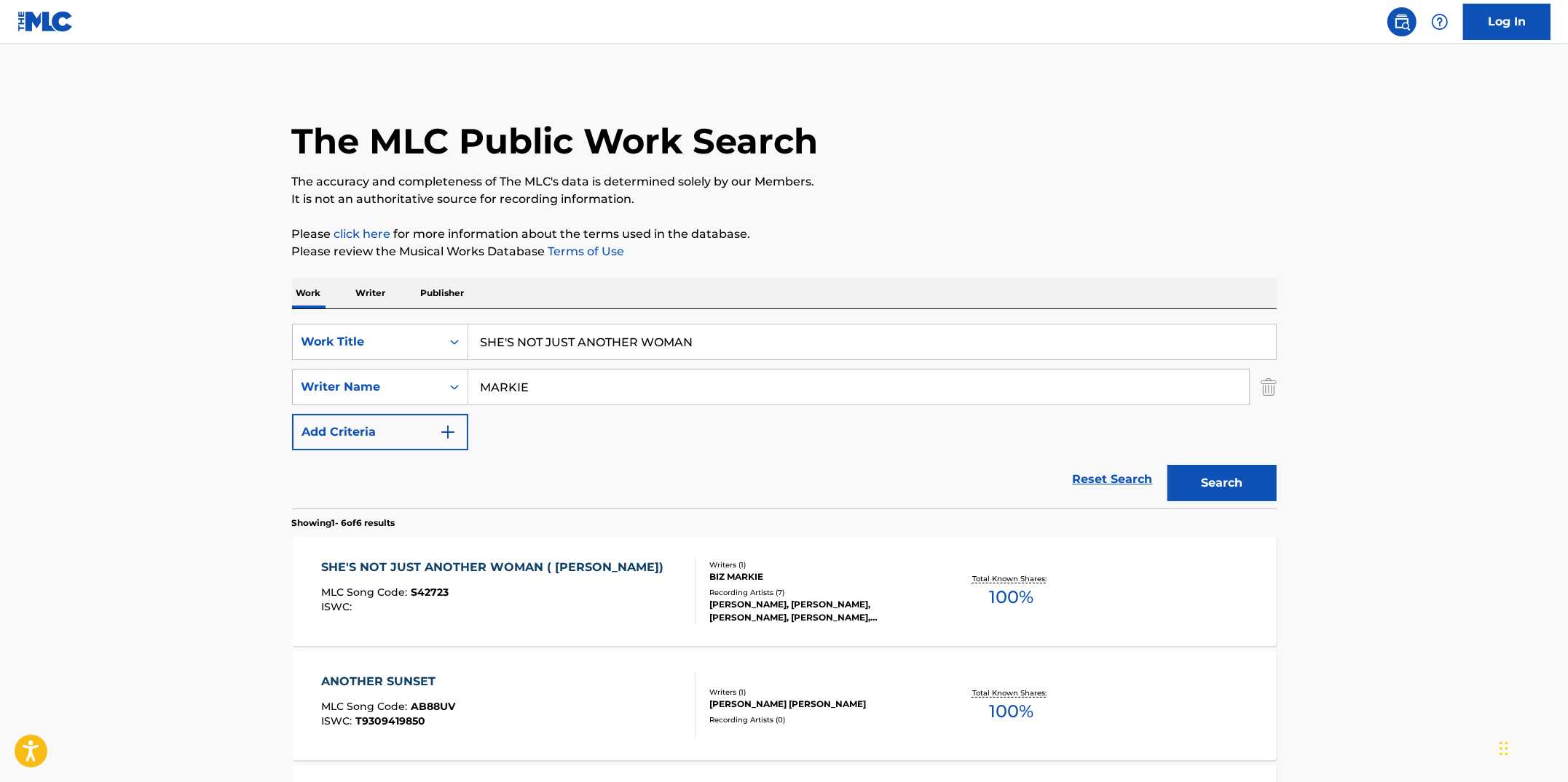
scroll to position [35, 0]
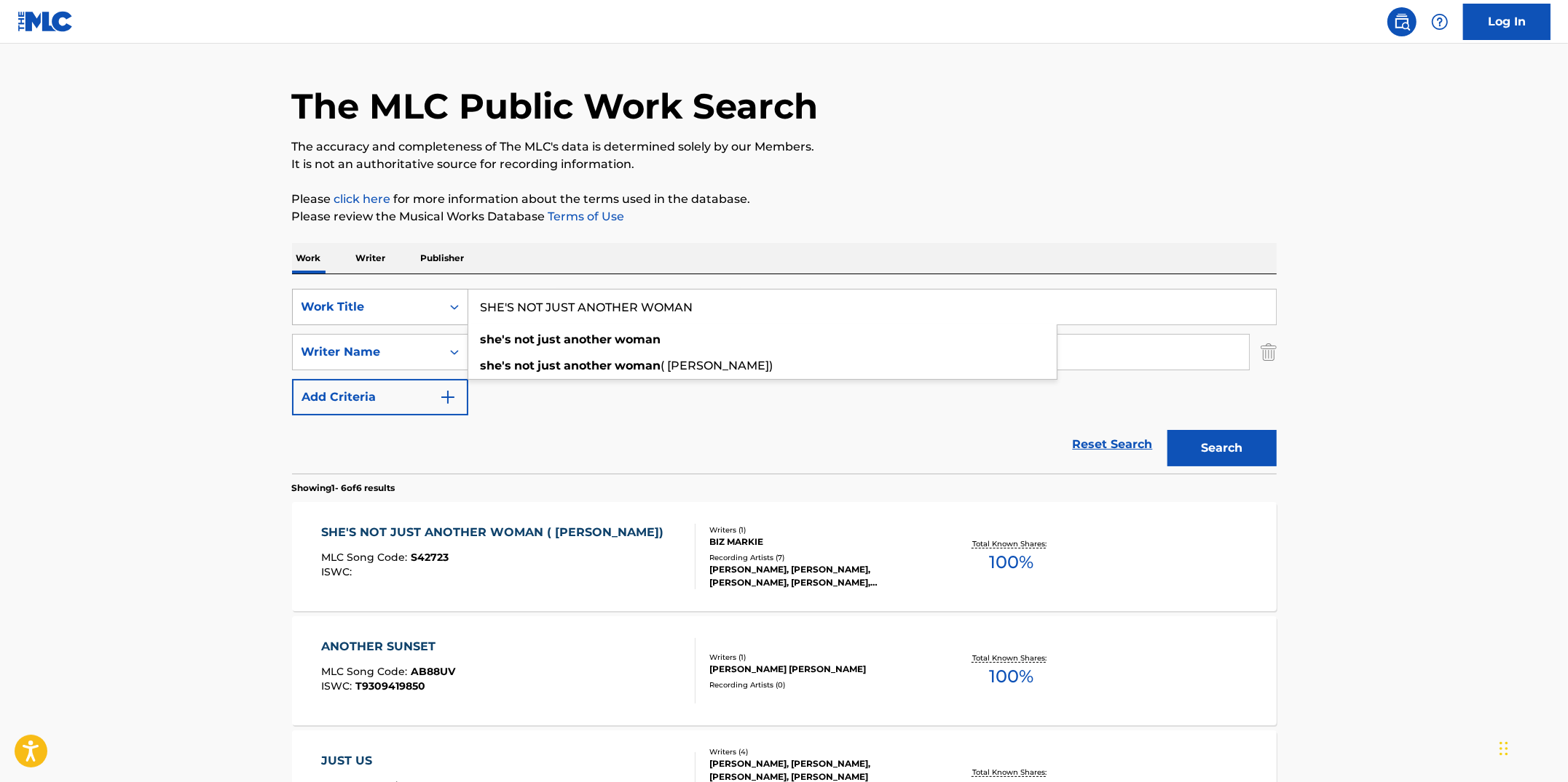
drag, startPoint x: 738, startPoint y: 312, endPoint x: 370, endPoint y: 295, distance: 368.4
click at [370, 295] on div "SearchWithCriteriacc913890-c6e4-4adf-8dfe-4ab75ce0cfbc Work Title SHE'S NOT JUS…" at bounding box center [784, 307] width 984 height 37
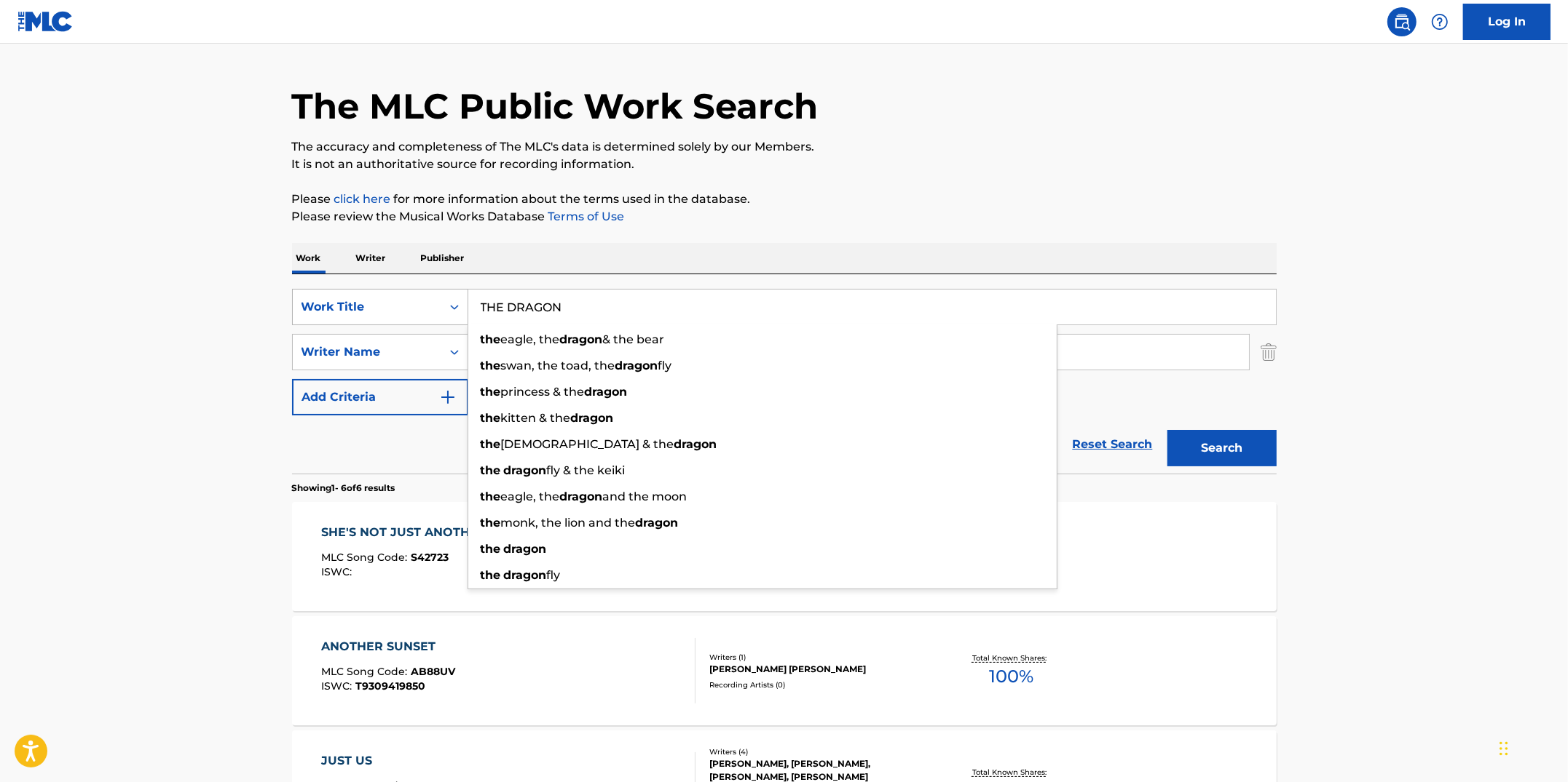
type input "THE DRAGON"
click at [1167, 430] on button "Search" at bounding box center [1222, 448] width 110 height 37
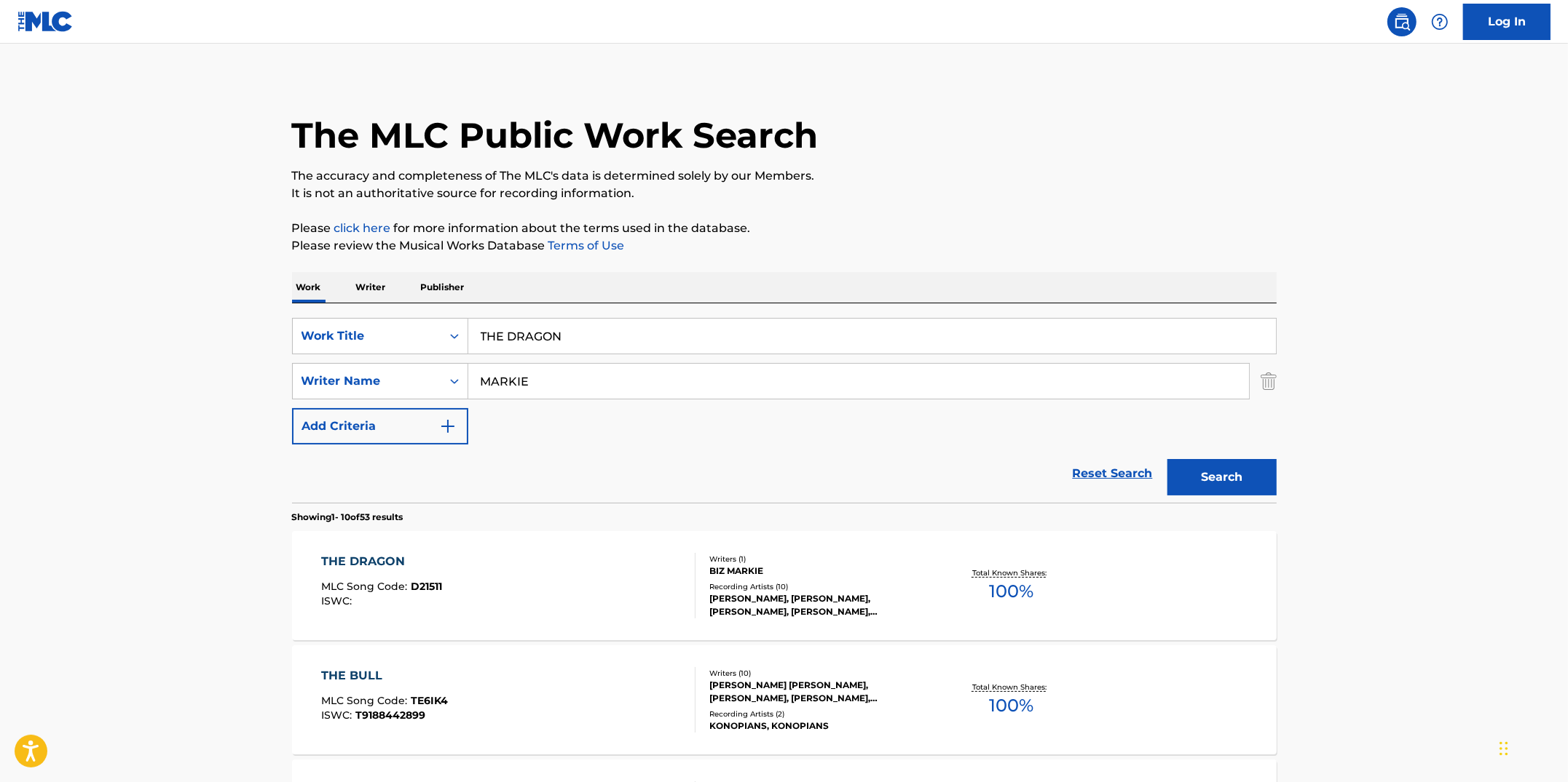
scroll to position [9, 0]
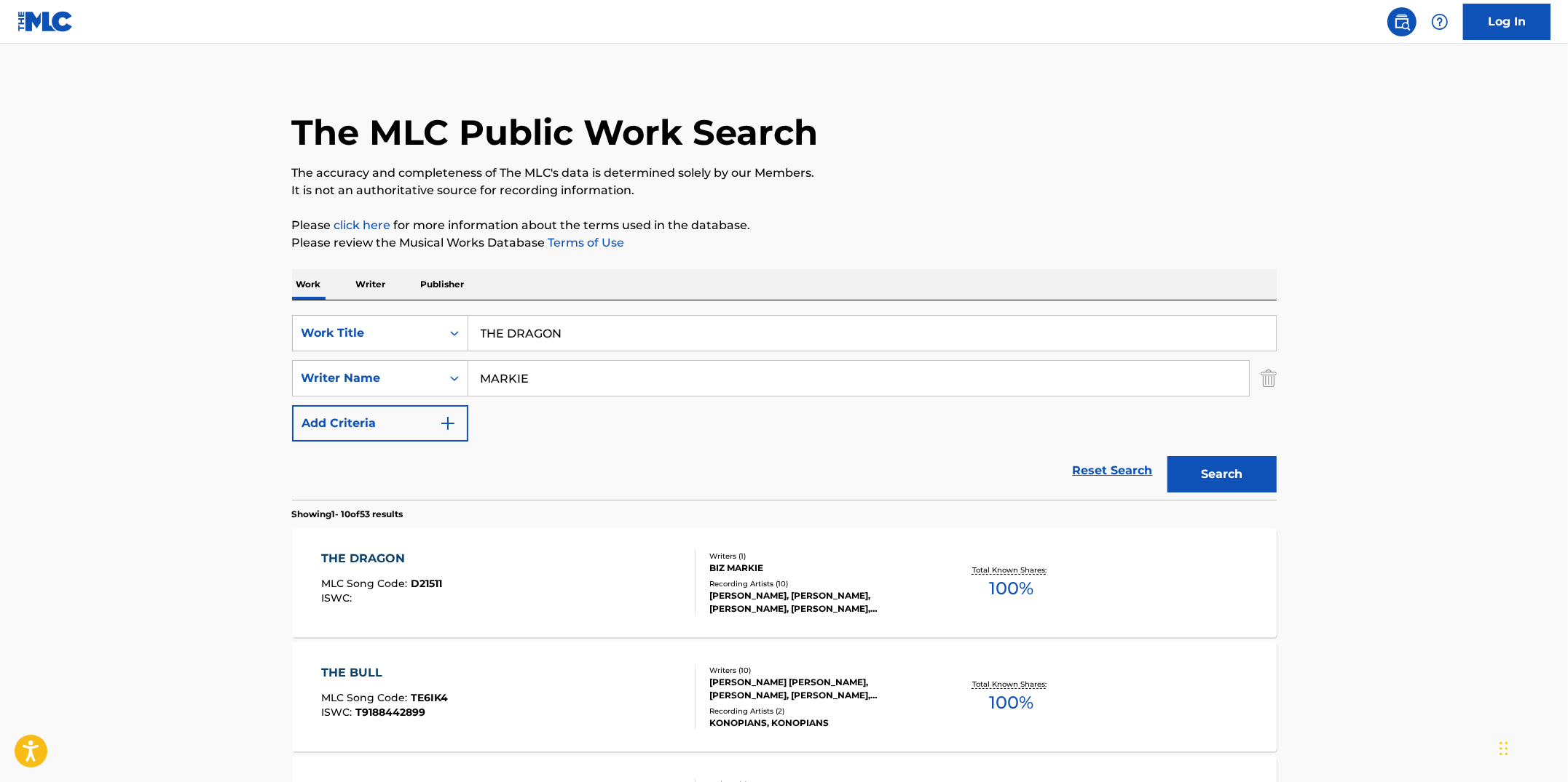
click at [551, 590] on div "THE DRAGON MLC Song Code : D21511 ISWC :" at bounding box center [508, 583] width 374 height 66
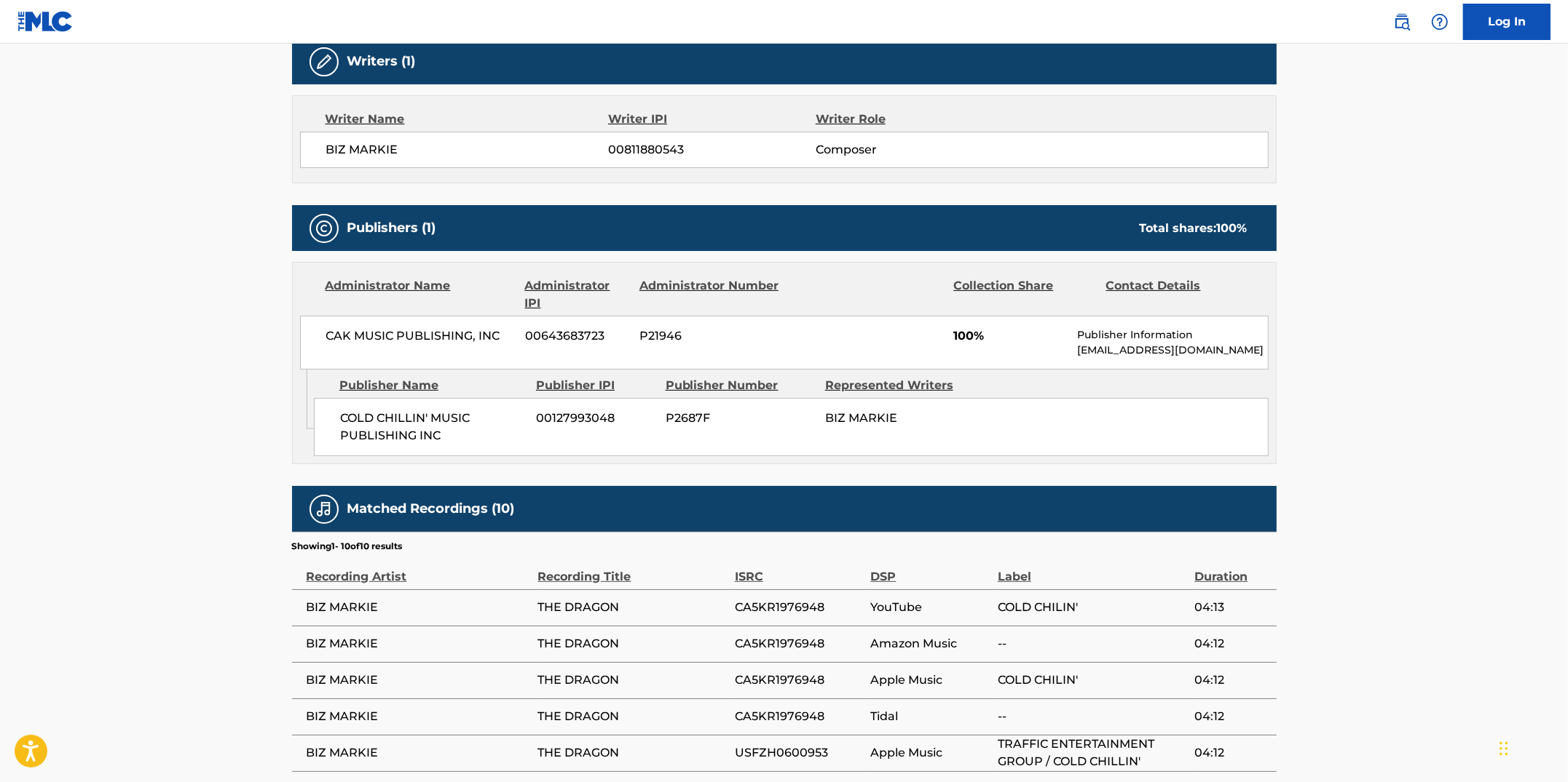
scroll to position [734, 0]
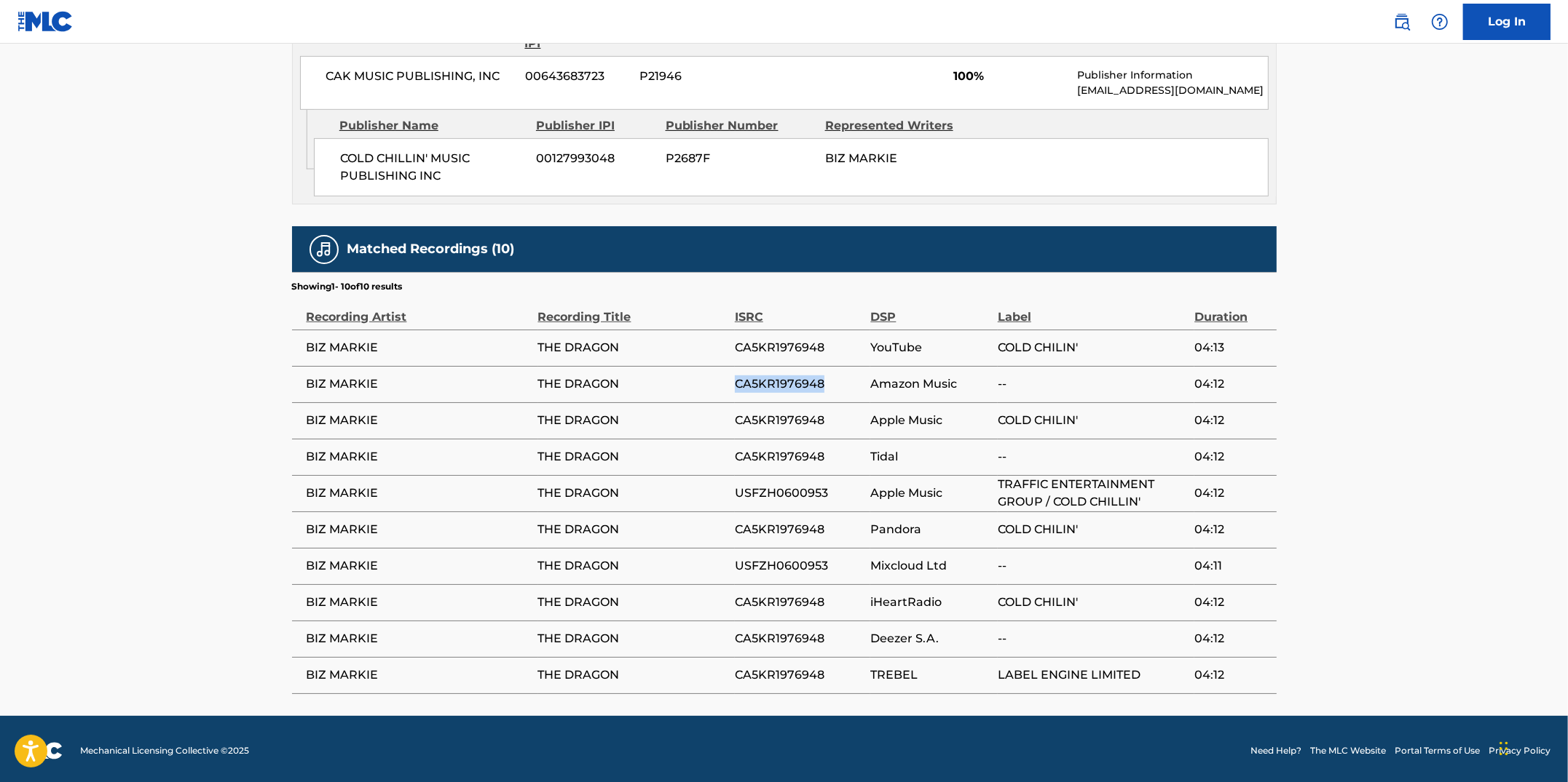
drag, startPoint x: 830, startPoint y: 384, endPoint x: 737, endPoint y: 381, distance: 93.0
click at [737, 381] on span "CA5KR1976948" at bounding box center [799, 384] width 129 height 17
drag, startPoint x: 825, startPoint y: 493, endPoint x: 738, endPoint y: 490, distance: 87.1
click at [738, 490] on span "USFZH0600953" at bounding box center [799, 493] width 129 height 17
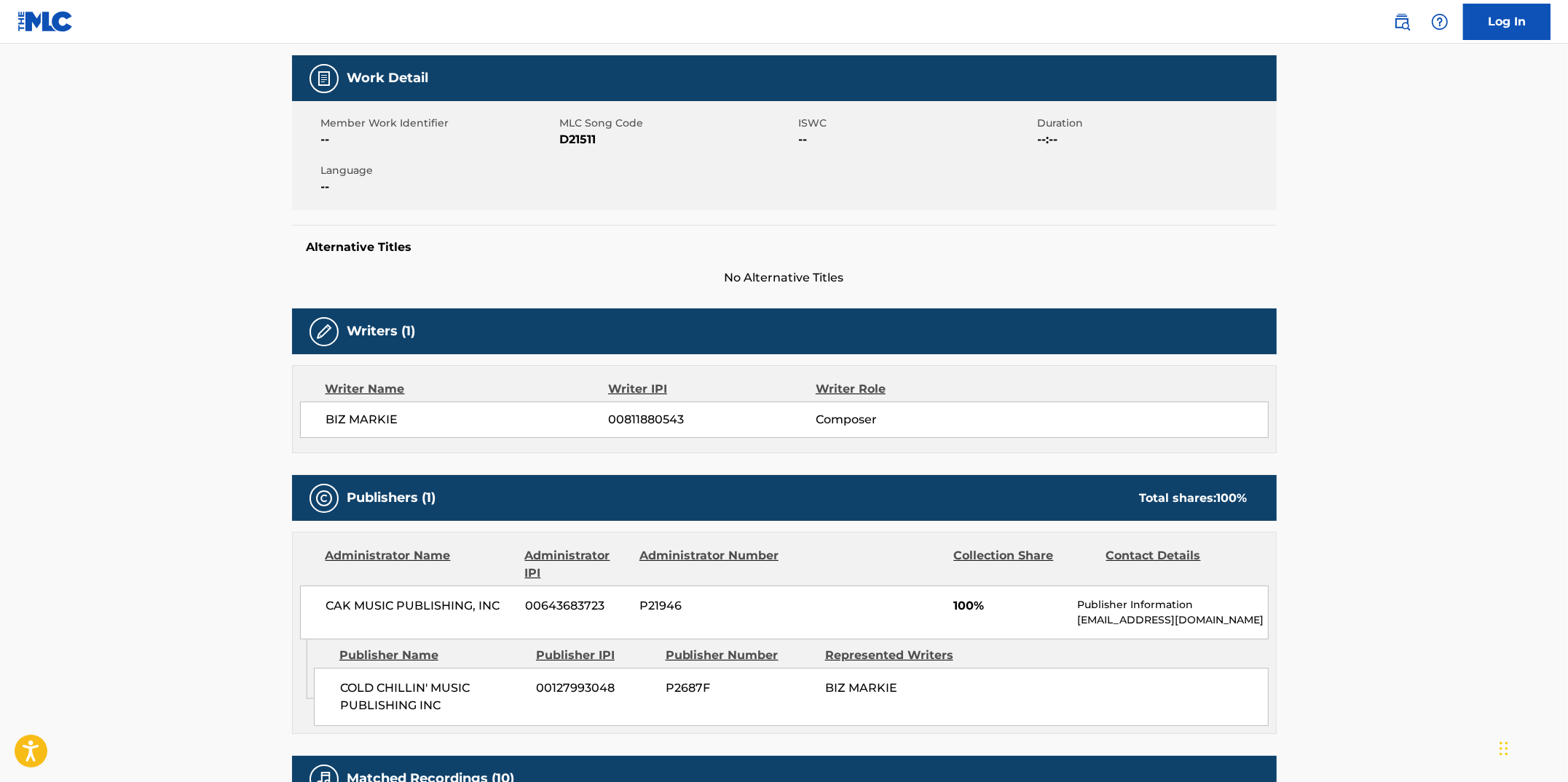
scroll to position [0, 0]
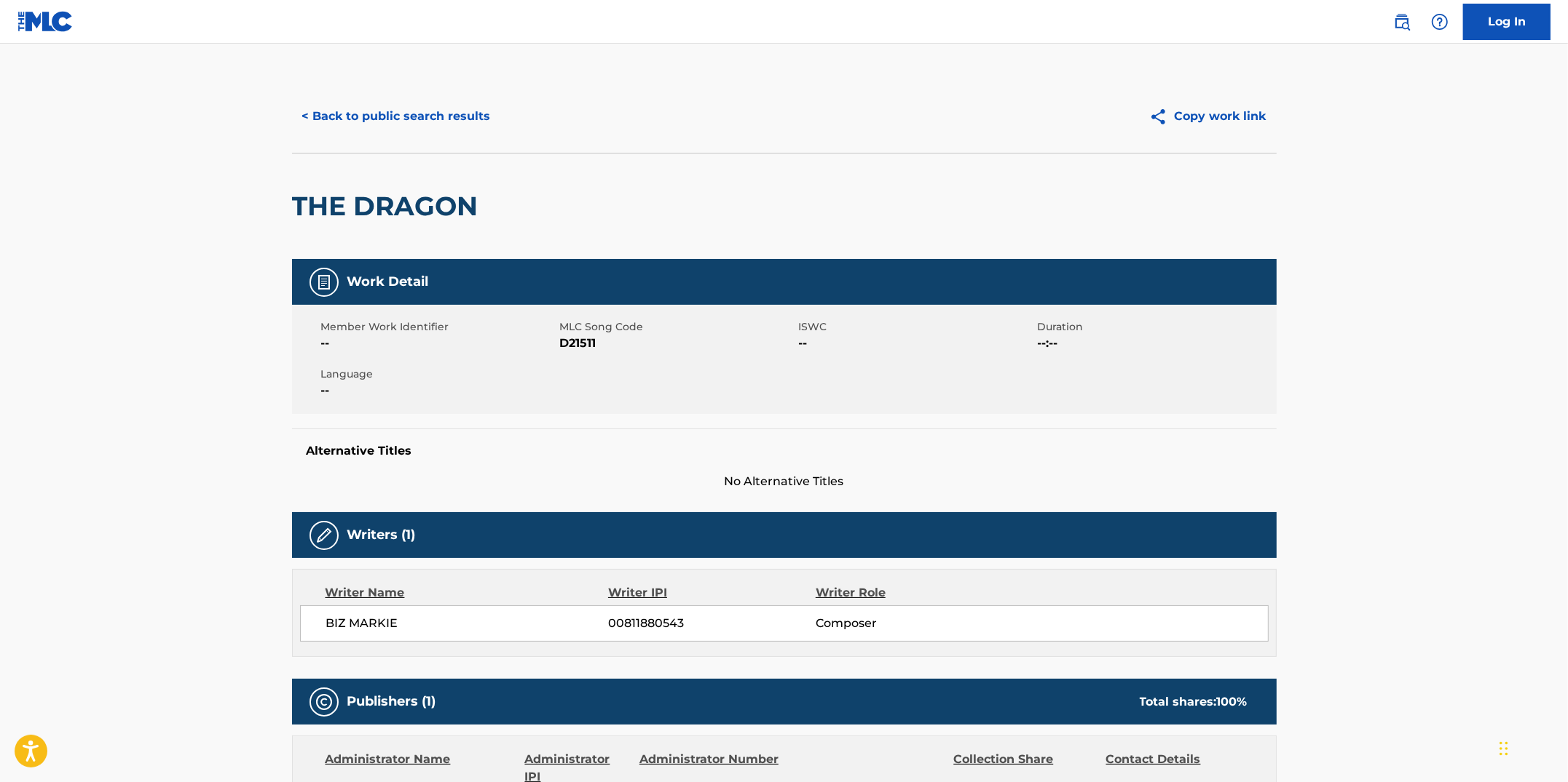
click at [424, 116] on button "< Back to public search results" at bounding box center [396, 117] width 209 height 37
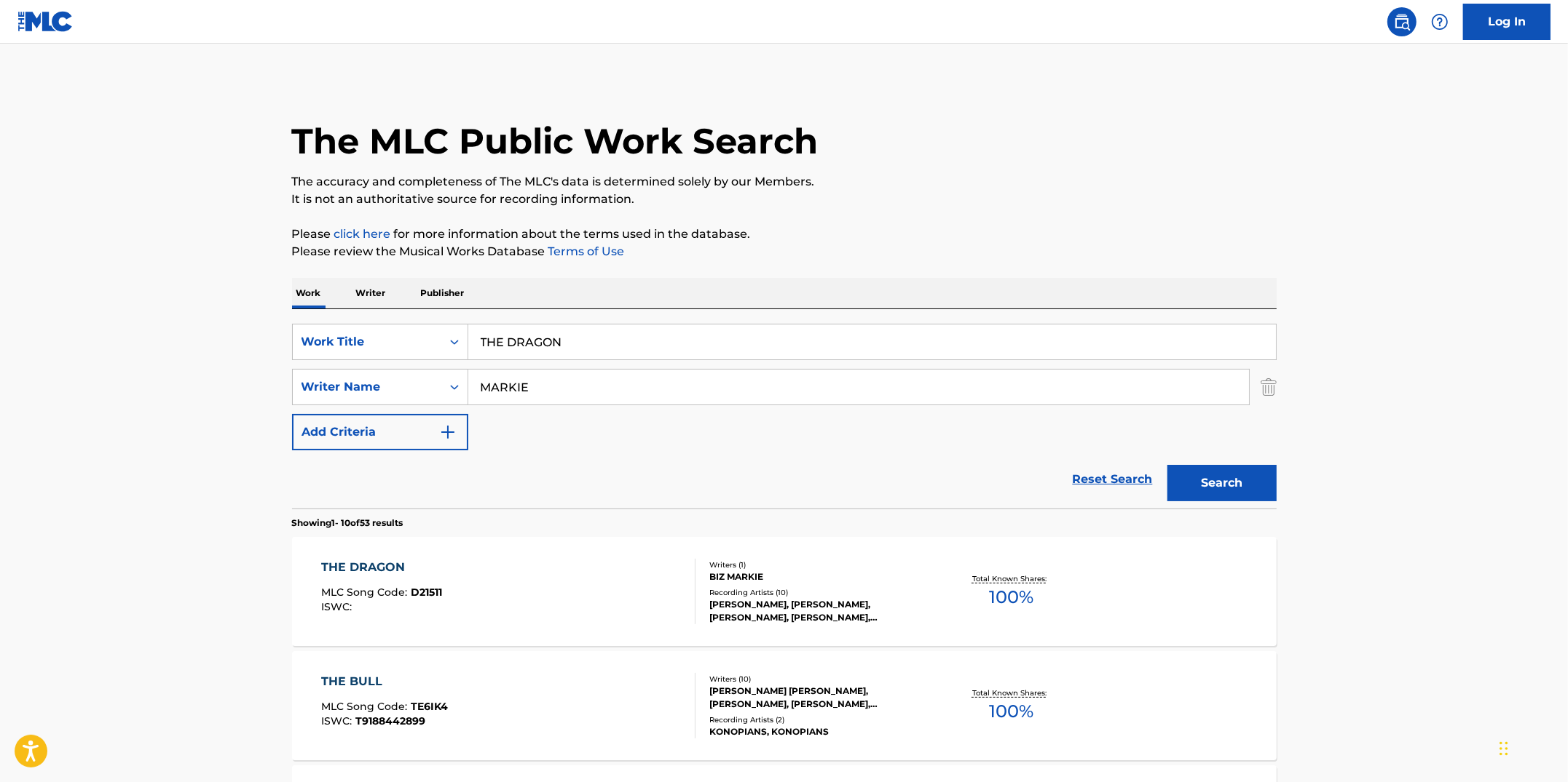
scroll to position [9, 0]
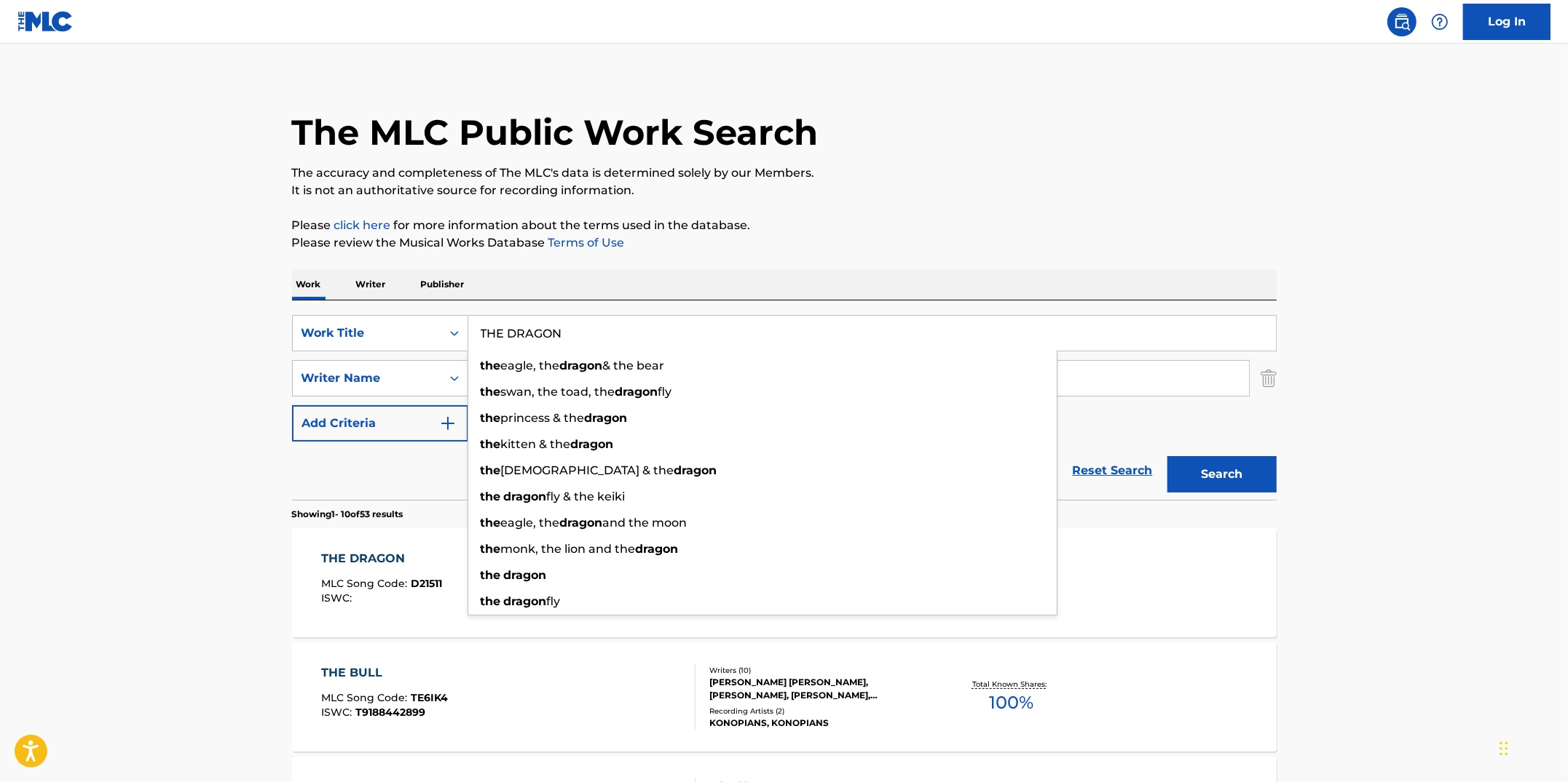
drag, startPoint x: 590, startPoint y: 332, endPoint x: 391, endPoint y: 311, distance: 200.1
click at [391, 311] on div "SearchWithCriteriacc913890-c6e4-4adf-8dfe-4ab75ce0cfbc Work Title THE DRAGON th…" at bounding box center [784, 400] width 984 height 199
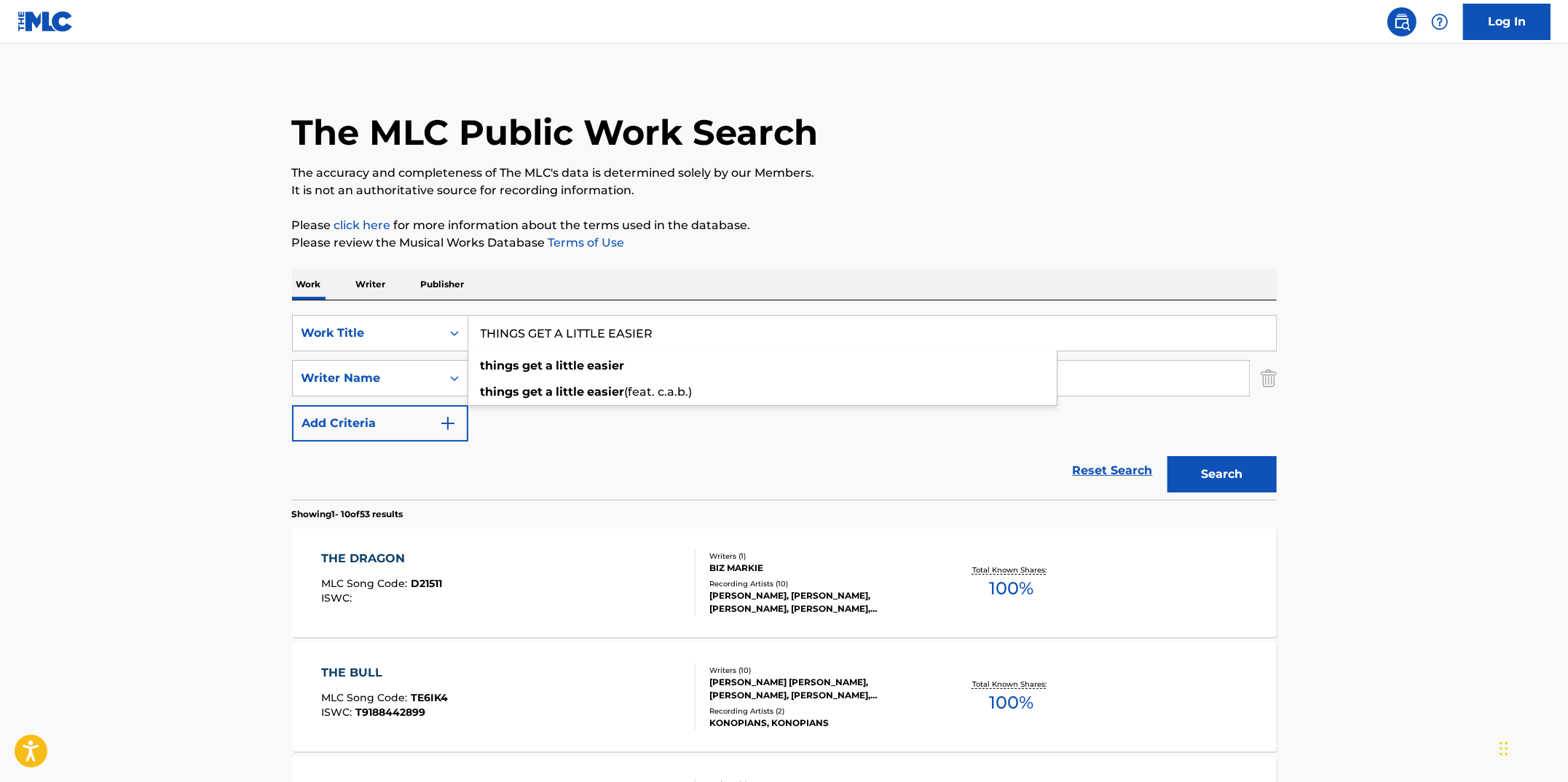
type input "THINGS GET A LITTLE EASIER"
click at [1167, 456] on button "Search" at bounding box center [1222, 474] width 110 height 37
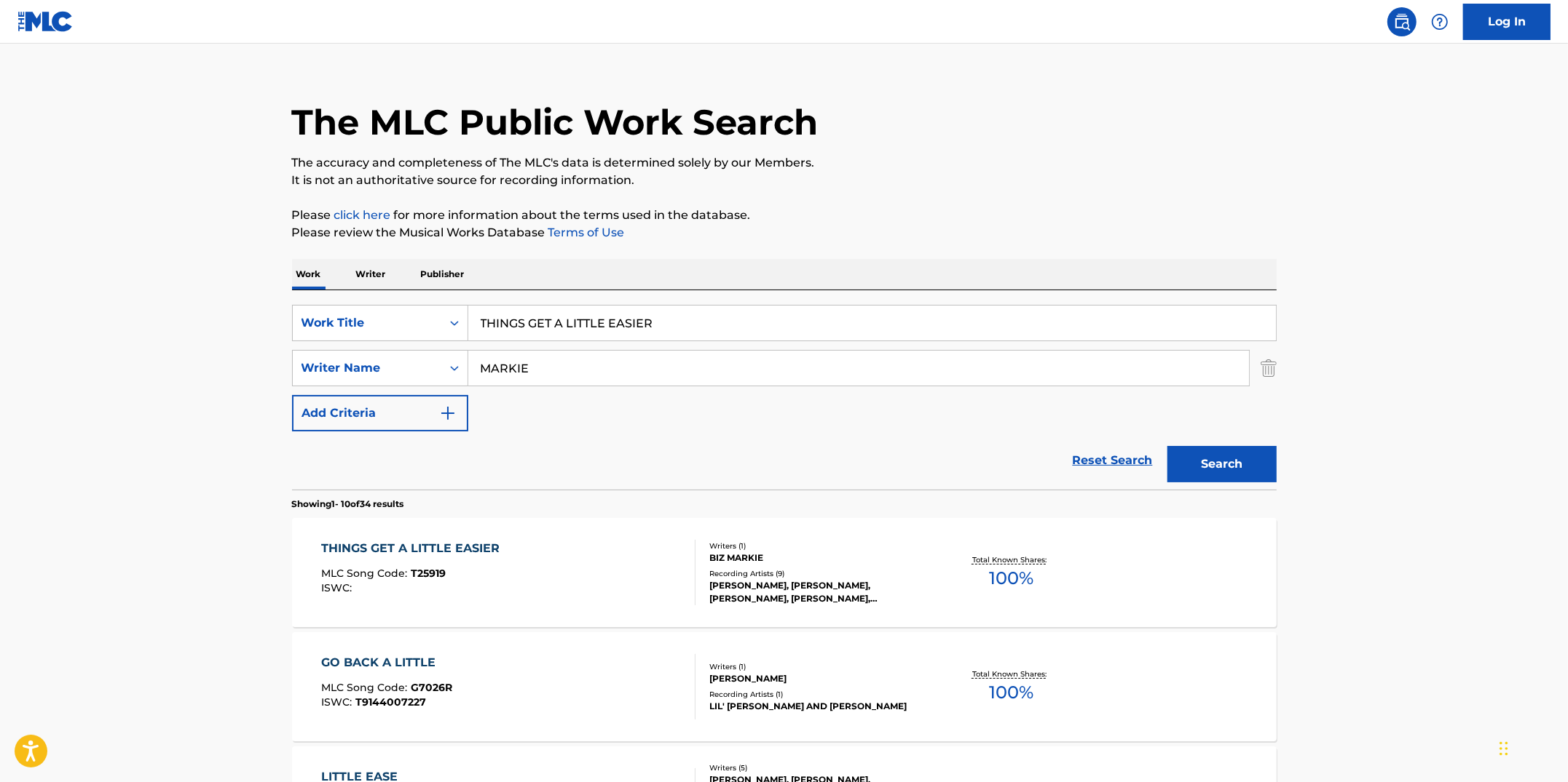
scroll to position [22, 0]
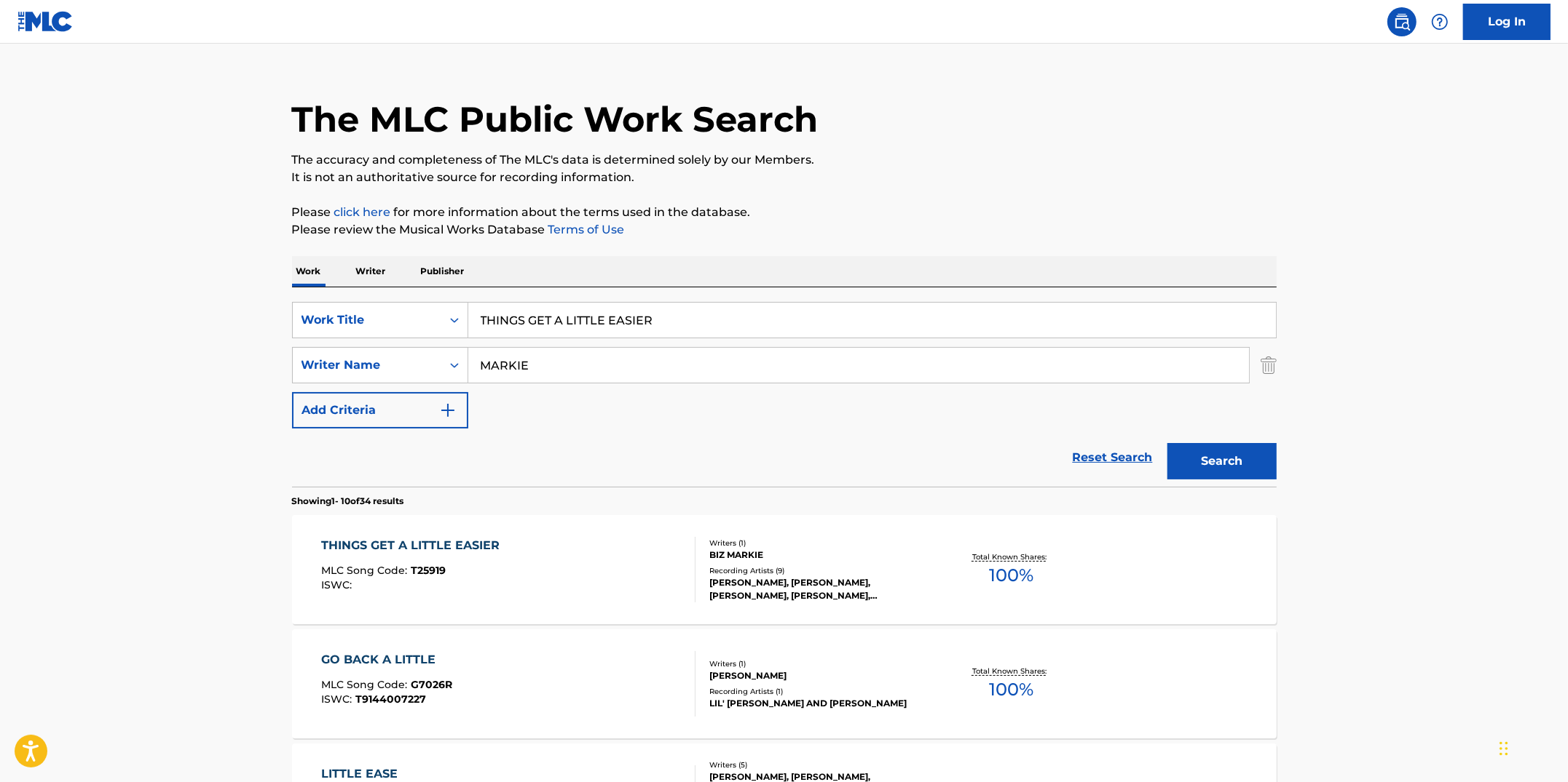
click at [505, 561] on div "THINGS GET A LITTLE EASIER MLC Song Code : T25919 ISWC :" at bounding box center [413, 570] width 185 height 66
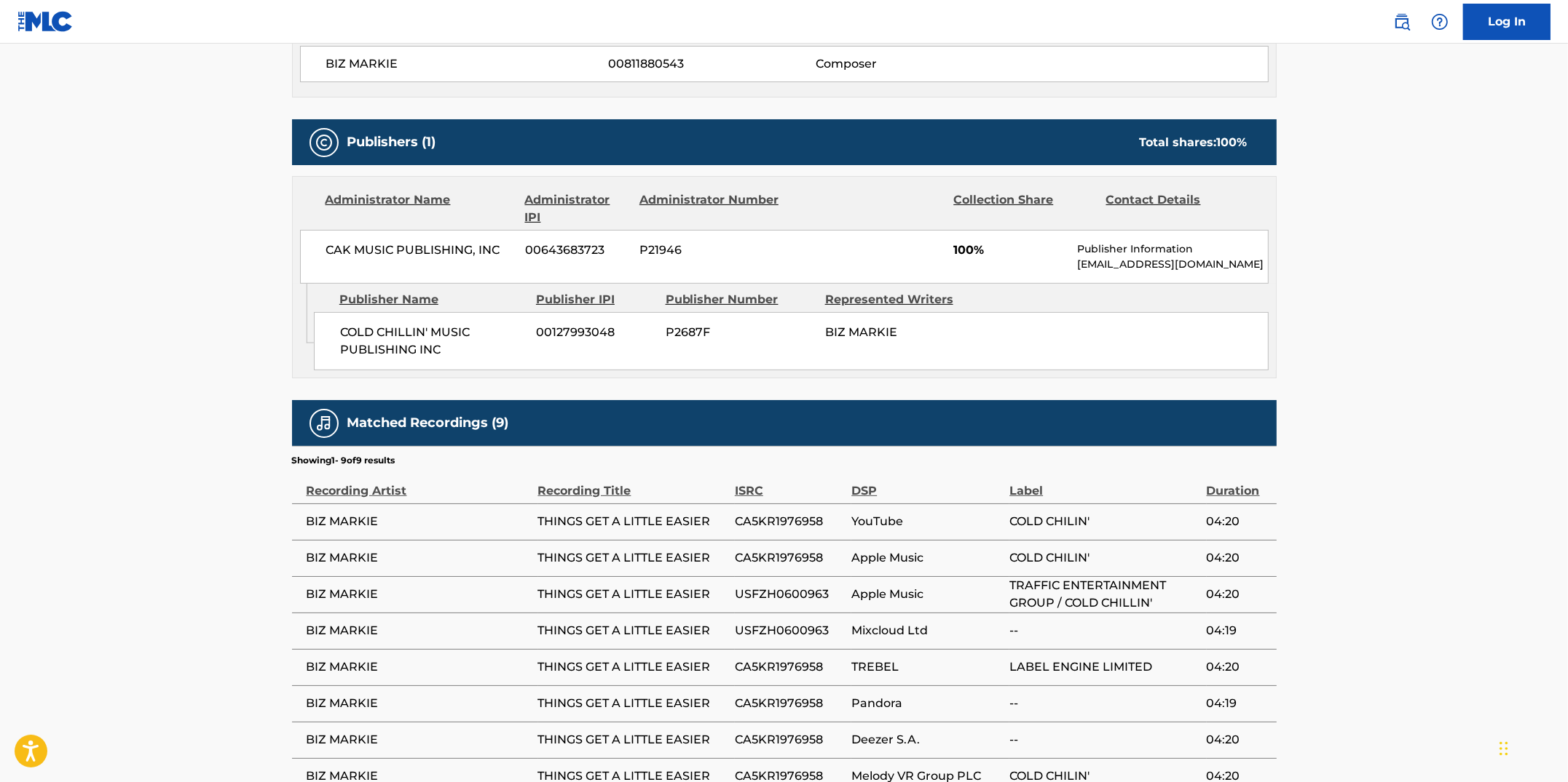
scroll to position [698, 0]
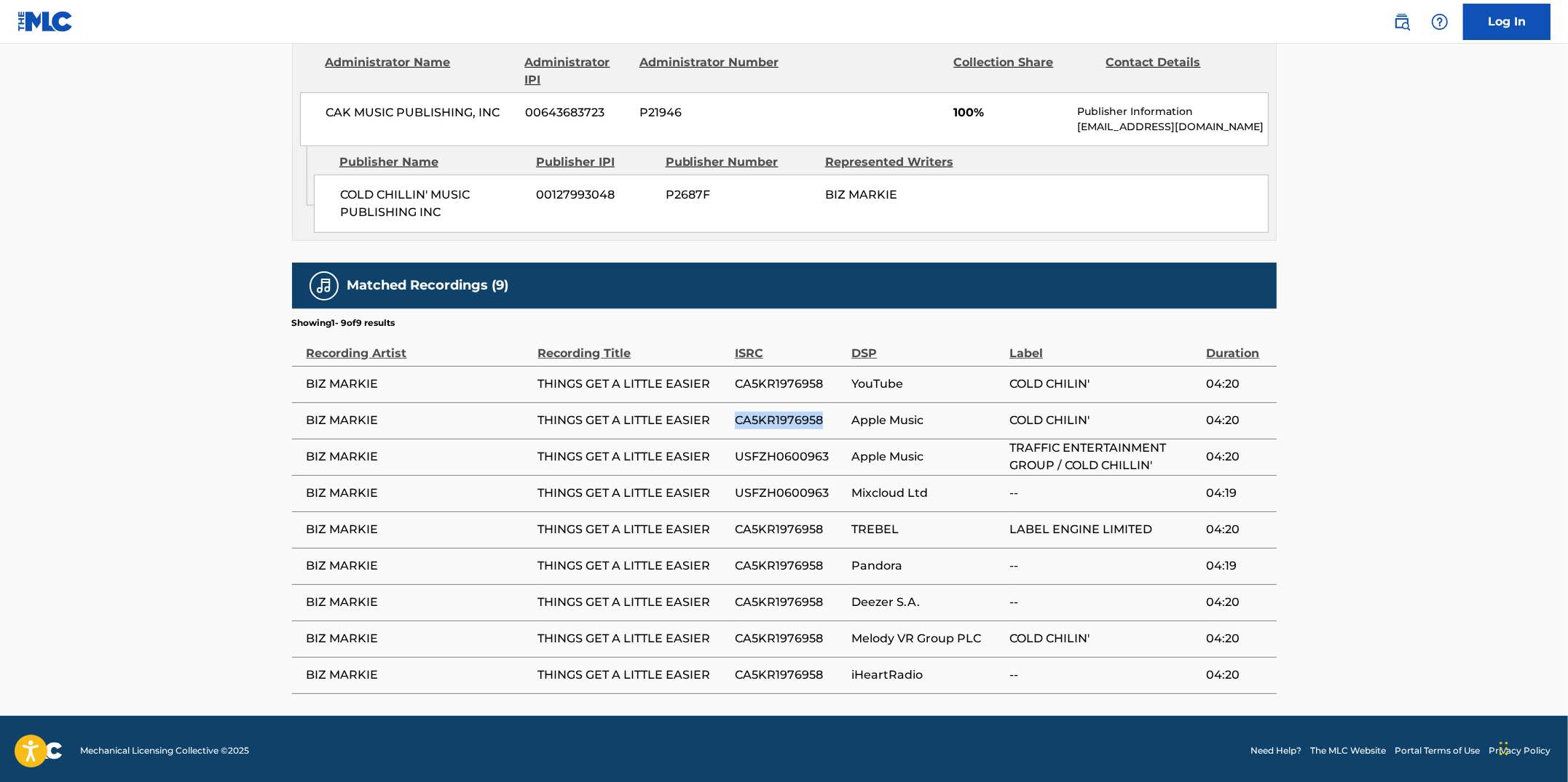
drag, startPoint x: 821, startPoint y: 415, endPoint x: 737, endPoint y: 414, distance: 84.0
click at [737, 414] on span "CA5KR1976958" at bounding box center [789, 421] width 110 height 17
drag, startPoint x: 826, startPoint y: 493, endPoint x: 735, endPoint y: 493, distance: 91.0
click at [735, 493] on span "USFZH0600963" at bounding box center [789, 493] width 110 height 17
drag, startPoint x: 827, startPoint y: 457, endPoint x: 731, endPoint y: 459, distance: 96.0
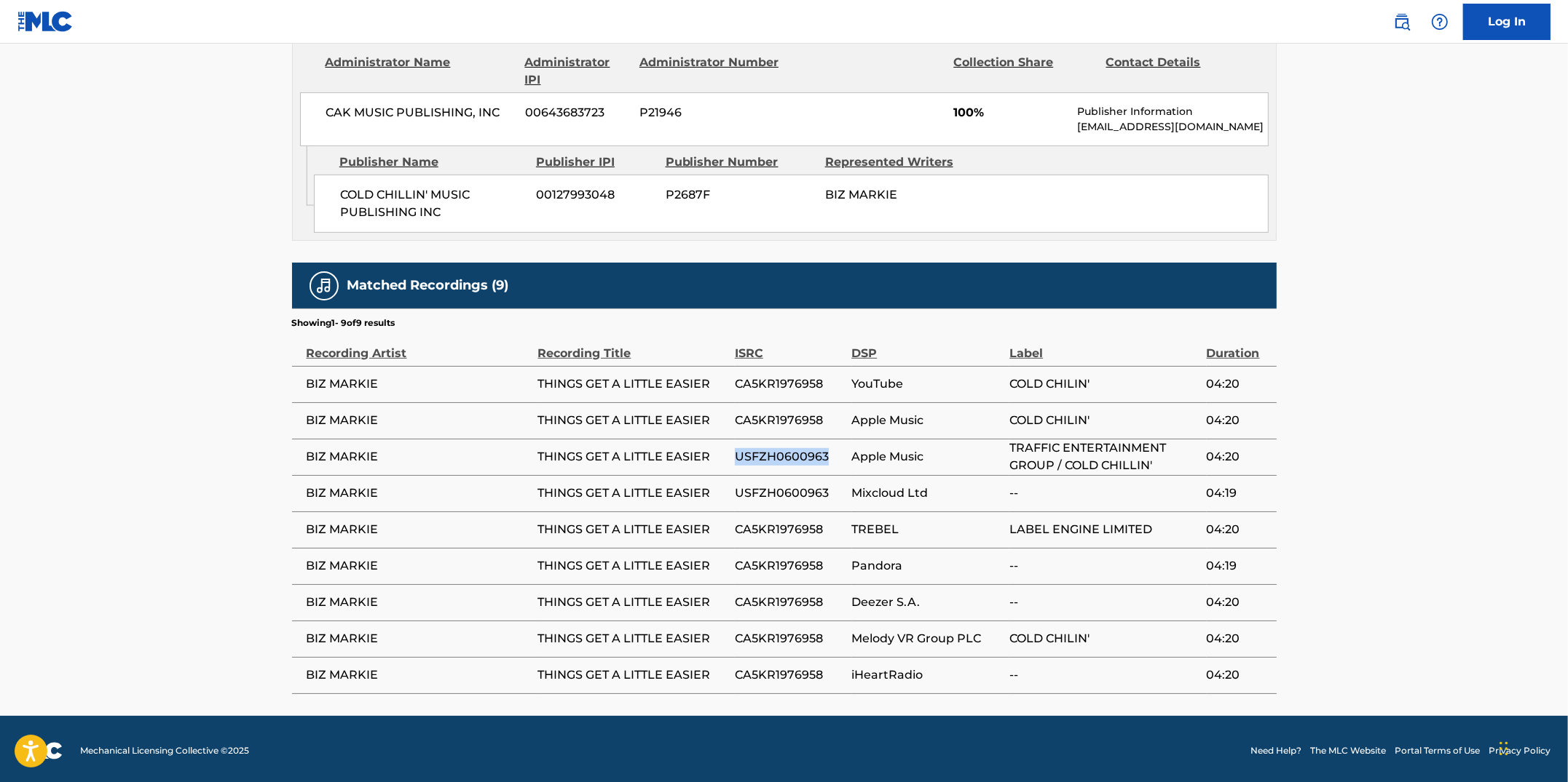
click at [731, 459] on tr "BIZ MARKIE THINGS GET A LITTLE EASIER USFZH0600963 Apple Music TRAFFIC ENTERTAI…" at bounding box center [784, 457] width 984 height 37
drag, startPoint x: 829, startPoint y: 493, endPoint x: 728, endPoint y: 490, distance: 101.0
click at [728, 489] on tr "BIZ MARKIE THINGS GET A LITTLE EASIER USFZH0600963 Mixcloud Ltd -- 04:19" at bounding box center [784, 493] width 984 height 37
click at [825, 454] on span "USFZH0600963" at bounding box center [789, 457] width 110 height 17
drag, startPoint x: 828, startPoint y: 454, endPoint x: 739, endPoint y: 447, distance: 89.3
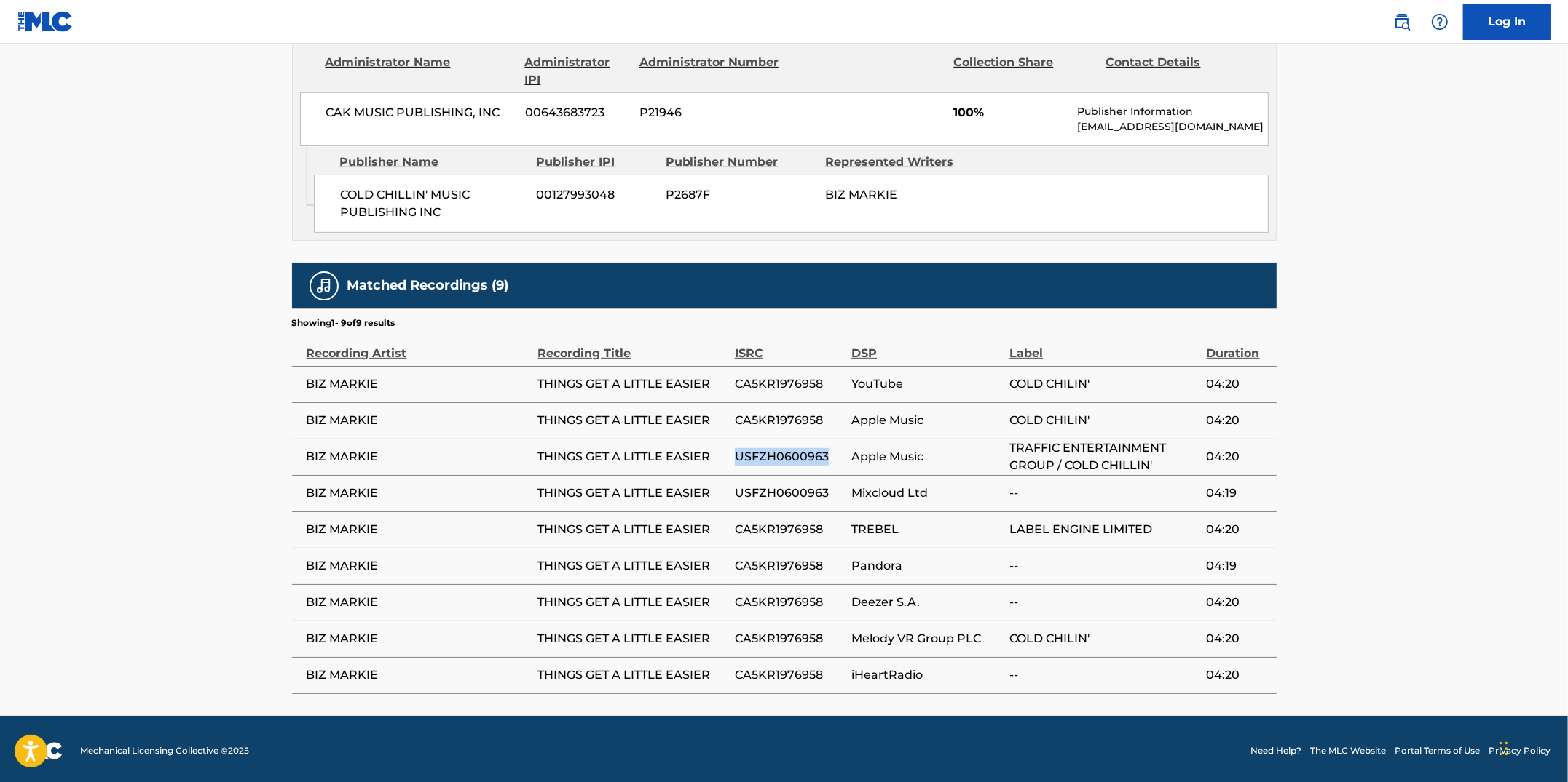
click at [739, 448] on span "USFZH0600963" at bounding box center [789, 457] width 110 height 17
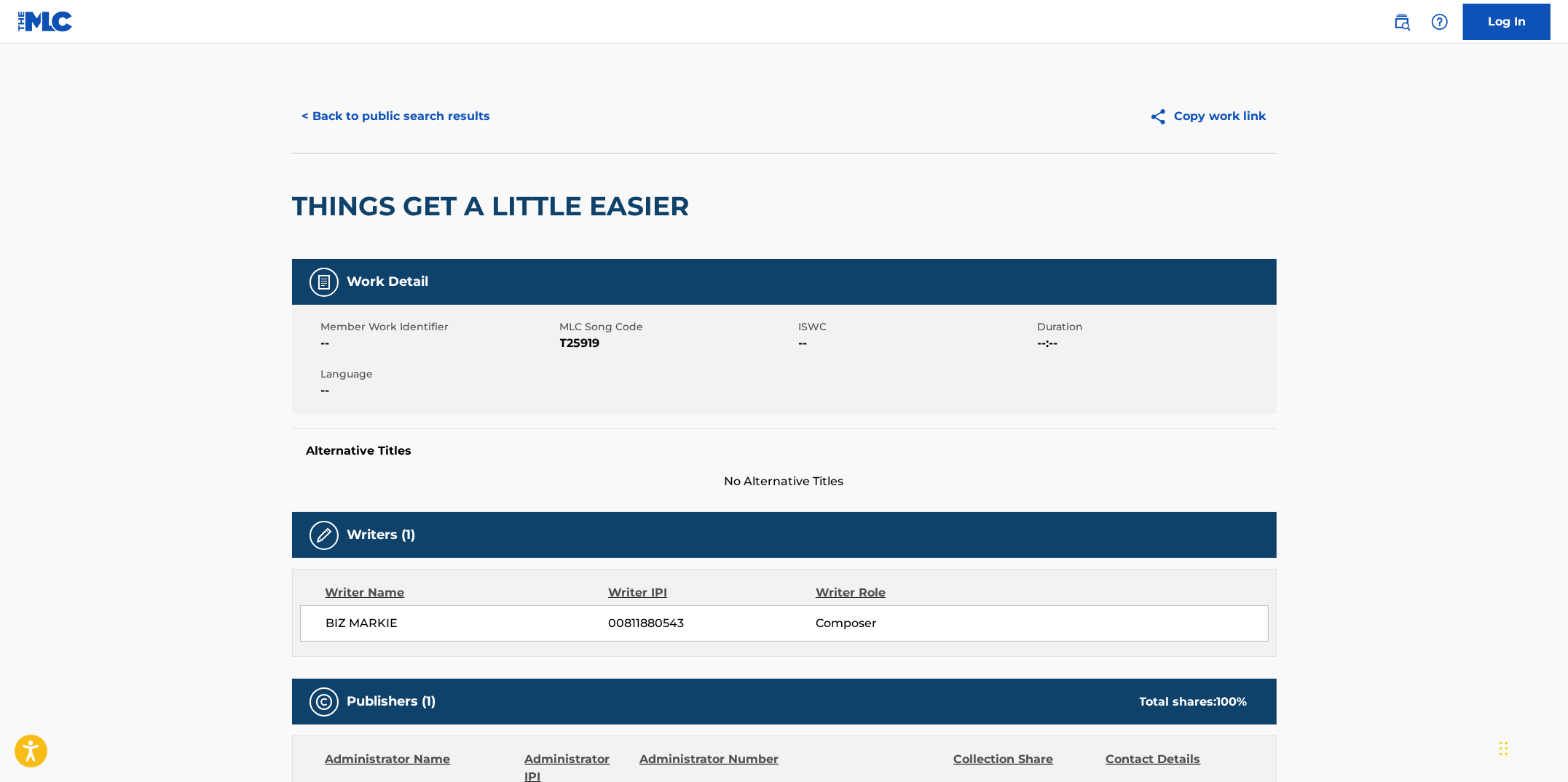
click at [381, 127] on button "< Back to public search results" at bounding box center [396, 117] width 209 height 37
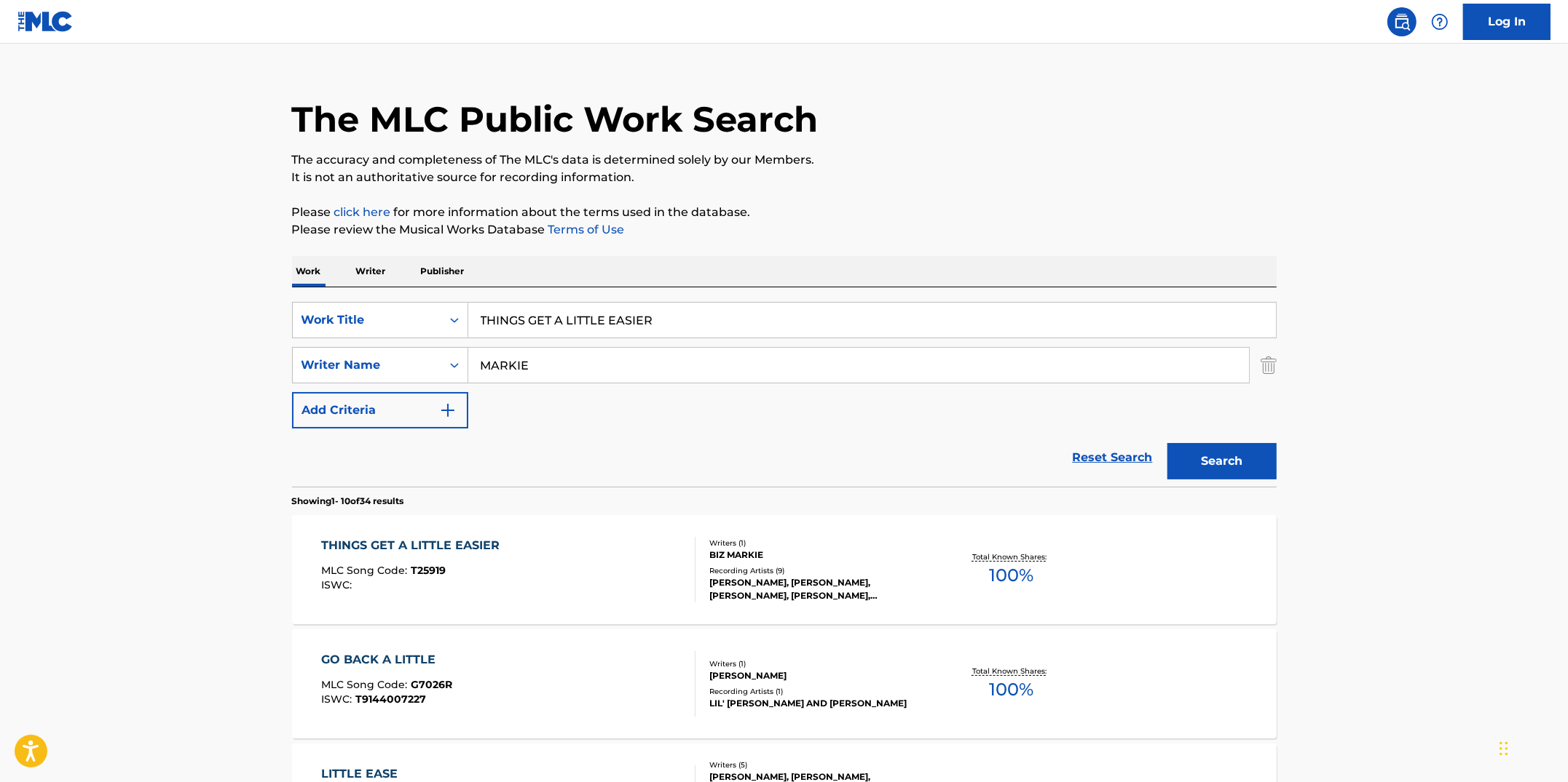
drag, startPoint x: 671, startPoint y: 324, endPoint x: 477, endPoint y: 279, distance: 199.2
type input "VAPORS (REMIX)"
click at [1219, 468] on button "Search" at bounding box center [1222, 461] width 110 height 37
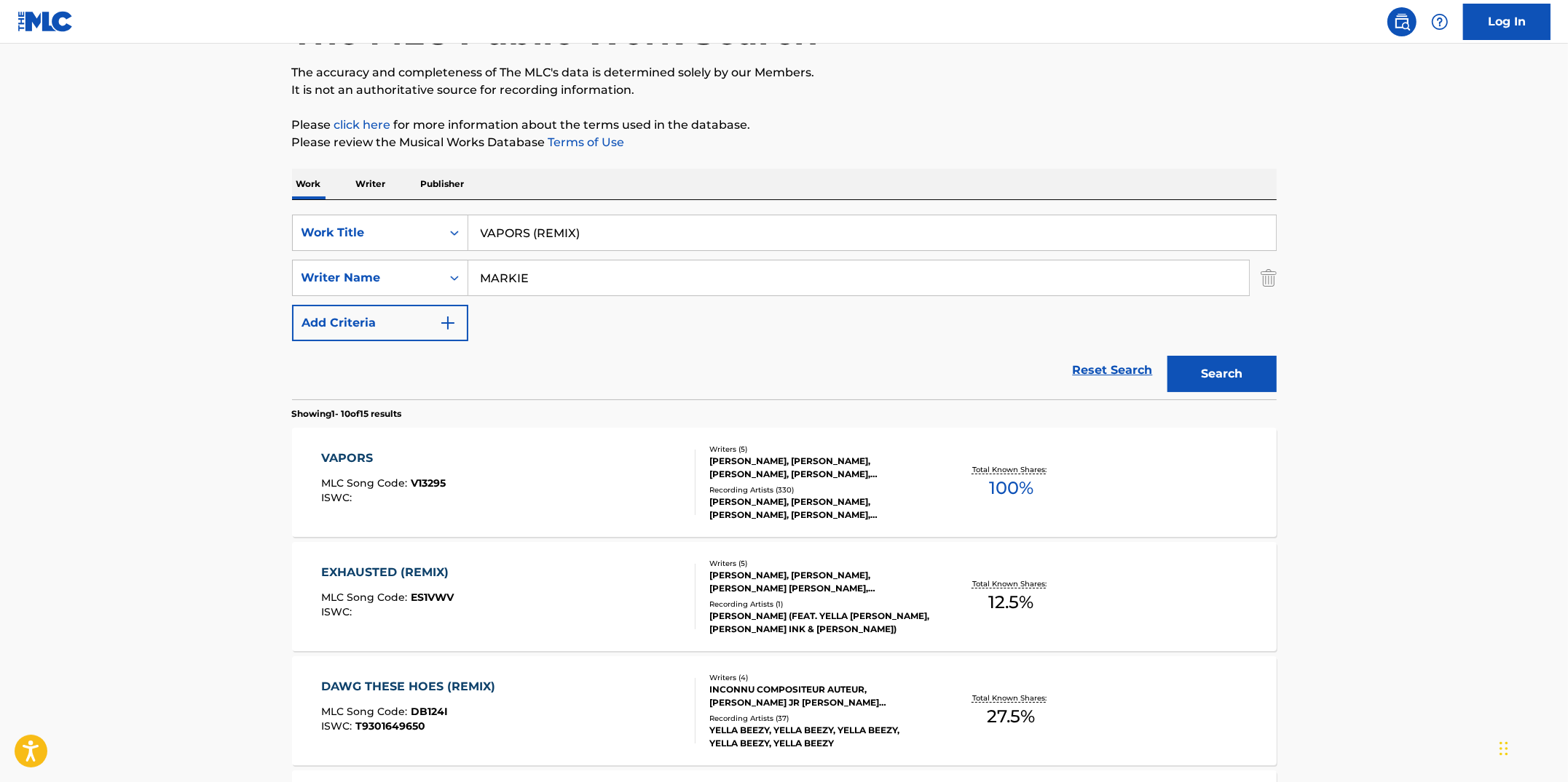
scroll to position [0, 0]
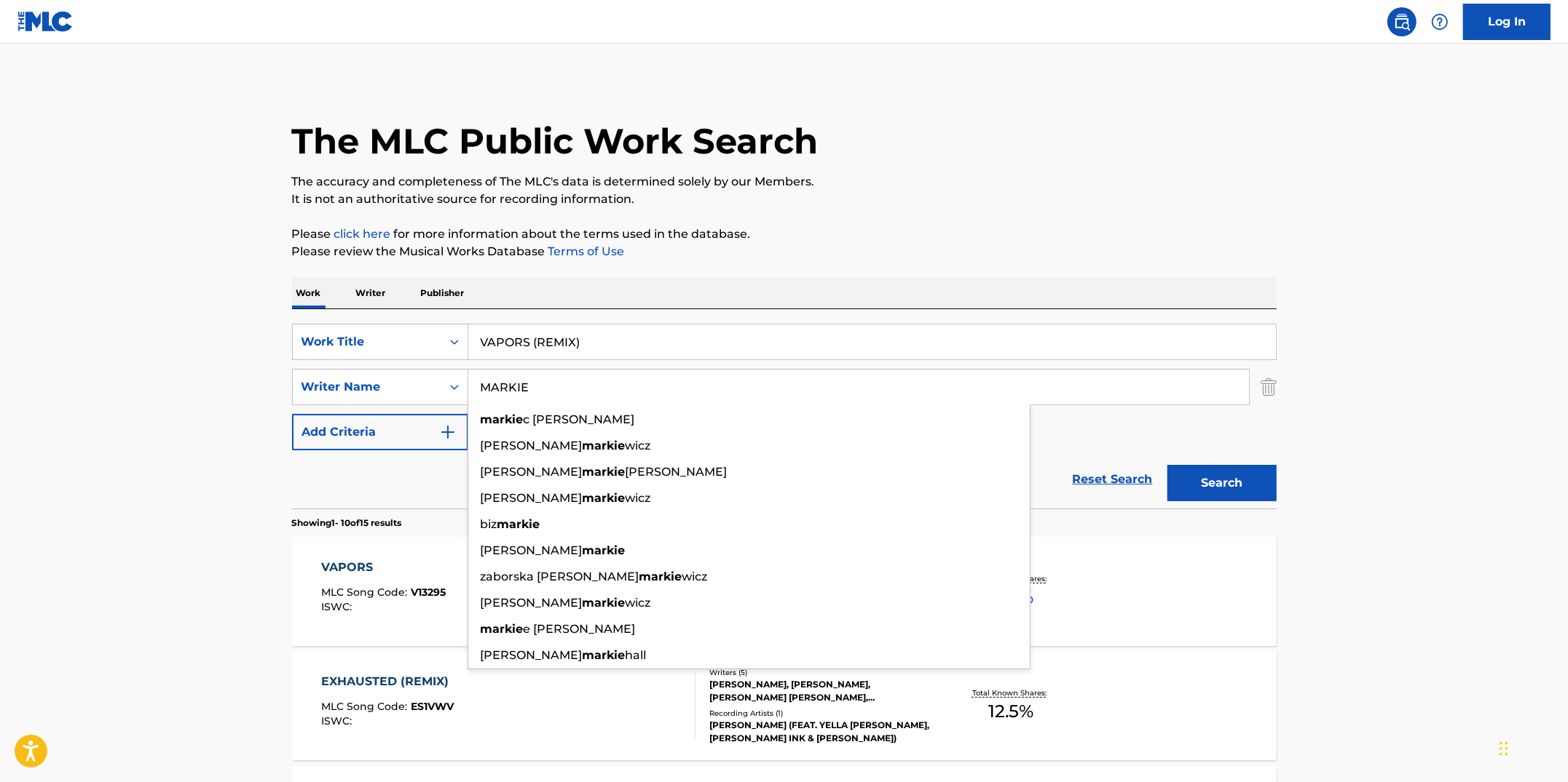
drag, startPoint x: 566, startPoint y: 393, endPoint x: 473, endPoint y: 383, distance: 93.5
click at [473, 383] on input "MARKIE" at bounding box center [858, 387] width 781 height 35
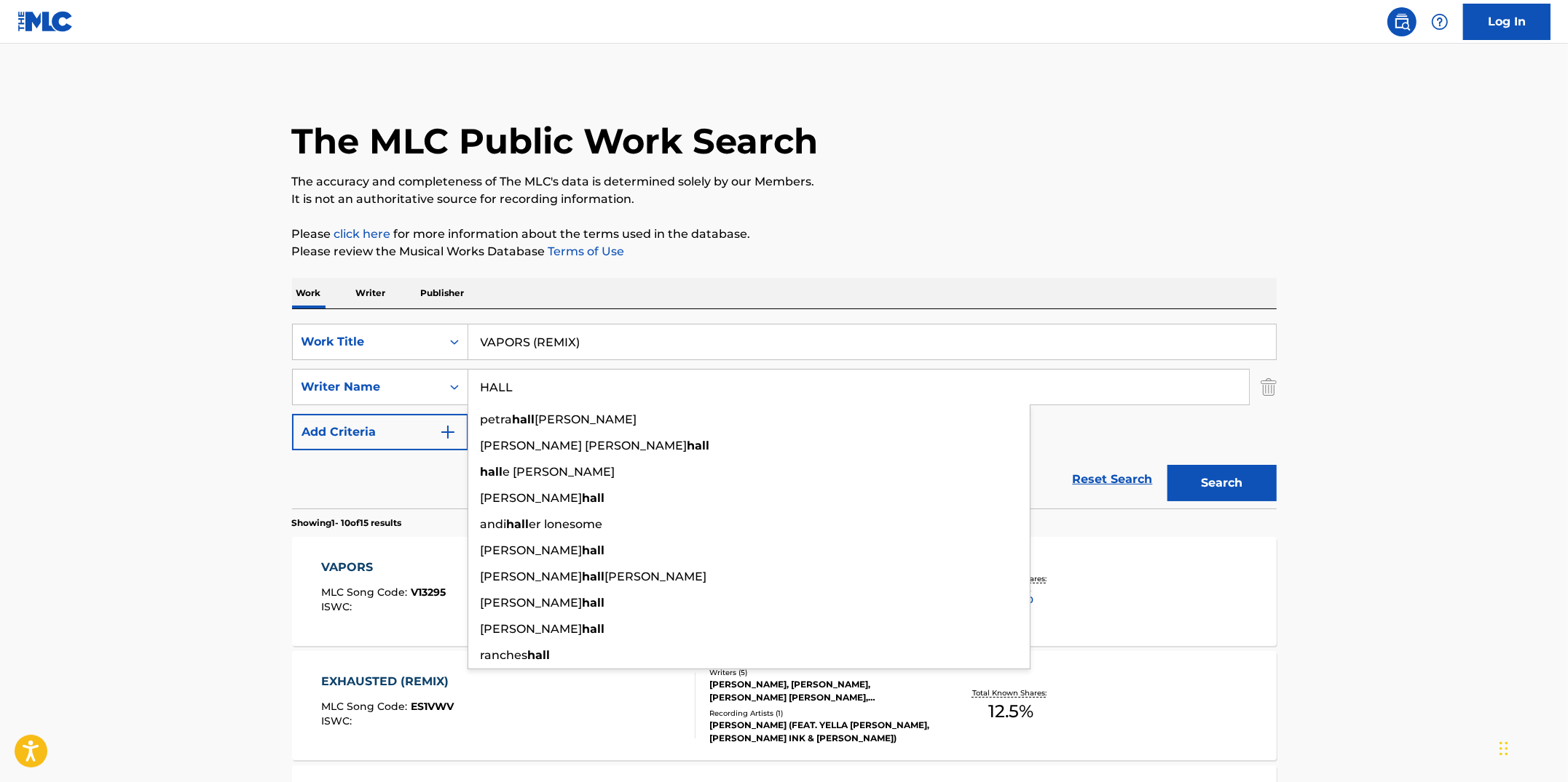
type input "HALL"
click at [1167, 465] on button "Search" at bounding box center [1222, 483] width 110 height 37
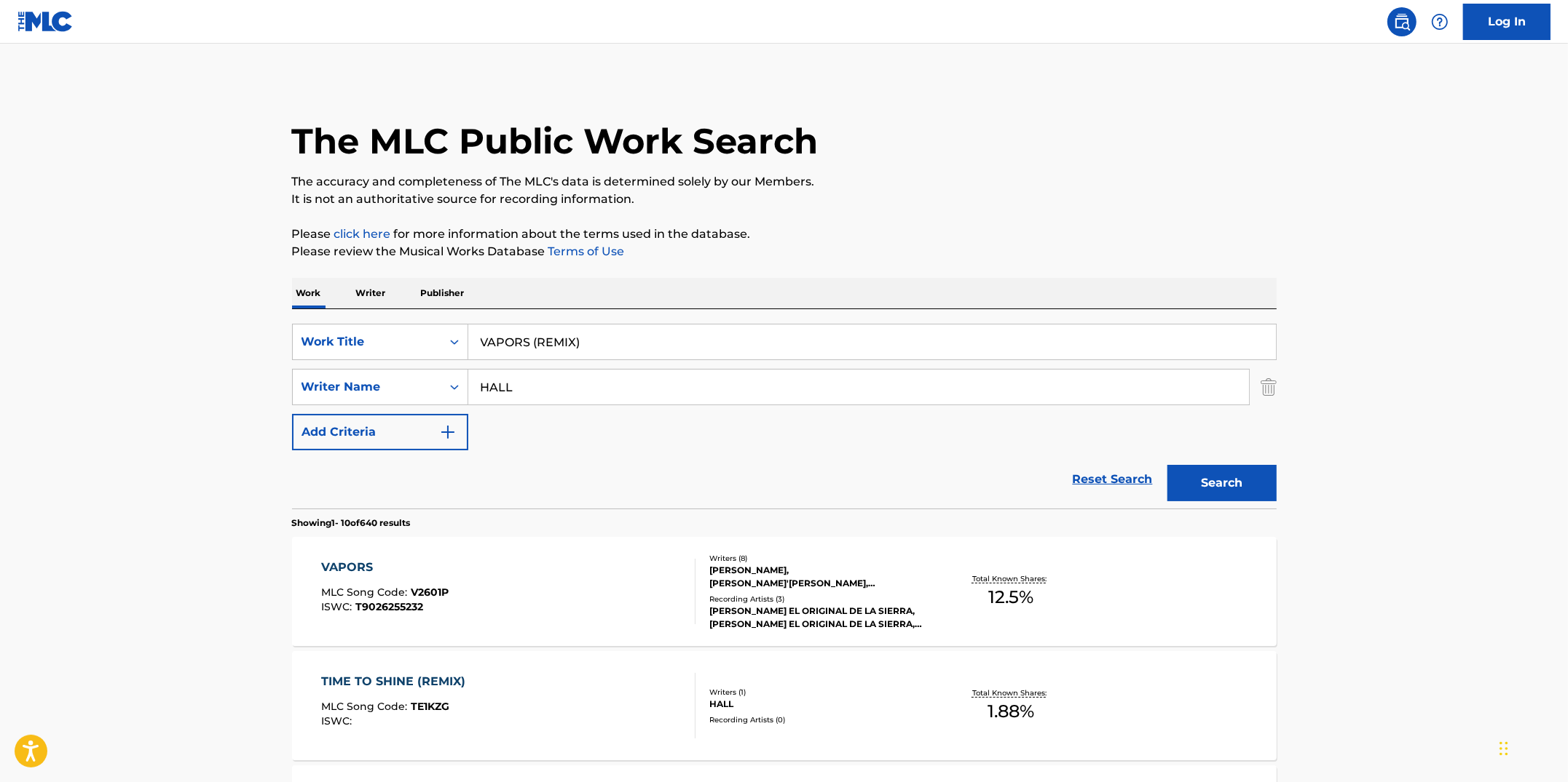
click at [1219, 488] on button "Search" at bounding box center [1222, 483] width 110 height 37
click at [559, 602] on div "VAPORS MLC Song Code : V2601P ISWC : T9026255232" at bounding box center [508, 592] width 374 height 66
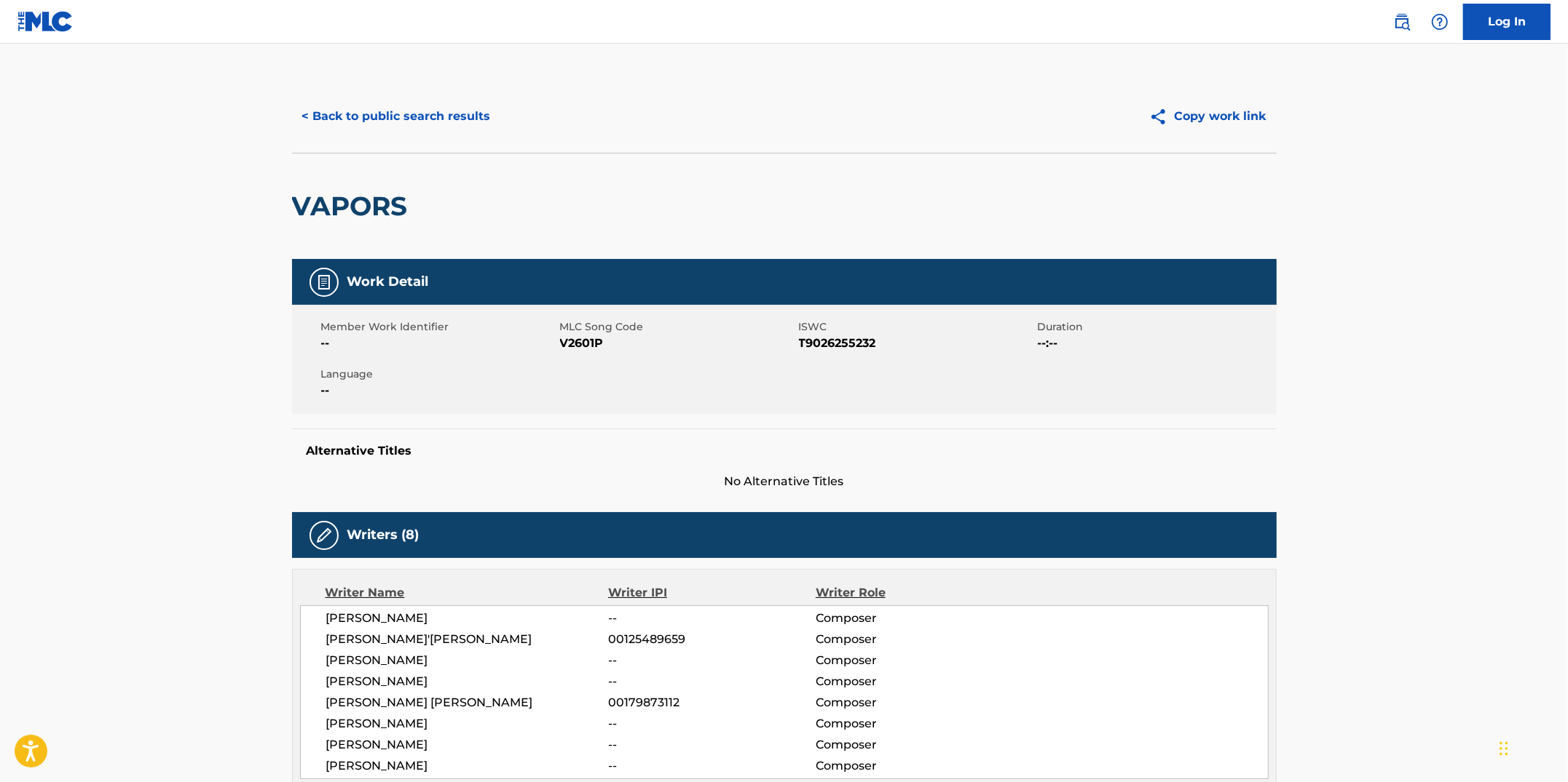
scroll to position [519, 0]
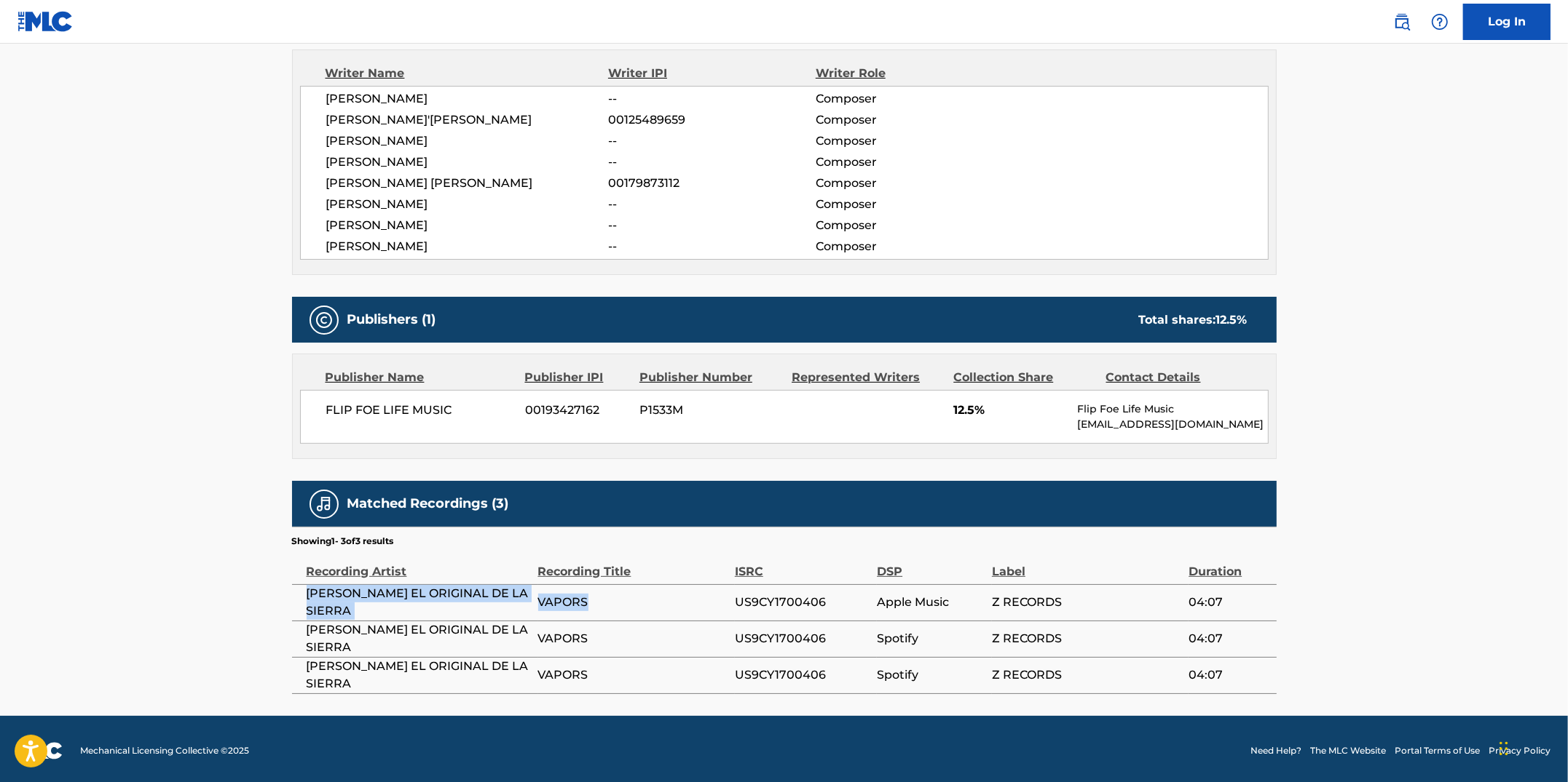
drag, startPoint x: 582, startPoint y: 602, endPoint x: 305, endPoint y: 593, distance: 277.1
click at [305, 593] on tr "[PERSON_NAME] EL ORIGINAL DE LA SIERRA VAPORS US9CY1700406 Apple Music Z RECORD…" at bounding box center [784, 602] width 984 height 37
